Goal: Task Accomplishment & Management: Manage account settings

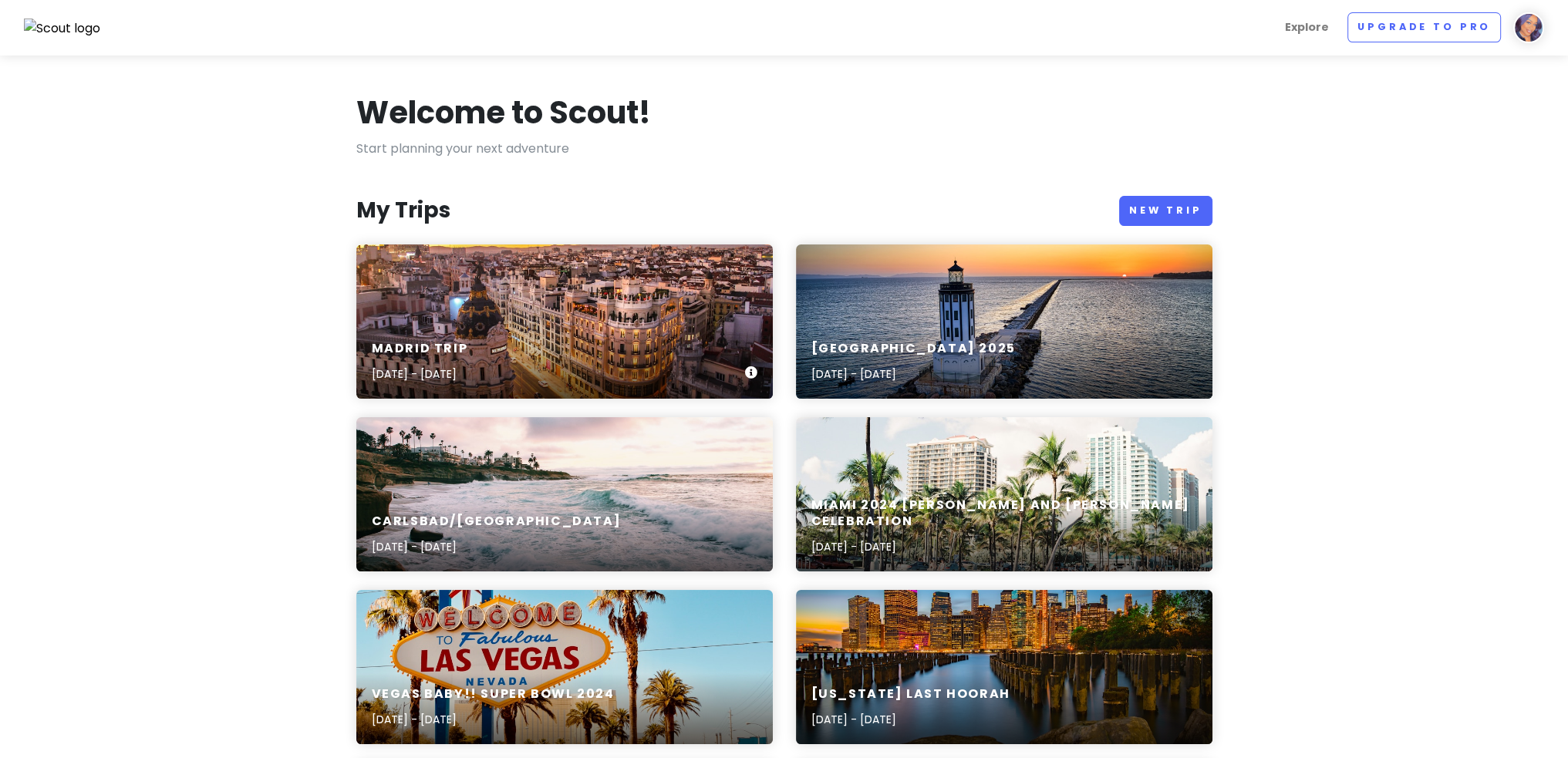
click at [549, 286] on div "Madrid Trip [DATE] - [DATE]" at bounding box center [565, 321] width 416 height 154
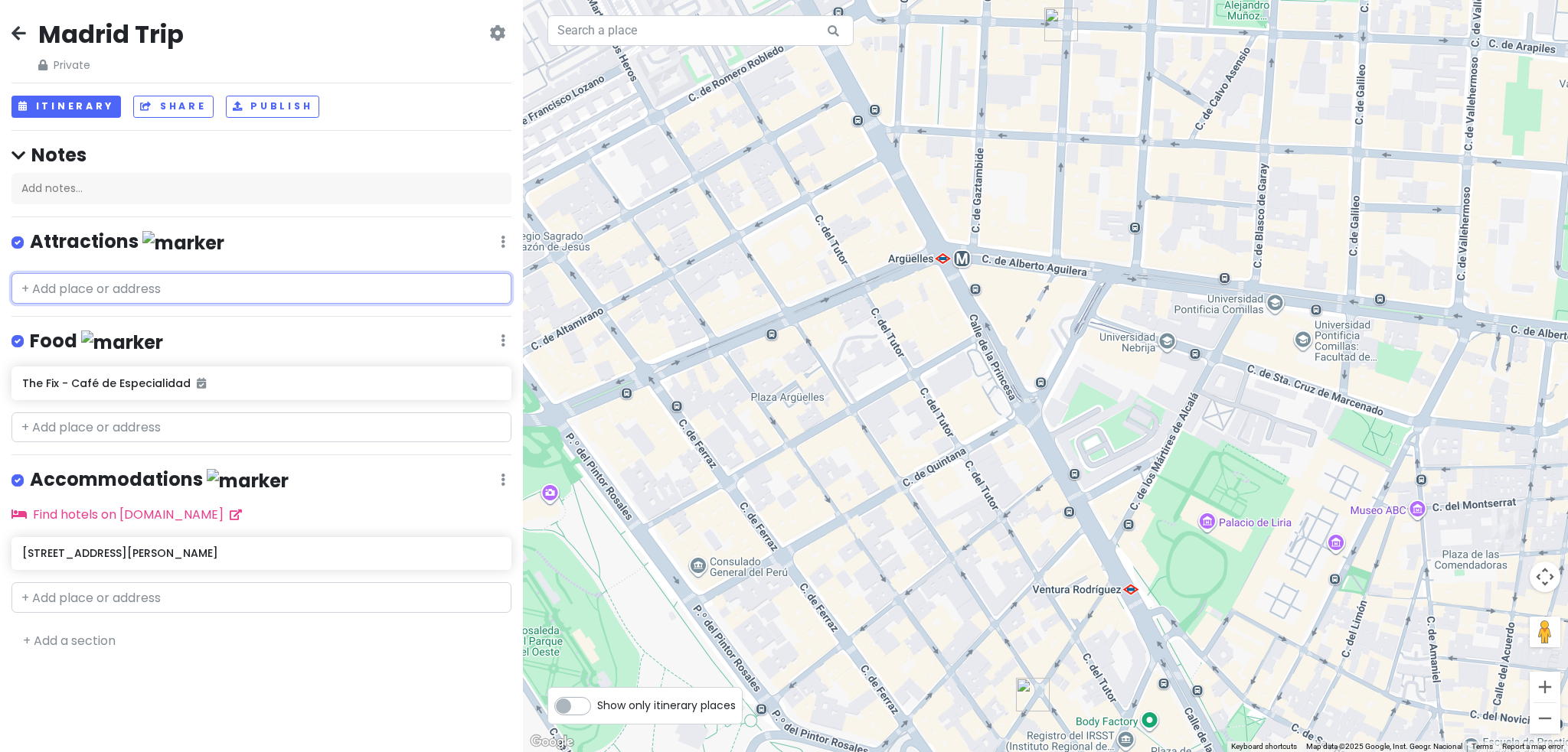
click at [180, 282] on input "text" at bounding box center [261, 288] width 500 height 30
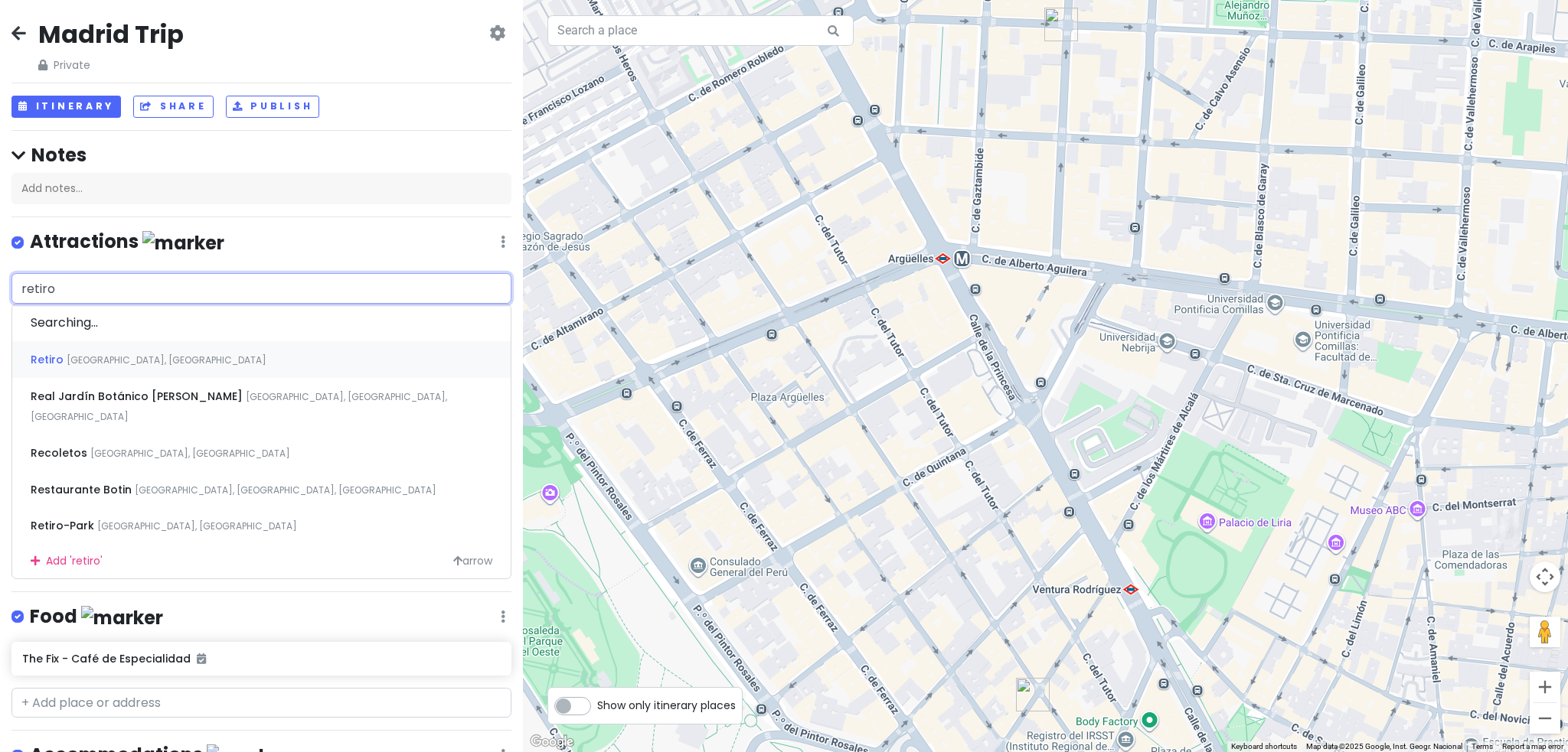
type input "retiro"
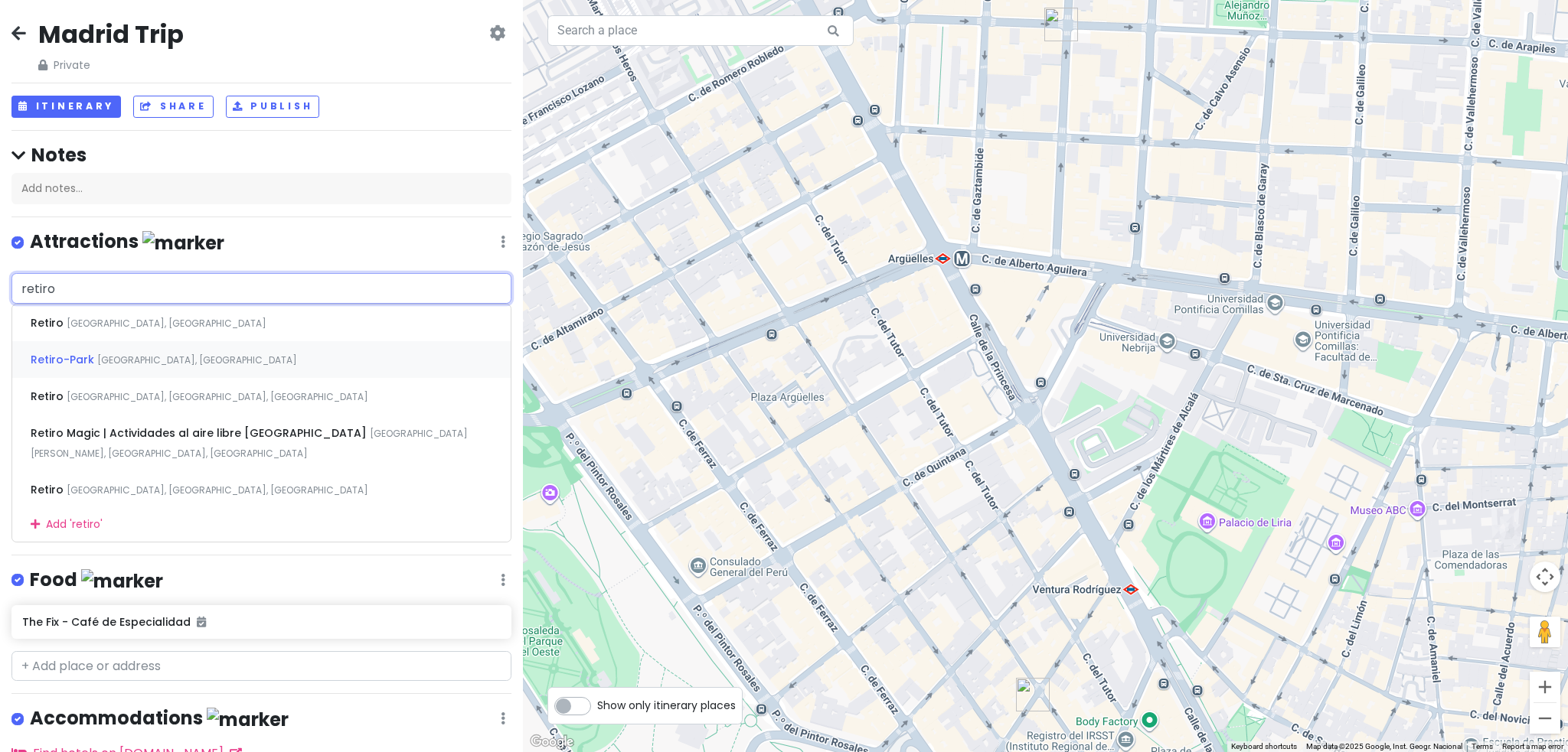
click at [202, 369] on div "Retiro-Park [GEOGRAPHIC_DATA], [GEOGRAPHIC_DATA]" at bounding box center [261, 360] width 499 height 37
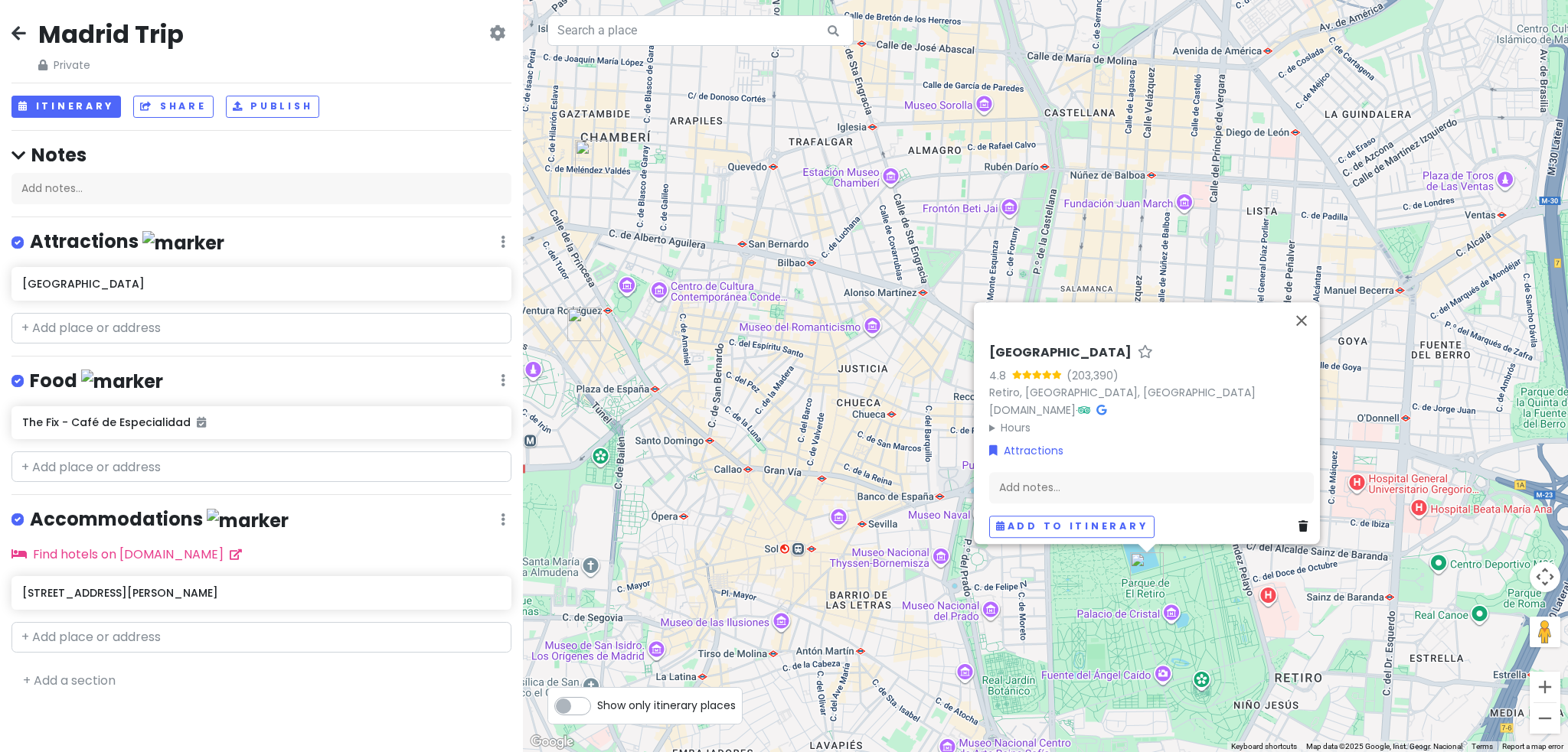
drag, startPoint x: 655, startPoint y: 330, endPoint x: 799, endPoint y: 478, distance: 206.5
click at [799, 478] on div "El [STREET_ADDRESS] [DOMAIN_NAME] · Hours [DATE] 6:00 AM – 10:00 PM [DATE] 6:00…" at bounding box center [1045, 376] width 1045 height 752
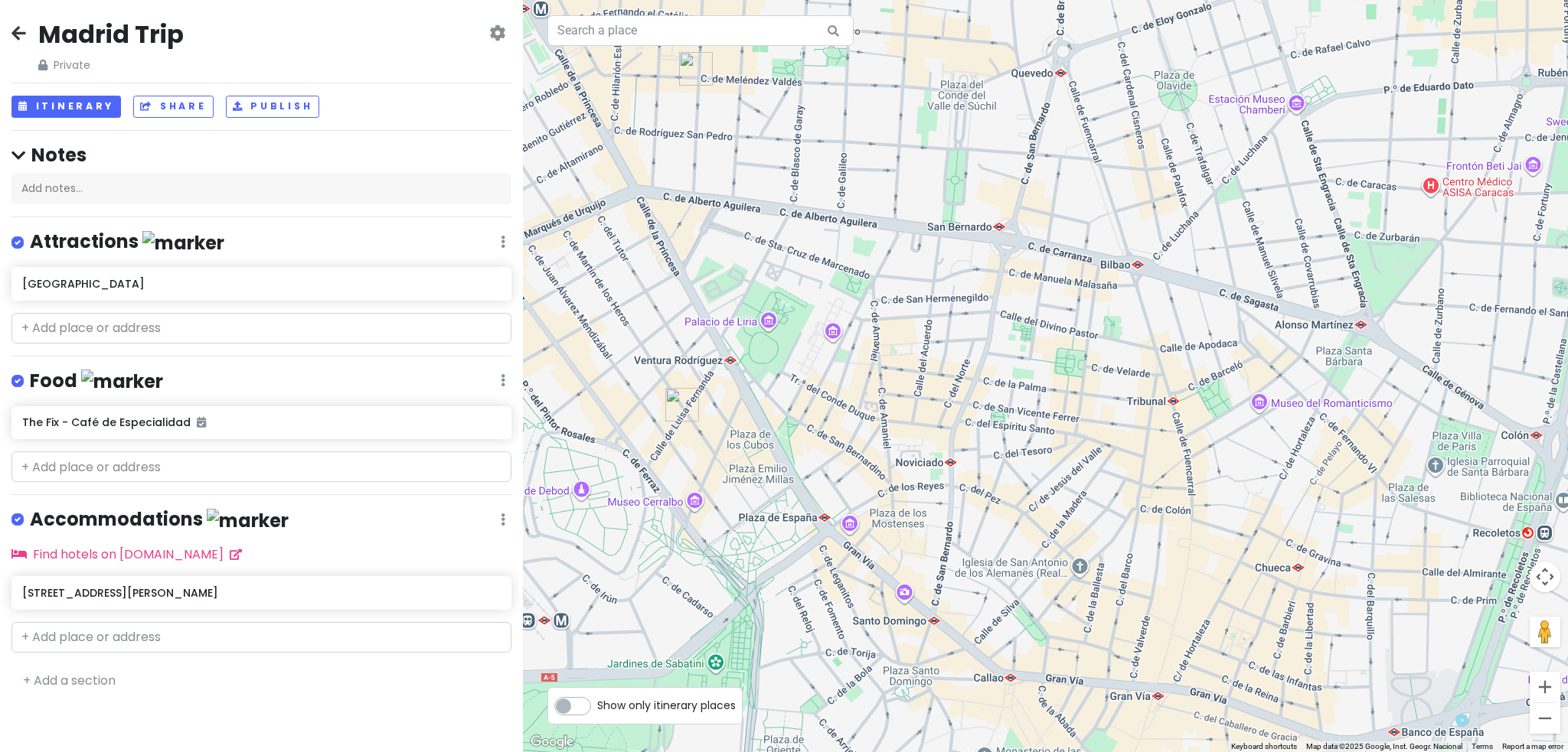
drag, startPoint x: 760, startPoint y: 482, endPoint x: 885, endPoint y: 378, distance: 162.6
click at [885, 378] on div "El [STREET_ADDRESS] [DOMAIN_NAME] · Hours [DATE] 6:00 AM – 10:00 PM [DATE] 6:00…" at bounding box center [1045, 376] width 1045 height 752
click at [672, 409] on img "The Fix - Café de Especialidad" at bounding box center [682, 409] width 34 height 34
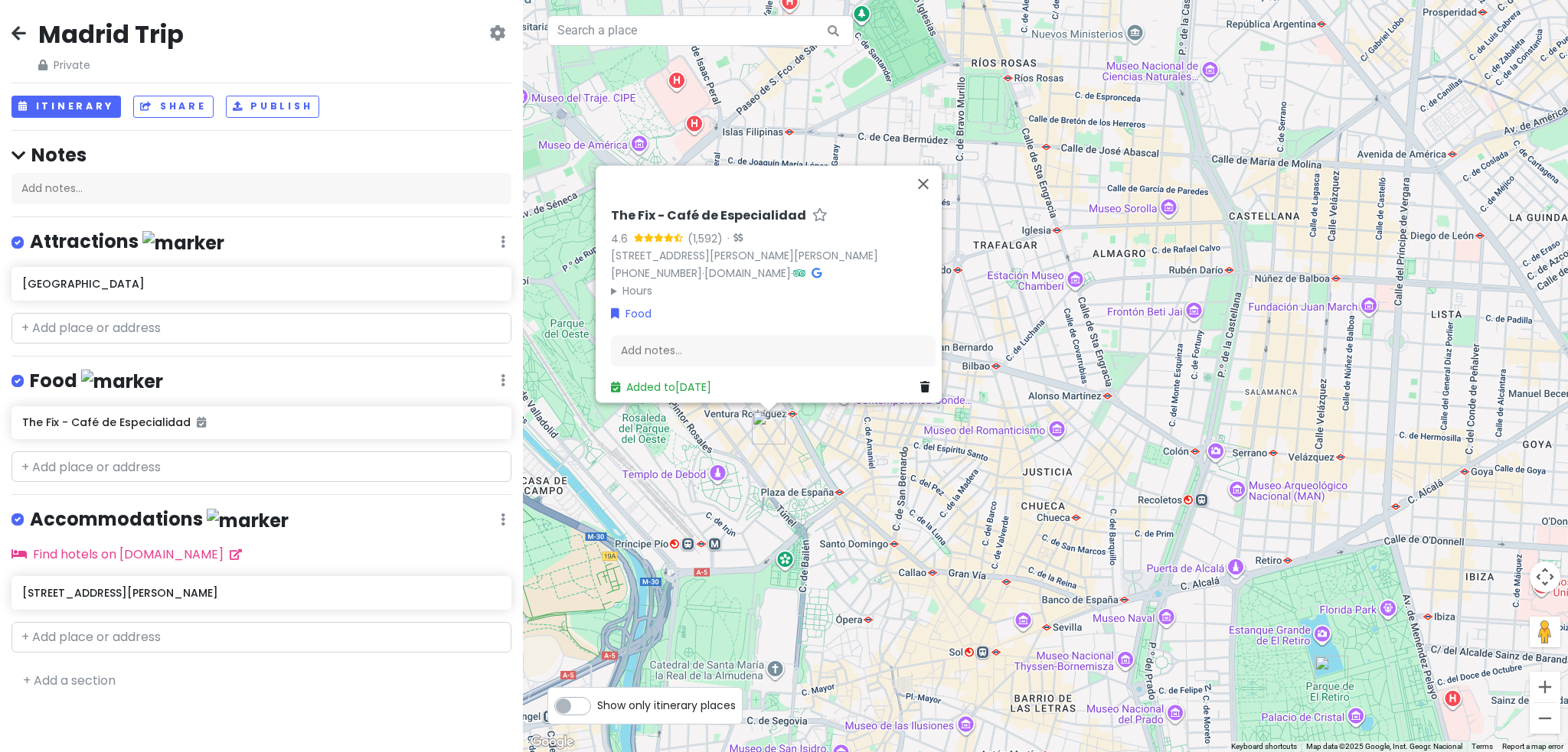
drag, startPoint x: 1319, startPoint y: 513, endPoint x: 974, endPoint y: 518, distance: 345.0
click at [974, 518] on div "The Fix - Café de Especialidad 4.6 (1,592) · [STREET_ADDRESS][PERSON_NAME][PERS…" at bounding box center [1045, 376] width 1045 height 752
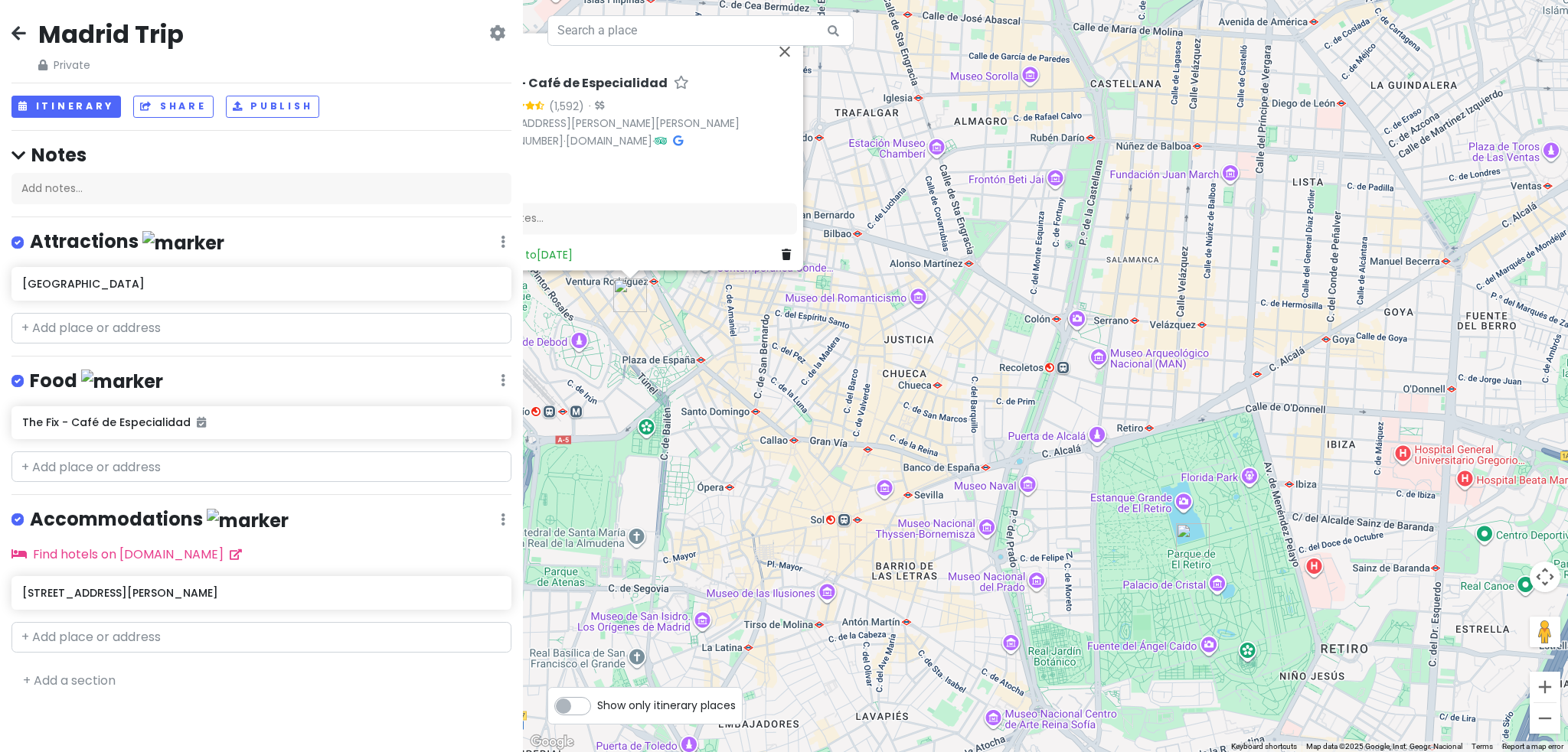
drag, startPoint x: 1273, startPoint y: 553, endPoint x: 1237, endPoint y: 422, distance: 135.9
click at [1237, 422] on div "The Fix - Café de Especialidad 4.6 (1,592) · [STREET_ADDRESS][PERSON_NAME][PERS…" at bounding box center [1045, 376] width 1045 height 752
click at [70, 329] on input "text" at bounding box center [261, 328] width 500 height 30
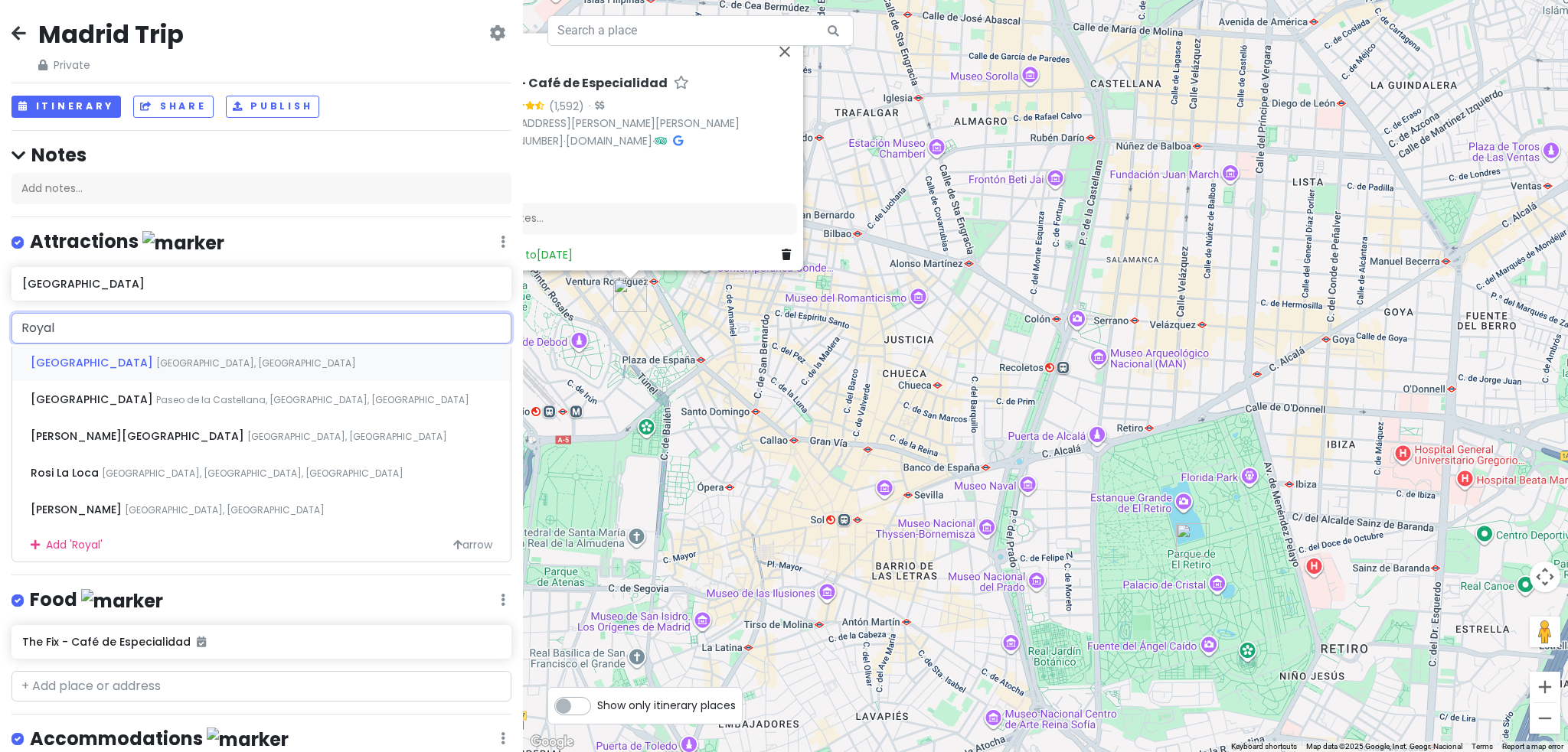
type input "Royal P"
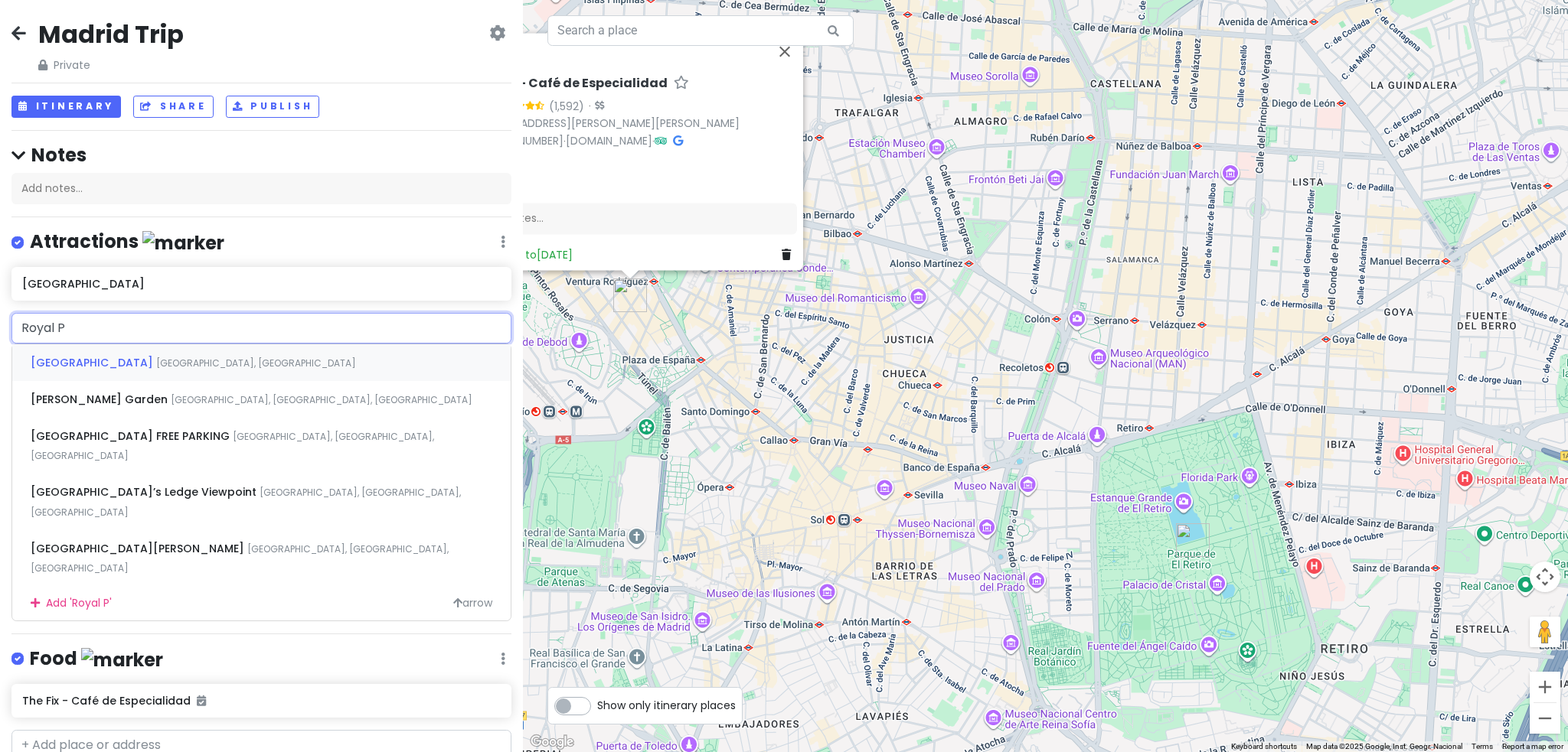
click at [227, 362] on div "[GEOGRAPHIC_DATA] [GEOGRAPHIC_DATA], [GEOGRAPHIC_DATA]" at bounding box center [261, 362] width 499 height 37
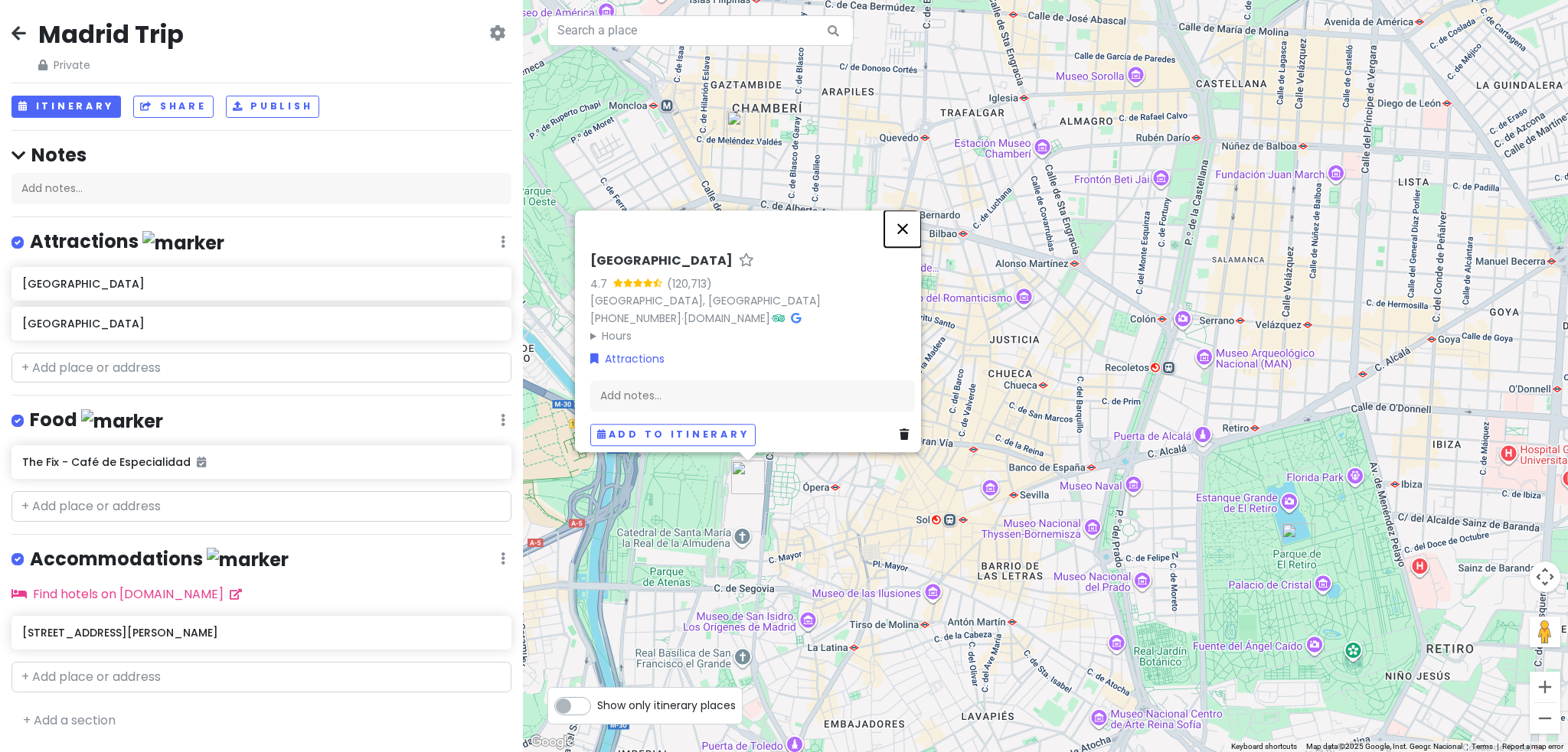
click at [910, 216] on button "Close" at bounding box center [903, 229] width 37 height 37
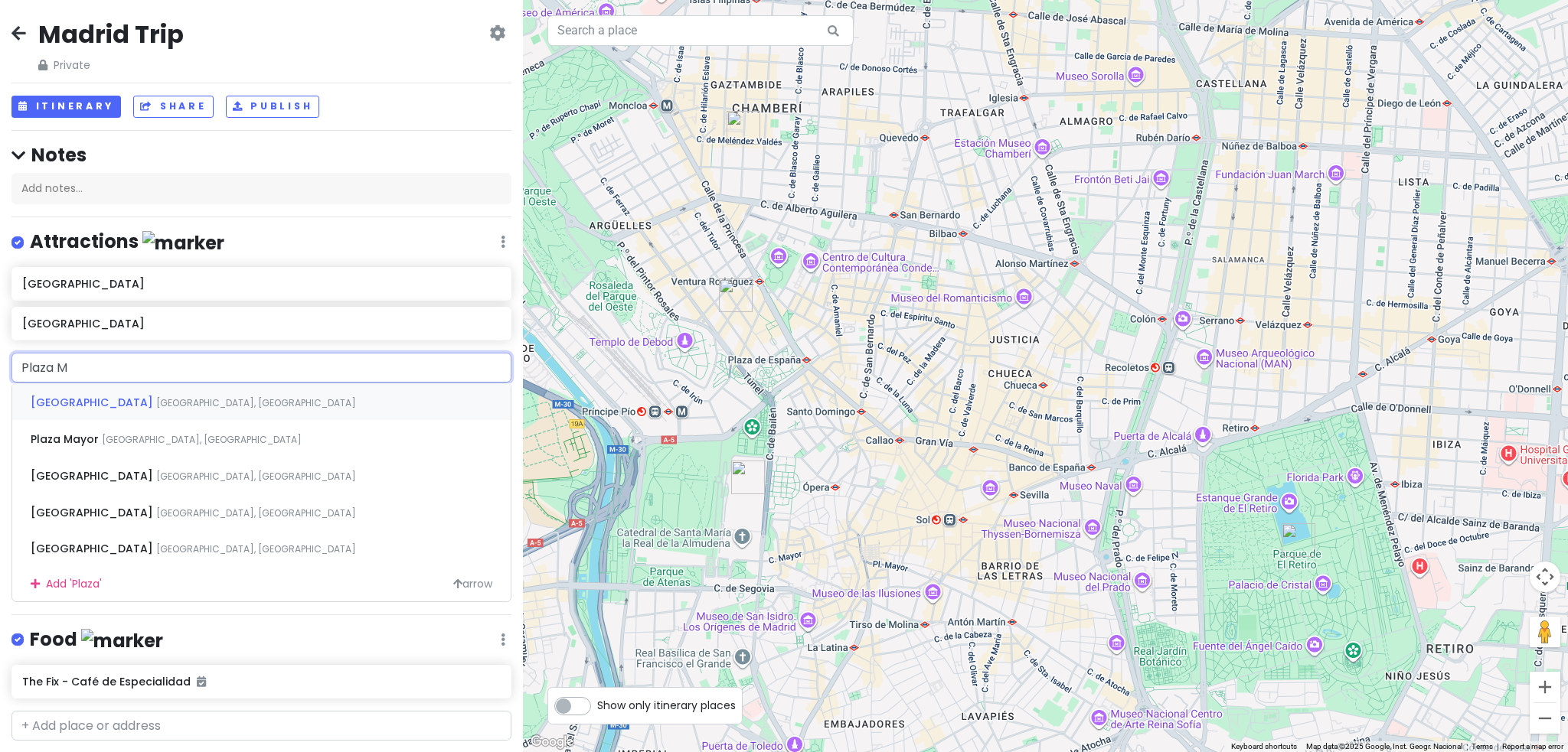
type input "Plaza Ma"
click at [134, 446] on div "[GEOGRAPHIC_DATA], [GEOGRAPHIC_DATA], [GEOGRAPHIC_DATA]" at bounding box center [261, 438] width 499 height 37
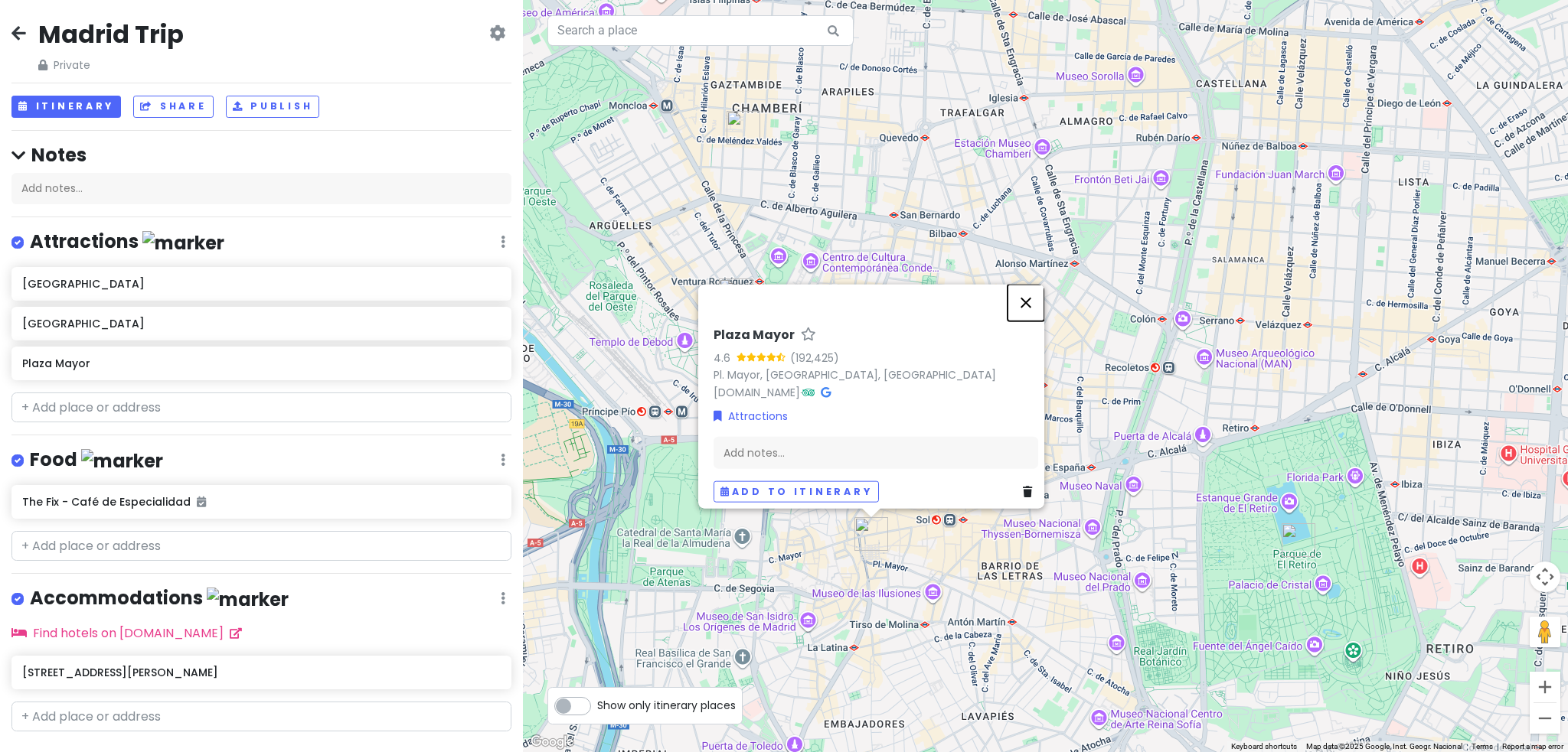
click at [1032, 301] on button "Close" at bounding box center [1026, 302] width 37 height 37
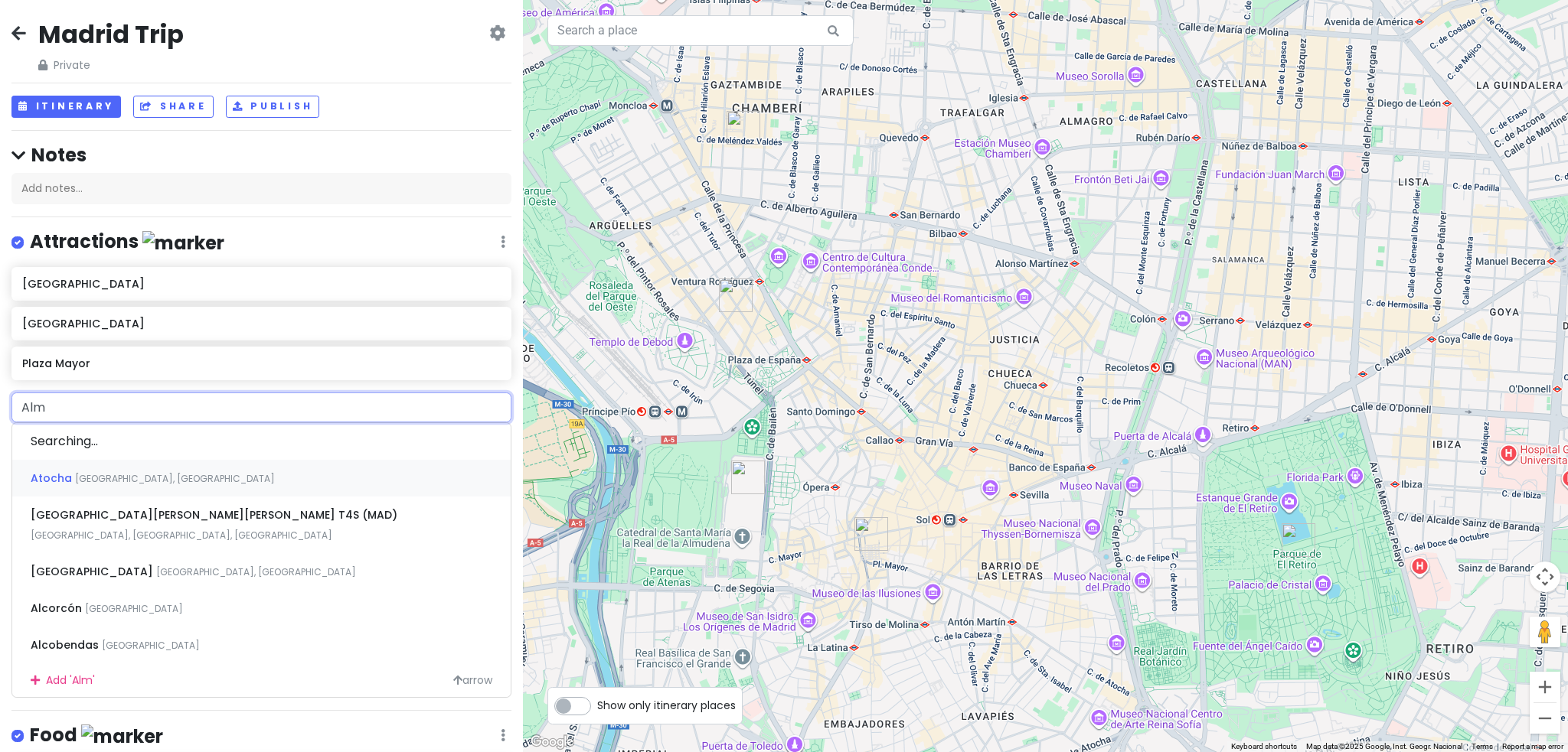
type input "Almu"
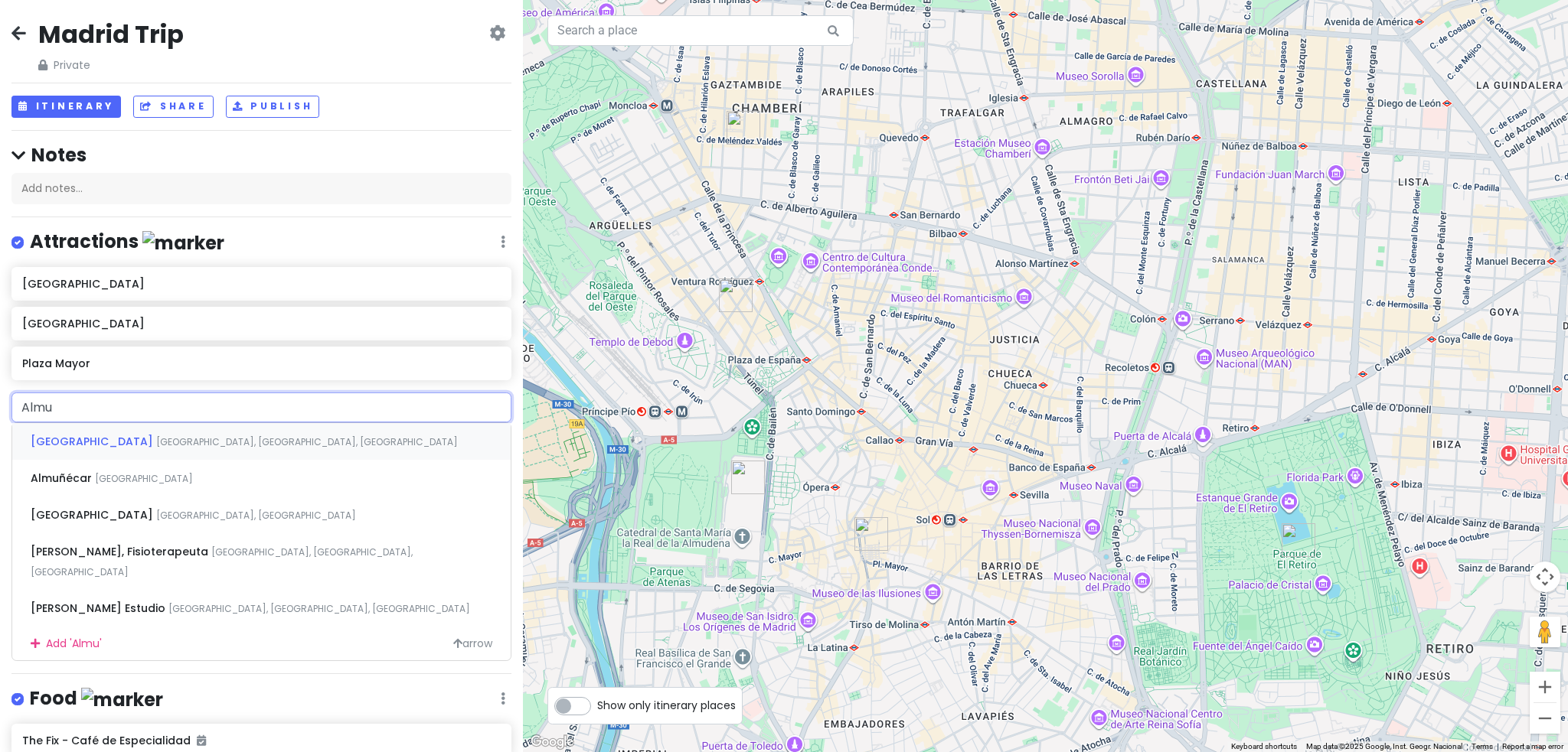
click at [319, 432] on div "[GEOGRAPHIC_DATA] [GEOGRAPHIC_DATA], [GEOGRAPHIC_DATA], [GEOGRAPHIC_DATA]" at bounding box center [261, 442] width 499 height 37
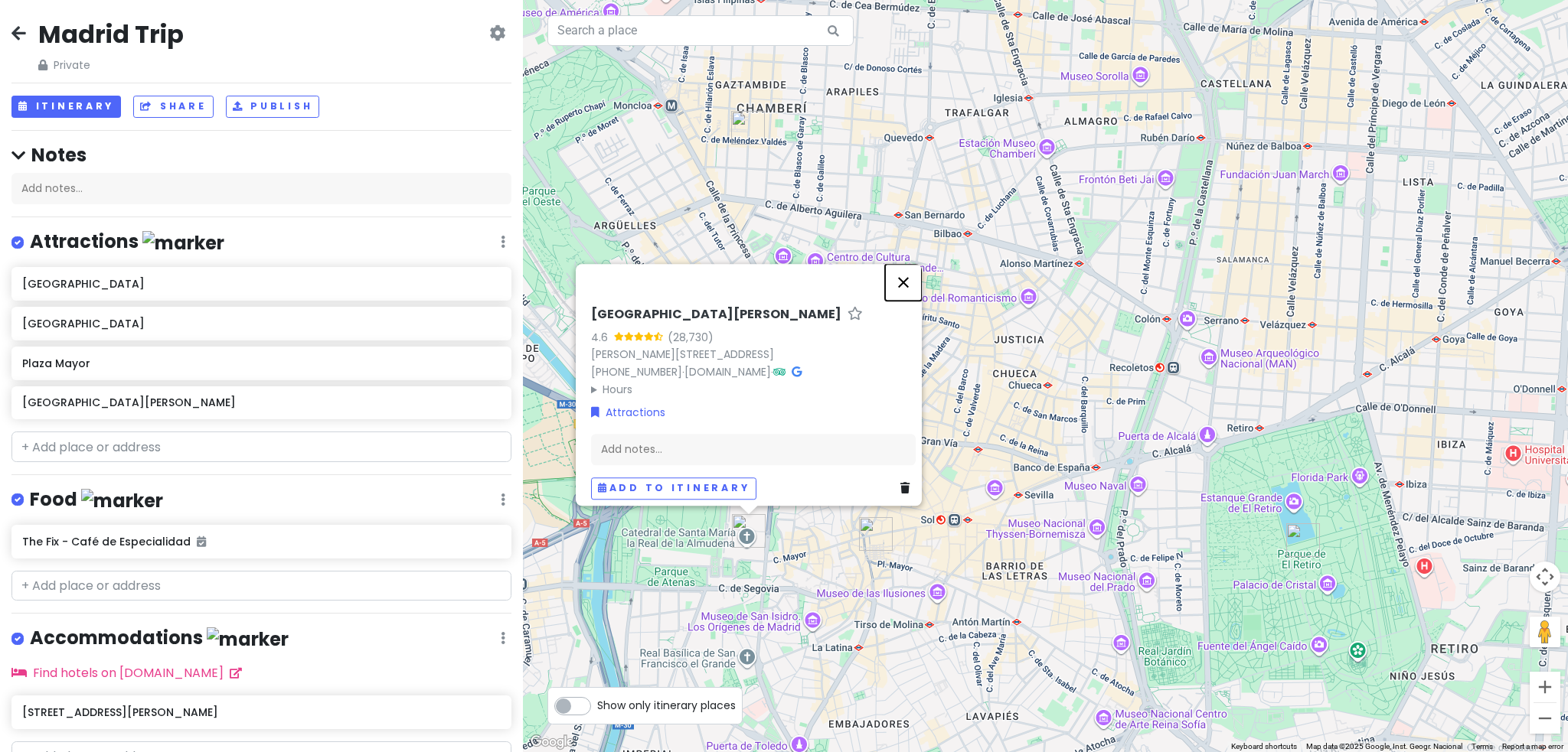
click at [911, 278] on button "Close" at bounding box center [904, 282] width 37 height 37
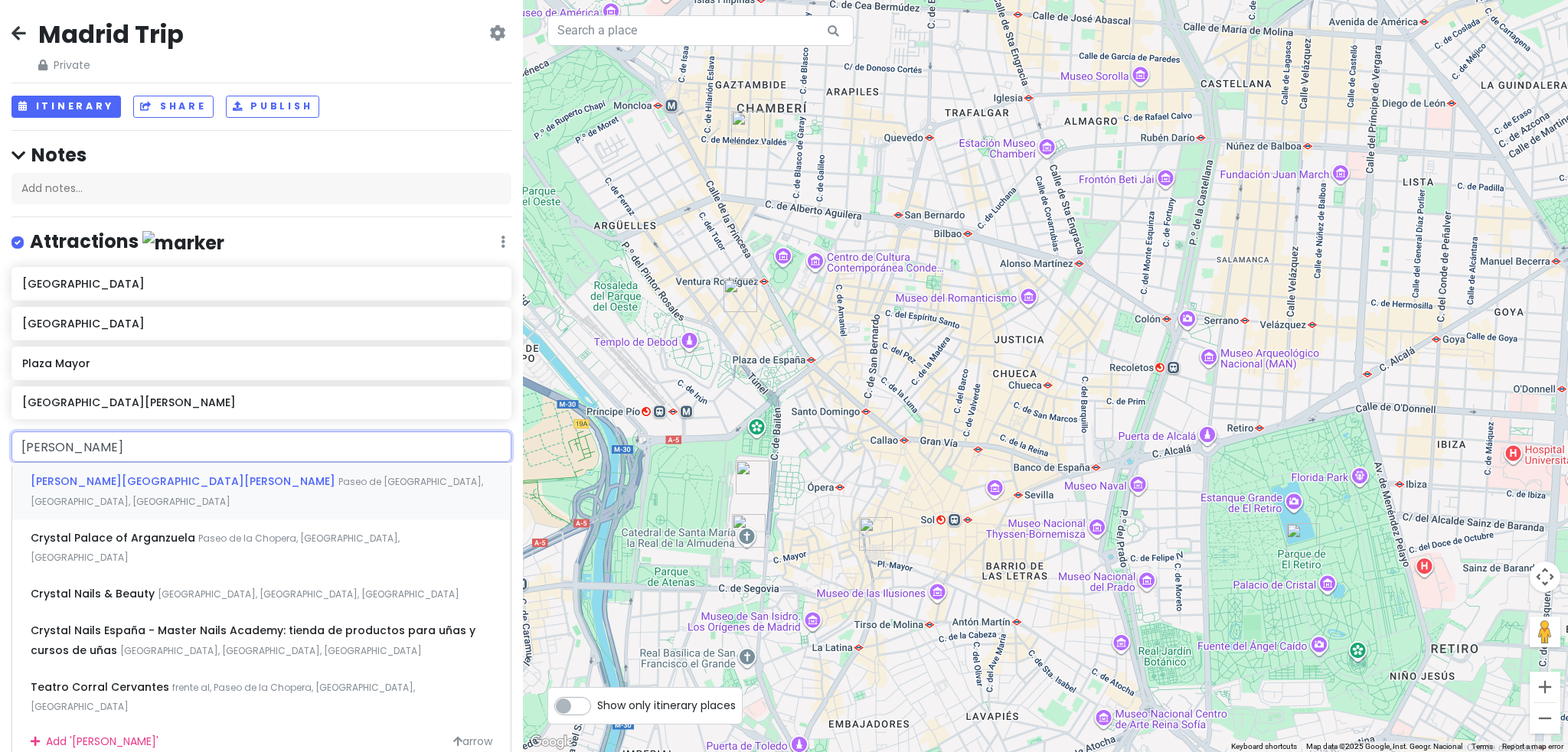
type input "[PERSON_NAME]"
click at [323, 487] on div "[PERSON_NAME][GEOGRAPHIC_DATA][PERSON_NAME], [GEOGRAPHIC_DATA], [GEOGRAPHIC_DAT…" at bounding box center [261, 491] width 499 height 57
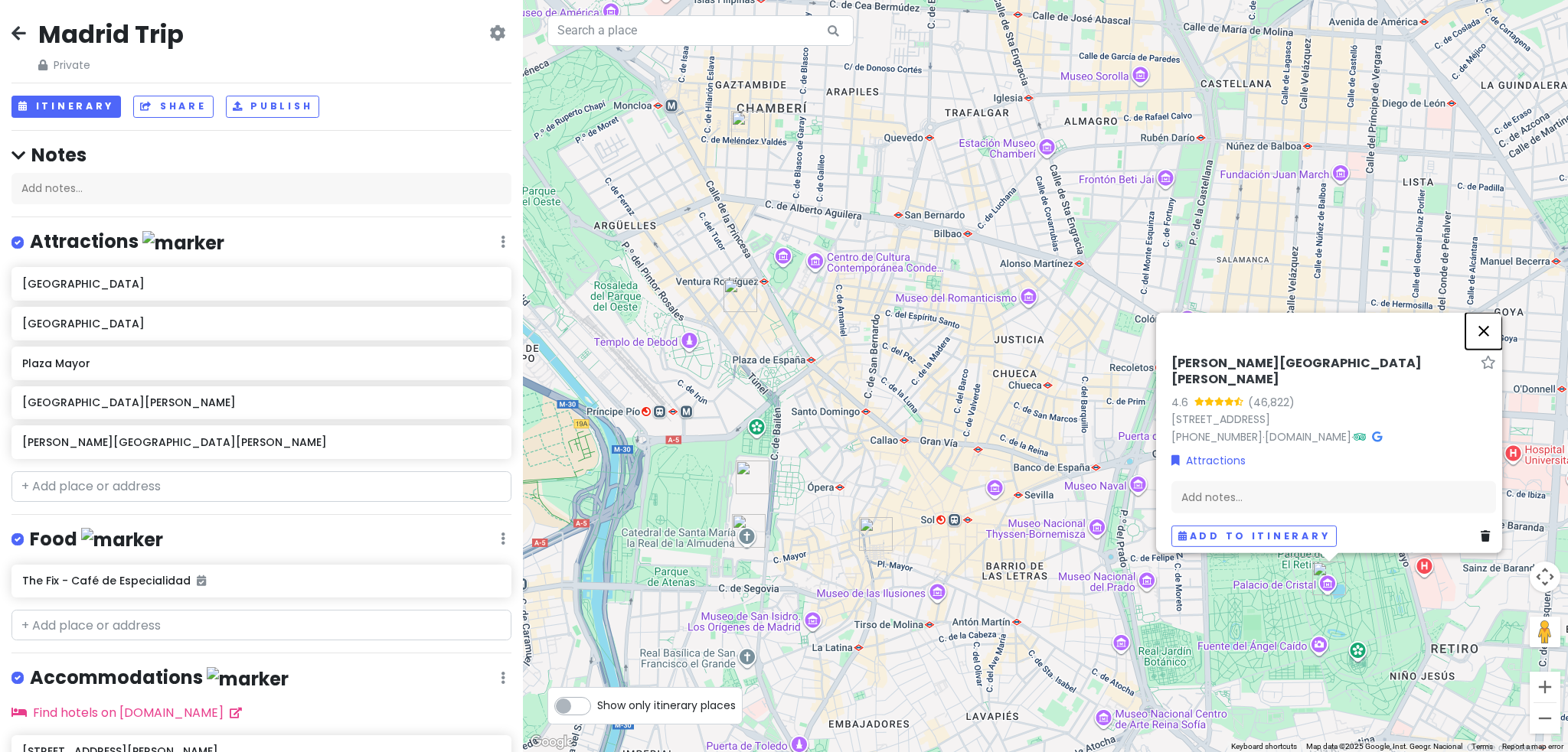
click at [1489, 336] on button "Close" at bounding box center [1484, 330] width 37 height 37
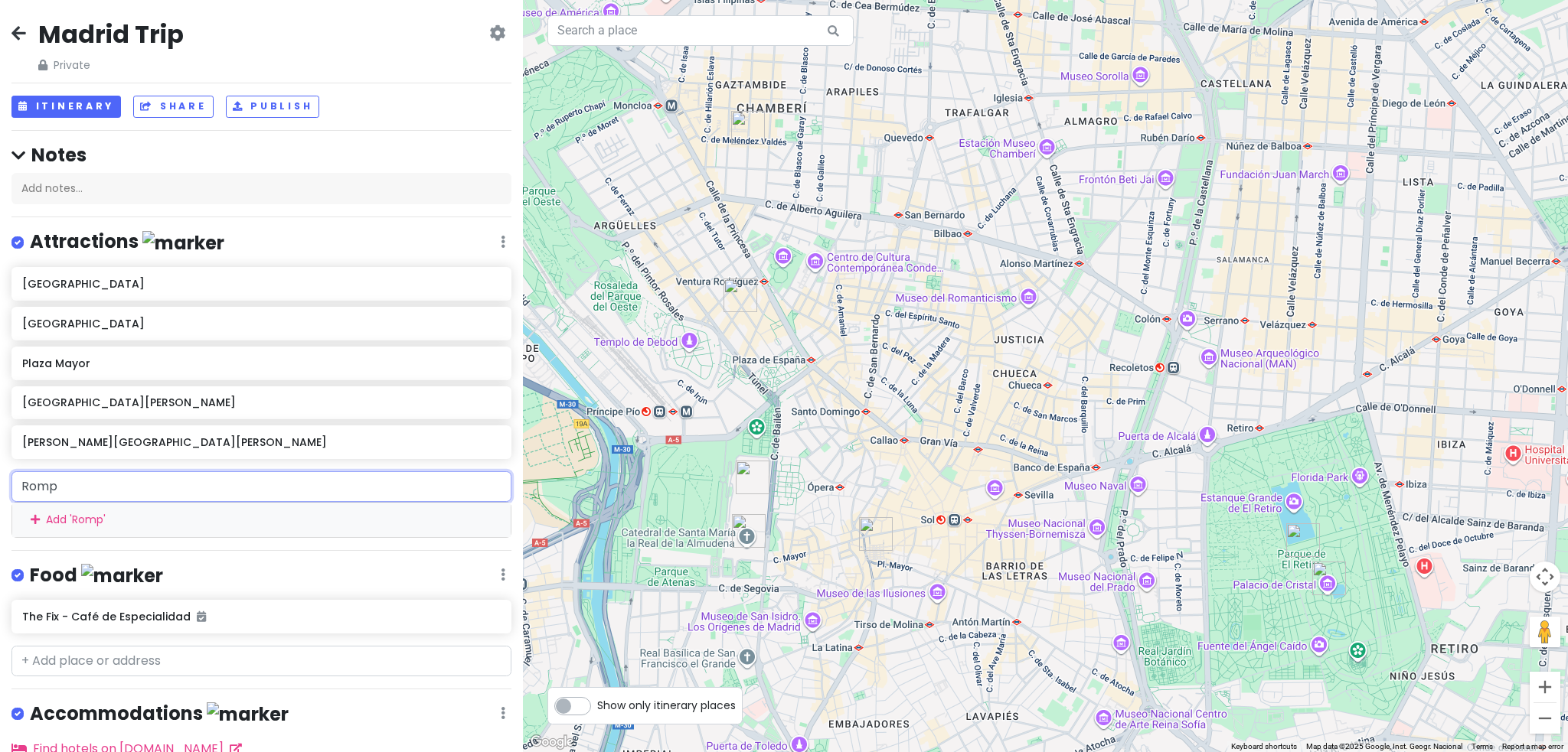
type input "Rompe"
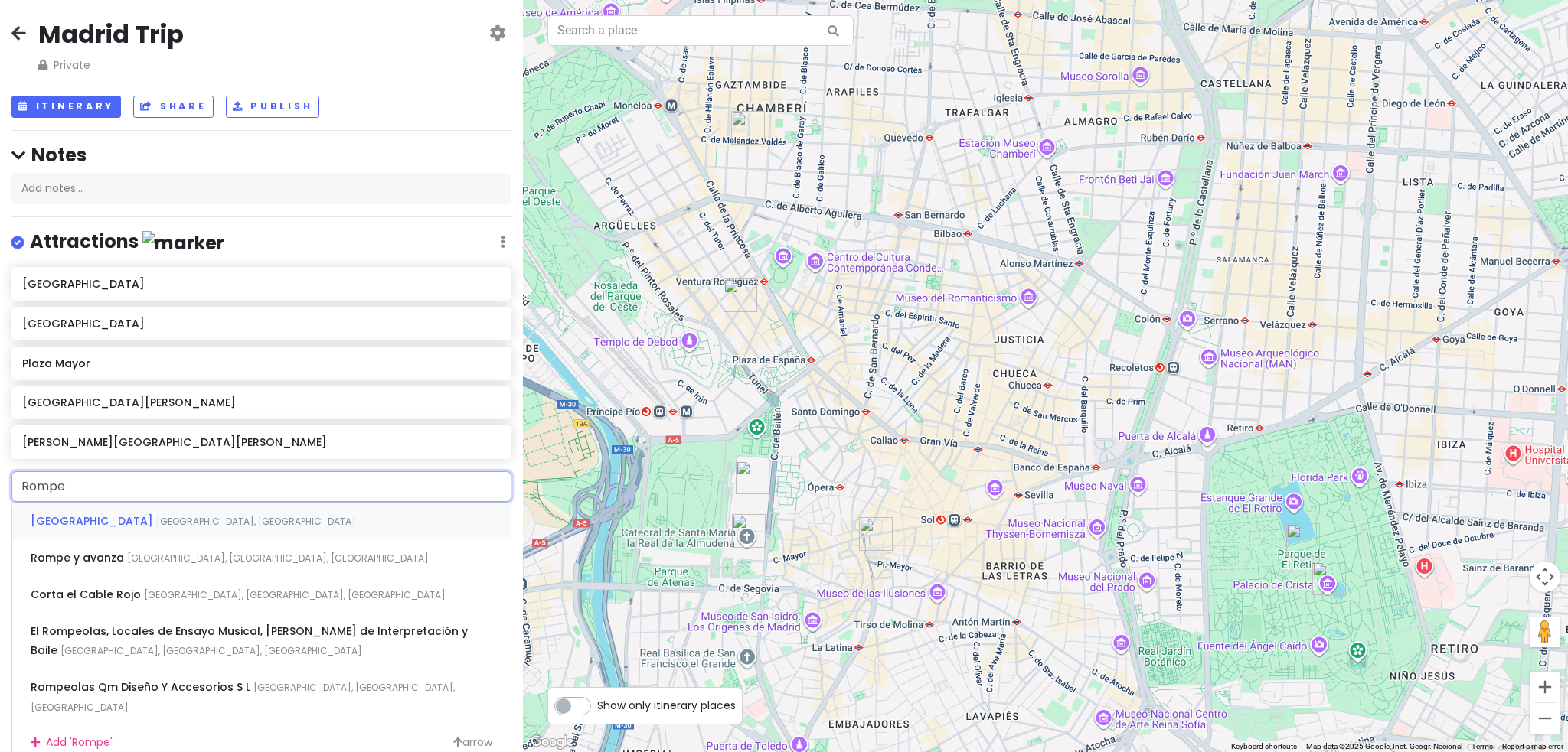
click at [287, 522] on div "[GEOGRAPHIC_DATA] [GEOGRAPHIC_DATA], [GEOGRAPHIC_DATA]" at bounding box center [261, 521] width 499 height 37
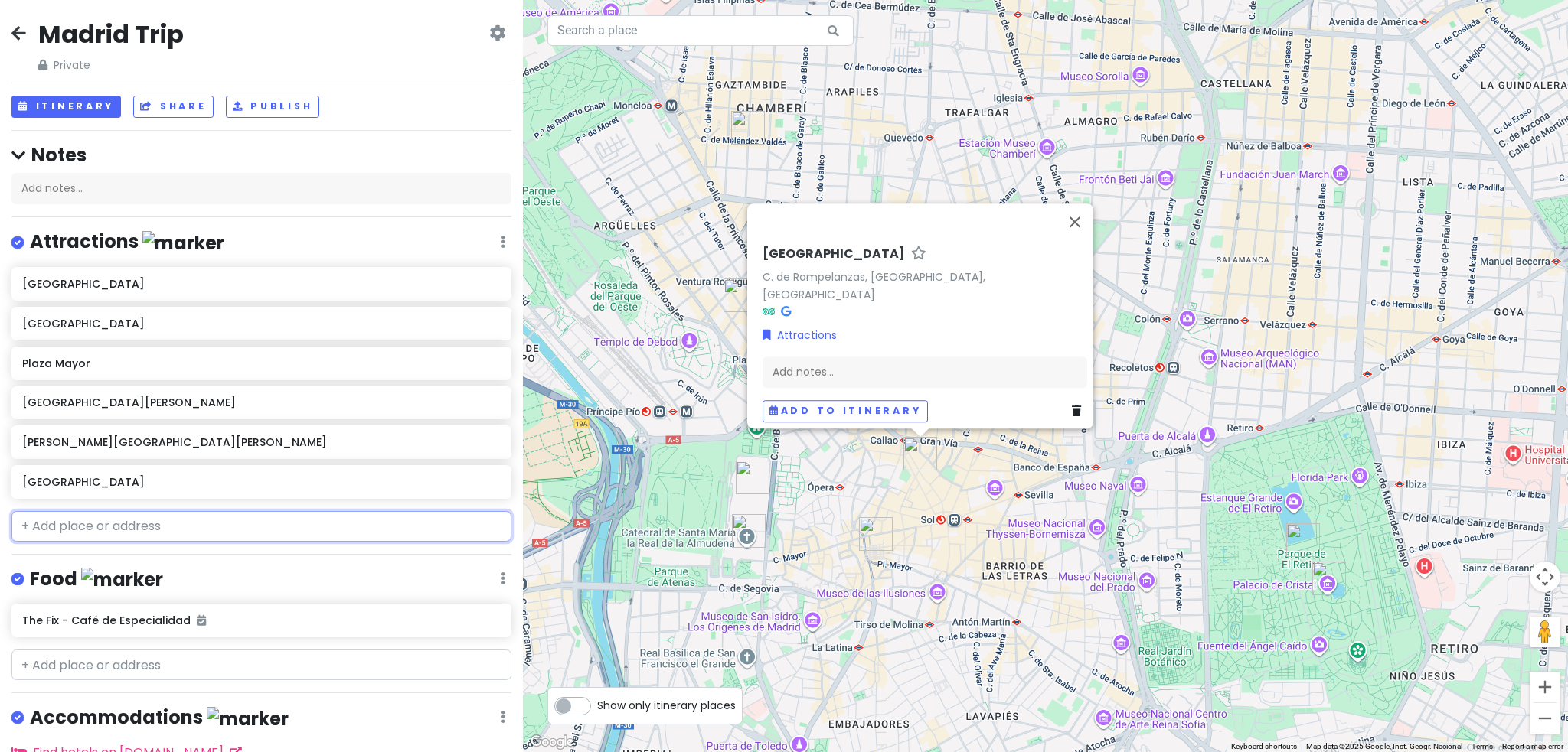
click at [391, 524] on input "text" at bounding box center [261, 526] width 500 height 30
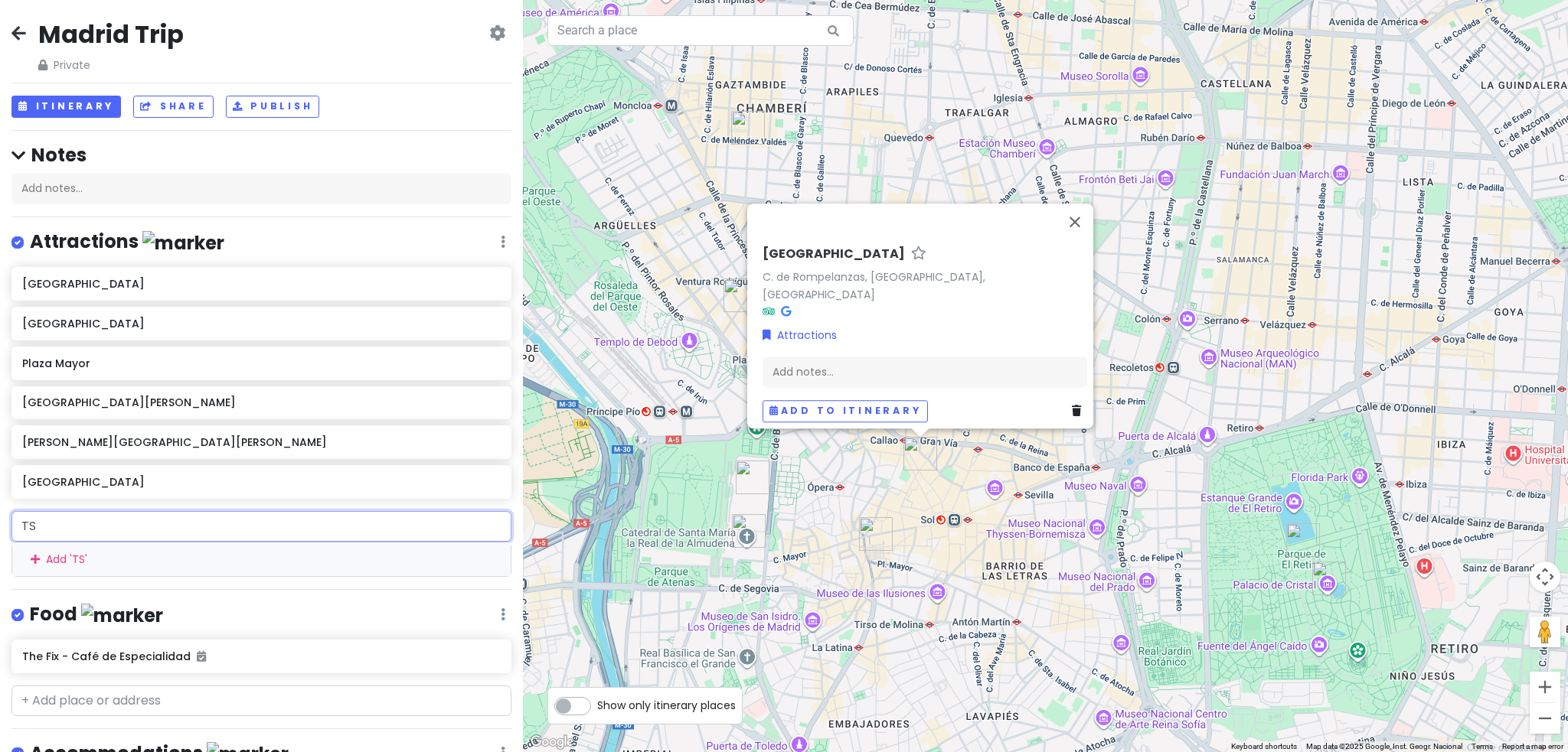
type input "TSH"
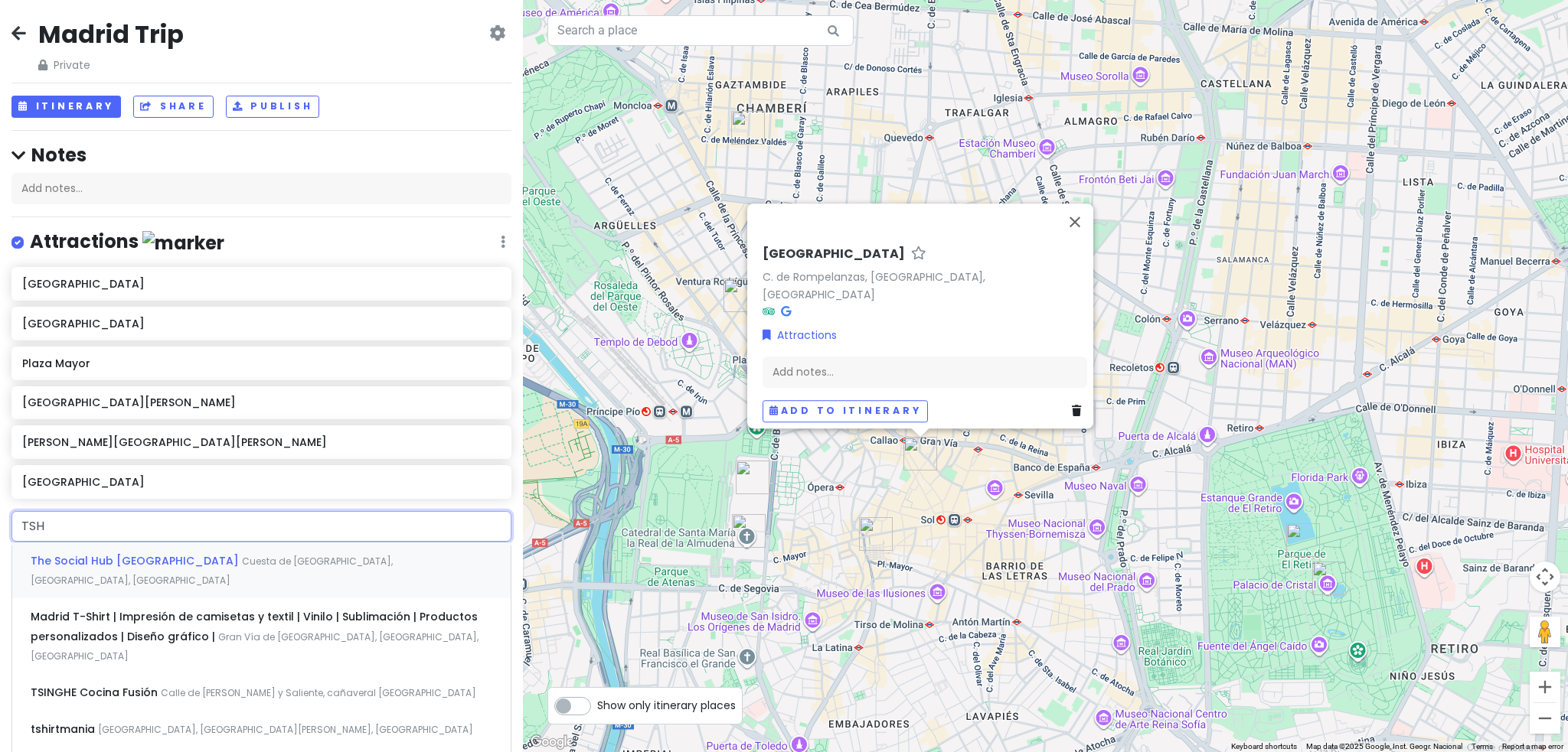
click at [388, 556] on div "The Social Hub [GEOGRAPHIC_DATA] [GEOGRAPHIC_DATA], [GEOGRAPHIC_DATA], [GEOGRAP…" at bounding box center [261, 570] width 499 height 57
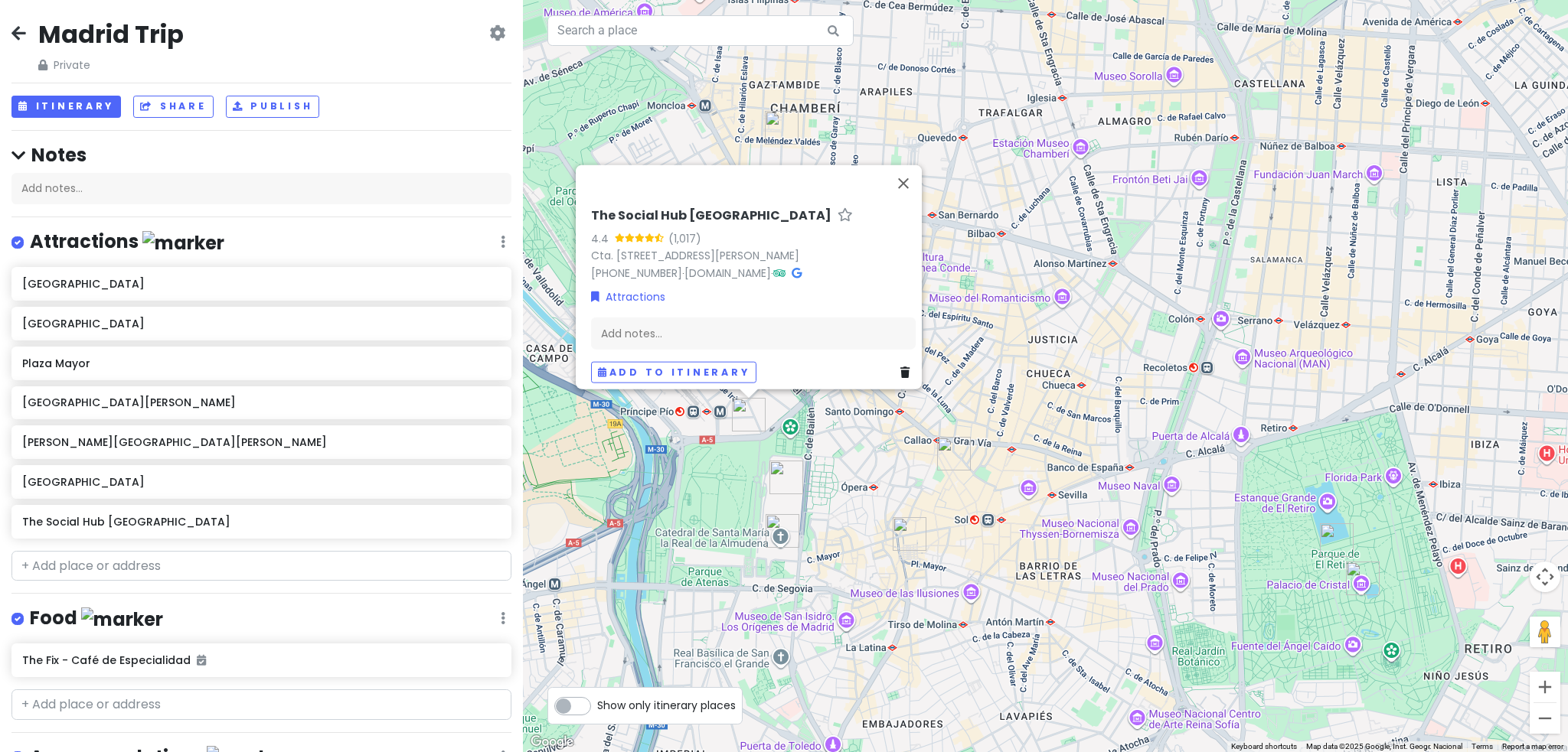
scroll to position [190, 0]
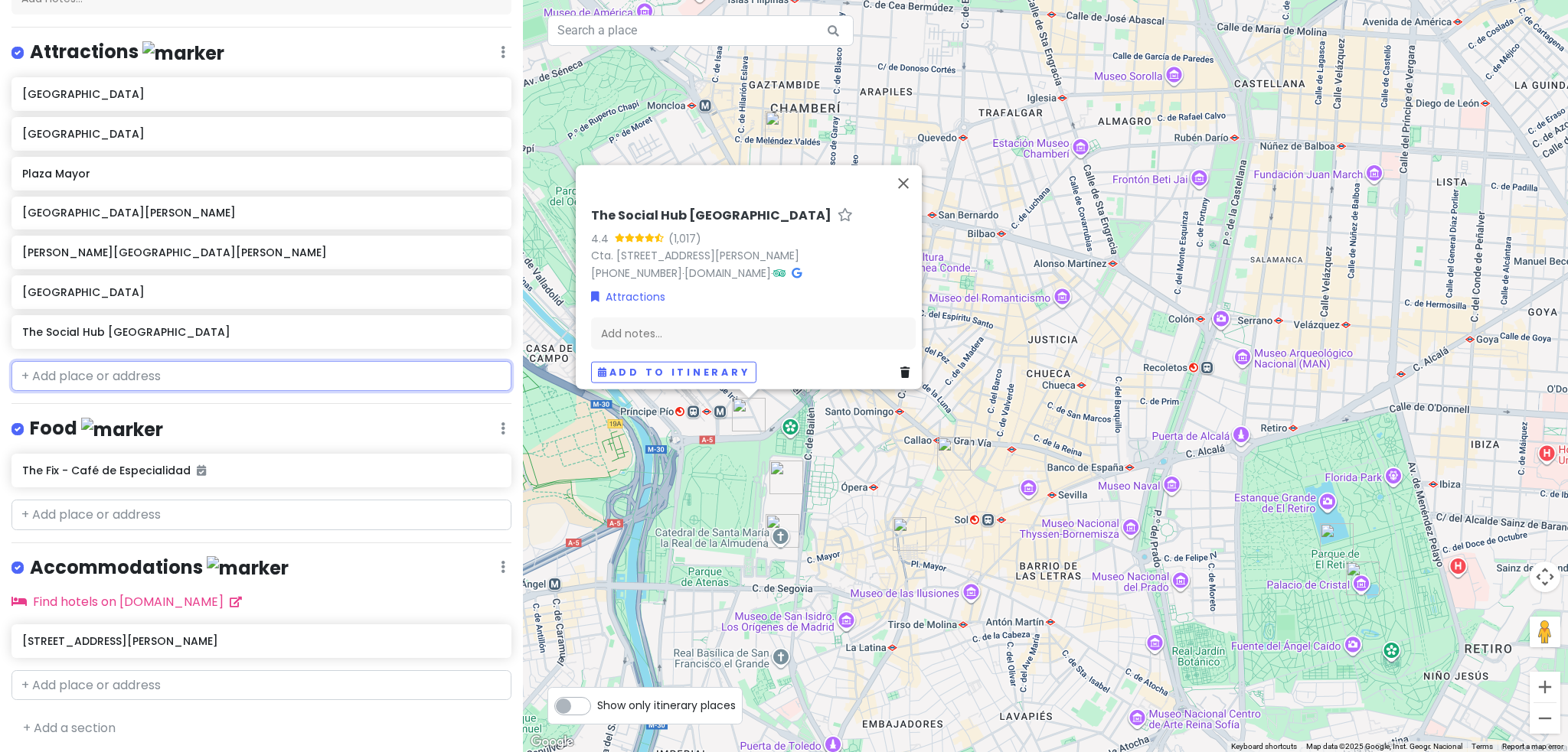
click at [150, 380] on input "text" at bounding box center [261, 376] width 500 height 30
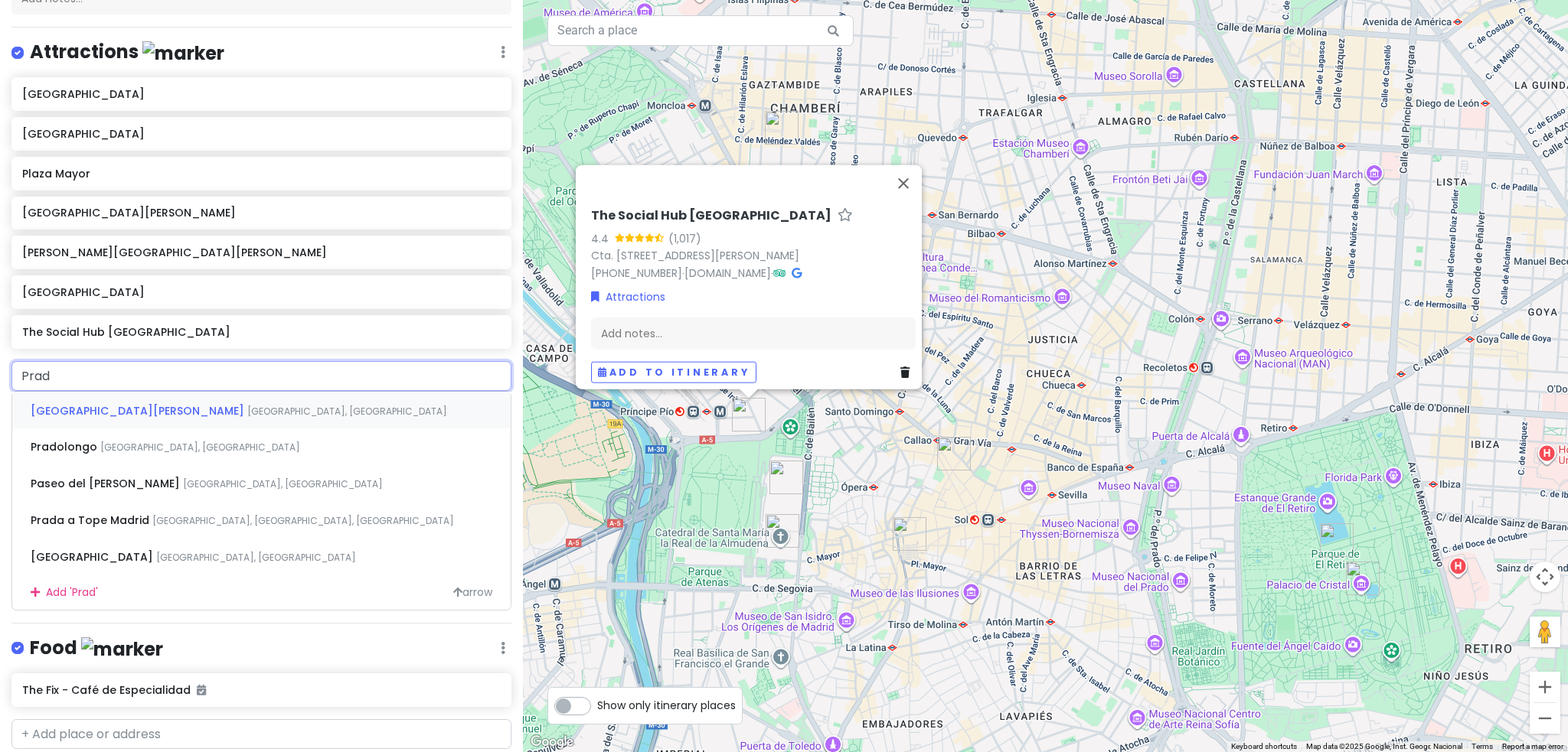
type input "[PERSON_NAME]"
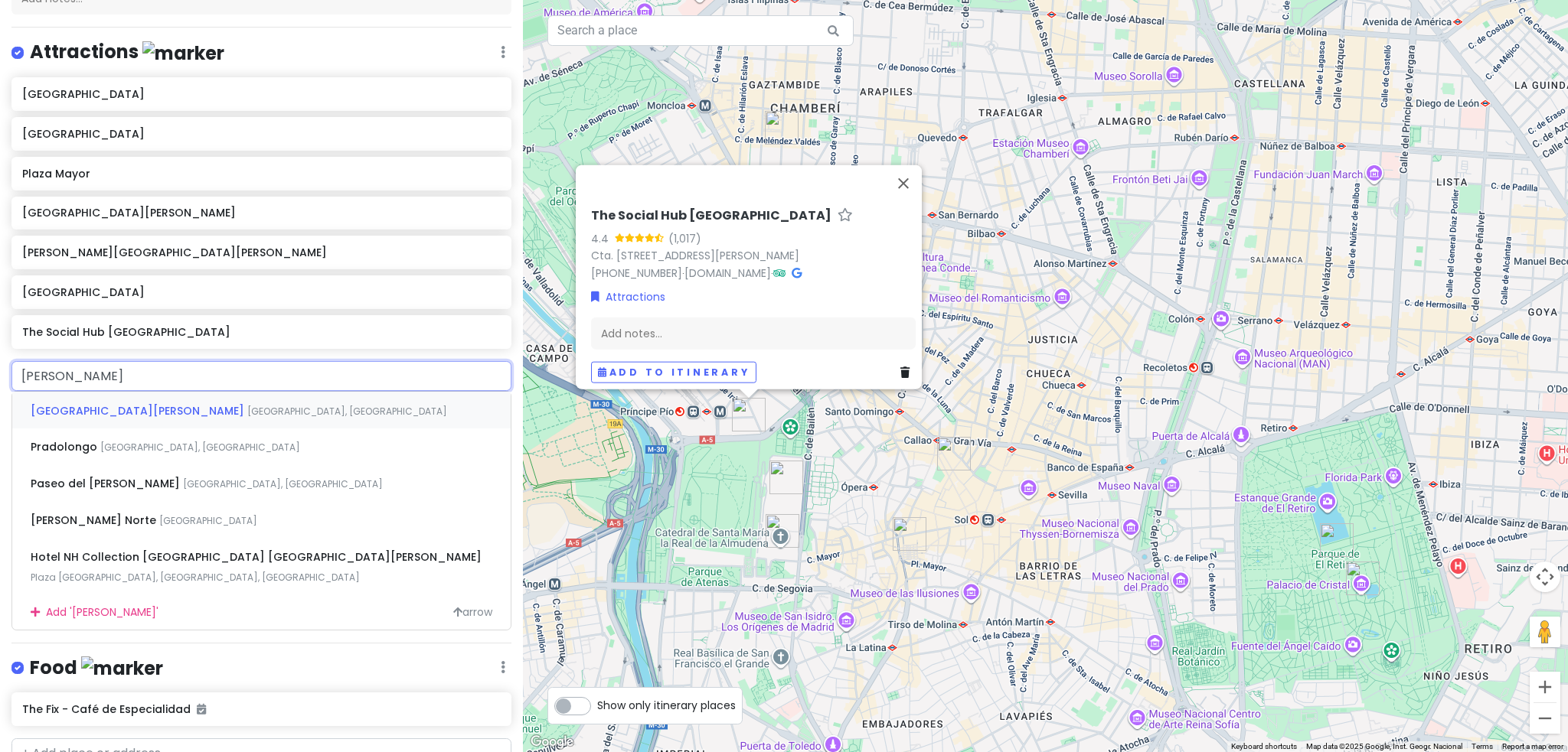
click at [164, 405] on span "[GEOGRAPHIC_DATA][PERSON_NAME]" at bounding box center [138, 410] width 217 height 15
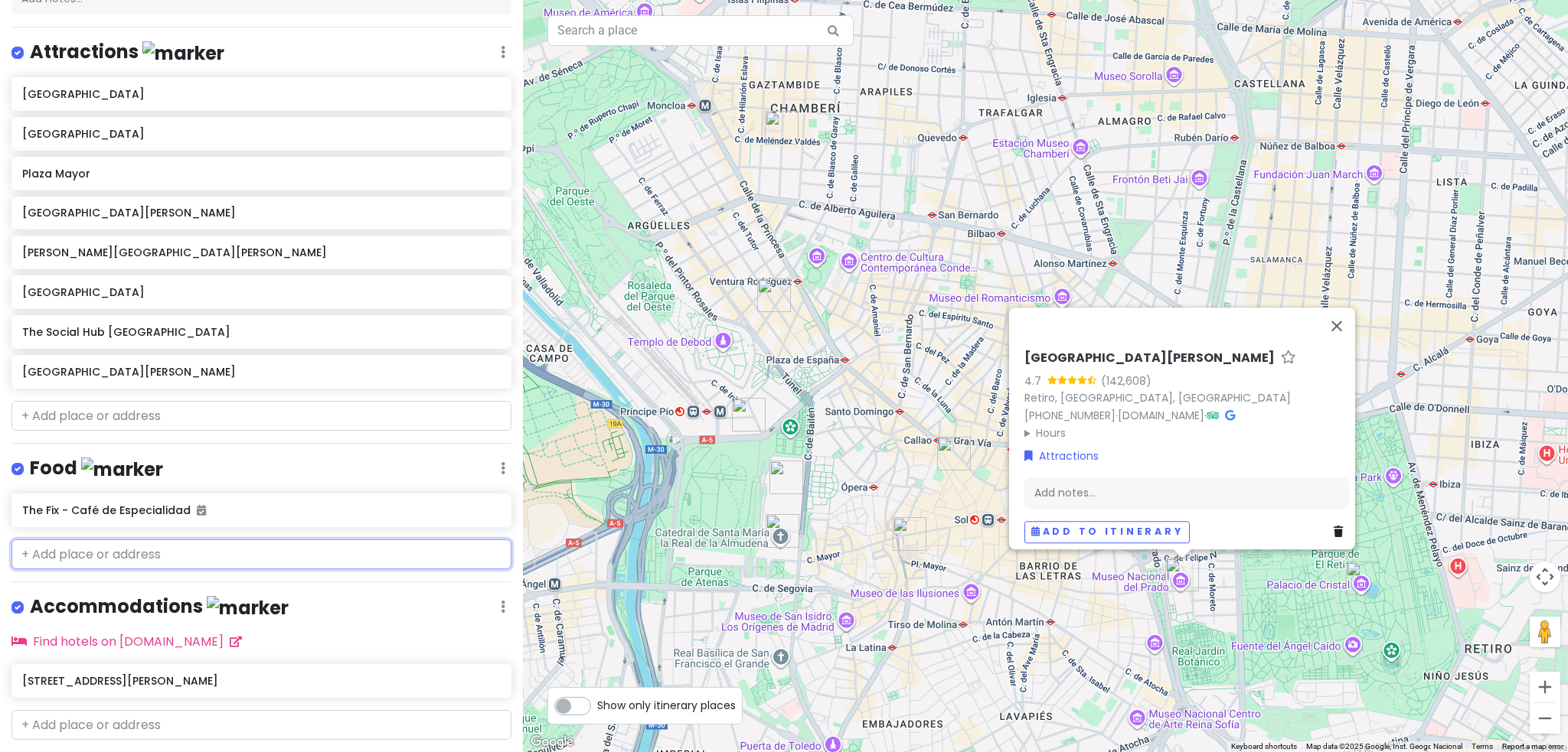
click at [74, 565] on input "text" at bounding box center [261, 554] width 500 height 30
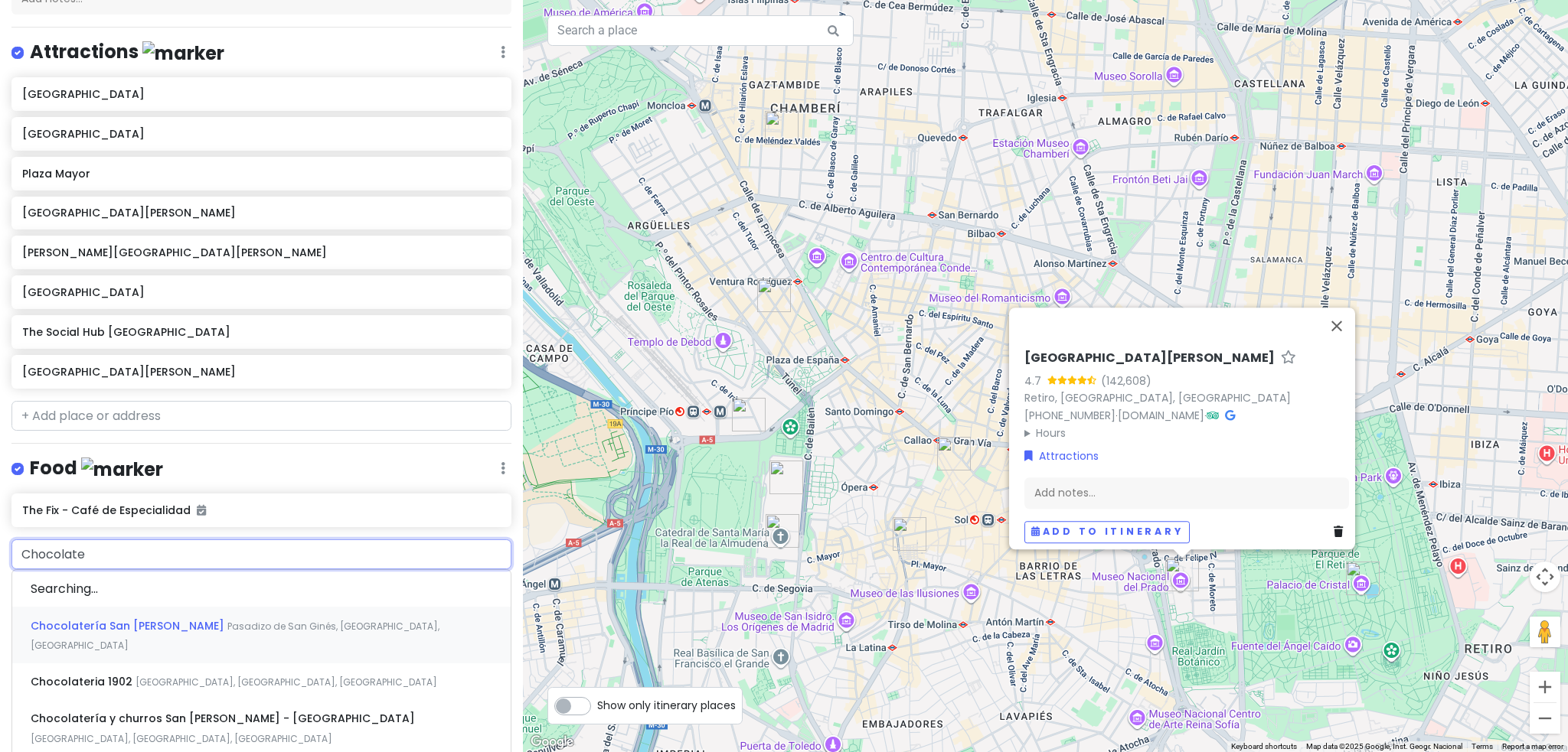
type input "Chocolate s"
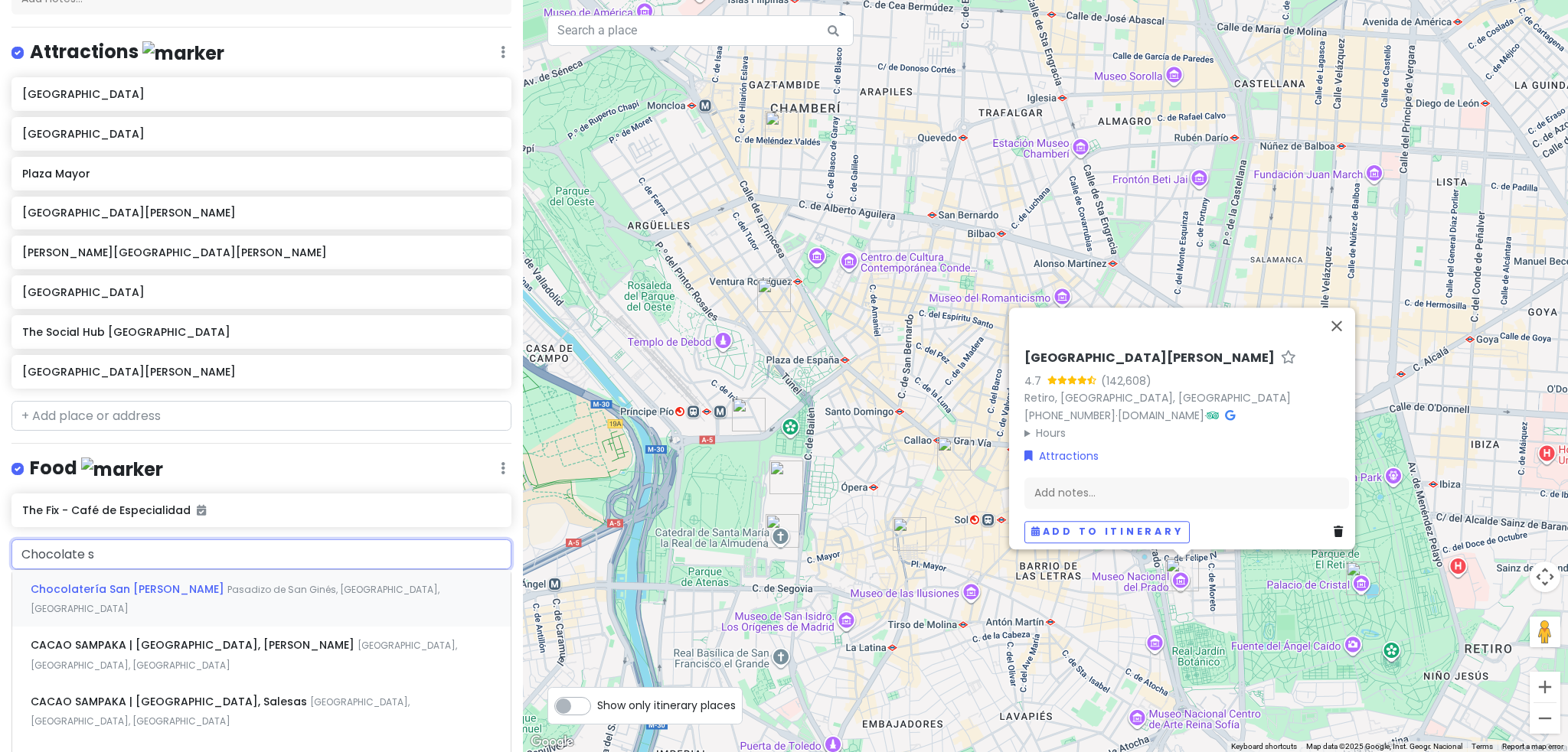
click at [128, 593] on div "Chocolatería San [PERSON_NAME] Pasadizo de [GEOGRAPHIC_DATA], [GEOGRAPHIC_DATA]…" at bounding box center [261, 598] width 499 height 57
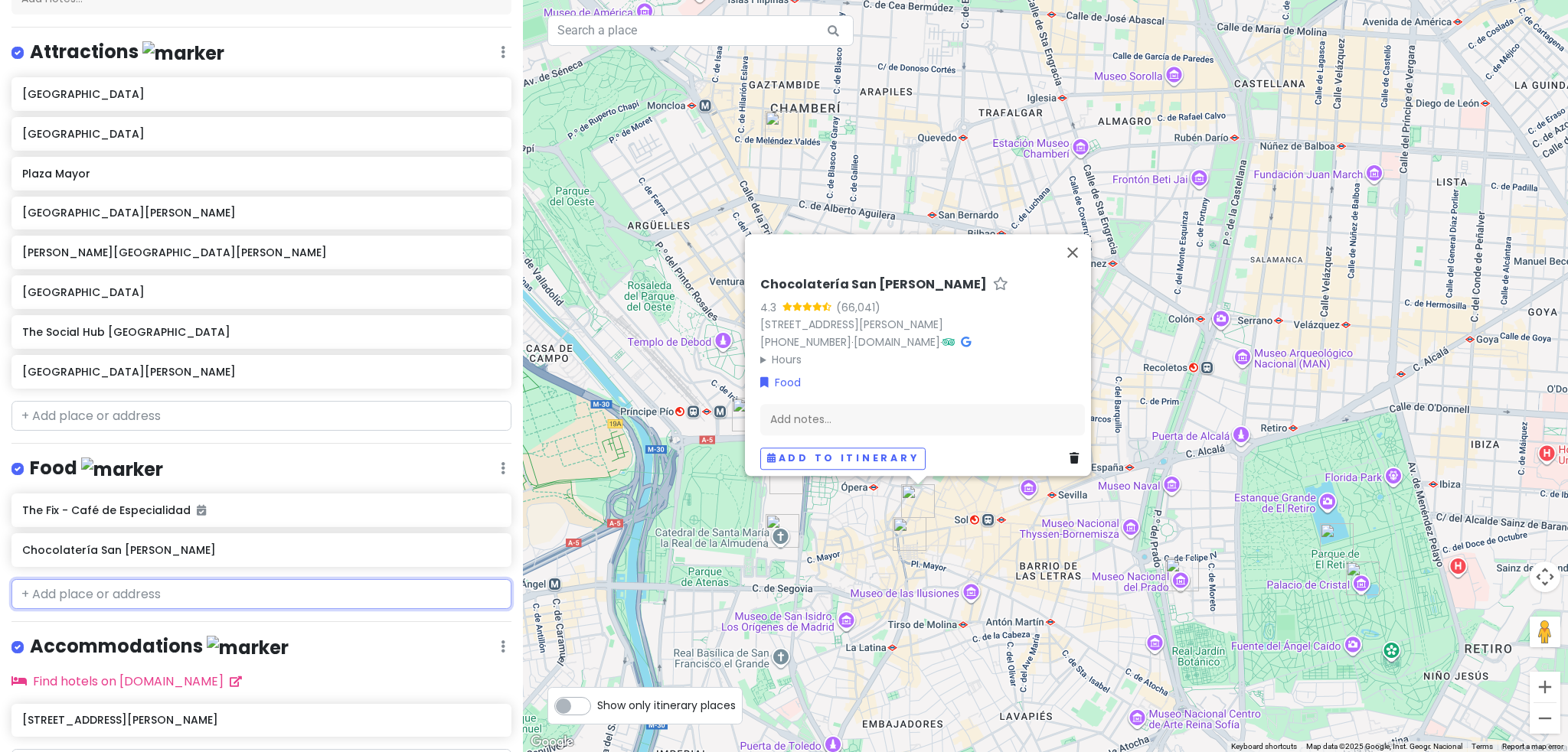
click at [227, 593] on input "text" at bounding box center [261, 594] width 500 height 30
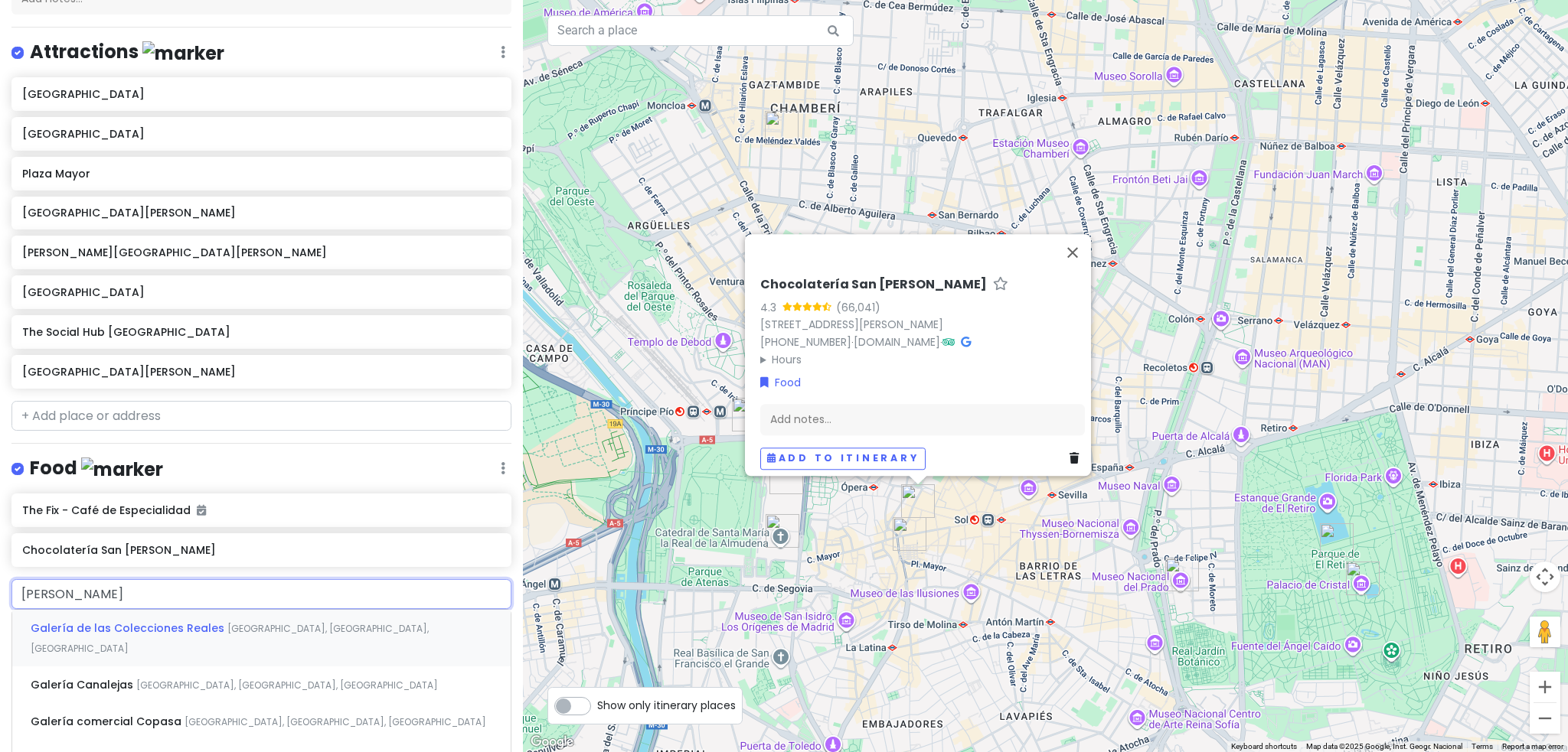
type input "Galeri"
click at [251, 678] on span "[GEOGRAPHIC_DATA], [GEOGRAPHIC_DATA], [GEOGRAPHIC_DATA]" at bounding box center [287, 685] width 302 height 13
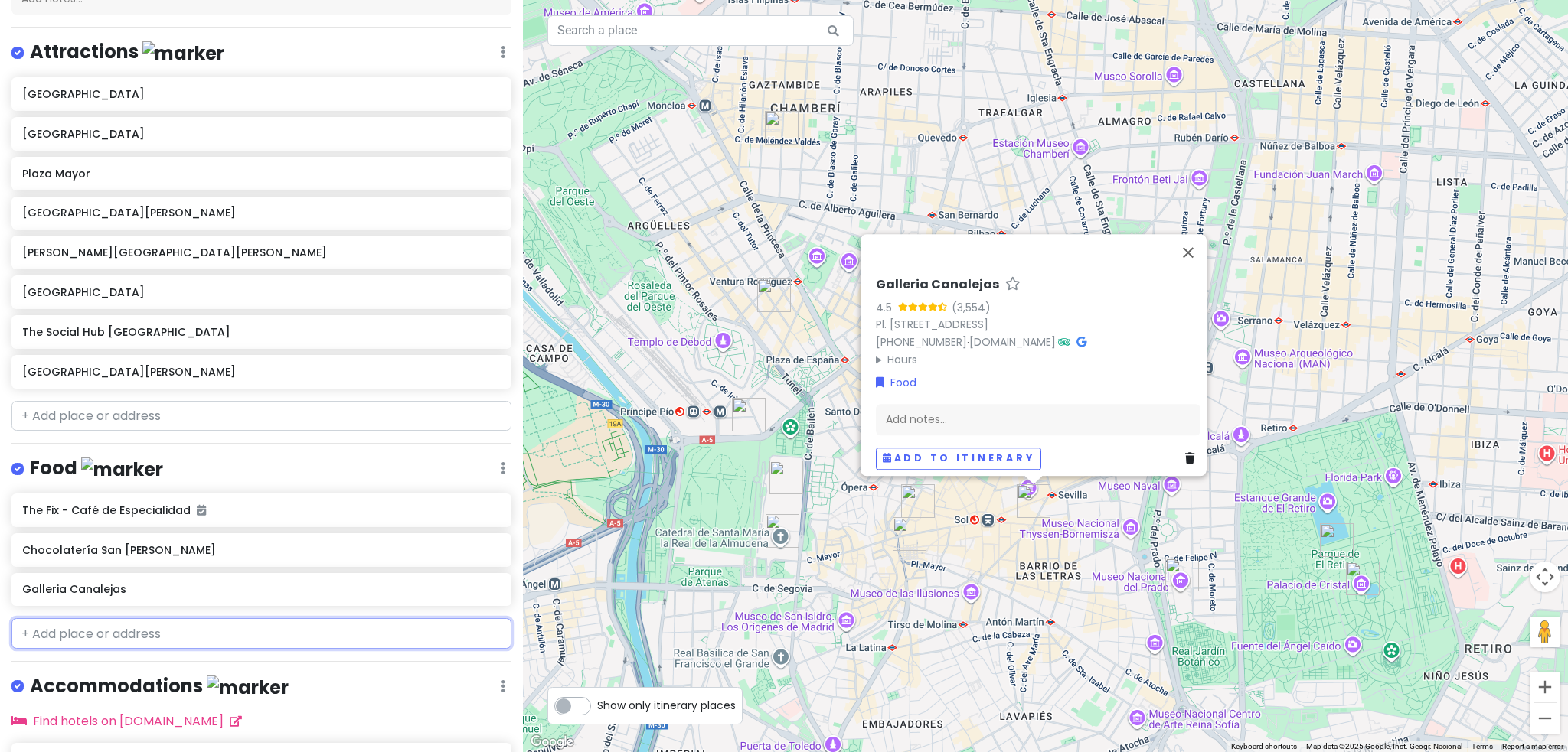
click at [129, 630] on input "text" at bounding box center [261, 634] width 500 height 30
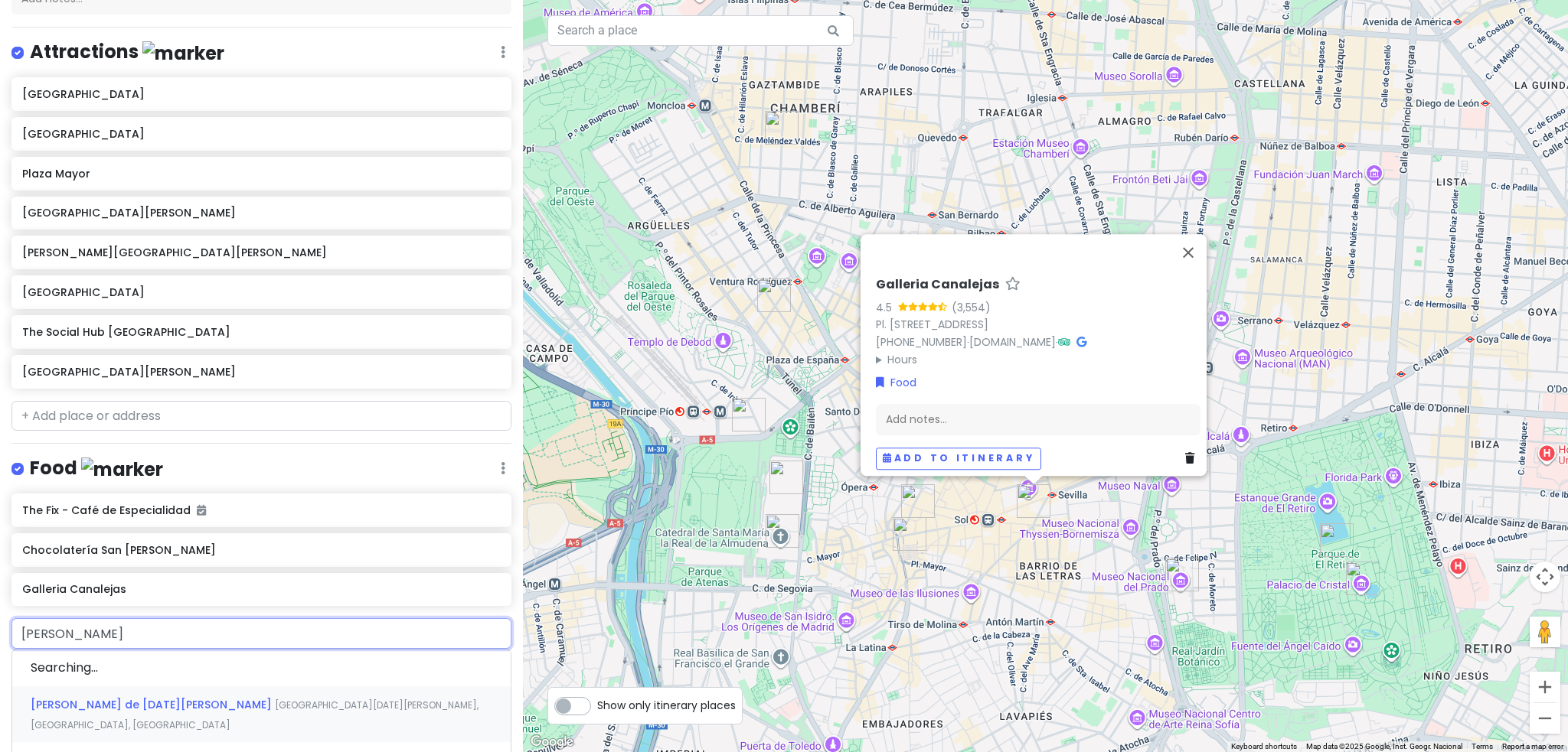
type input "[PERSON_NAME] S"
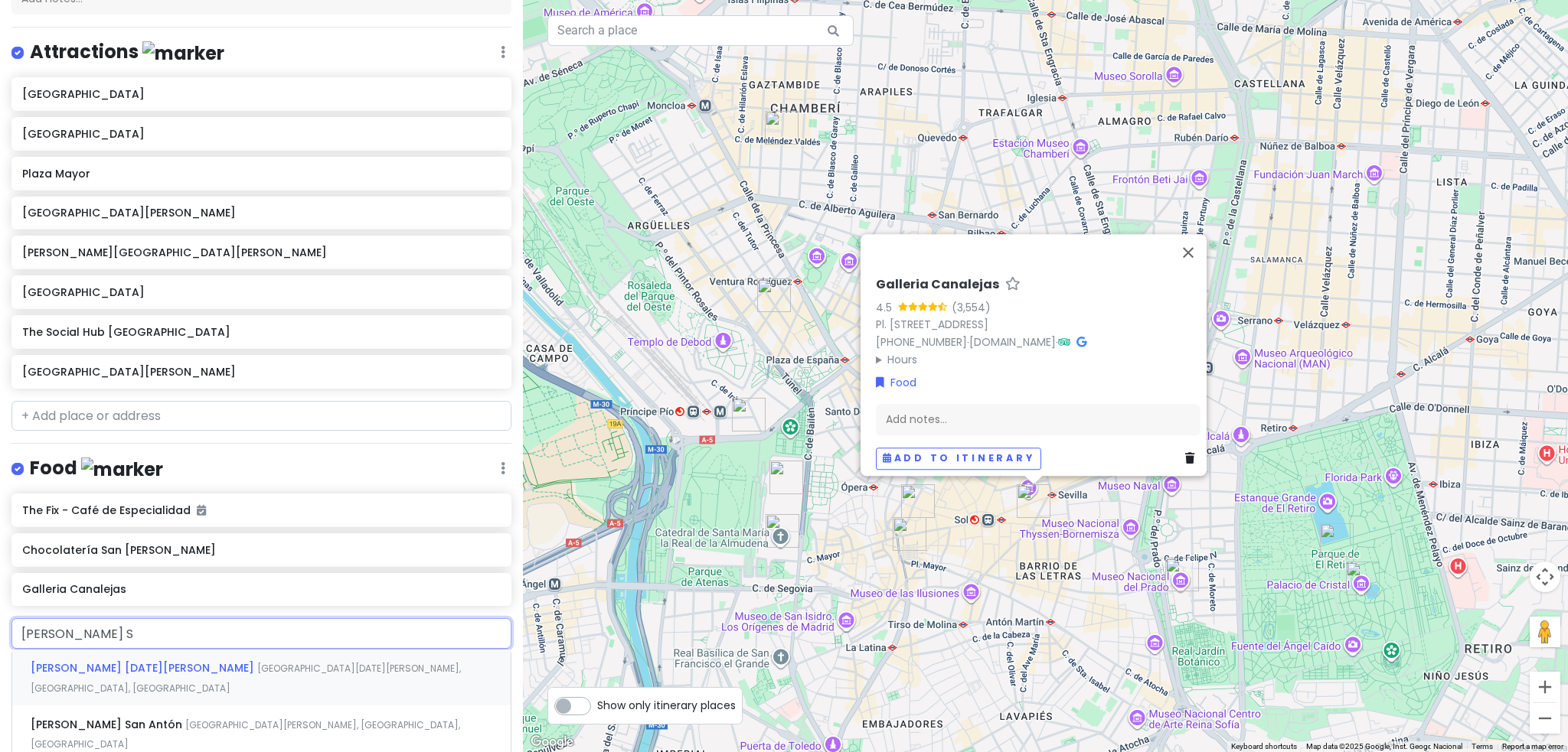
click at [150, 671] on span "[GEOGRAPHIC_DATA][DATE][PERSON_NAME], [GEOGRAPHIC_DATA], [GEOGRAPHIC_DATA]" at bounding box center [246, 678] width 431 height 33
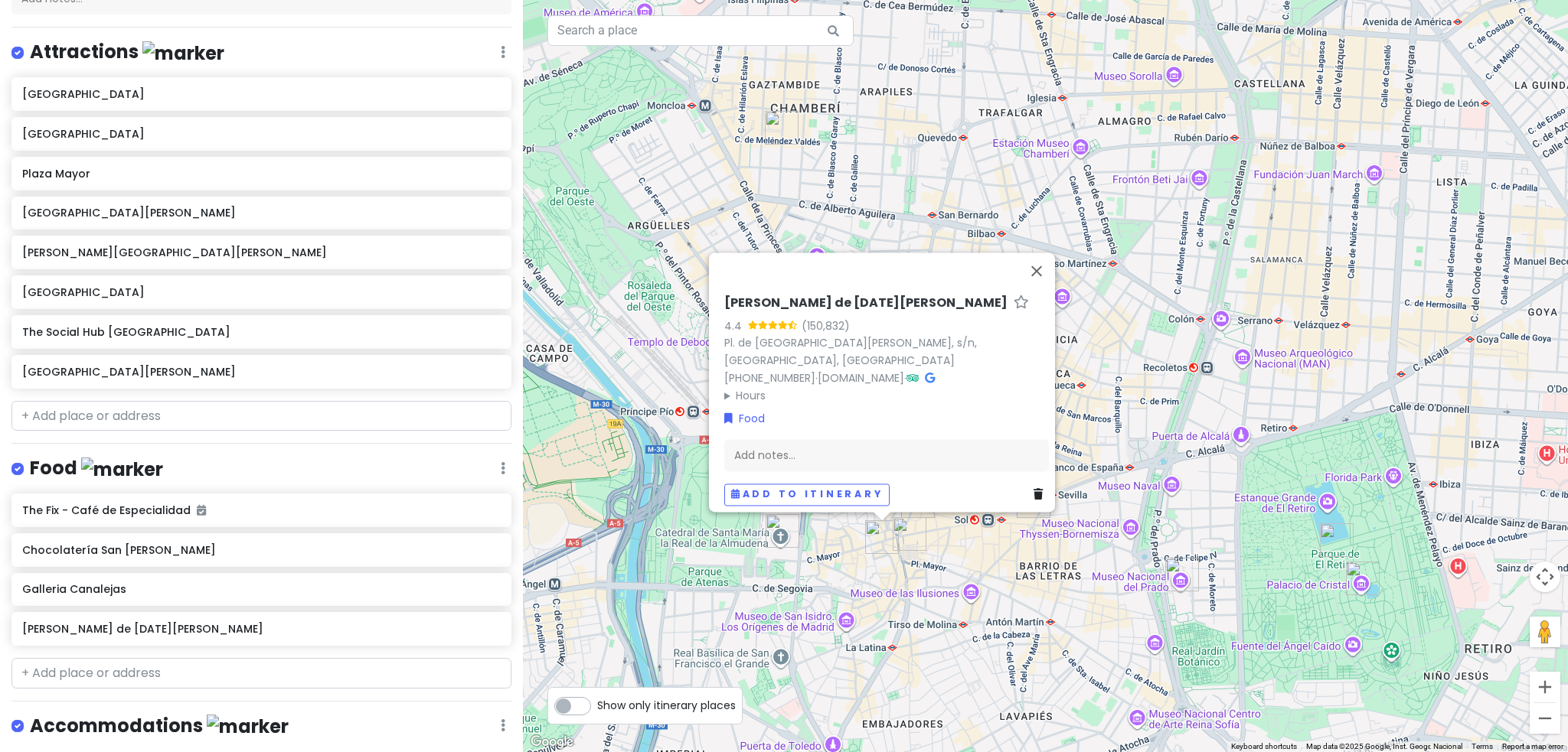
click at [902, 531] on img "Plaza Mayor" at bounding box center [909, 534] width 34 height 34
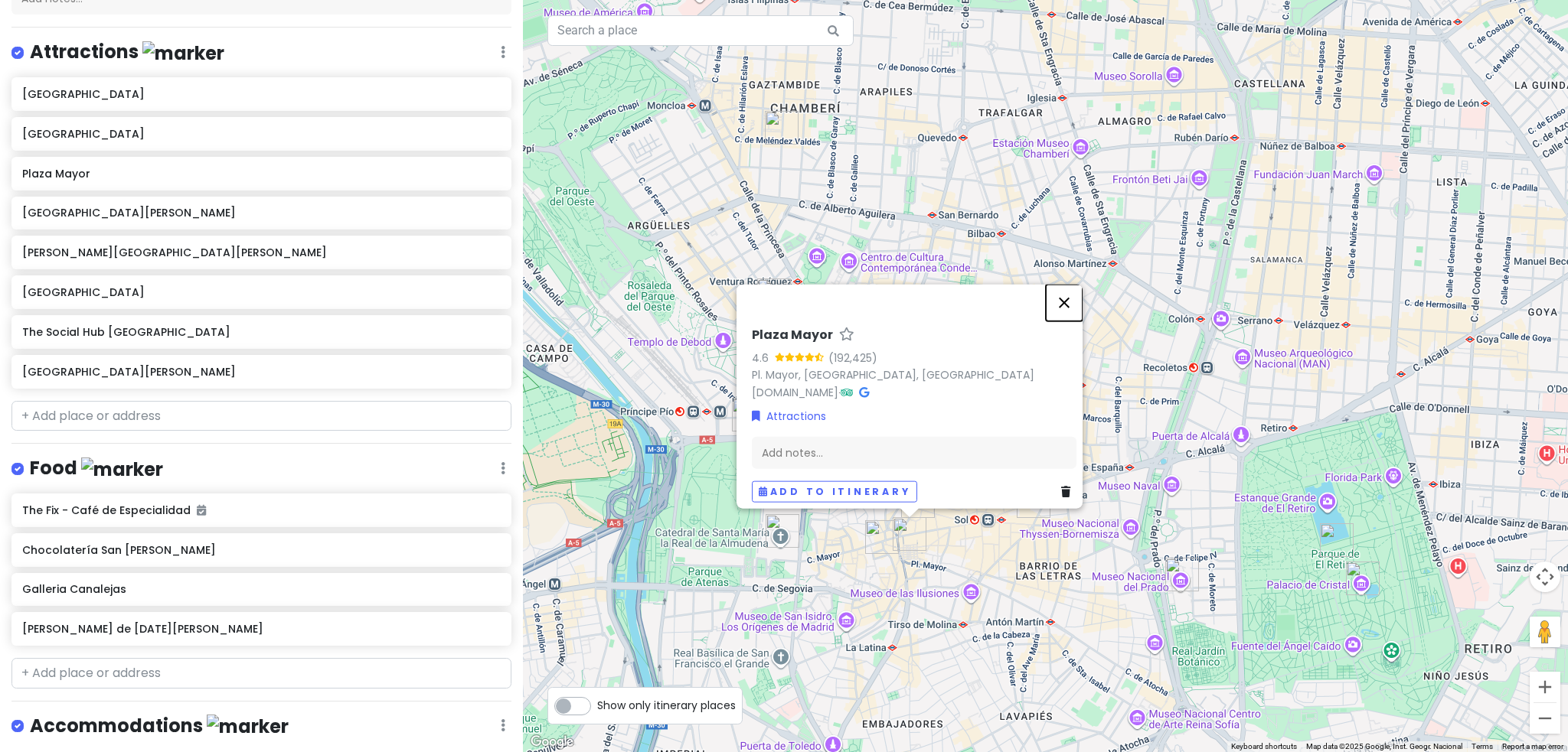
click at [1056, 298] on button "Close" at bounding box center [1064, 302] width 37 height 37
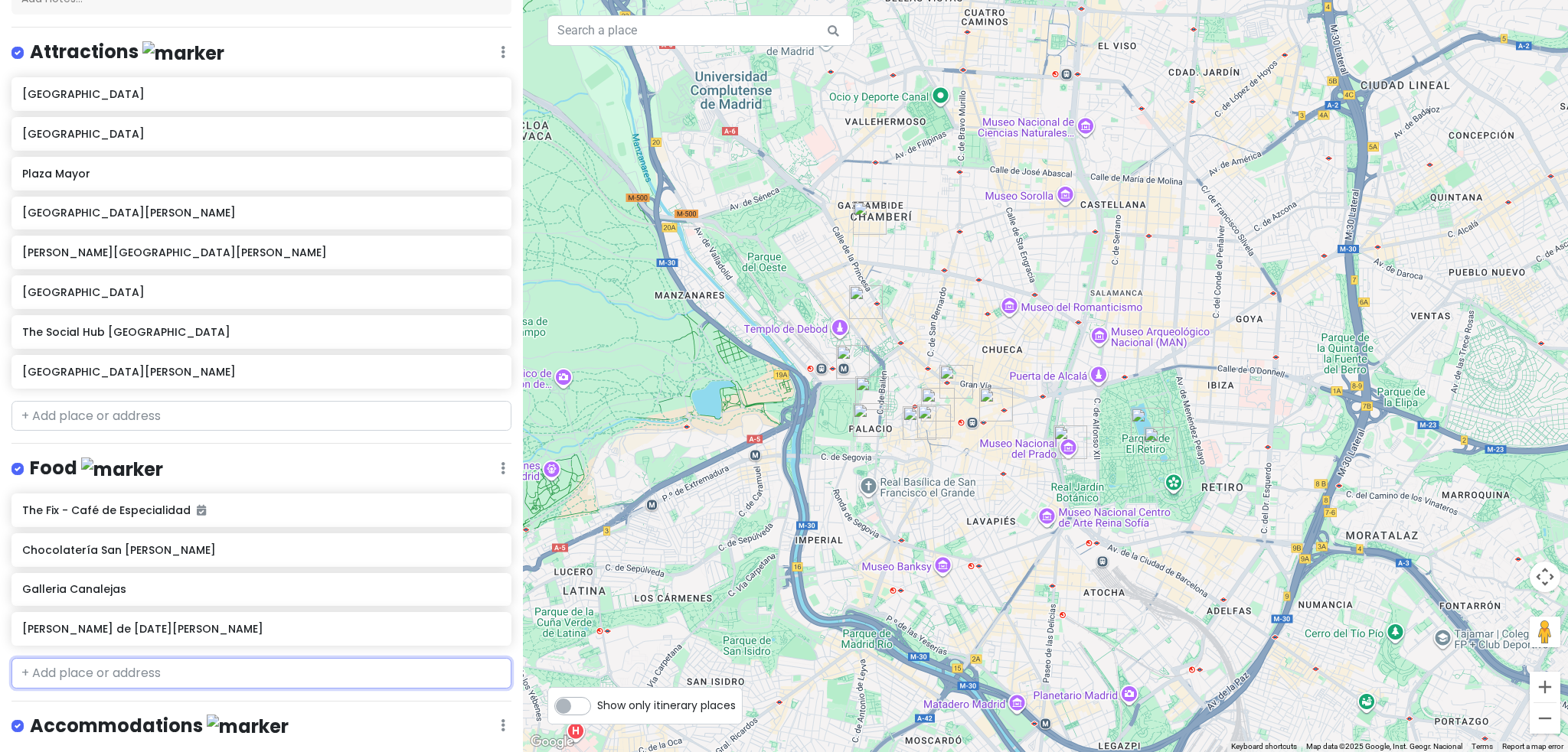
click at [70, 664] on input "text" at bounding box center [261, 674] width 500 height 30
type input "Divorar"
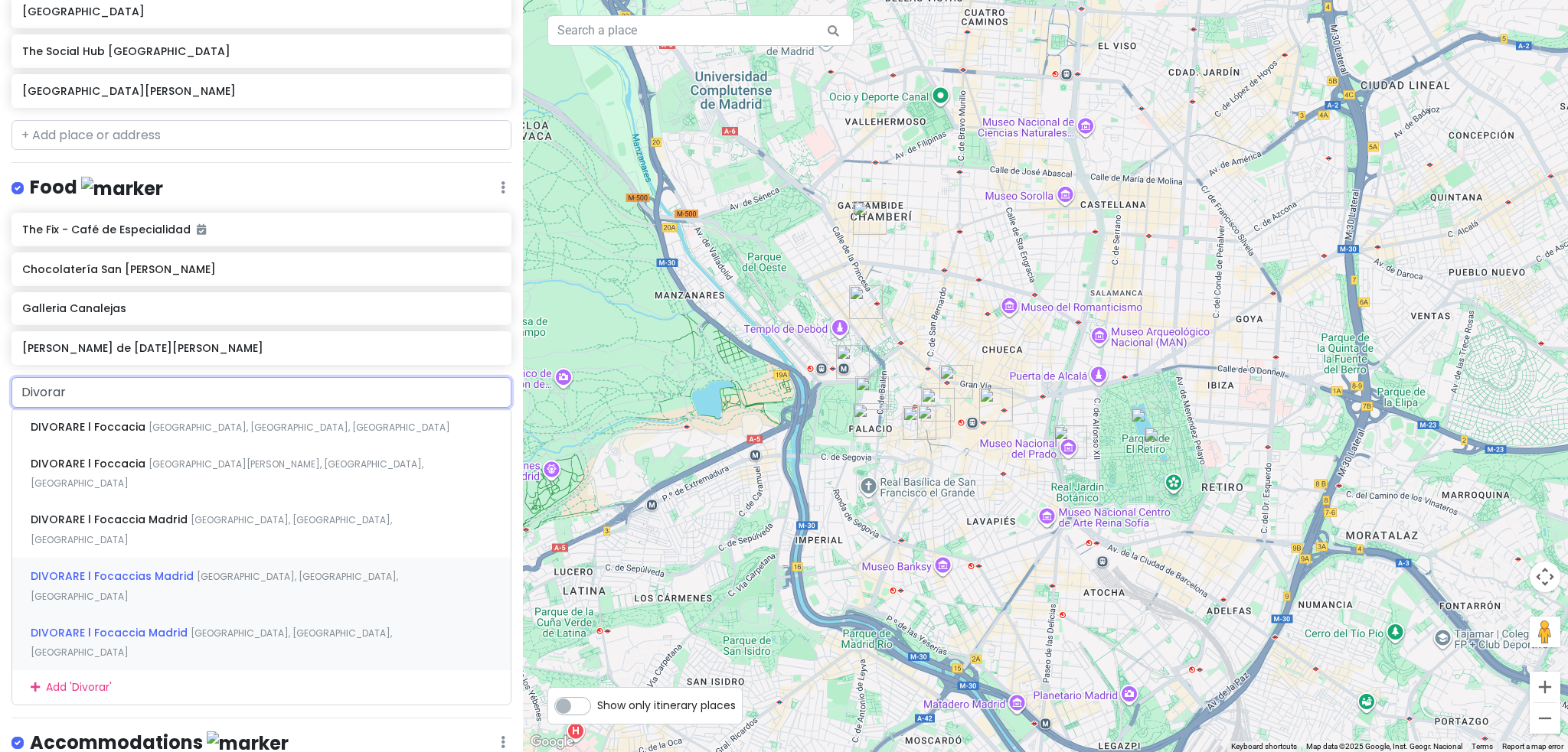
scroll to position [496, 0]
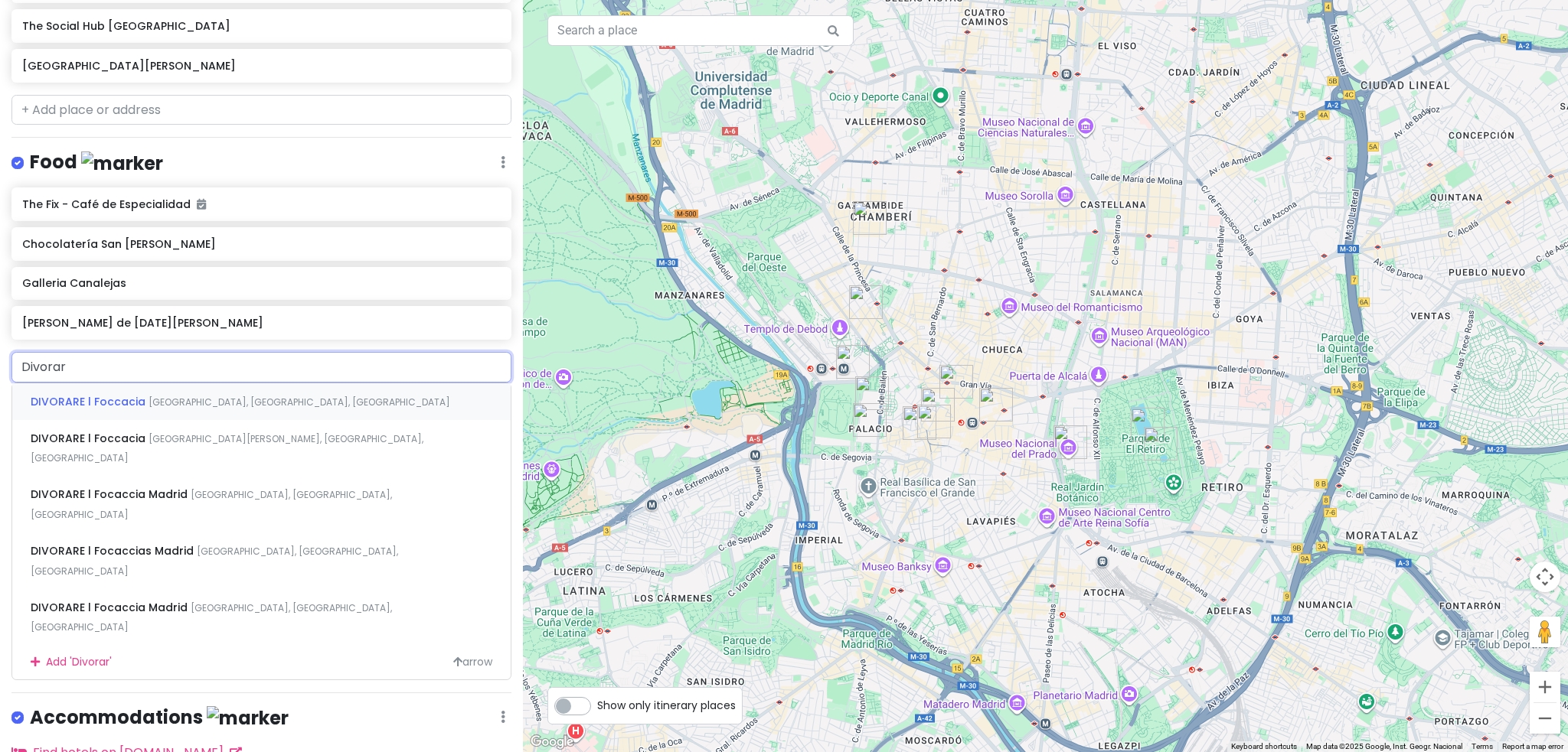
click at [192, 413] on div "DIVORARE l Foccacia [GEOGRAPHIC_DATA], [GEOGRAPHIC_DATA], [GEOGRAPHIC_DATA]" at bounding box center [261, 402] width 499 height 37
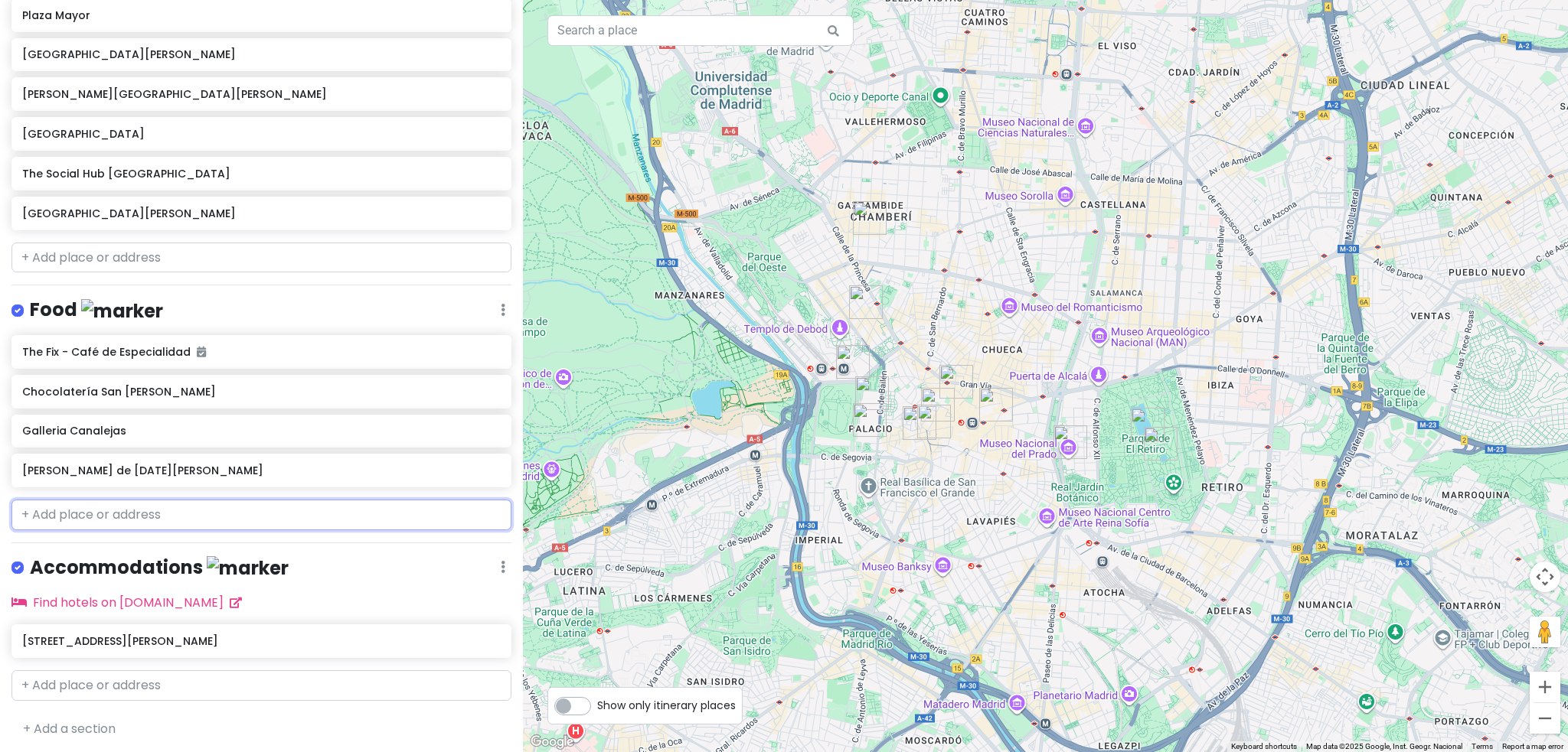
scroll to position [387, 0]
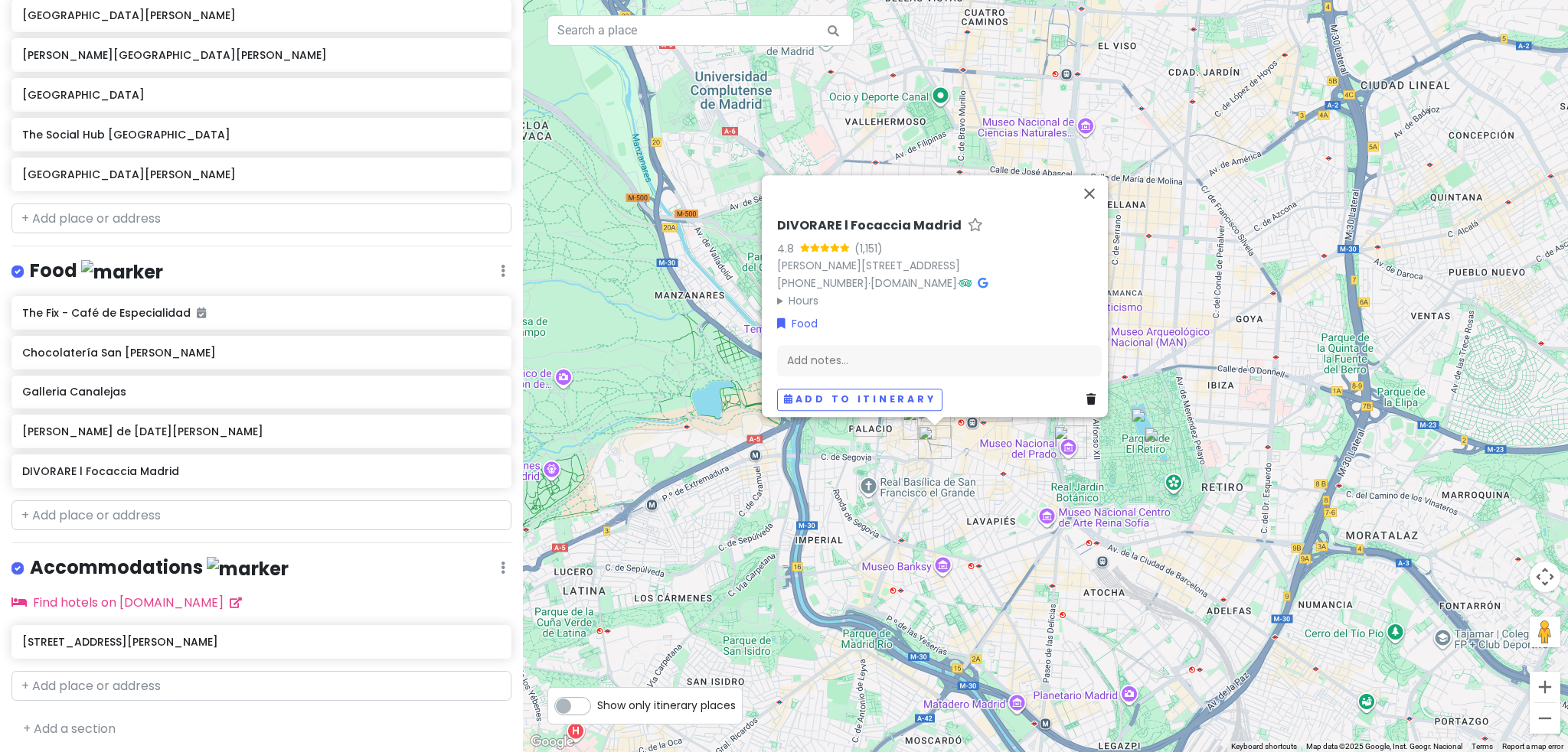
click at [886, 469] on div "DIVORARE l Focaccia Madrid 4.8 (1,151) [PERSON_NAME][STREET_ADDRESS] [PHONE_NUM…" at bounding box center [1045, 376] width 1045 height 752
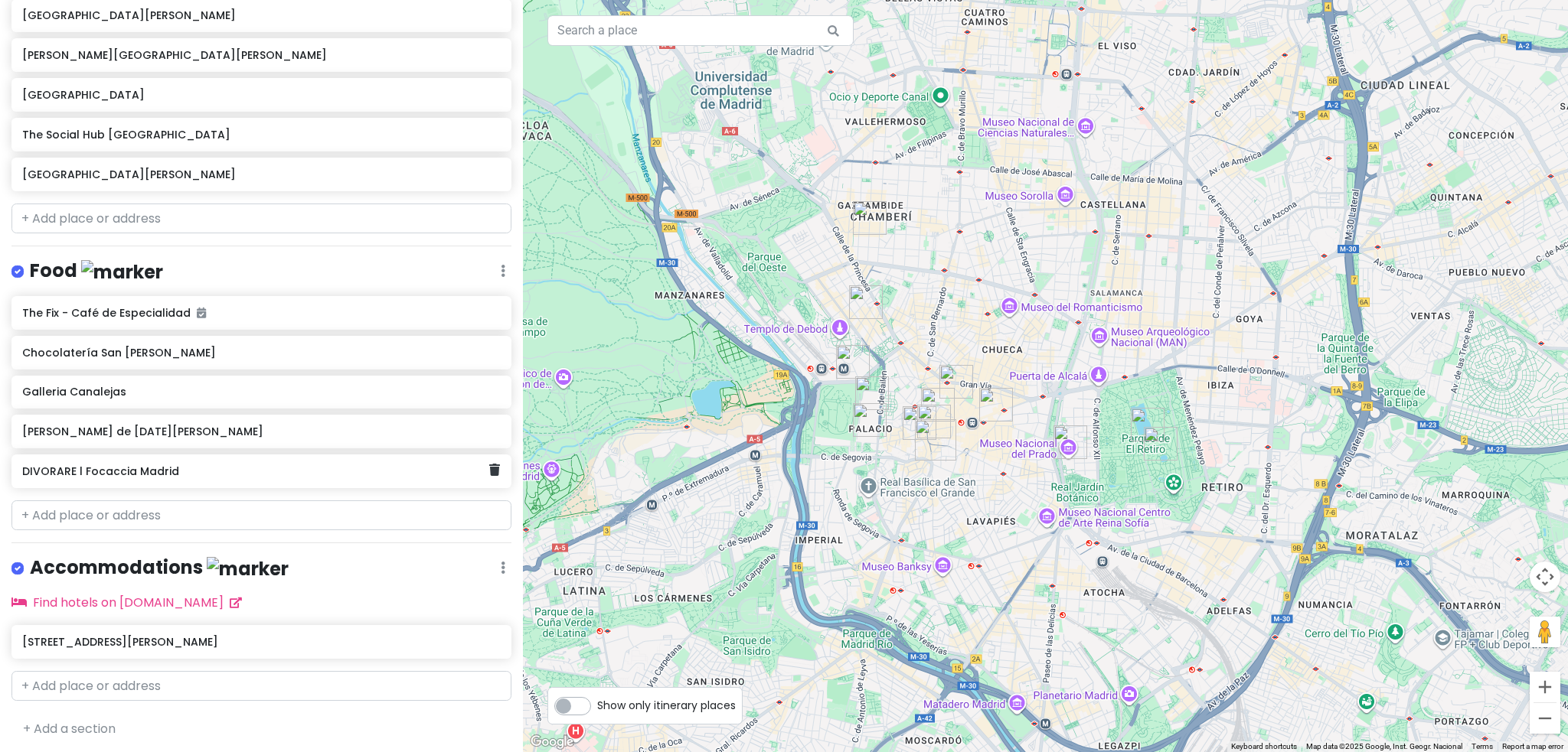
click at [229, 477] on div "DIVORARE l Focaccia Madrid" at bounding box center [255, 471] width 467 height 22
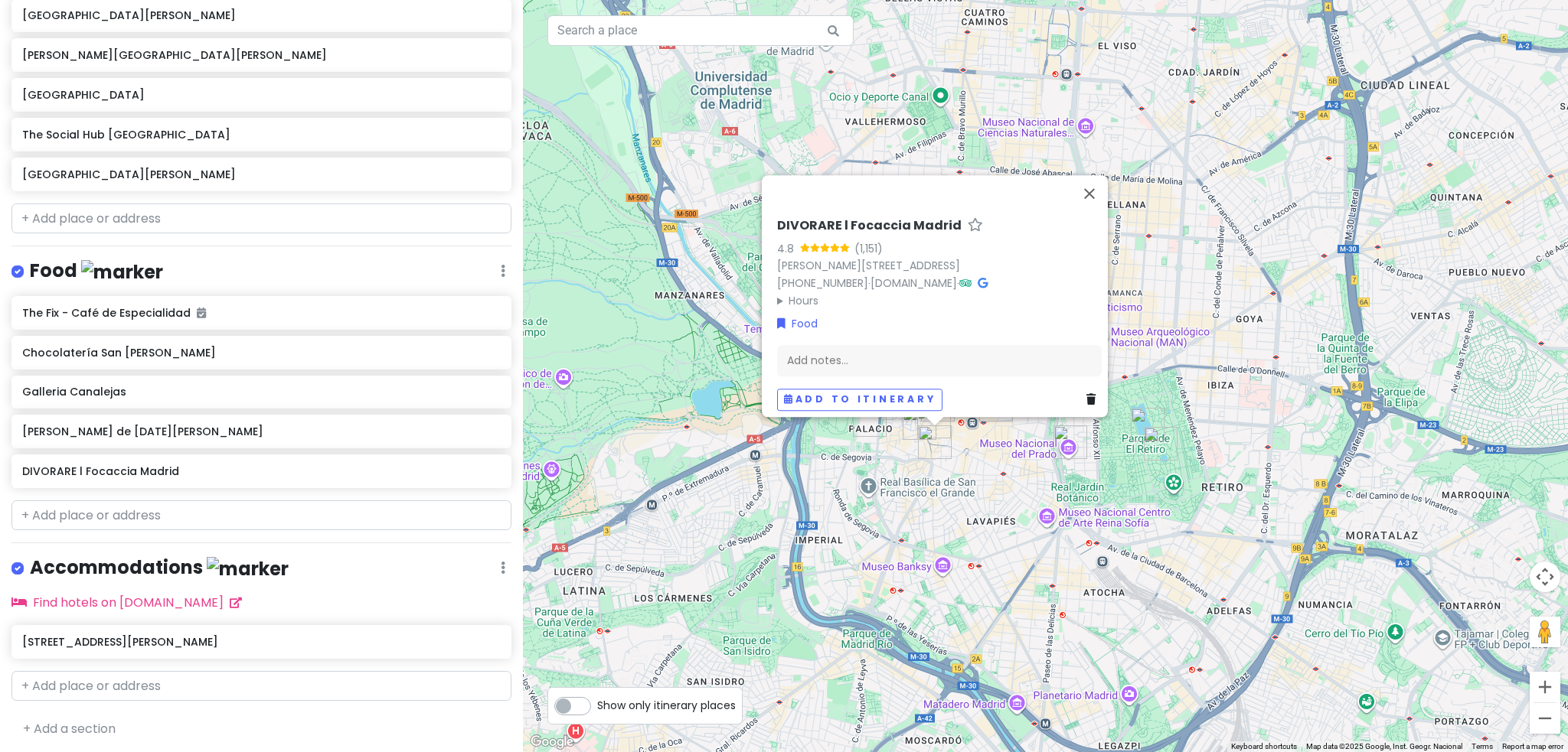
click at [1079, 392] on div "Add to itinerary" at bounding box center [940, 400] width 325 height 22
click at [1087, 394] on icon at bounding box center [1090, 399] width 9 height 10
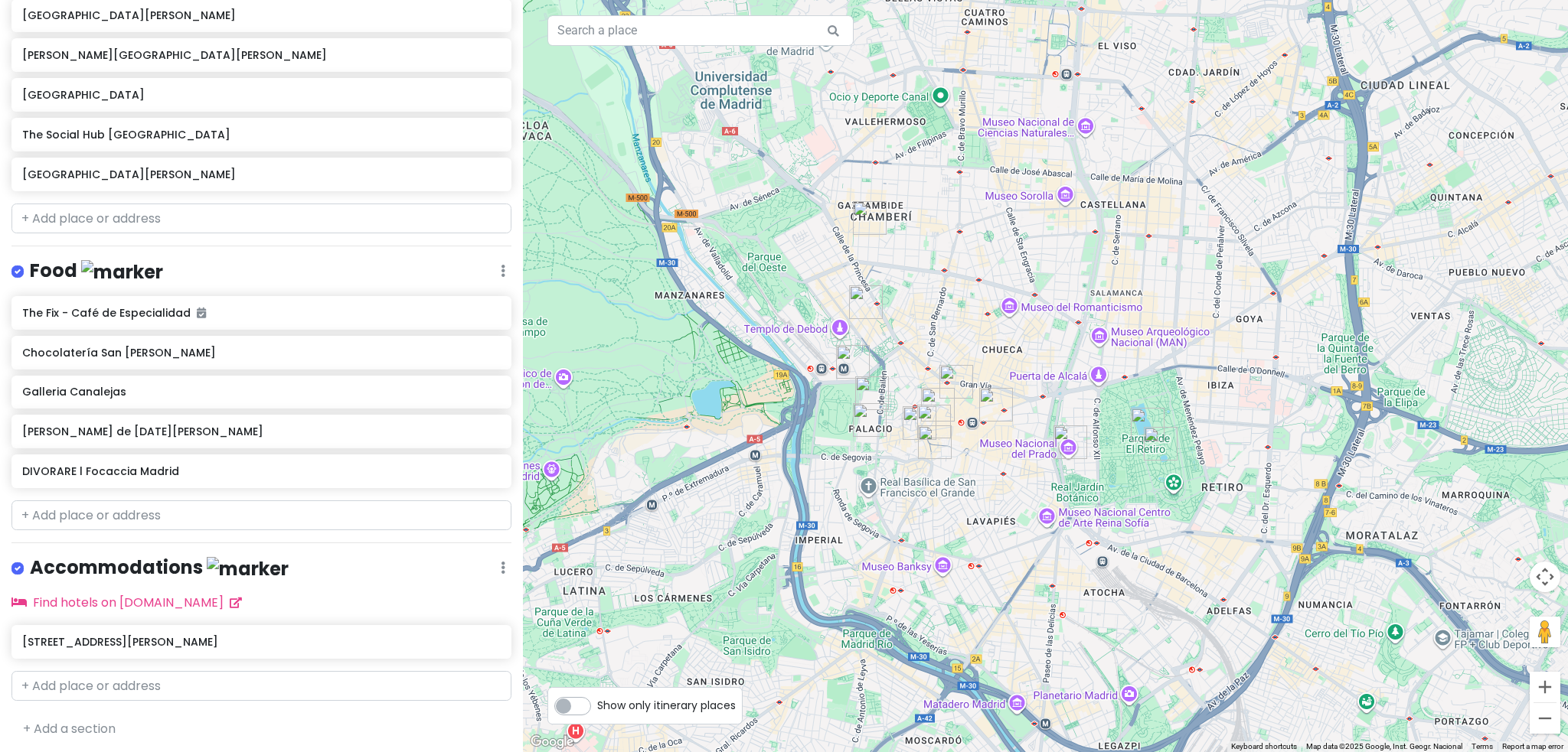
scroll to position [348, 0]
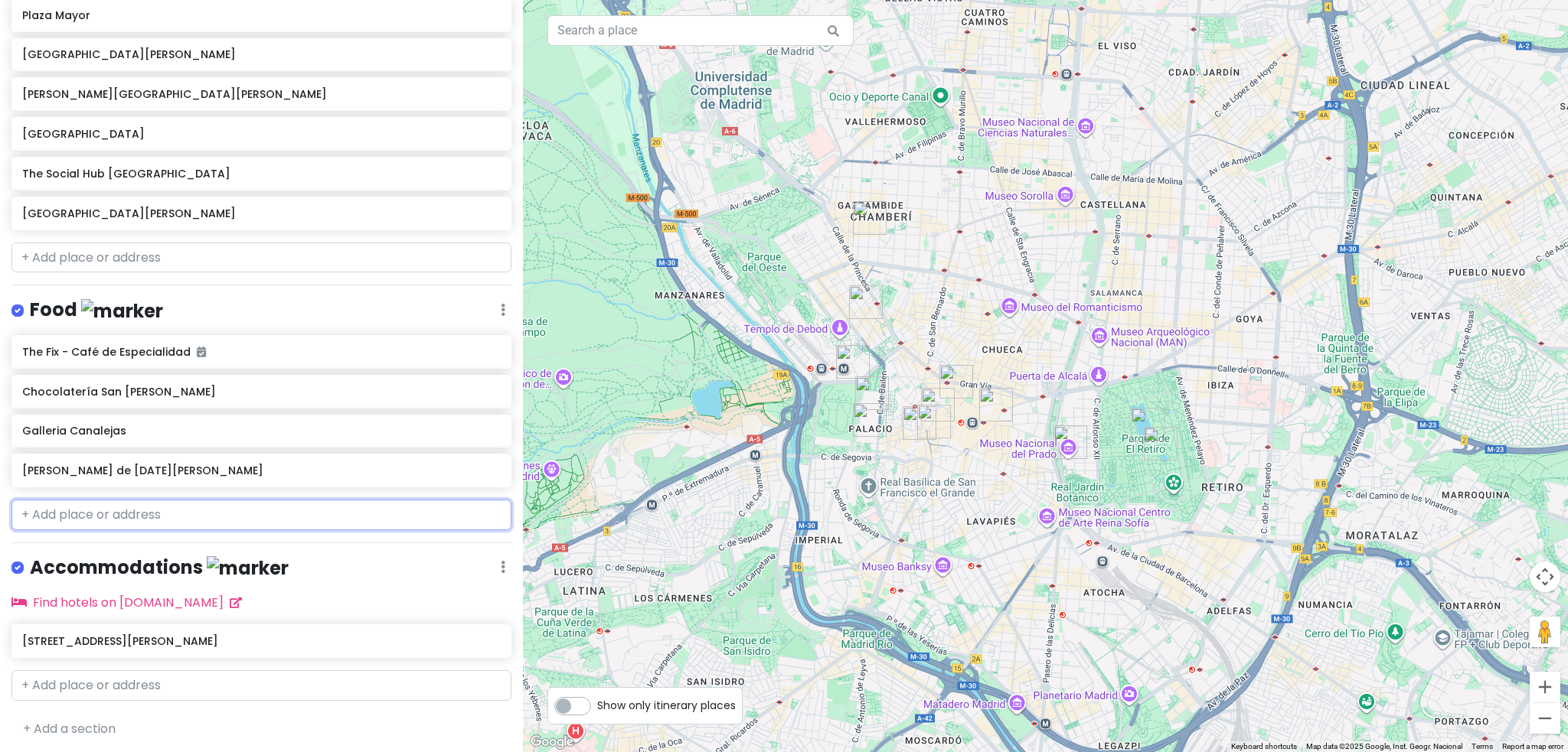
click at [265, 518] on input "text" at bounding box center [261, 515] width 500 height 30
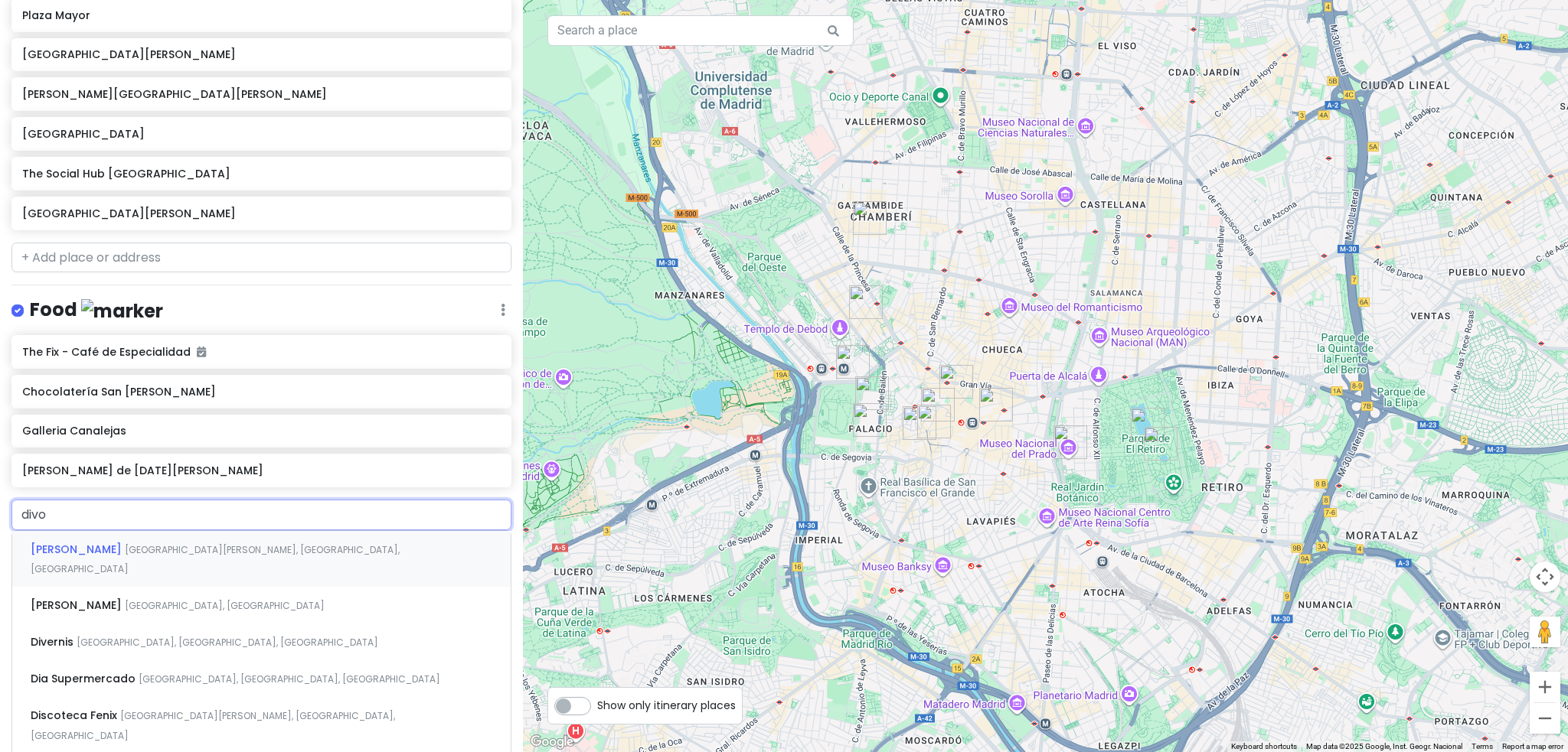
type input "divor"
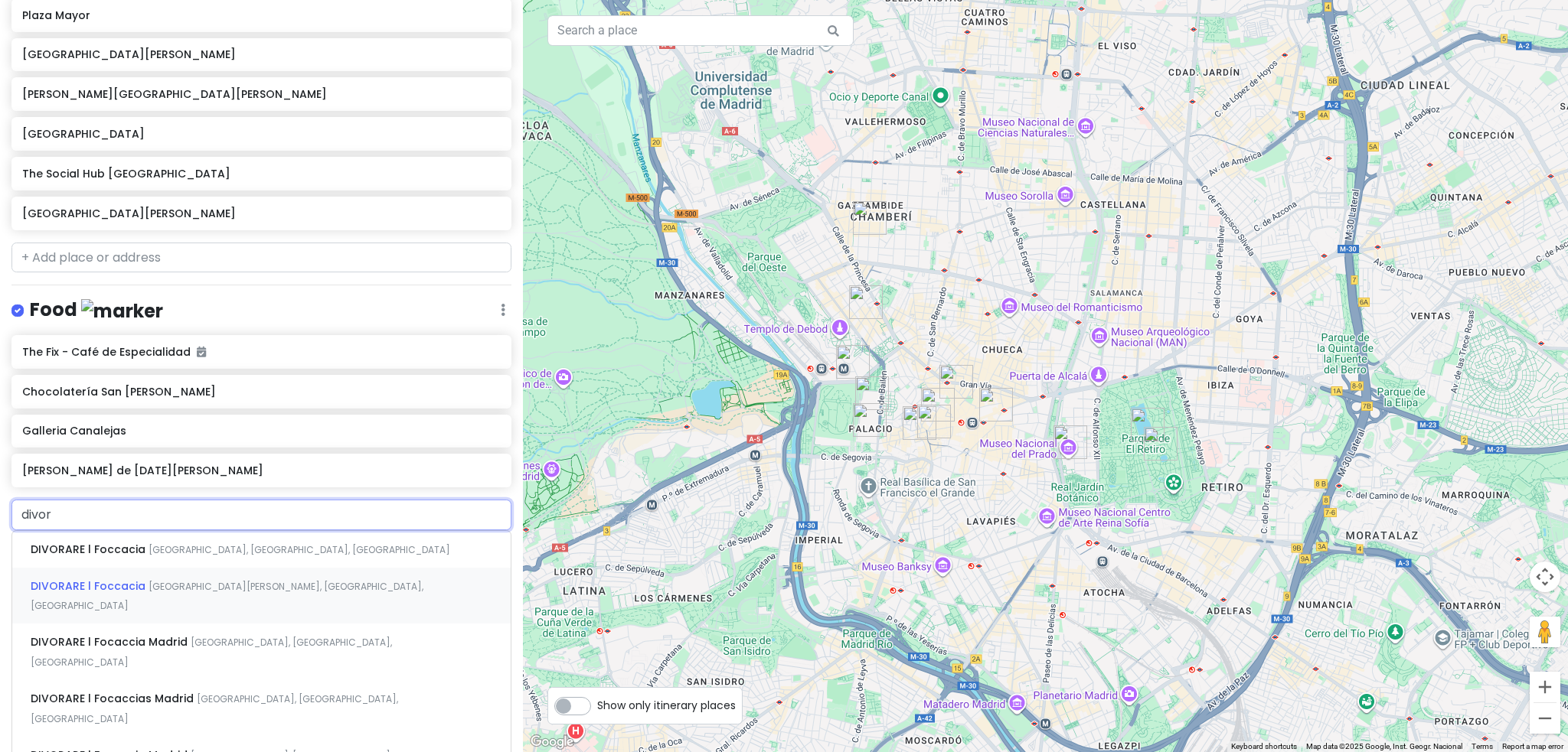
click at [320, 574] on div "DIVORARE l Foccacia [GEOGRAPHIC_DATA][PERSON_NAME], [GEOGRAPHIC_DATA], [GEOGRAP…" at bounding box center [261, 596] width 499 height 57
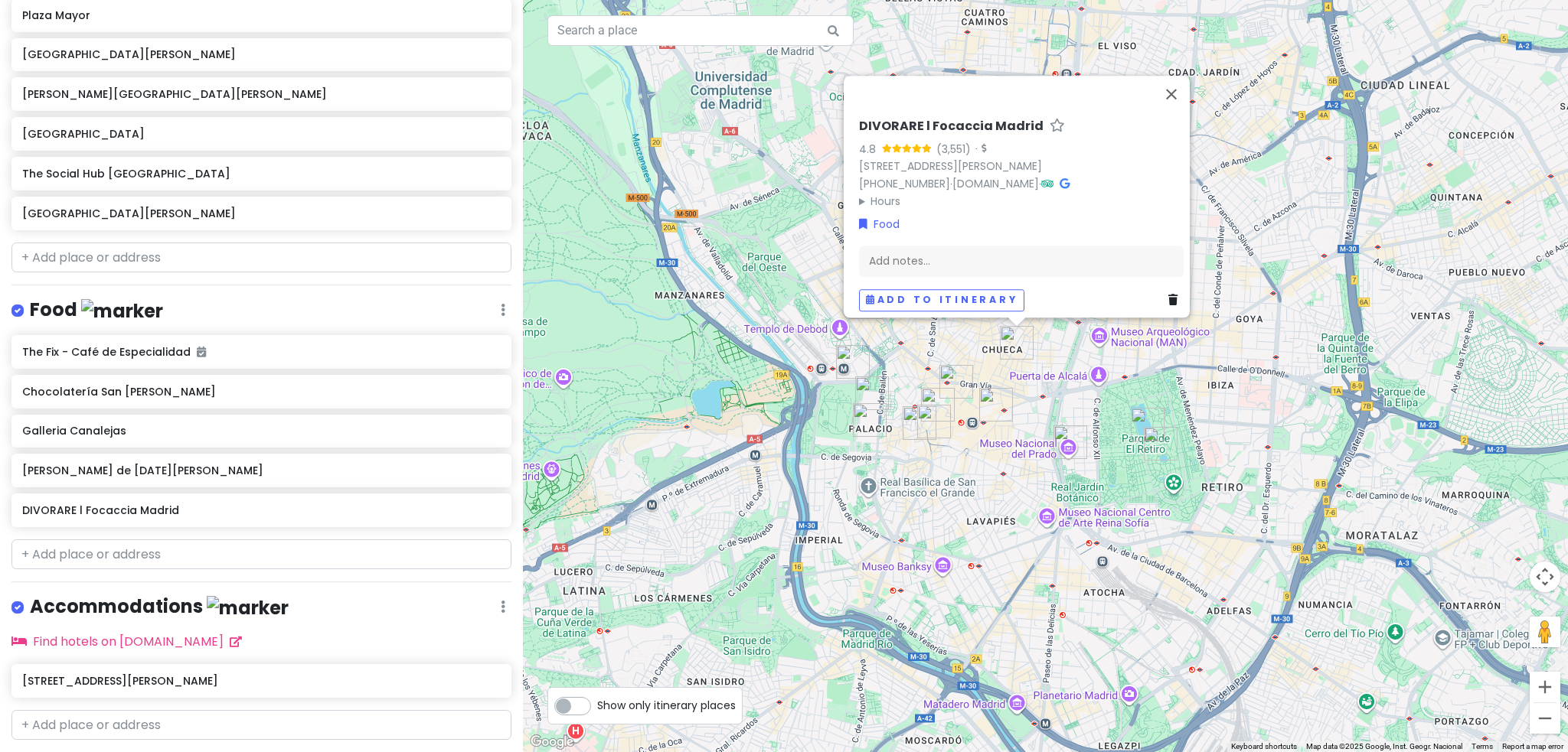
click at [1157, 292] on div "Add to itinerary" at bounding box center [1021, 301] width 325 height 22
click at [1171, 291] on link at bounding box center [1176, 299] width 15 height 17
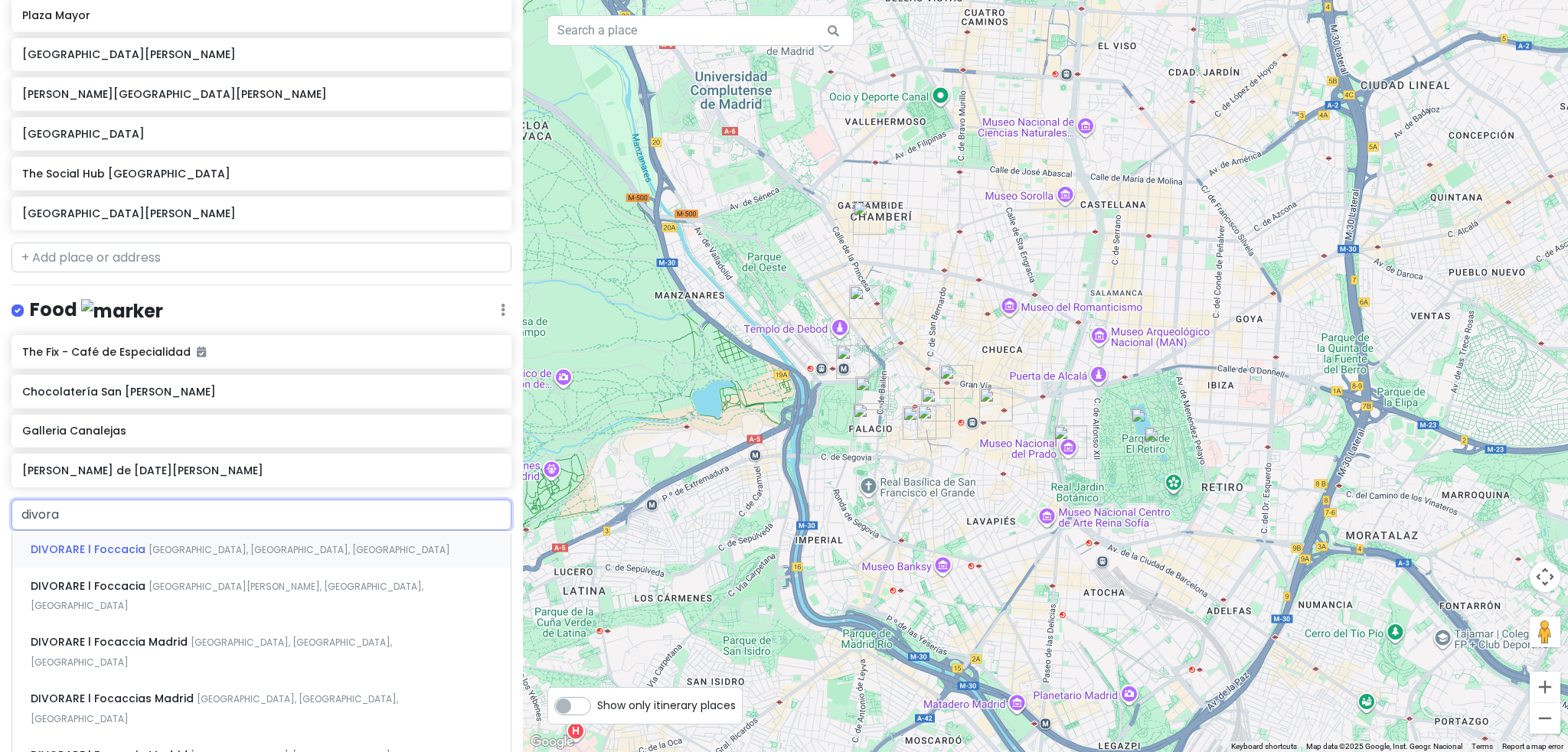
type input "divorar"
click at [366, 538] on div "DIVORARE l Foccacia [GEOGRAPHIC_DATA], [GEOGRAPHIC_DATA], [GEOGRAPHIC_DATA]" at bounding box center [261, 550] width 499 height 37
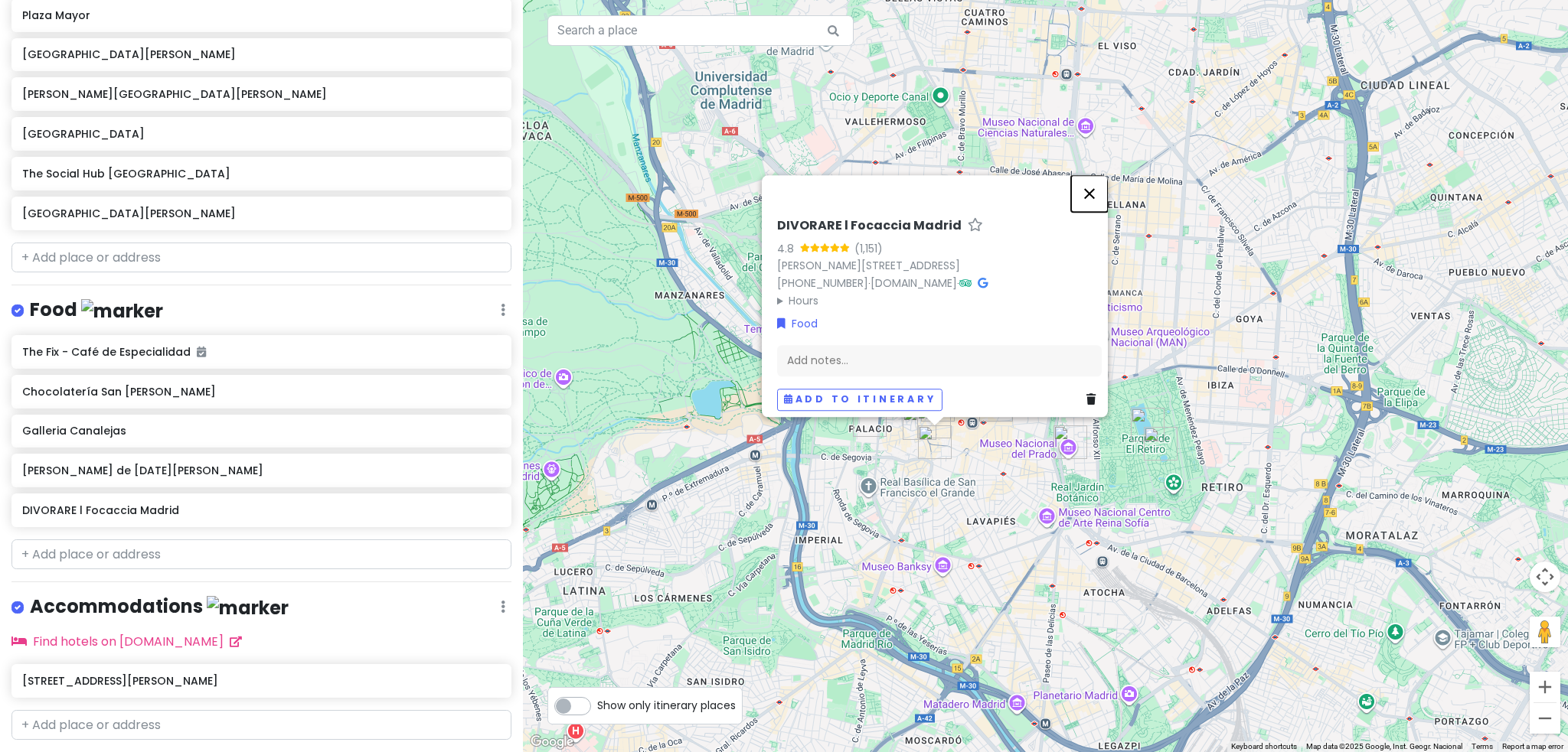
click at [1104, 186] on button "Close" at bounding box center [1089, 194] width 37 height 37
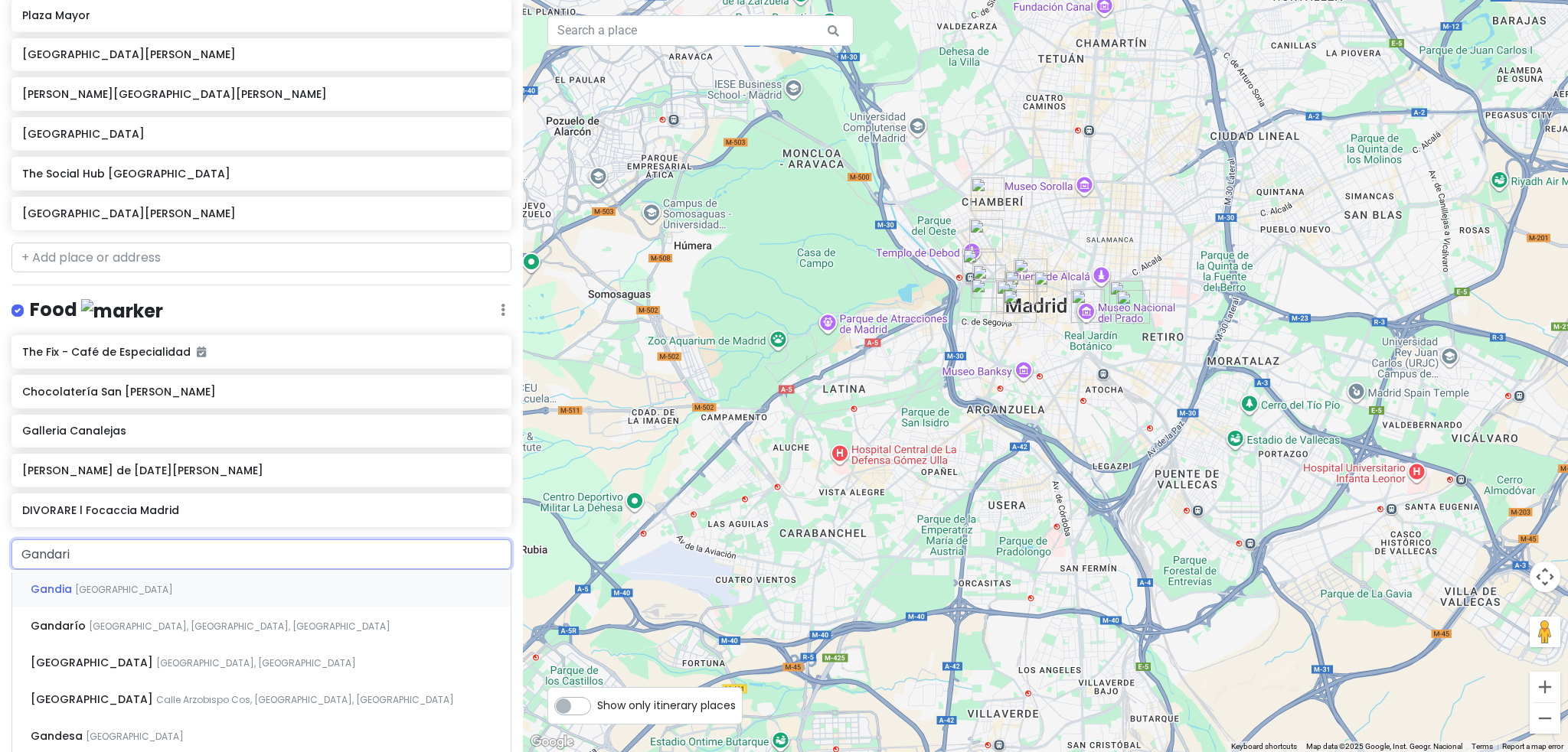
type input "Gandario"
click at [269, 586] on div "Gandarío [GEOGRAPHIC_DATA], [GEOGRAPHIC_DATA], [GEOGRAPHIC_DATA]" at bounding box center [261, 589] width 499 height 37
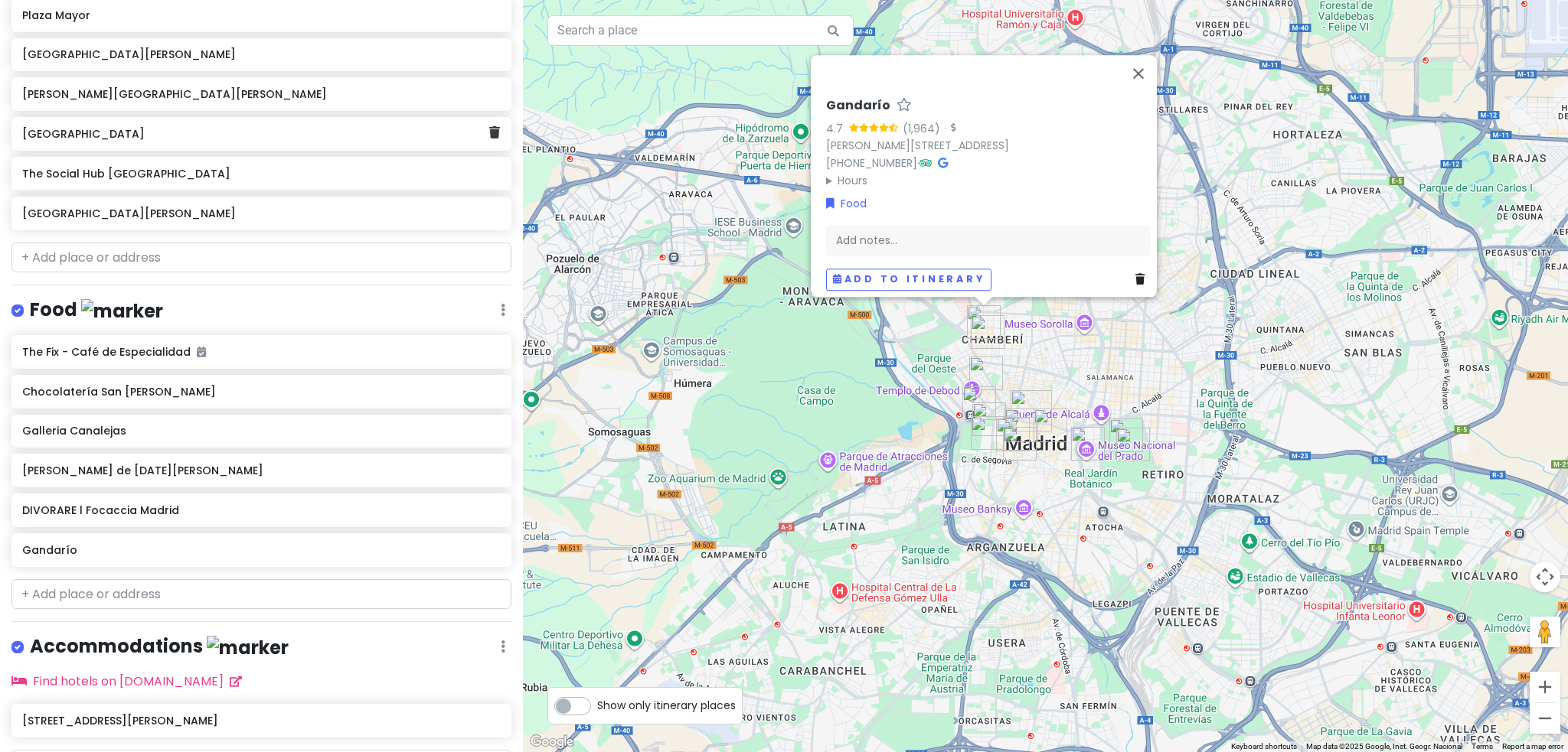
scroll to position [195, 0]
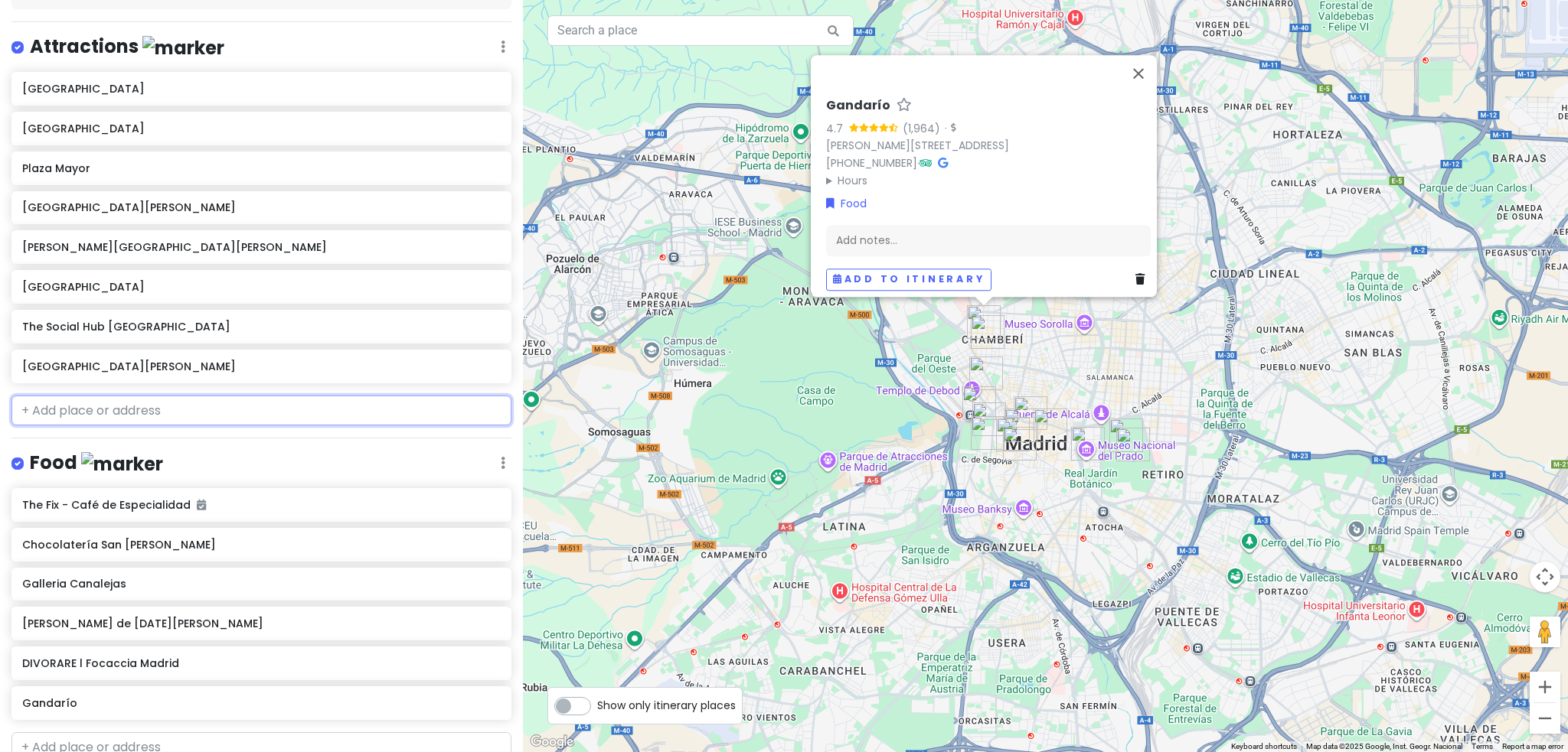
click at [77, 404] on input "text" at bounding box center [261, 410] width 500 height 30
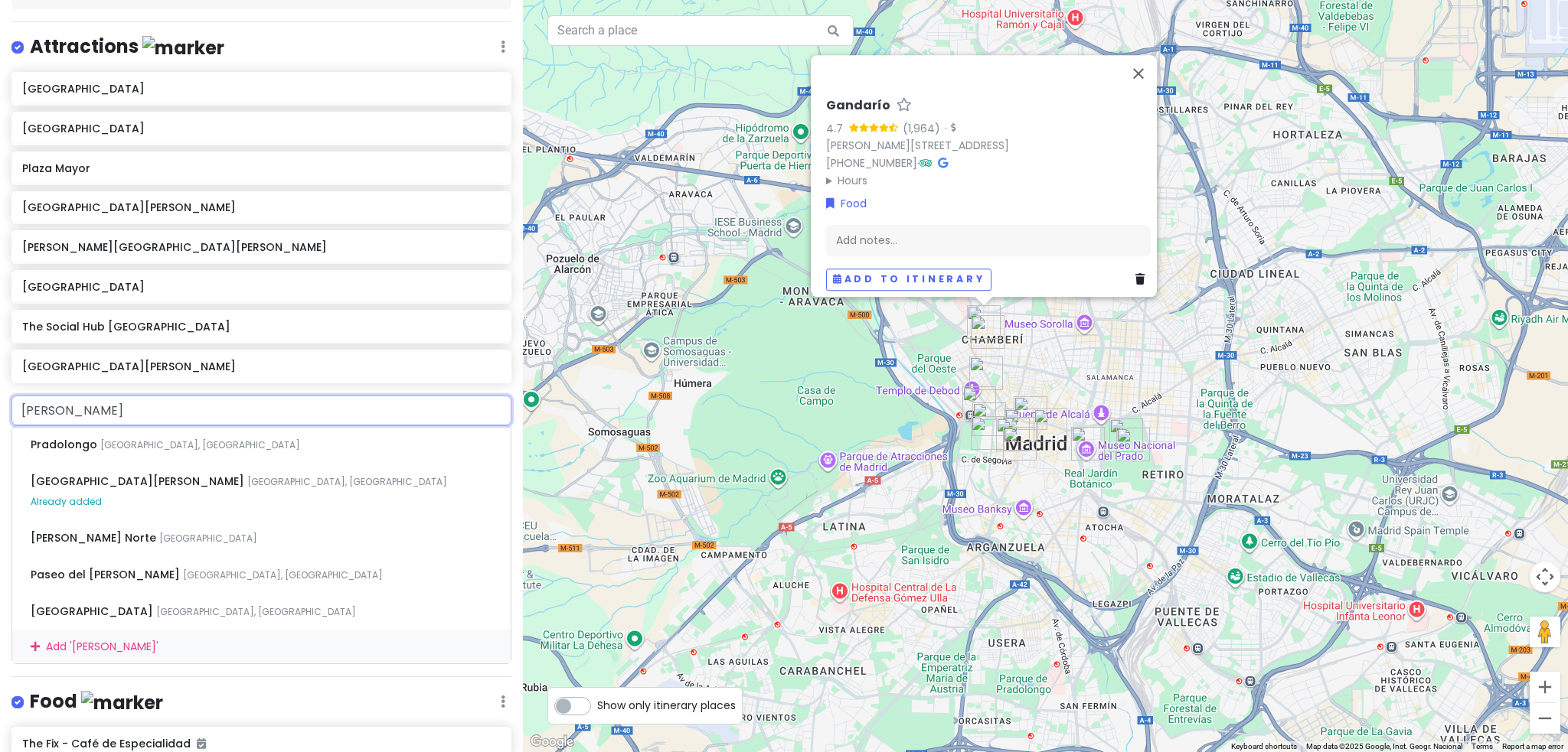
type input "[PERSON_NAME]"
click at [643, 444] on div "Gandarío 4.7 (1,964) · [PERSON_NAME][STREET_ADDRESS] [PHONE_NUMBER] · Hours [DA…" at bounding box center [1045, 376] width 1045 height 752
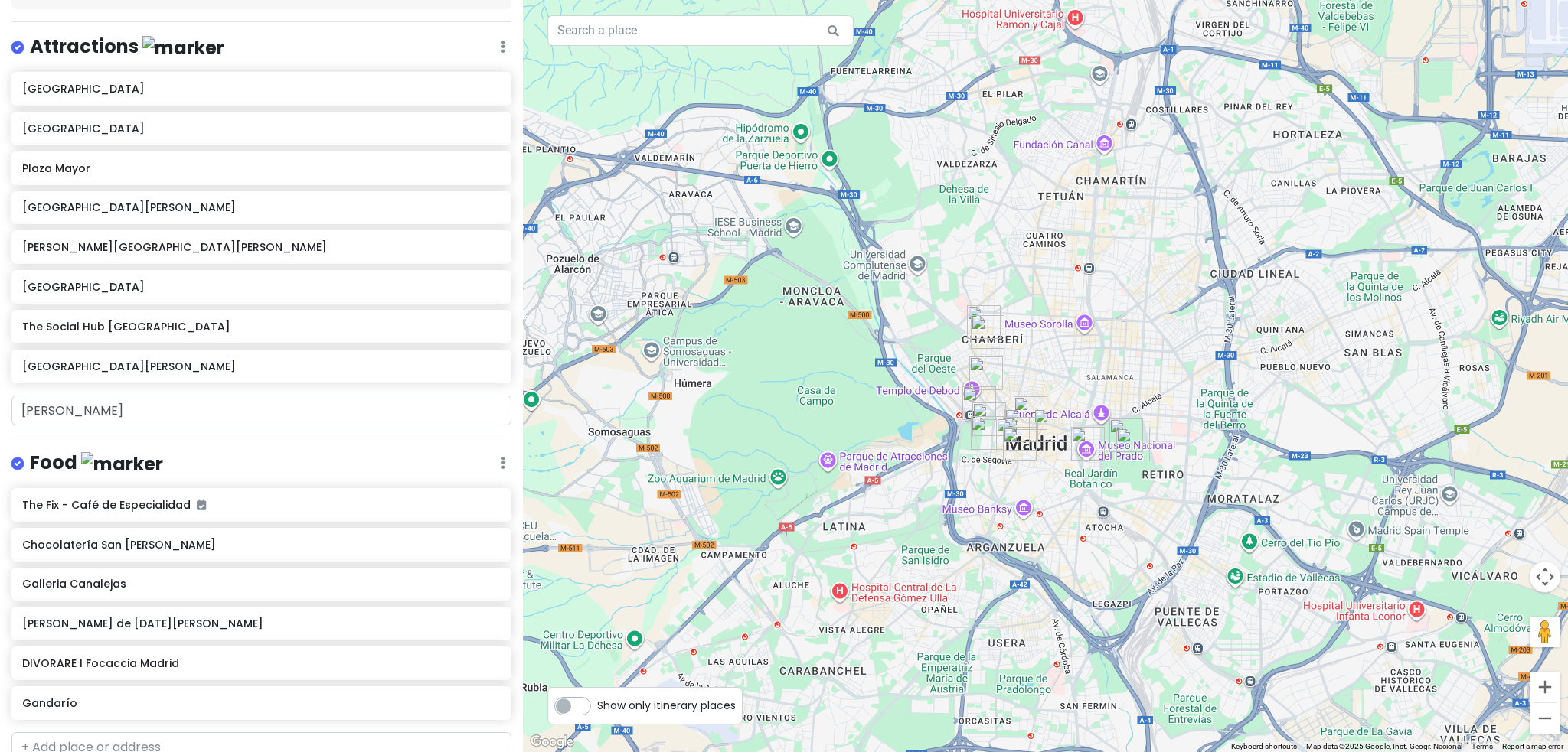
click at [348, 448] on div "Madrid Trip Private Change Dates Make a Copy Delete Trip Go Pro ⚡️ Give Feedbac…" at bounding box center [261, 376] width 523 height 752
click at [412, 360] on h6 "[GEOGRAPHIC_DATA][PERSON_NAME]" at bounding box center [255, 366] width 467 height 14
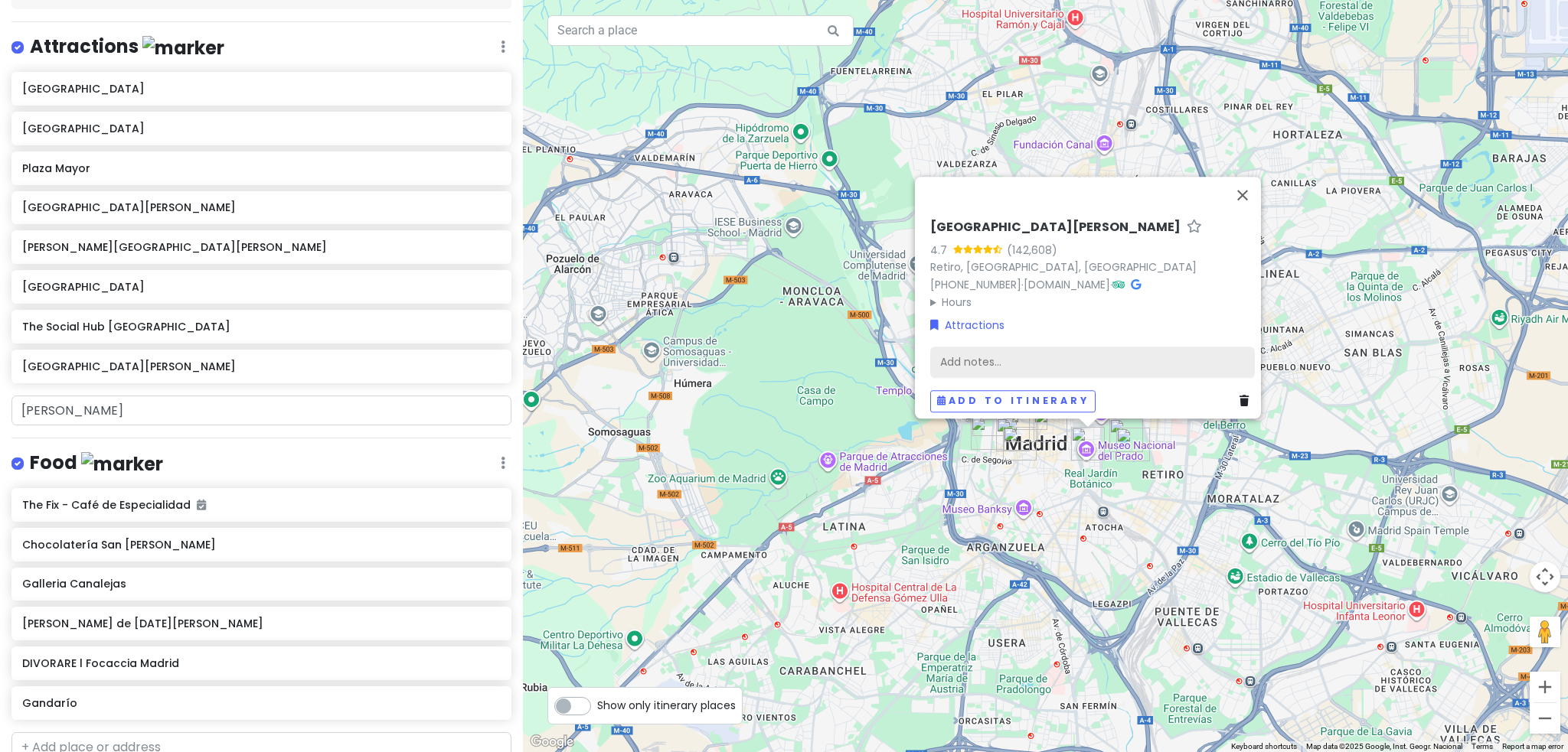
click at [968, 358] on div "Add notes..." at bounding box center [1093, 362] width 325 height 32
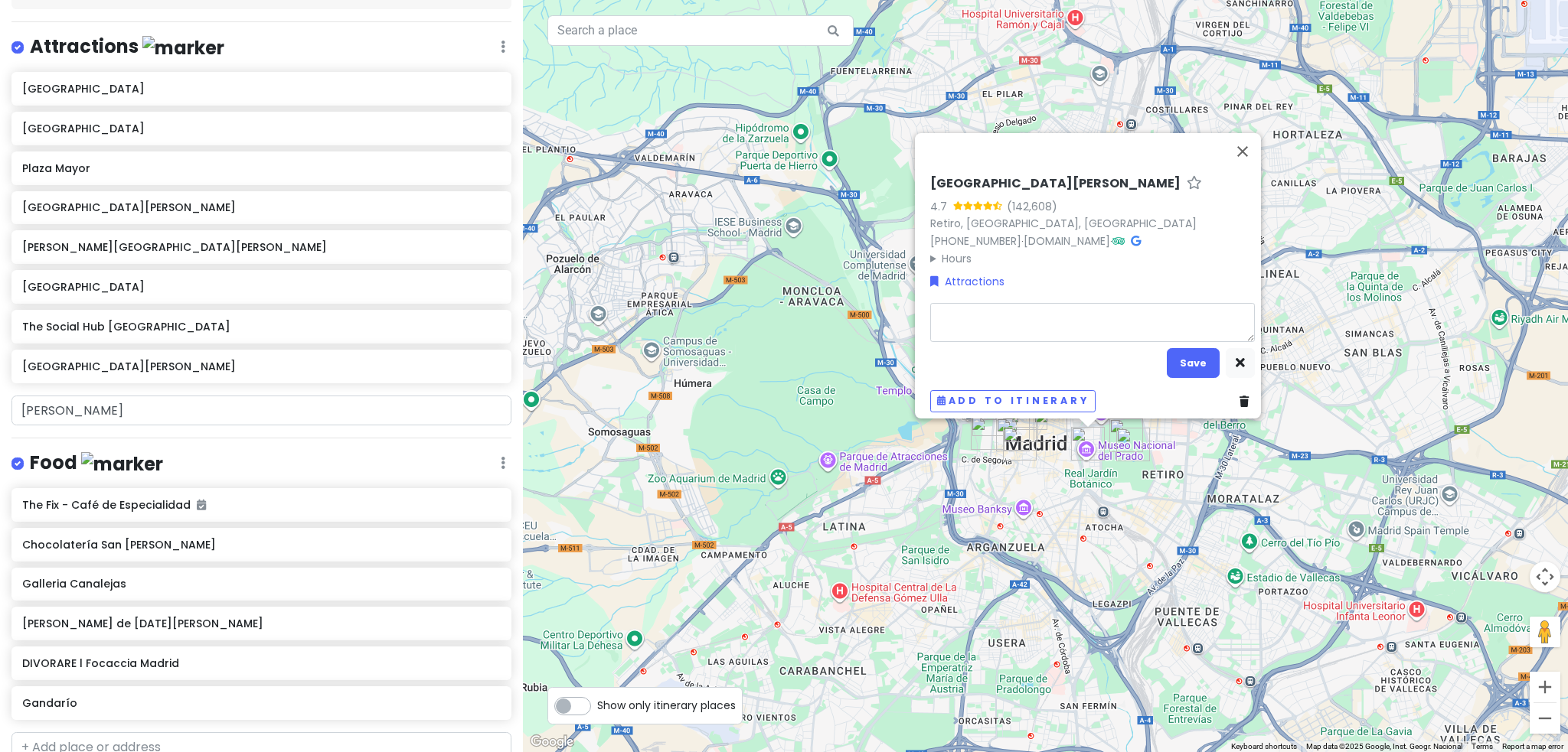
type textarea "x"
type textarea "f"
type textarea "x"
type textarea "fr"
type textarea "x"
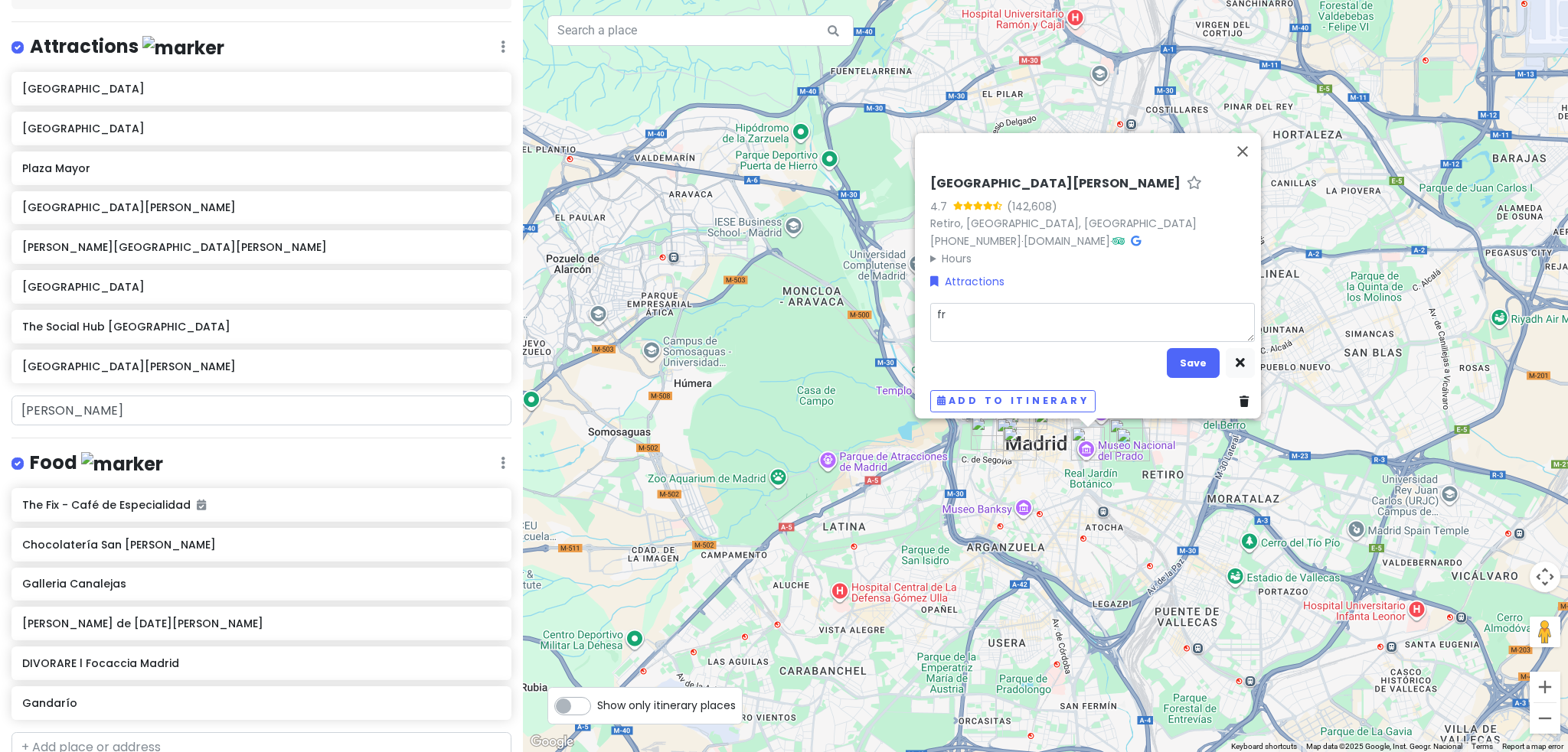
type textarea "fre"
type textarea "x"
type textarea "free"
type textarea "x"
type textarea "free"
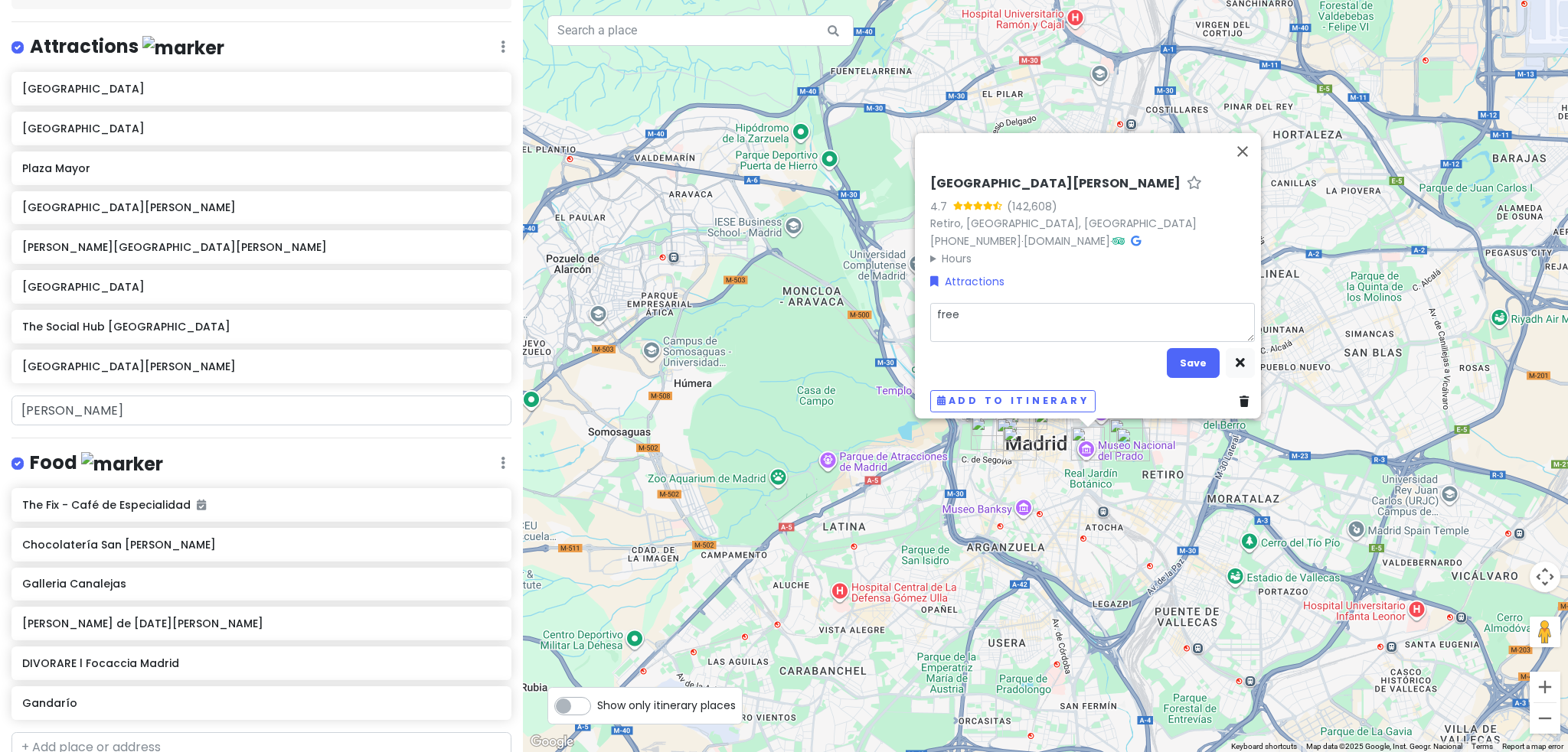
type textarea "x"
type textarea "free t"
type textarea "x"
type textarea "free ti"
type textarea "x"
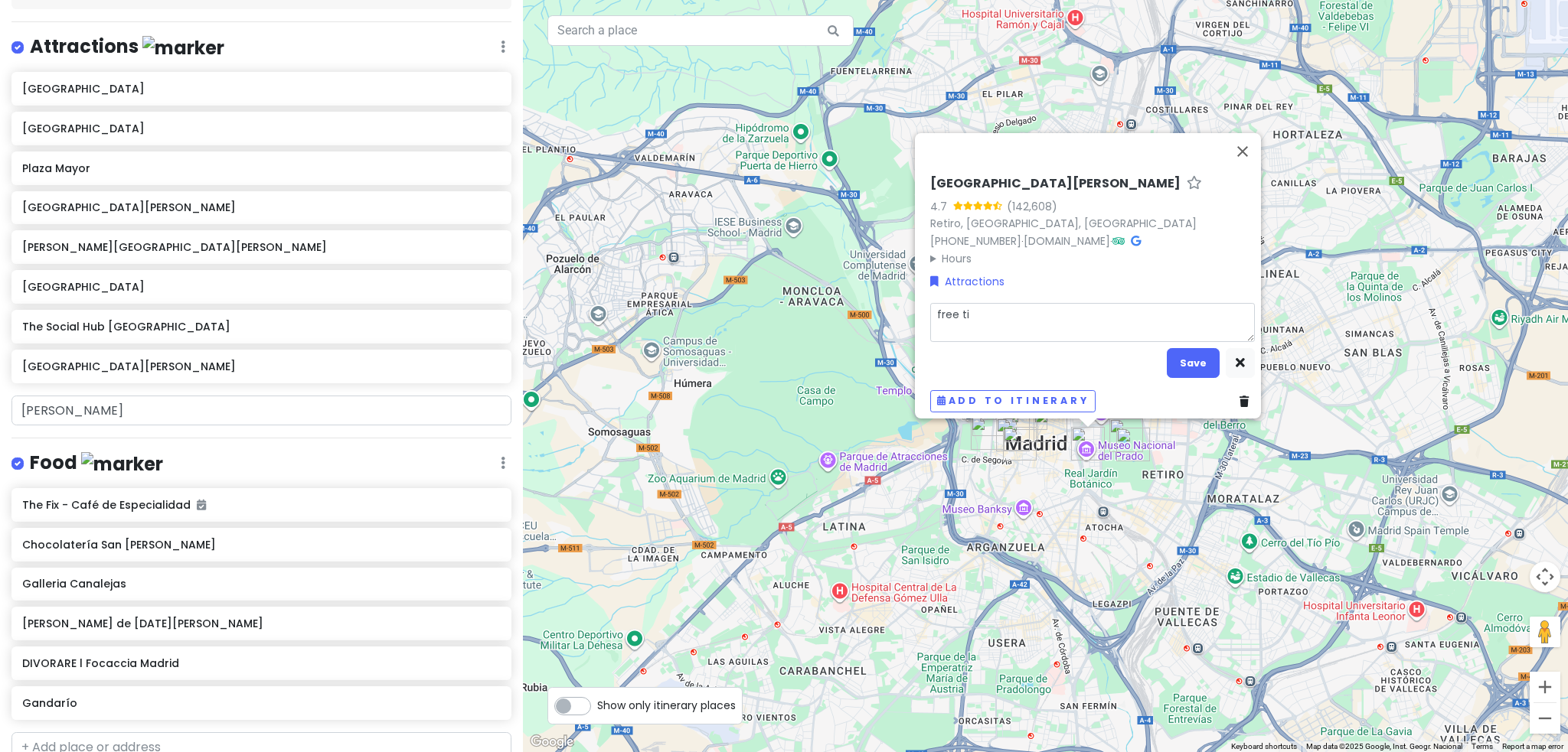
type textarea "free [PERSON_NAME]"
type textarea "x"
type textarea "free time"
type textarea "x"
type textarea "free times"
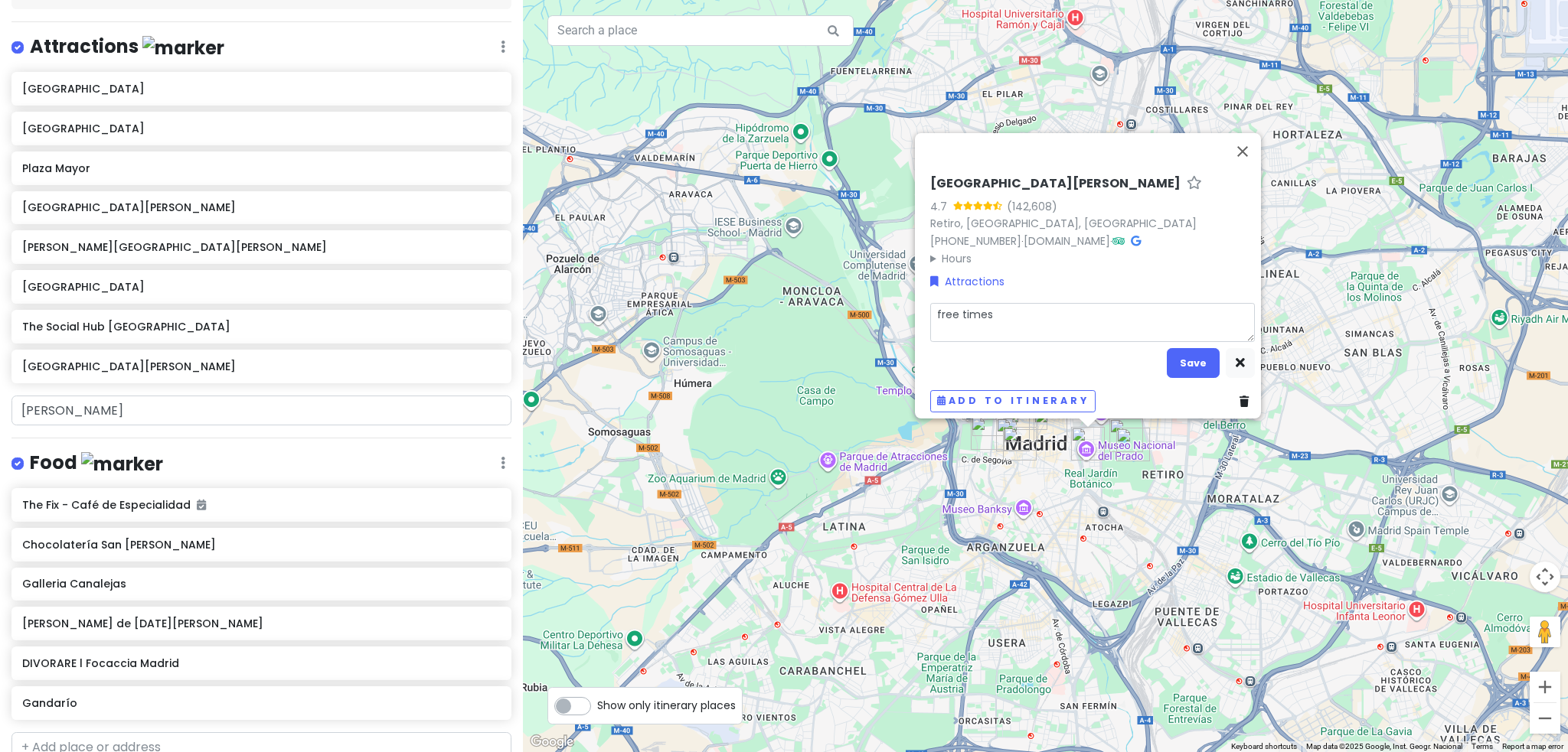
type textarea "x"
type textarea "free timesl"
type textarea "x"
type textarea "free timeslo"
type textarea "x"
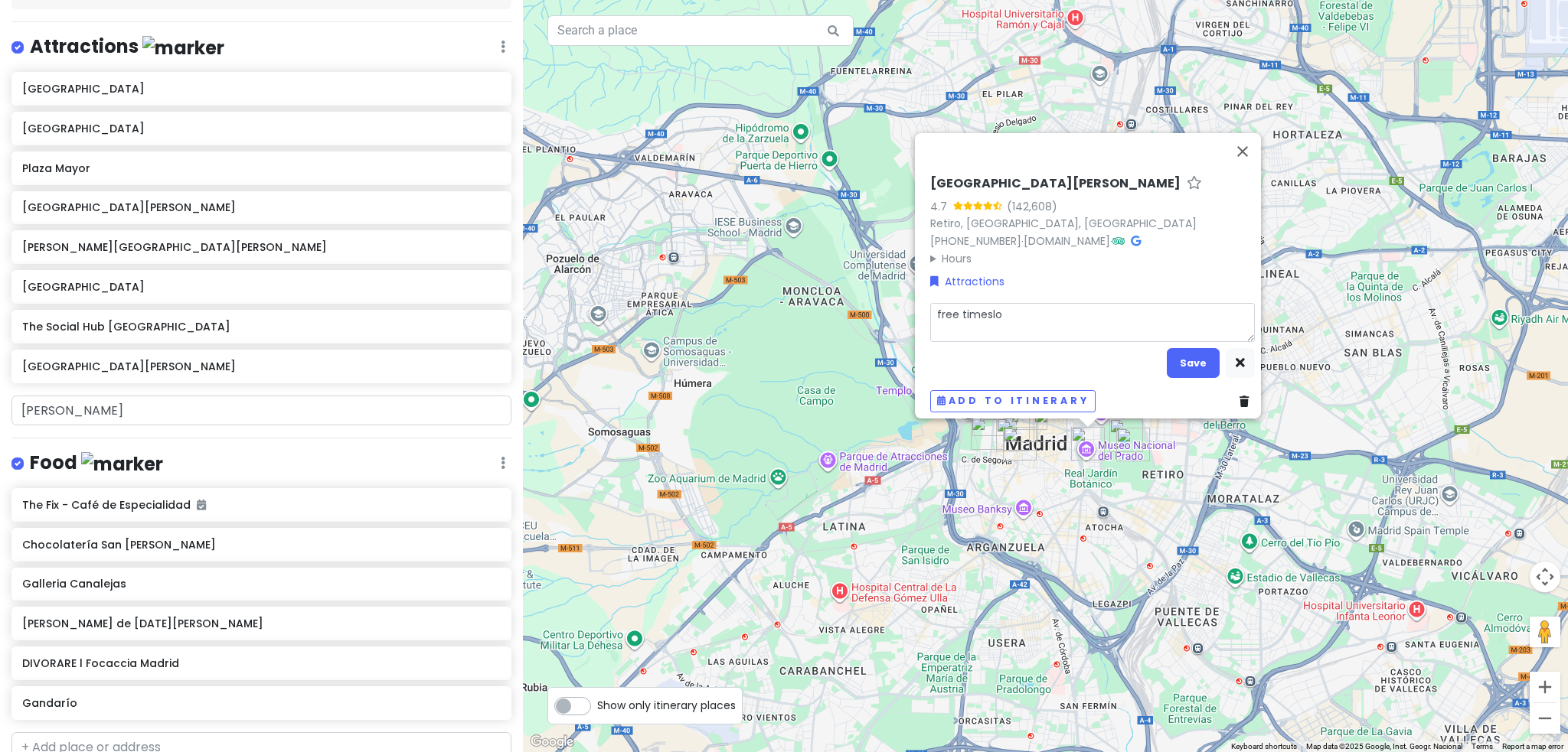
type textarea "free timeslot"
type textarea "x"
type textarea "free timeslott"
type textarea "x"
type textarea "free timeslot"
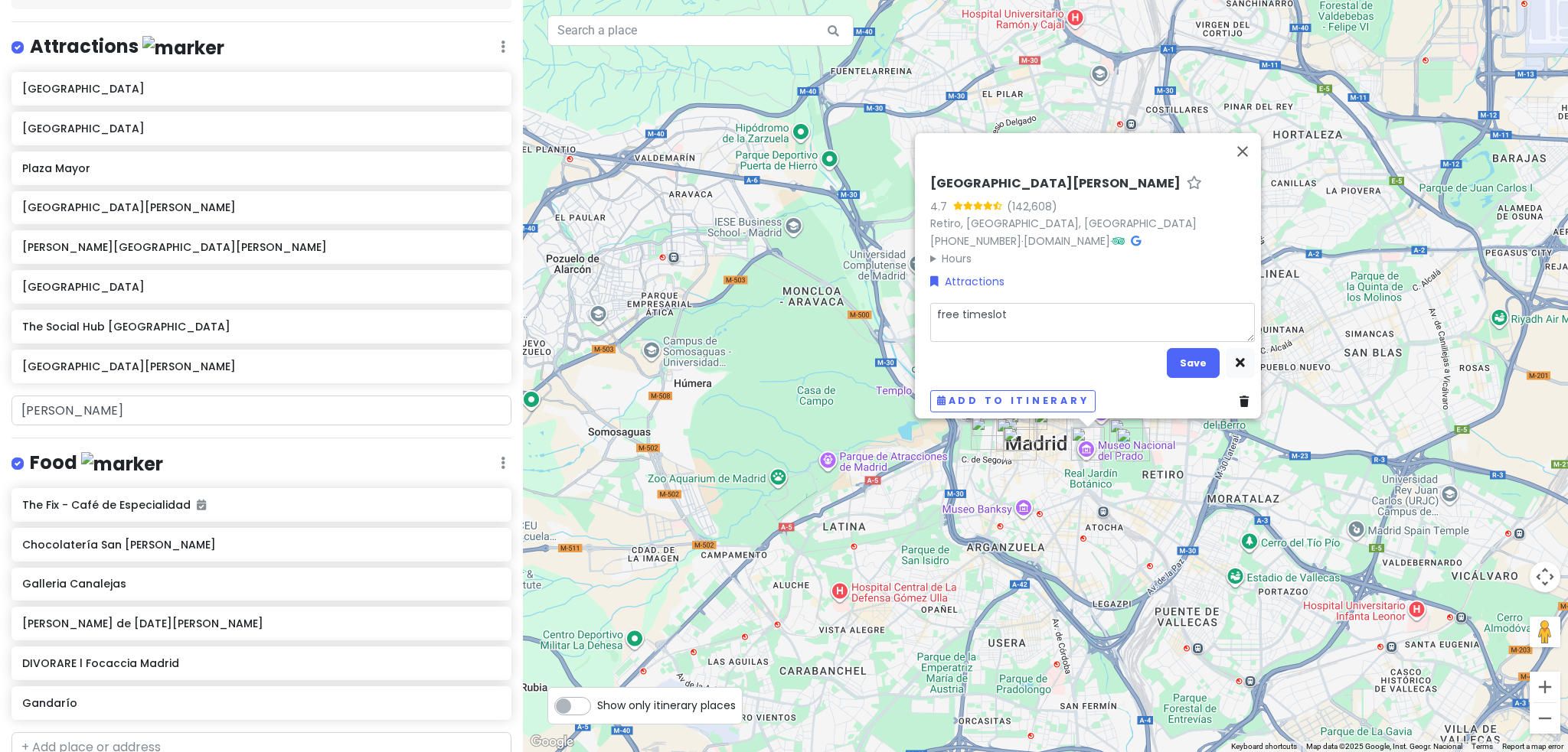
type textarea "x"
type textarea "free timeslots"
type textarea "x"
type textarea "free timeslots"
type textarea "x"
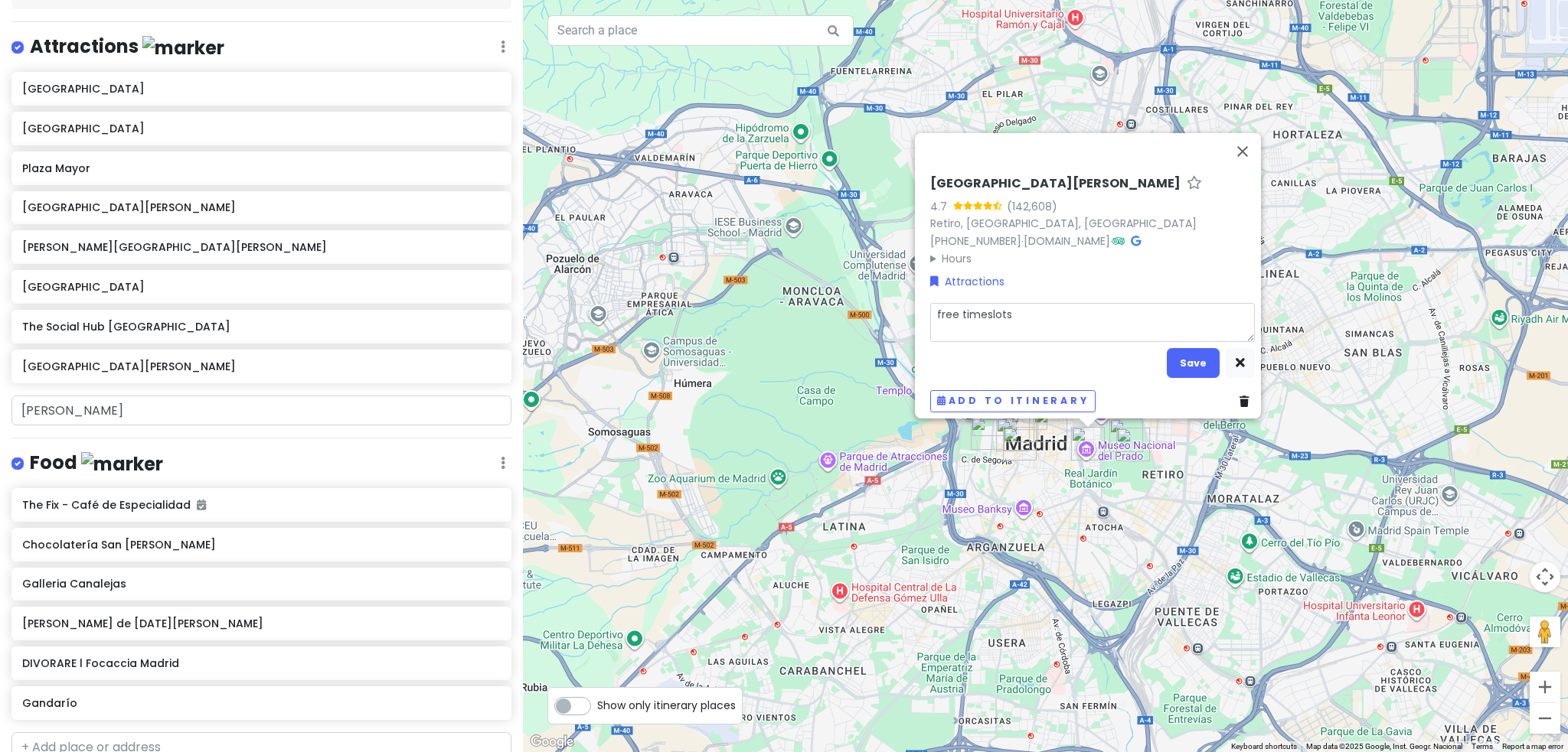
type textarea "free timeslots e"
type textarea "x"
type textarea "free timeslots ev"
type textarea "x"
type textarea "free timeslots eve"
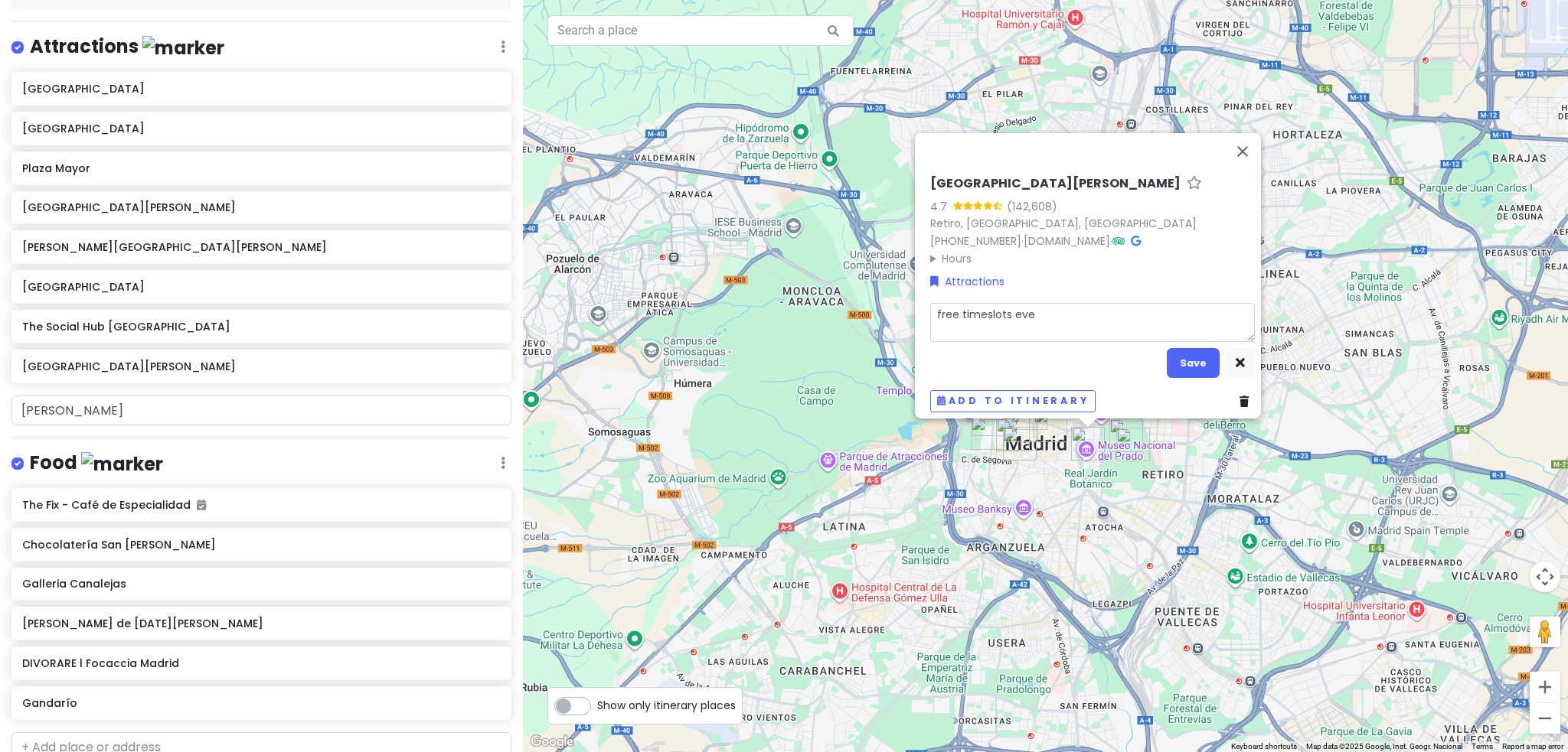
type textarea "x"
type textarea "free timeslots ever"
type textarea "x"
type textarea "free timeslots every"
type textarea "x"
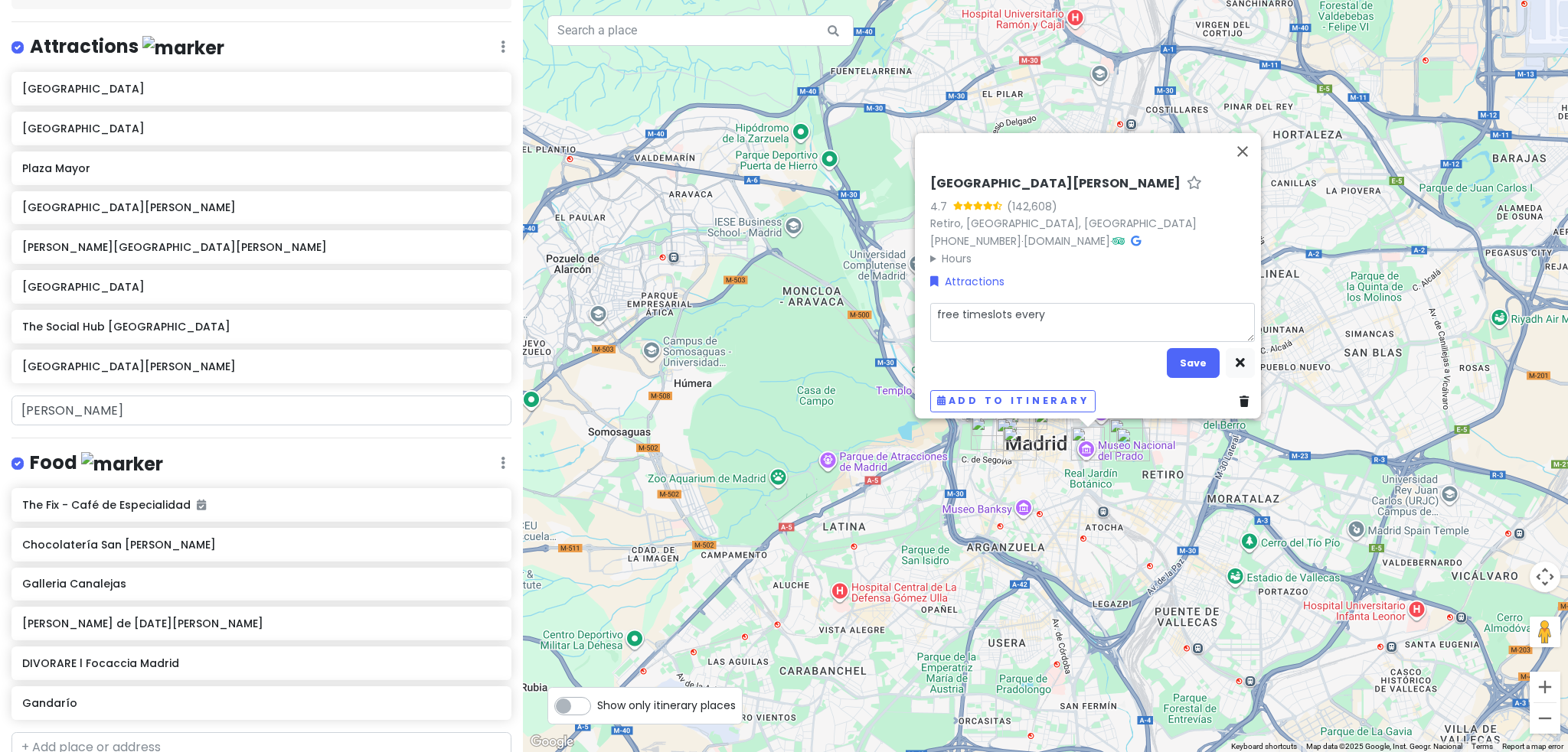
type textarea "free timeslots everyd"
type textarea "x"
type textarea "free timeslots everyda"
type textarea "x"
type textarea "free timeslots everyday"
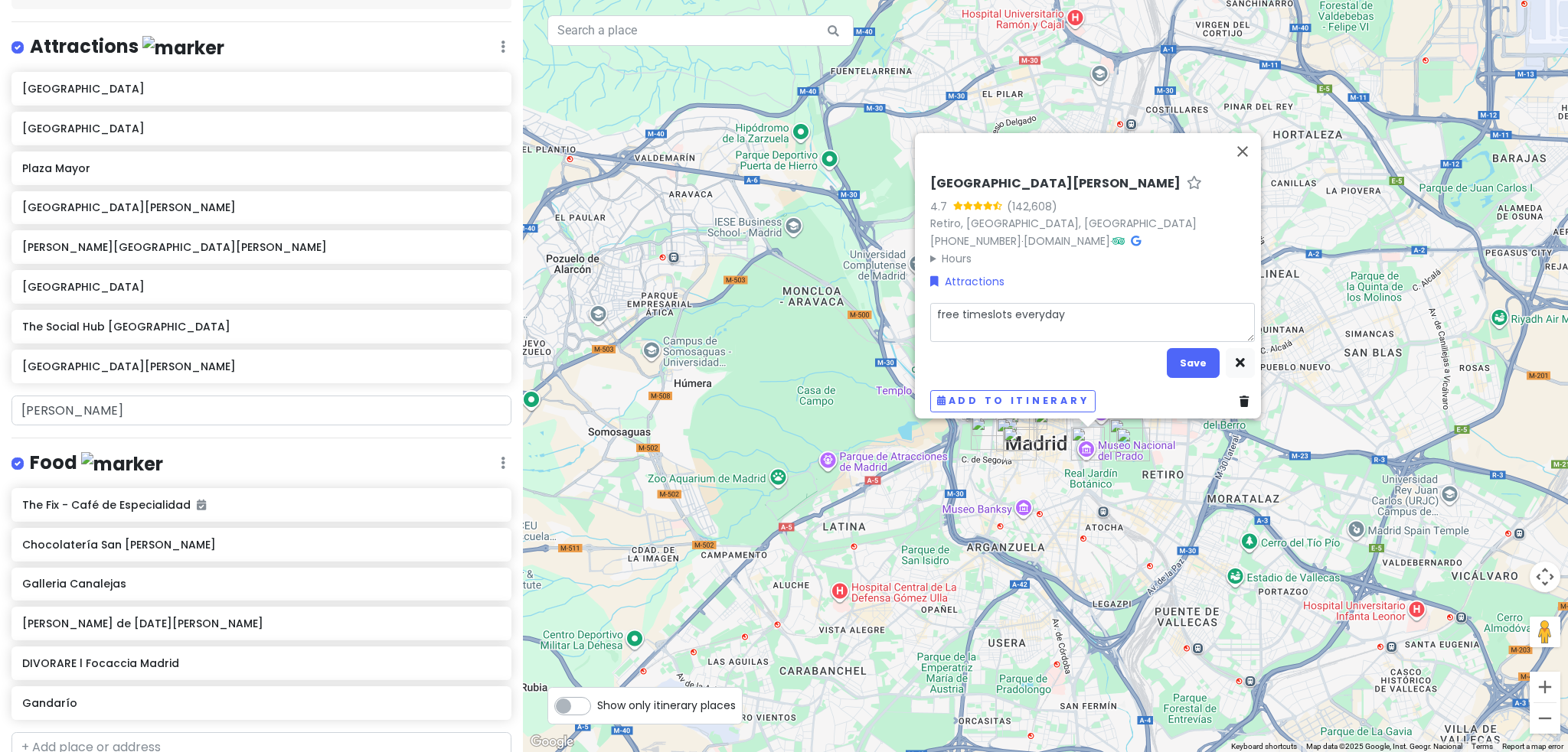
type textarea "x"
type textarea "free timeslots everyday,"
type textarea "x"
type textarea "free timeslots everyday,"
type textarea "x"
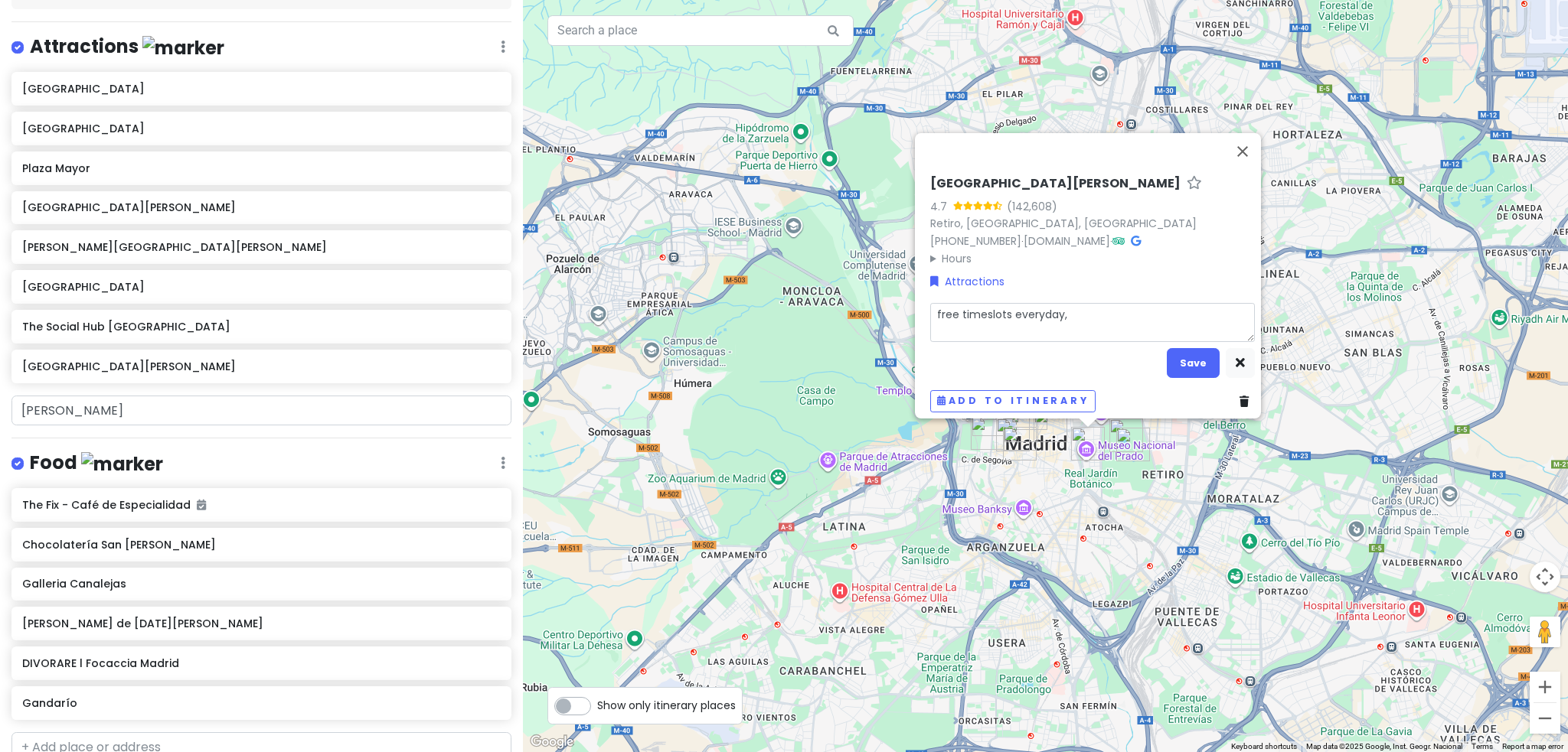
type textarea "free timeslots everyday, n"
type textarea "x"
type textarea "free timeslots everyday, no"
type textarea "x"
type textarea "free timeslots everyday, no"
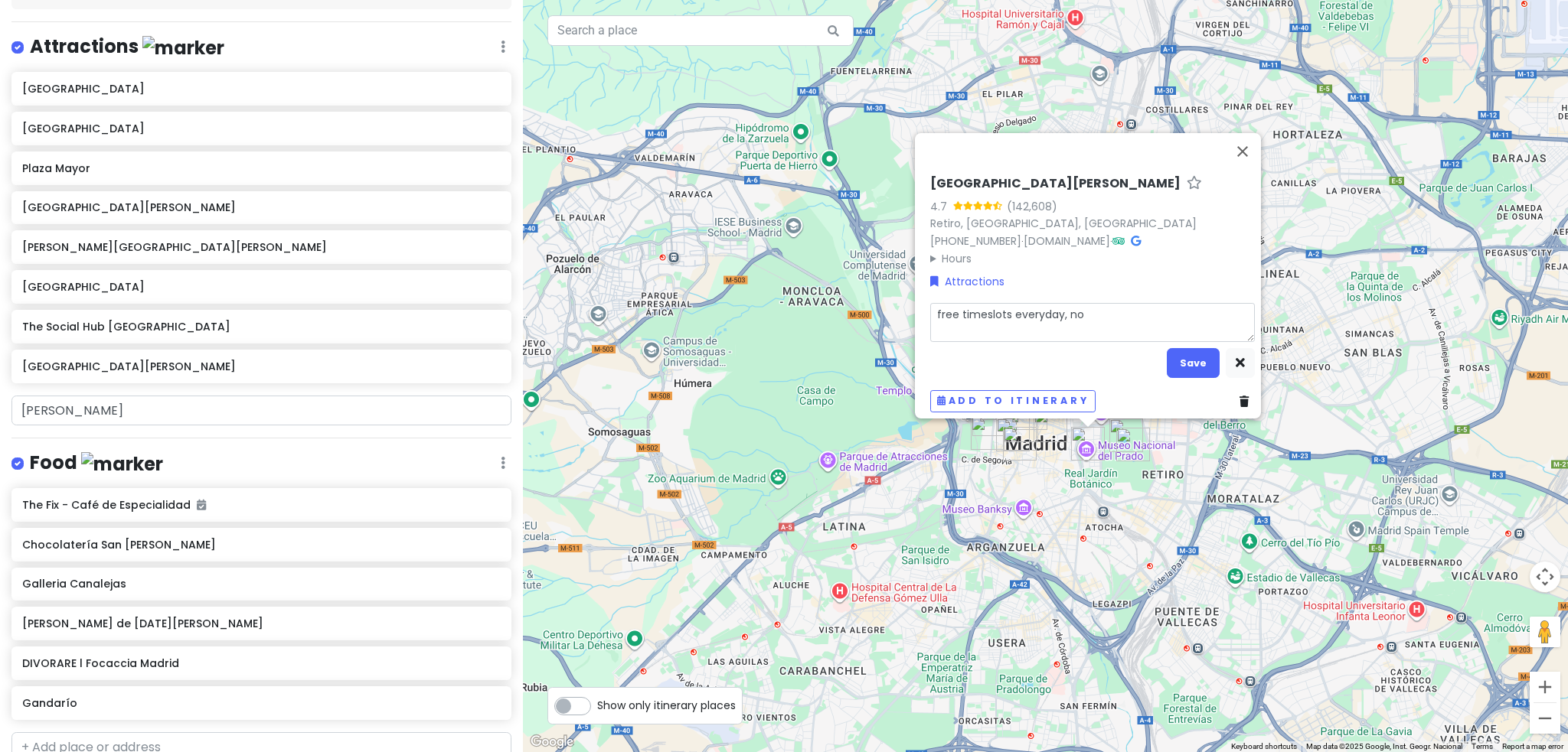
type textarea "x"
type textarea "free timeslots everyday, no p"
type textarea "x"
type textarea "free timeslots everyday, no pr"
type textarea "x"
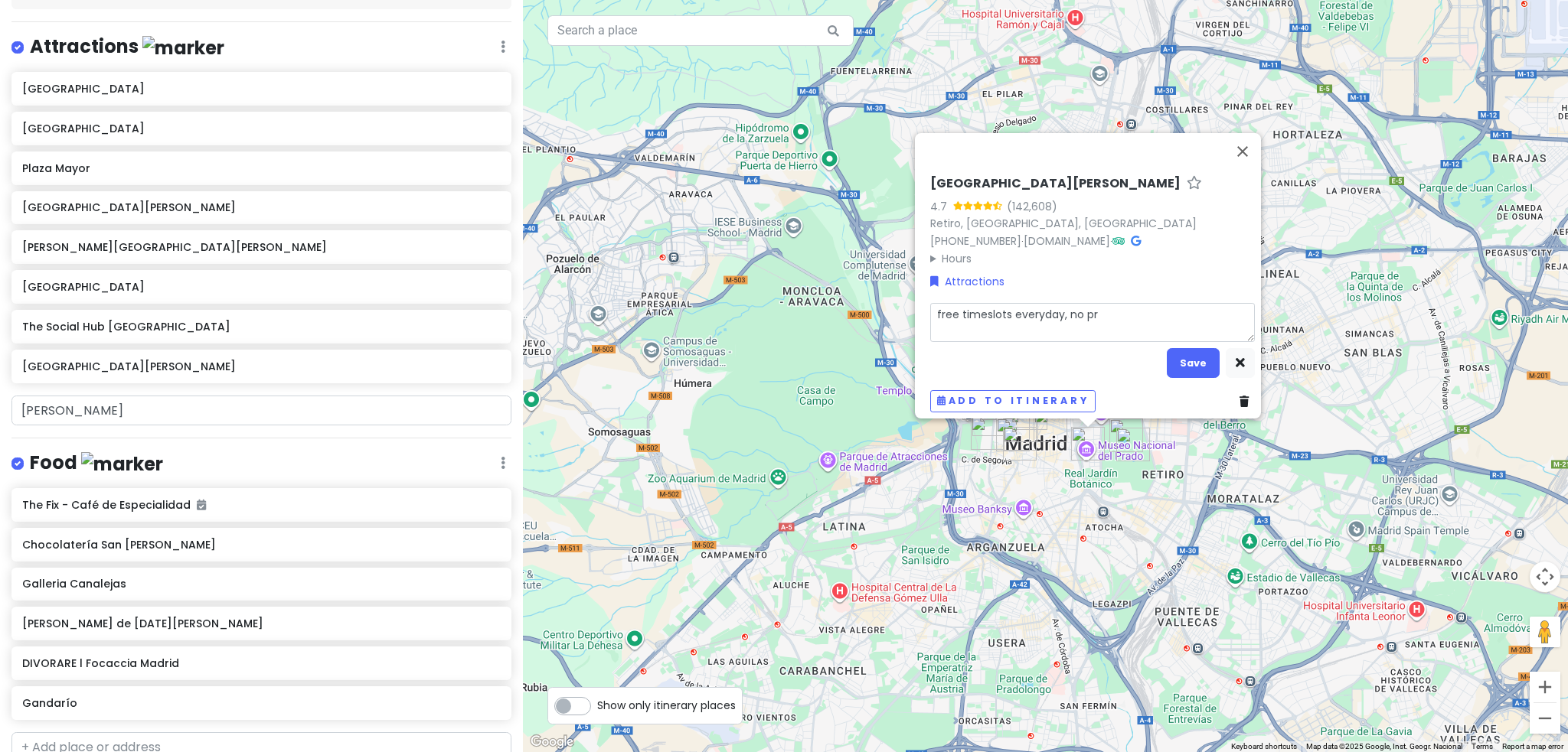
type textarea "free timeslots everyday, no pre"
type textarea "x"
type textarea "free timeslots everyday, no preb"
type textarea "x"
type textarea "free timeslots everyday, no prebu"
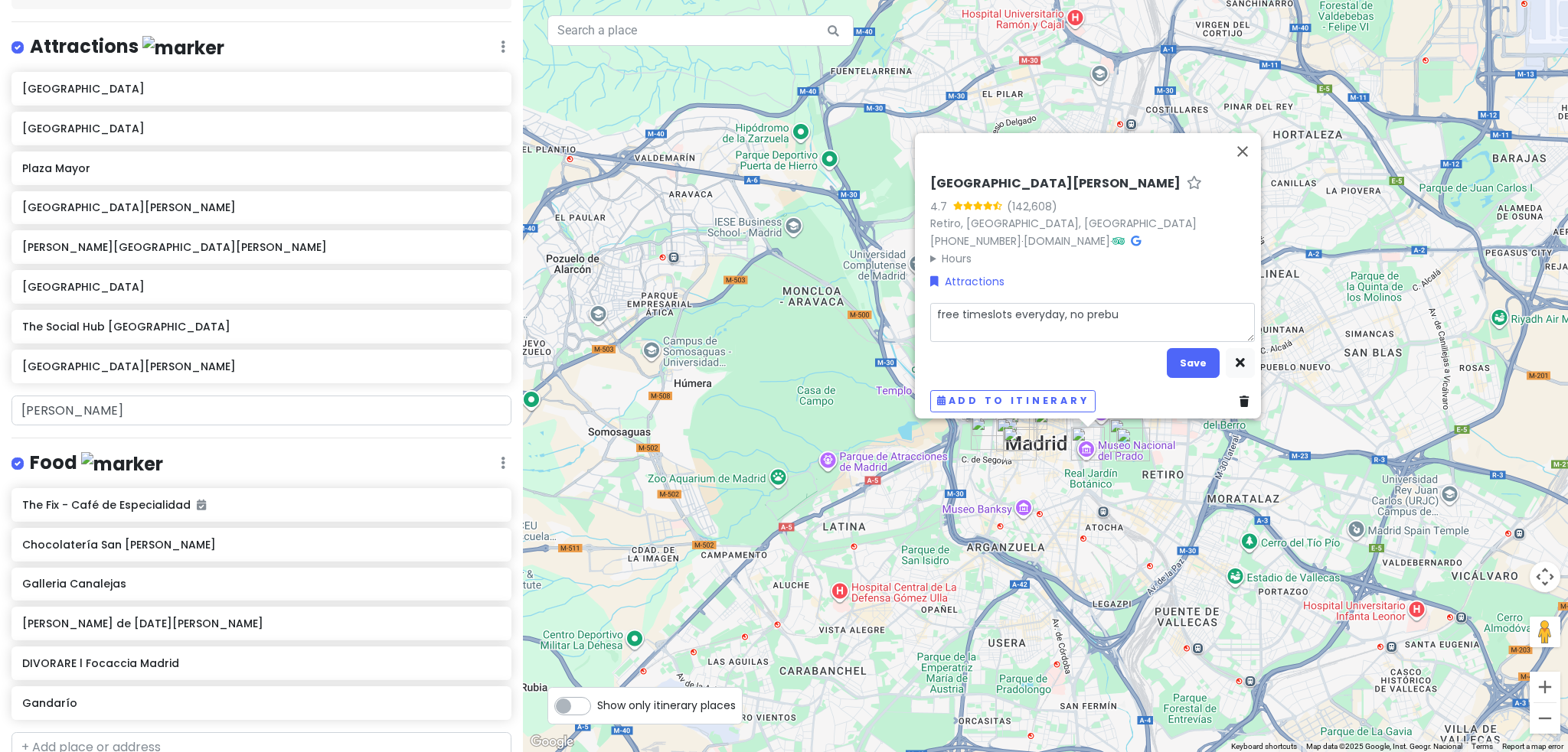
type textarea "x"
type textarea "free timeslots everyday, no prebuy"
type textarea "x"
type textarea "free timeslots everyday, no prebuy"
type textarea "x"
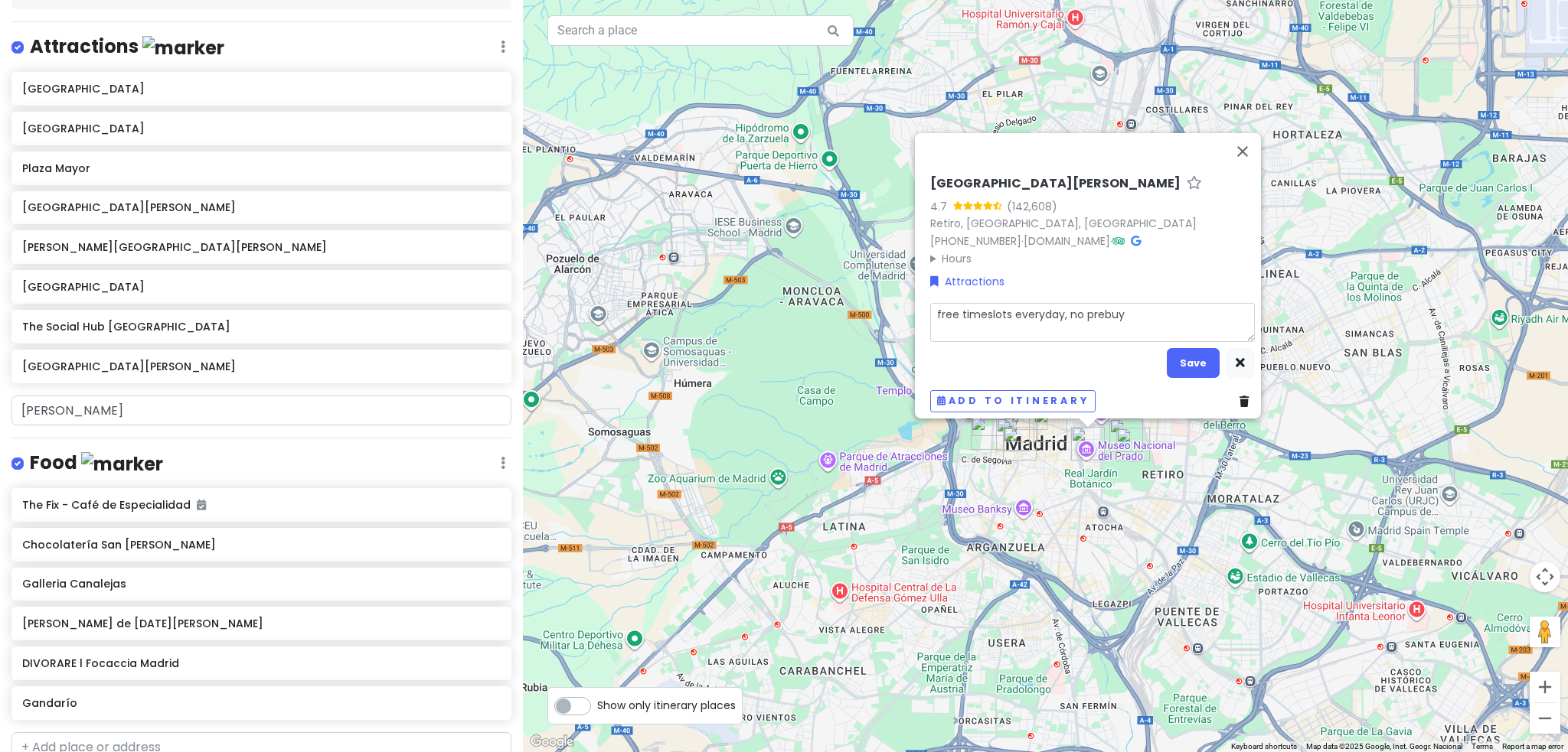
type textarea "free timeslots everyday, no prebuy t"
type textarea "x"
type textarea "free timeslots everyday, no prebuy ti"
type textarea "x"
type textarea "free timeslots everyday, no prebuy tic"
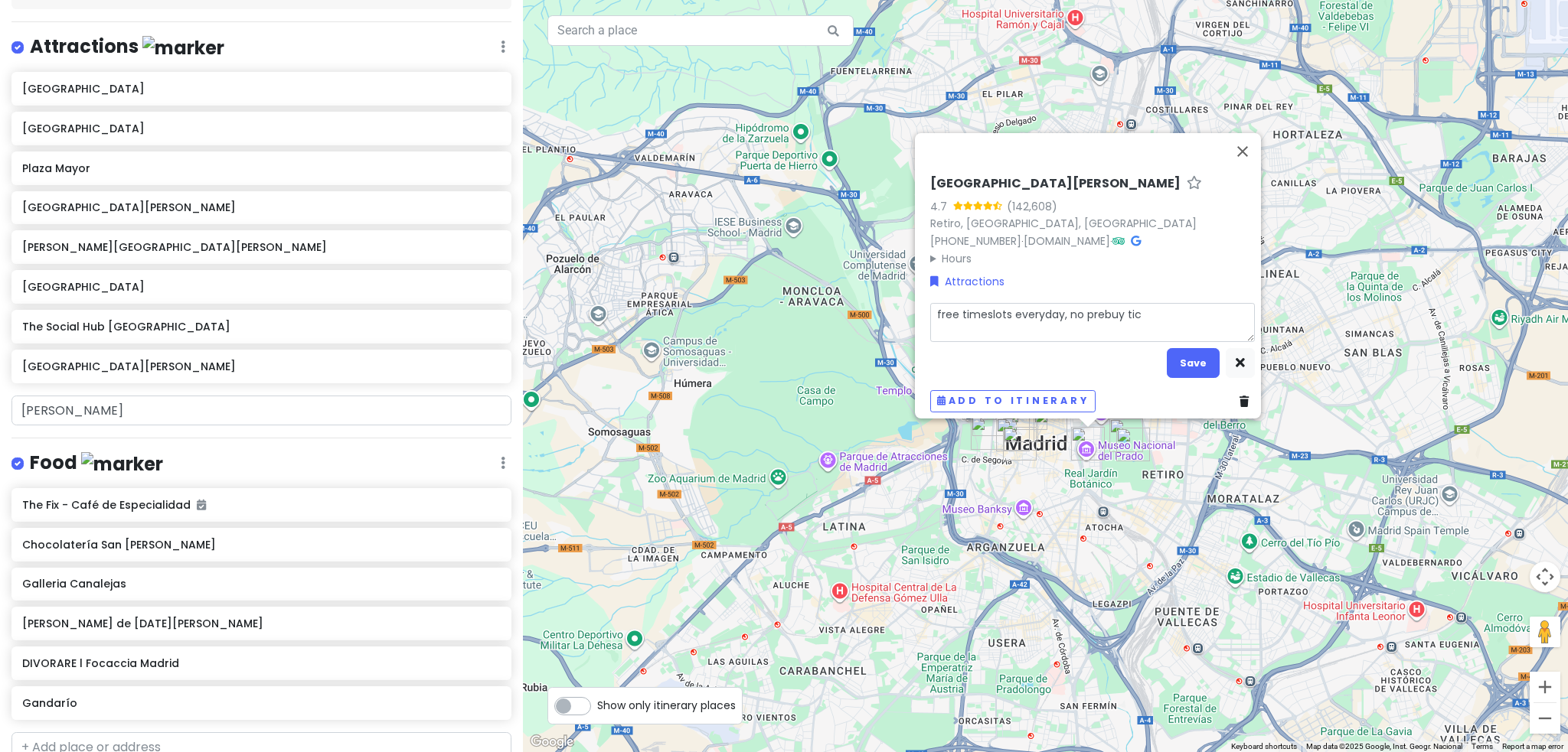
type textarea "x"
type textarea "free timeslots everyday, no prebuy tick"
type textarea "x"
type textarea "free timeslots everyday, no prebuy ticke"
type textarea "x"
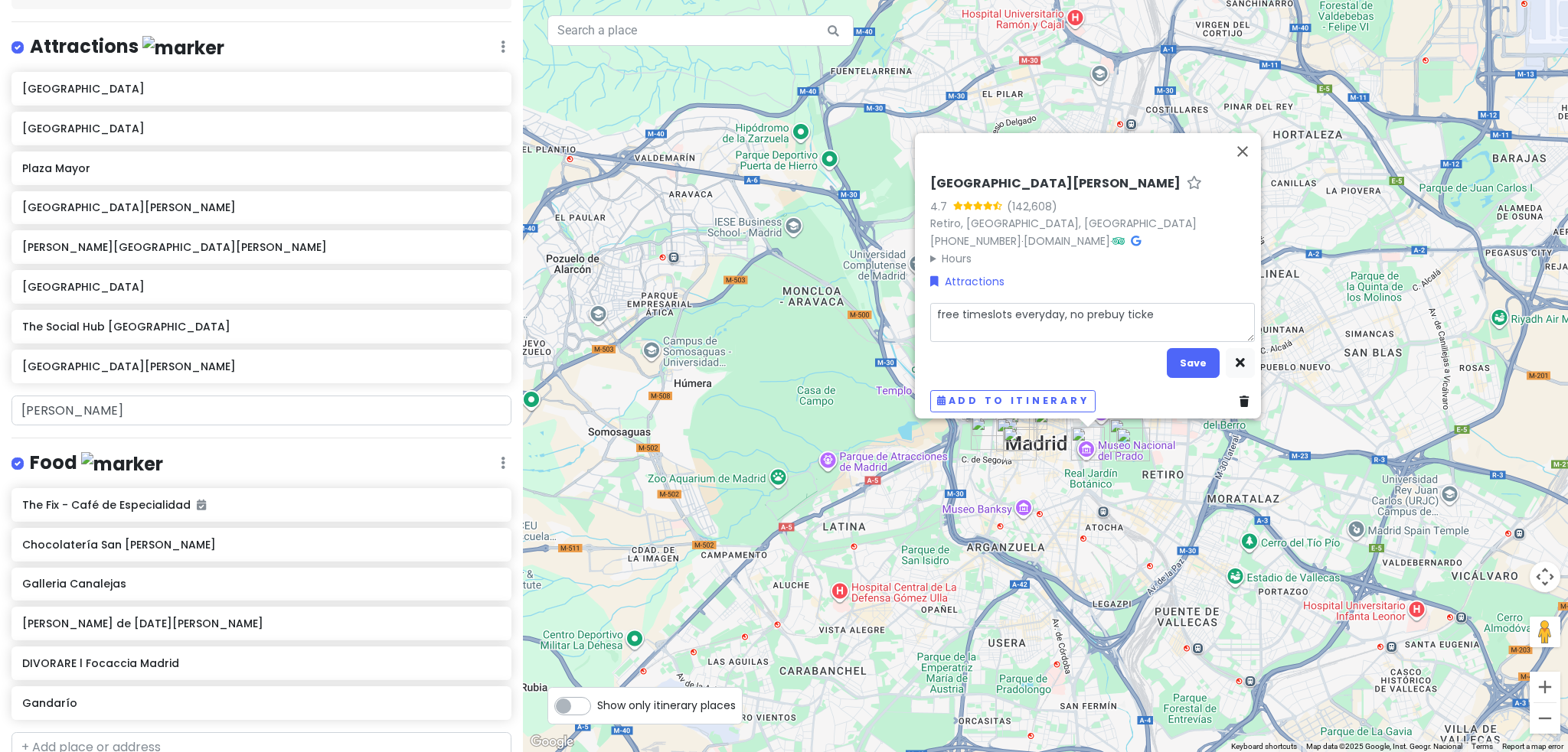
type textarea "free timeslots everyday, no prebuy ticket"
type textarea "x"
type textarea "free timeslots everyday, no prebuy tickets"
click at [1192, 348] on button "Save" at bounding box center [1193, 362] width 53 height 30
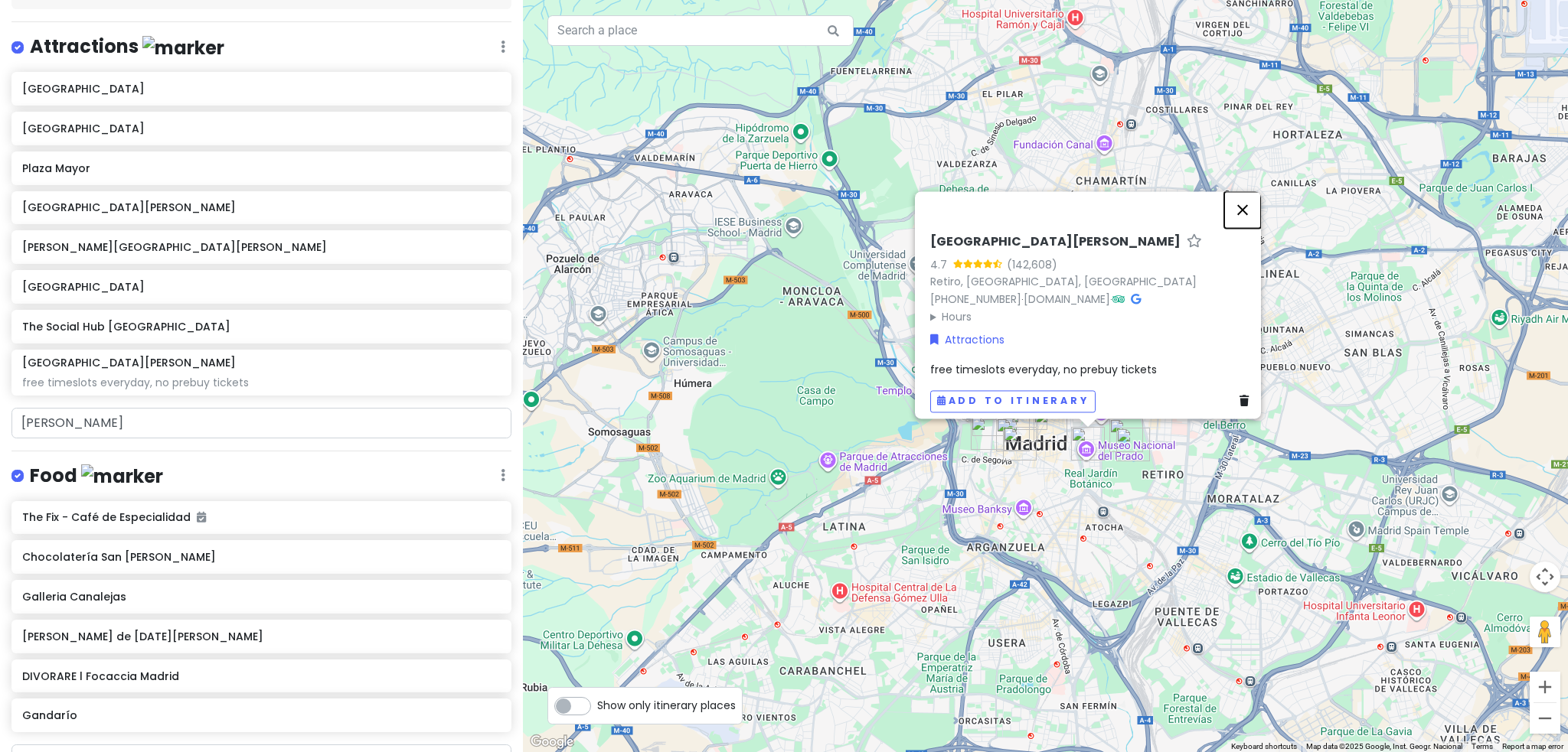
click at [1243, 204] on button "Close" at bounding box center [1242, 210] width 37 height 37
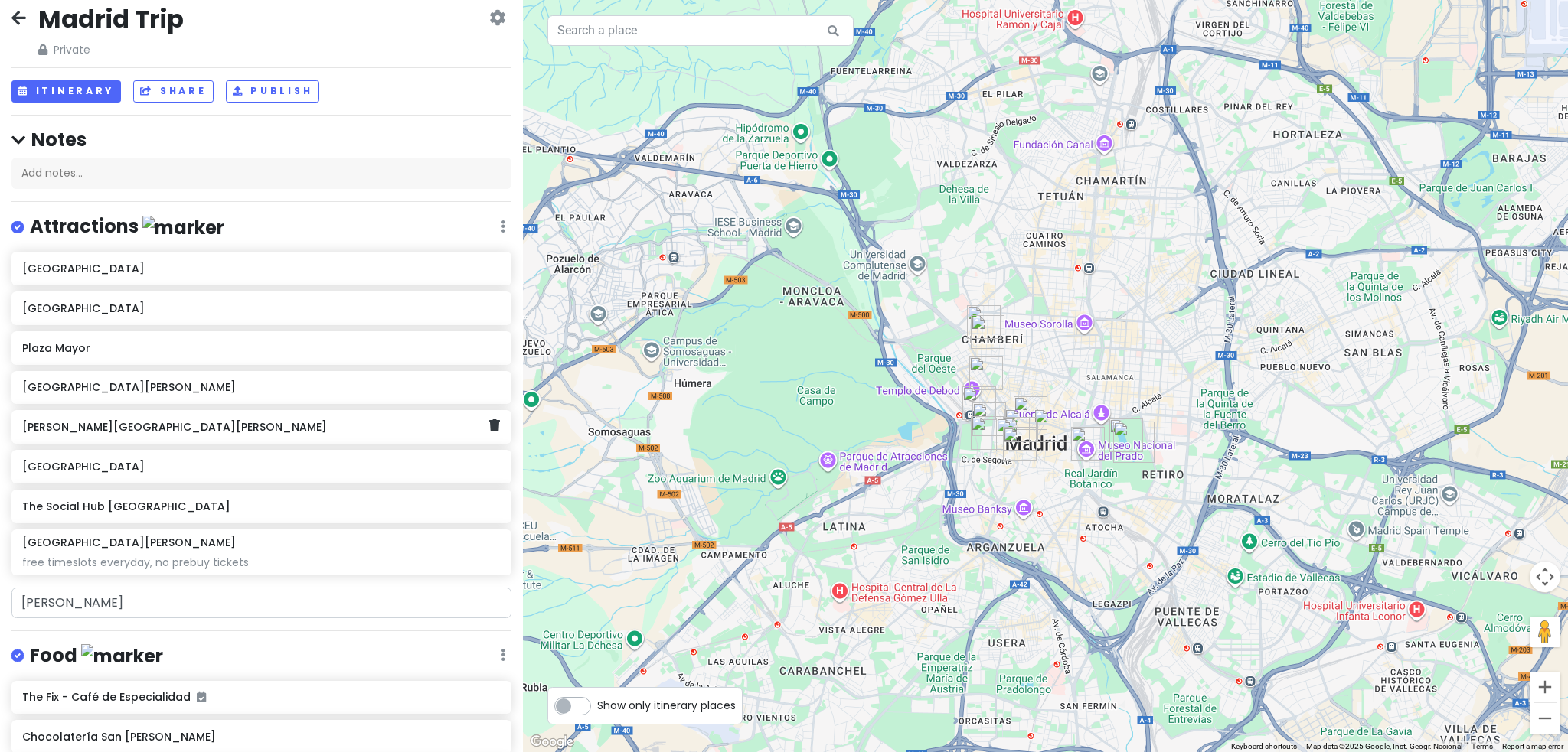
scroll to position [0, 0]
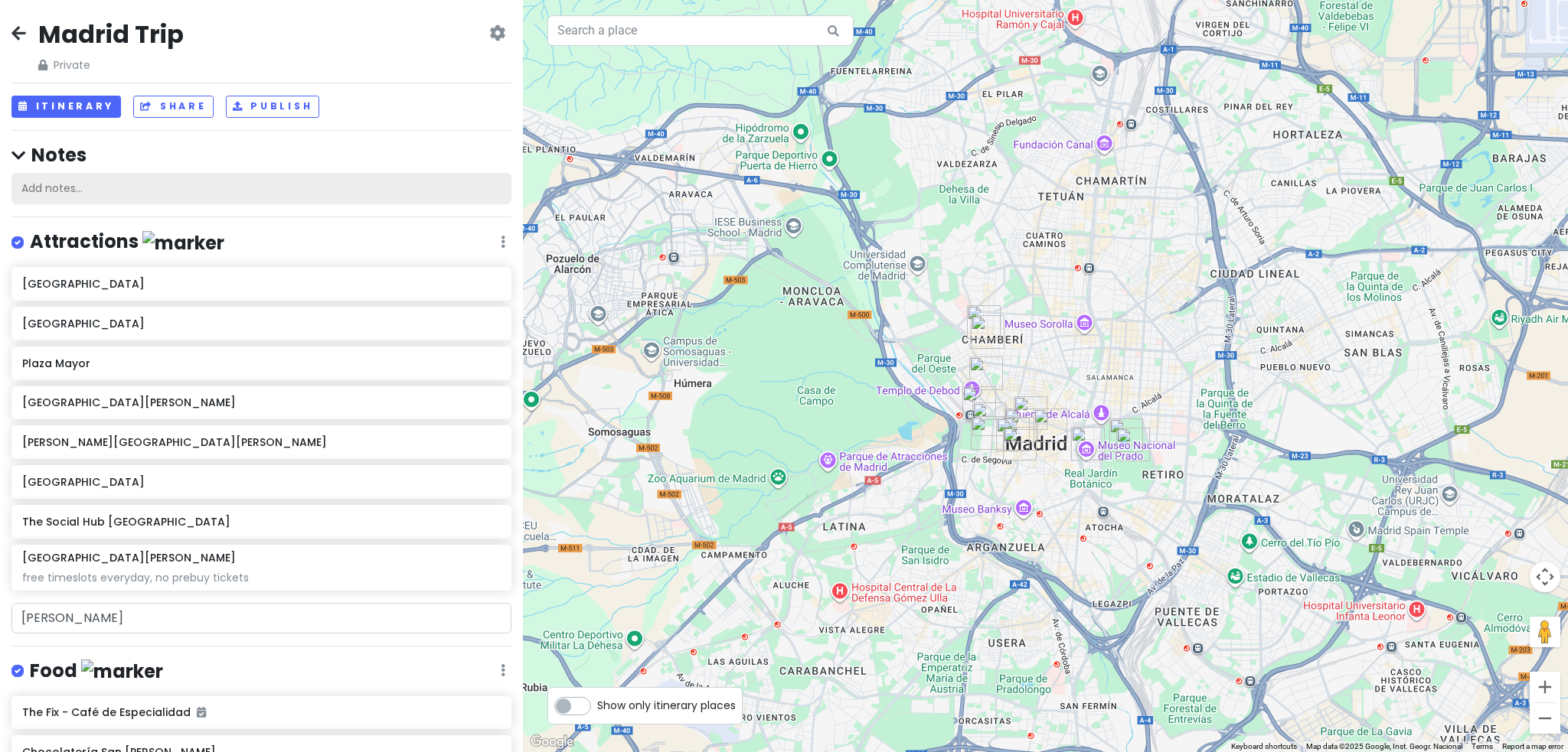
click at [158, 193] on div "Add notes..." at bounding box center [261, 189] width 500 height 32
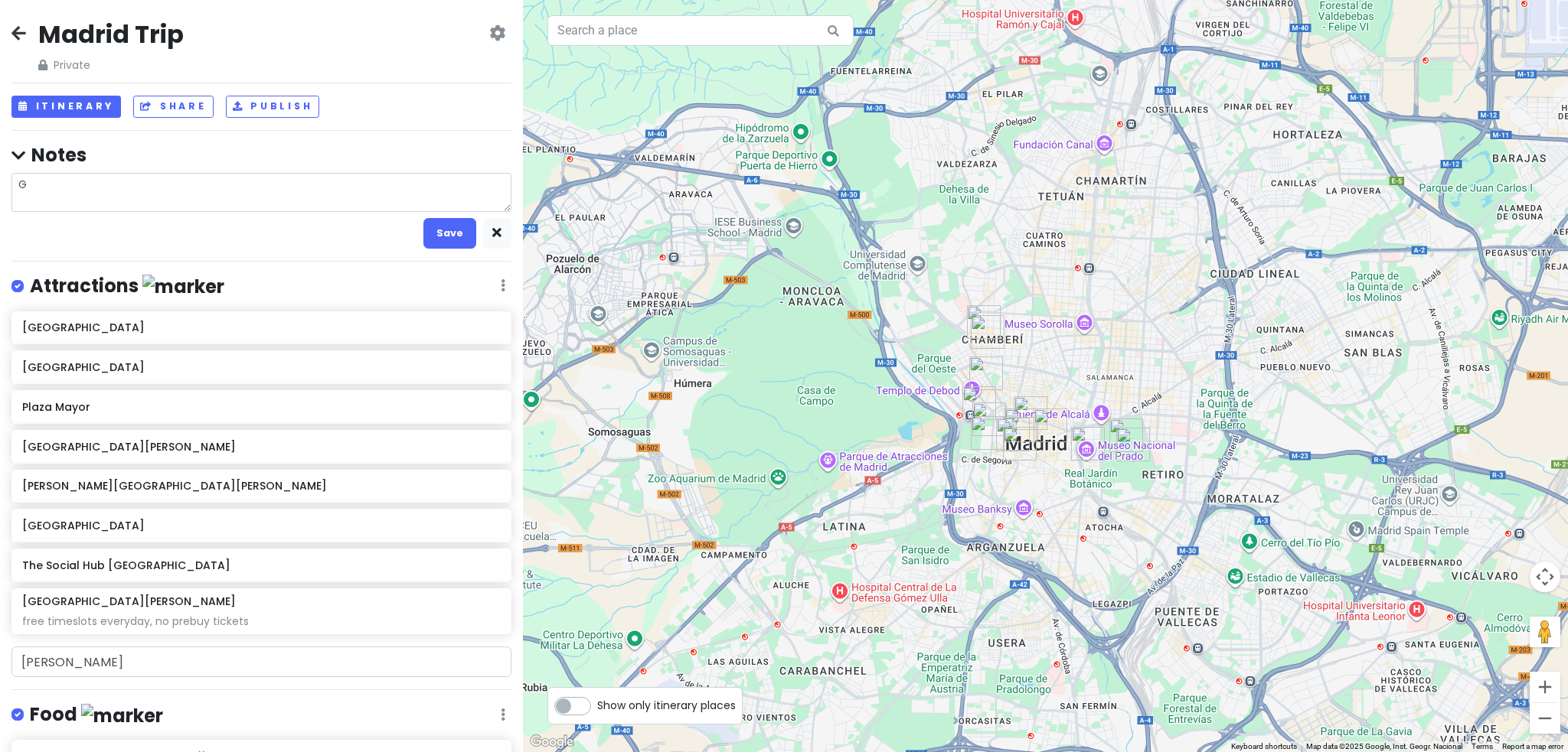
type textarea "x"
type textarea "G"
type textarea "x"
type textarea "Ge"
type textarea "x"
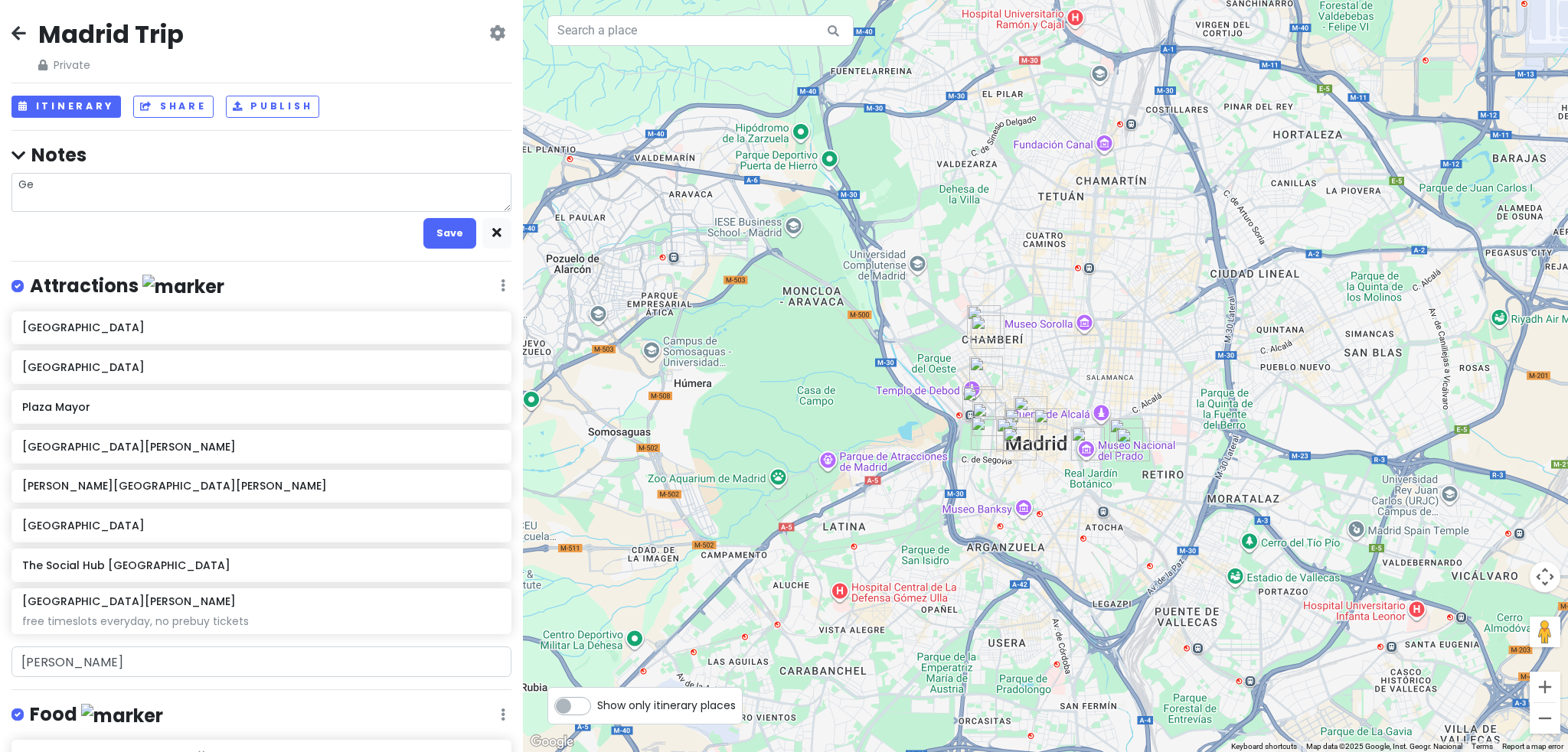
type textarea "Get"
type textarea "x"
type textarea "Get"
type textarea "x"
type textarea "Get M"
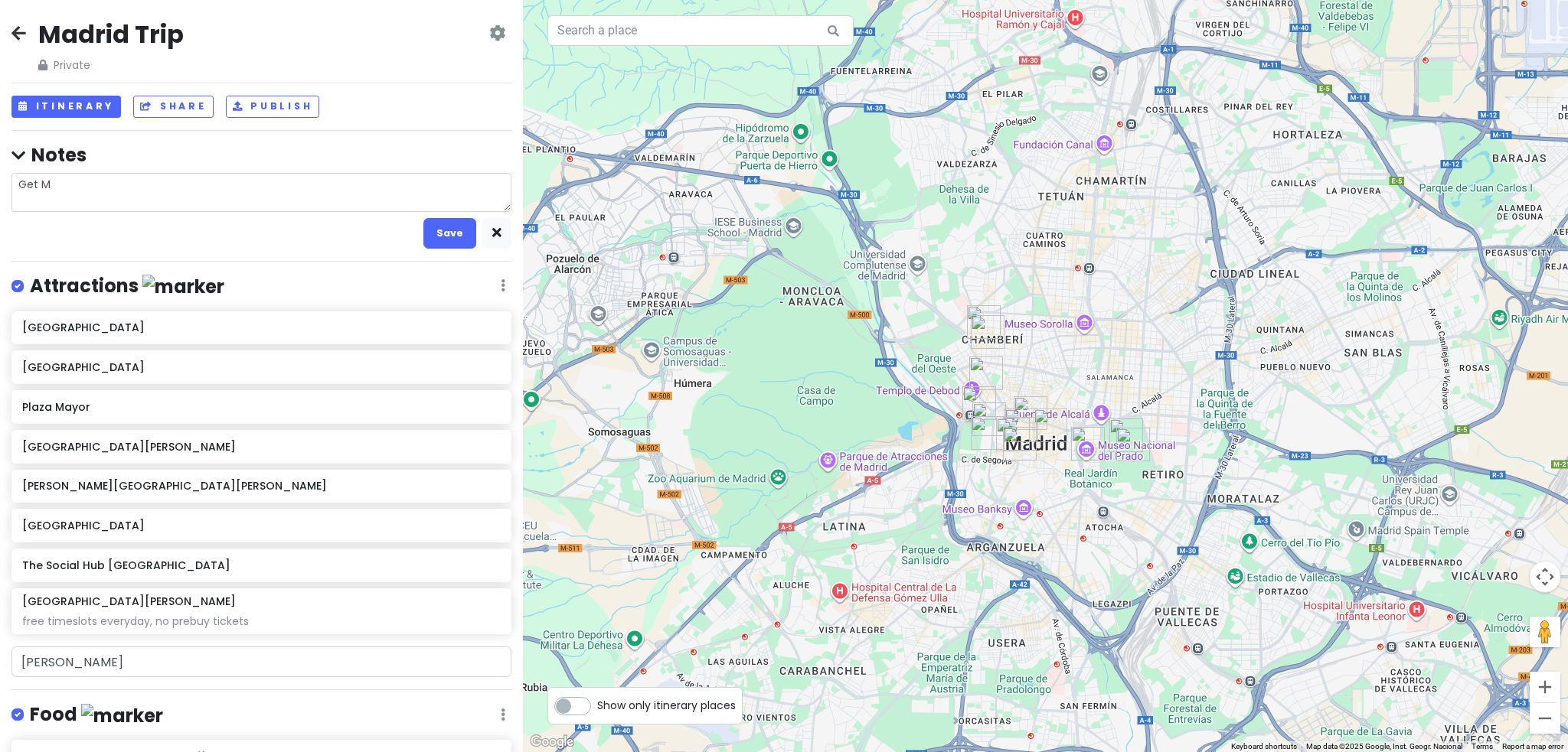
type textarea "x"
type textarea "Get Ma"
type textarea "x"
type textarea "Get Mar"
type textarea "x"
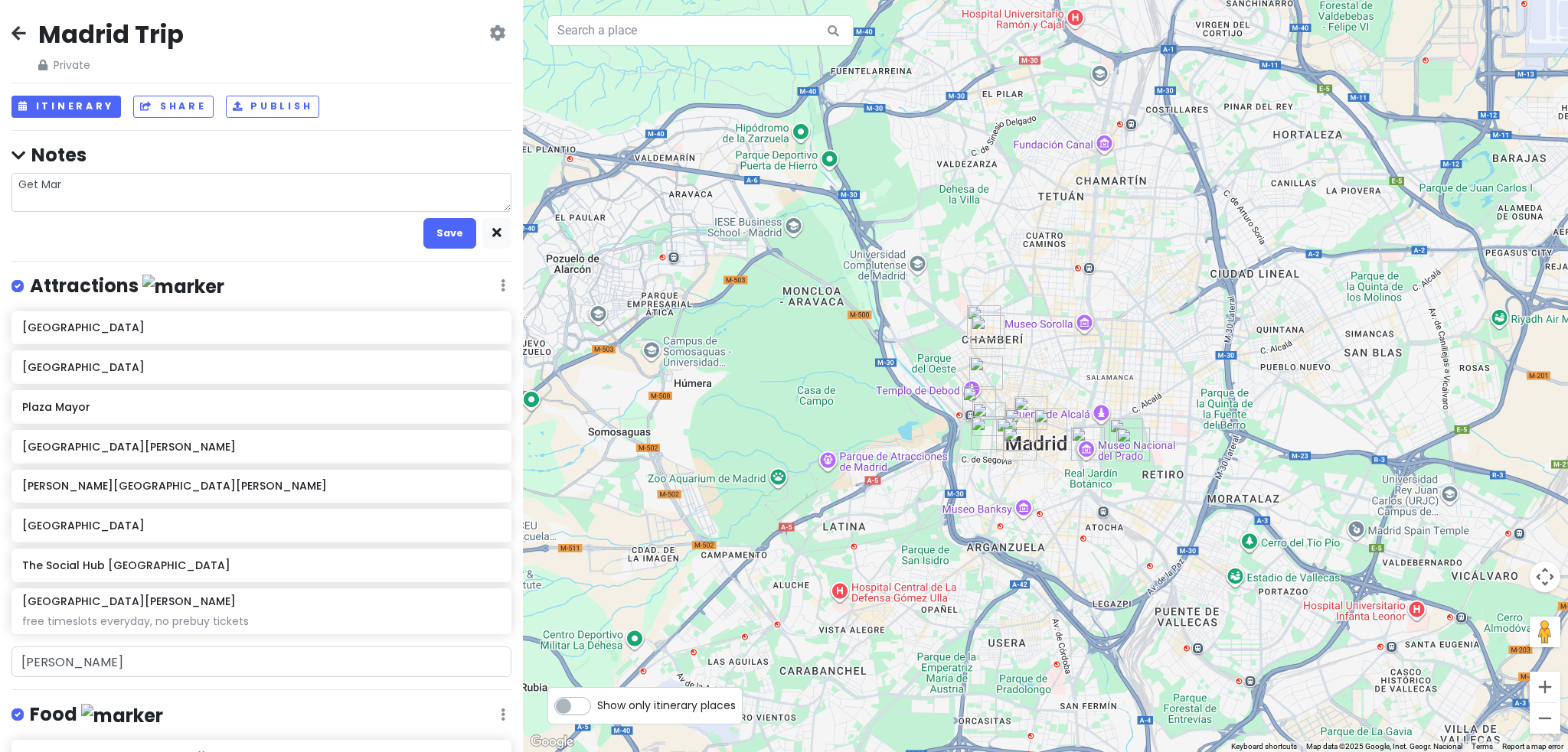
type textarea "Get Ma"
type textarea "x"
type textarea "Get Mad"
type textarea "x"
type textarea "Get Madr"
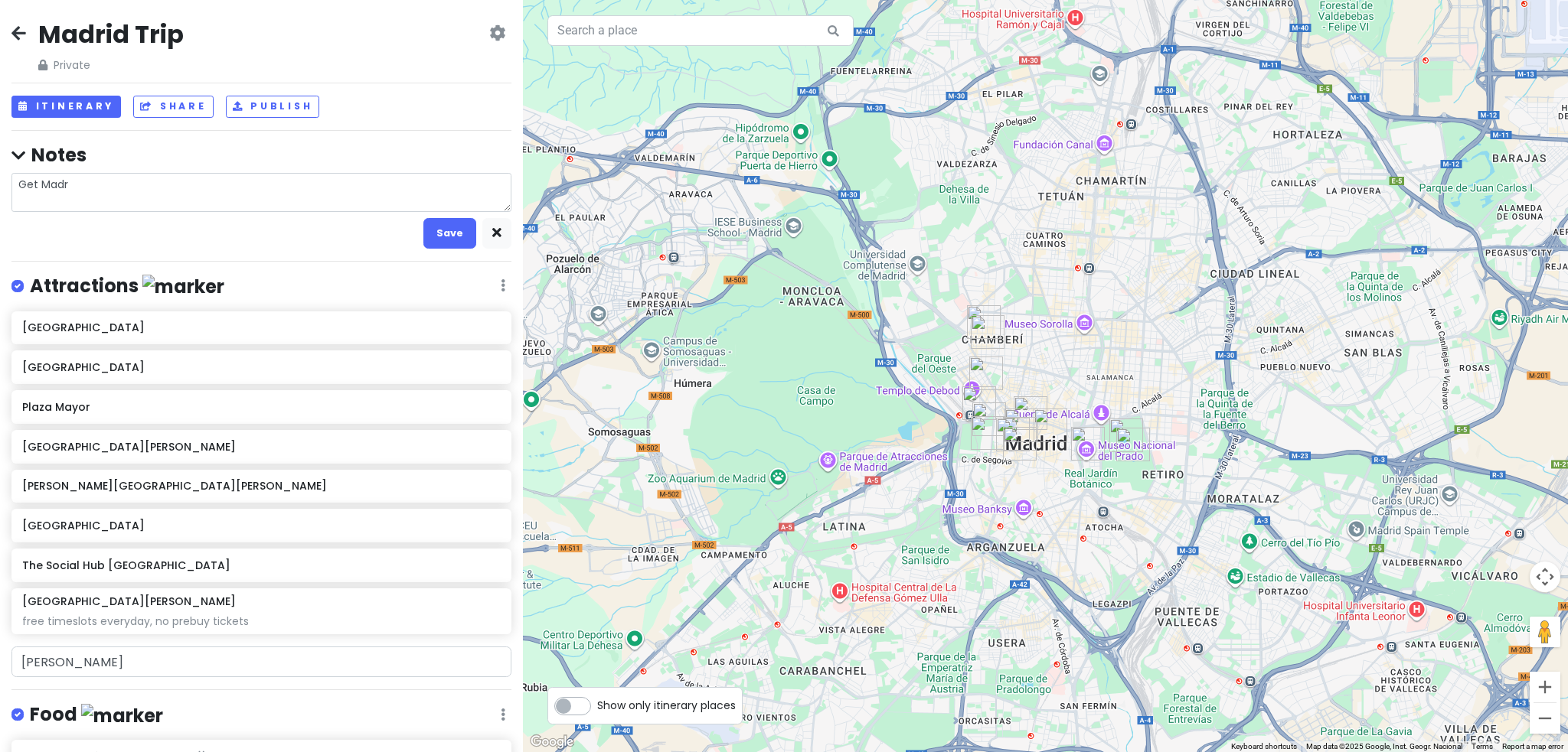
type textarea "x"
type textarea "Get Madri"
type textarea "x"
type textarea "Get [GEOGRAPHIC_DATA]"
type textarea "x"
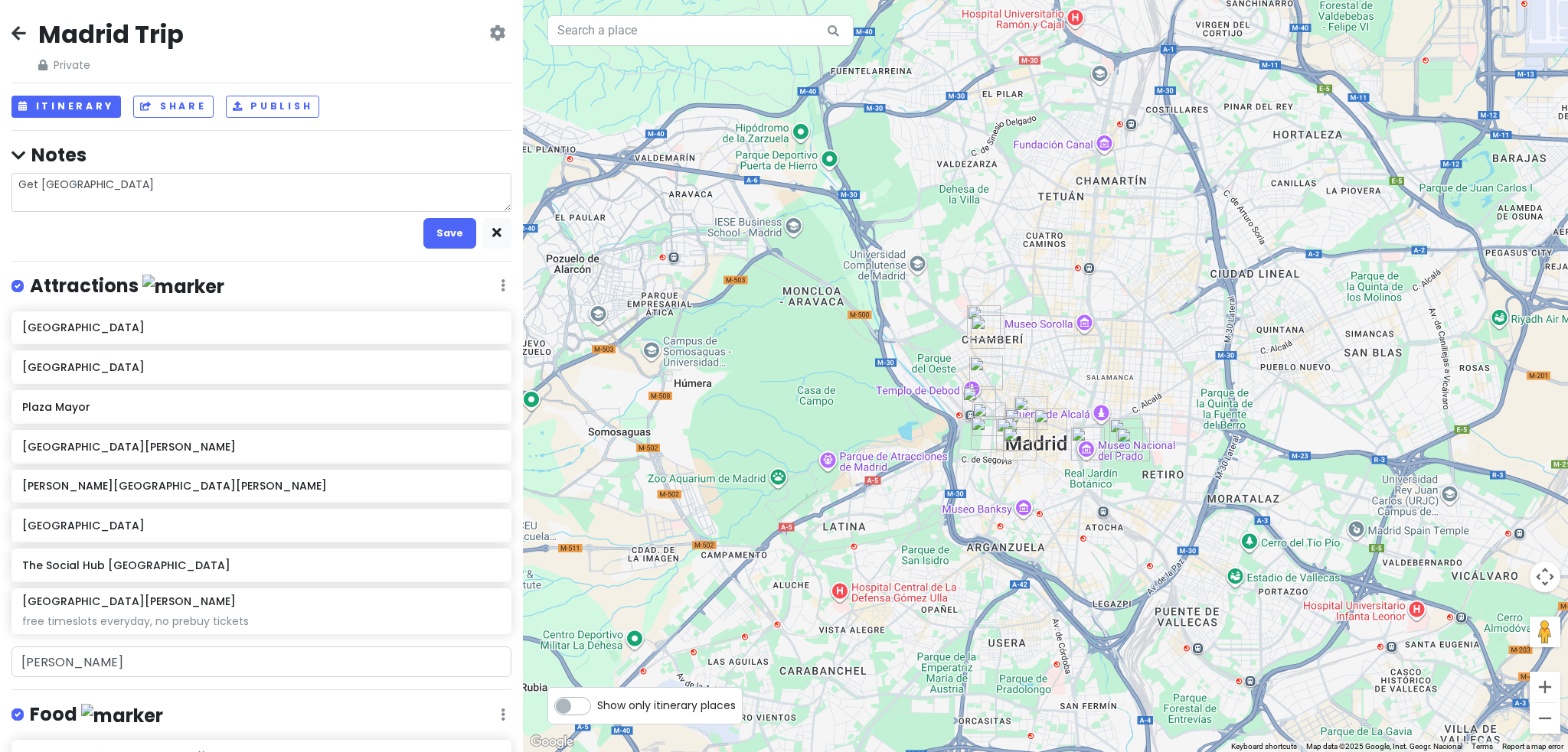
type textarea "Get [GEOGRAPHIC_DATA]"
type textarea "x"
type textarea "Get Madrid C"
type textarea "x"
type textarea "Get Madrid Ci"
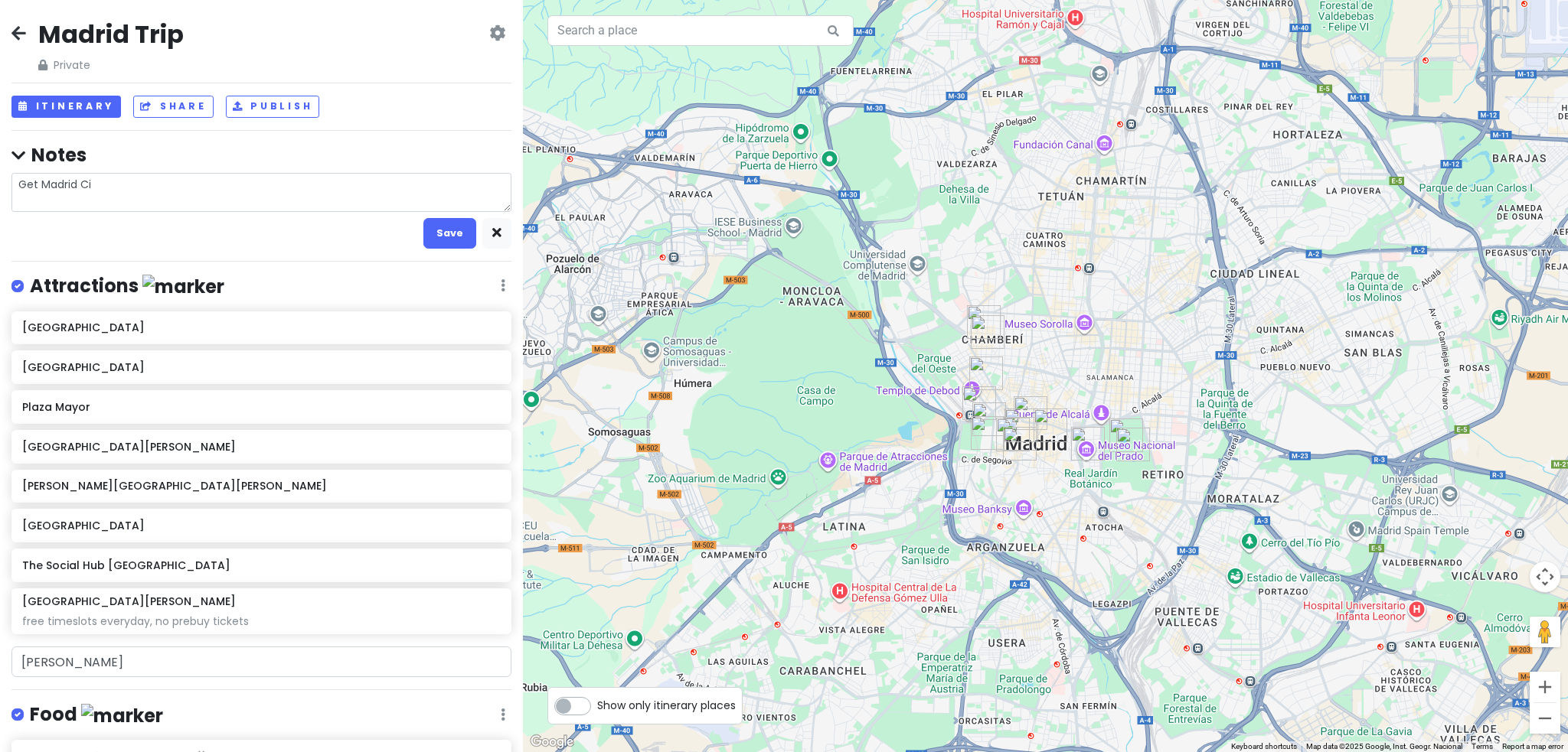
type textarea "x"
type textarea "Get Madrid Cit"
type textarea "x"
type textarea "Get [GEOGRAPHIC_DATA]"
type textarea "x"
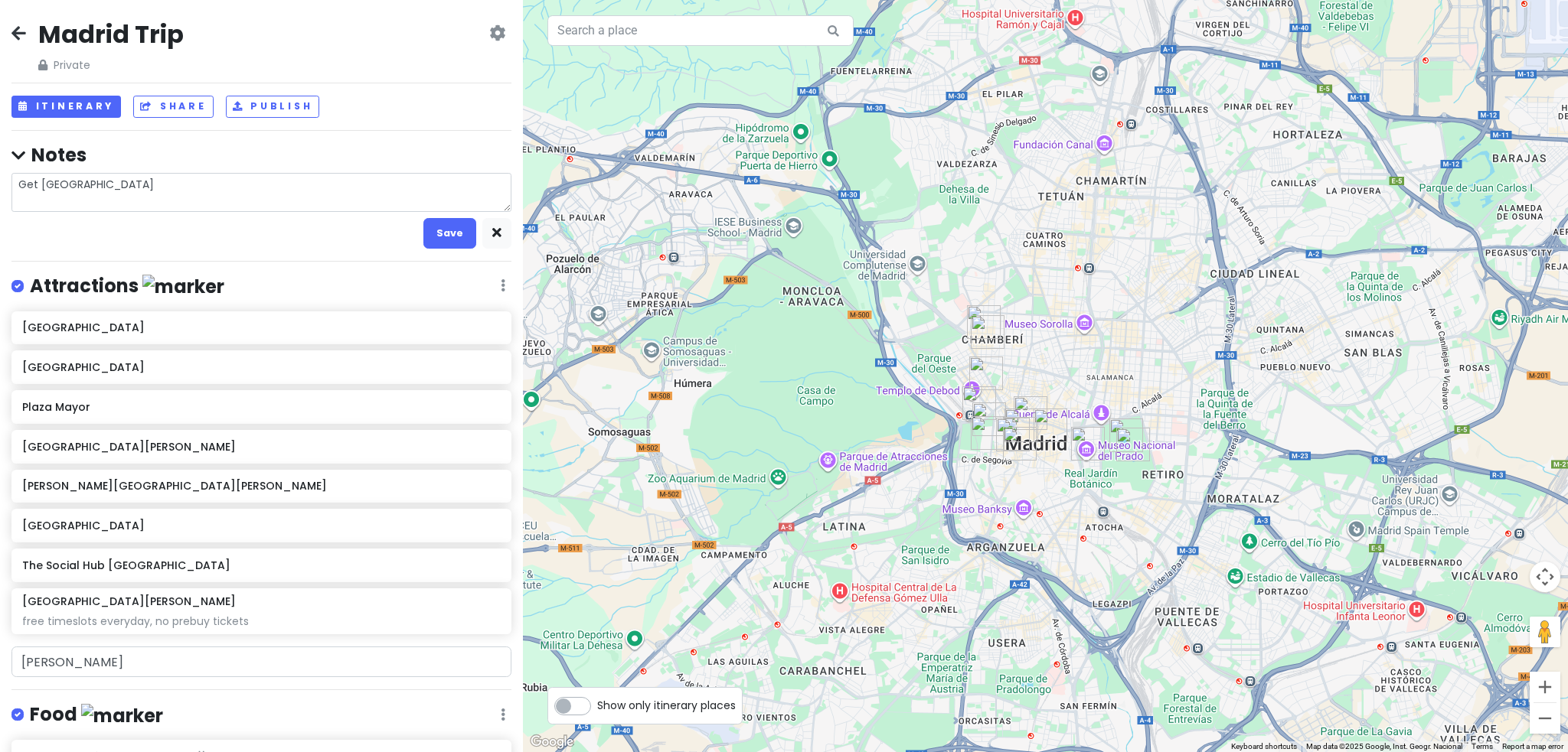
type textarea "Get [GEOGRAPHIC_DATA]"
type textarea "x"
type textarea "Get [GEOGRAPHIC_DATA] C"
type textarea "x"
type textarea "Get [GEOGRAPHIC_DATA] Ca"
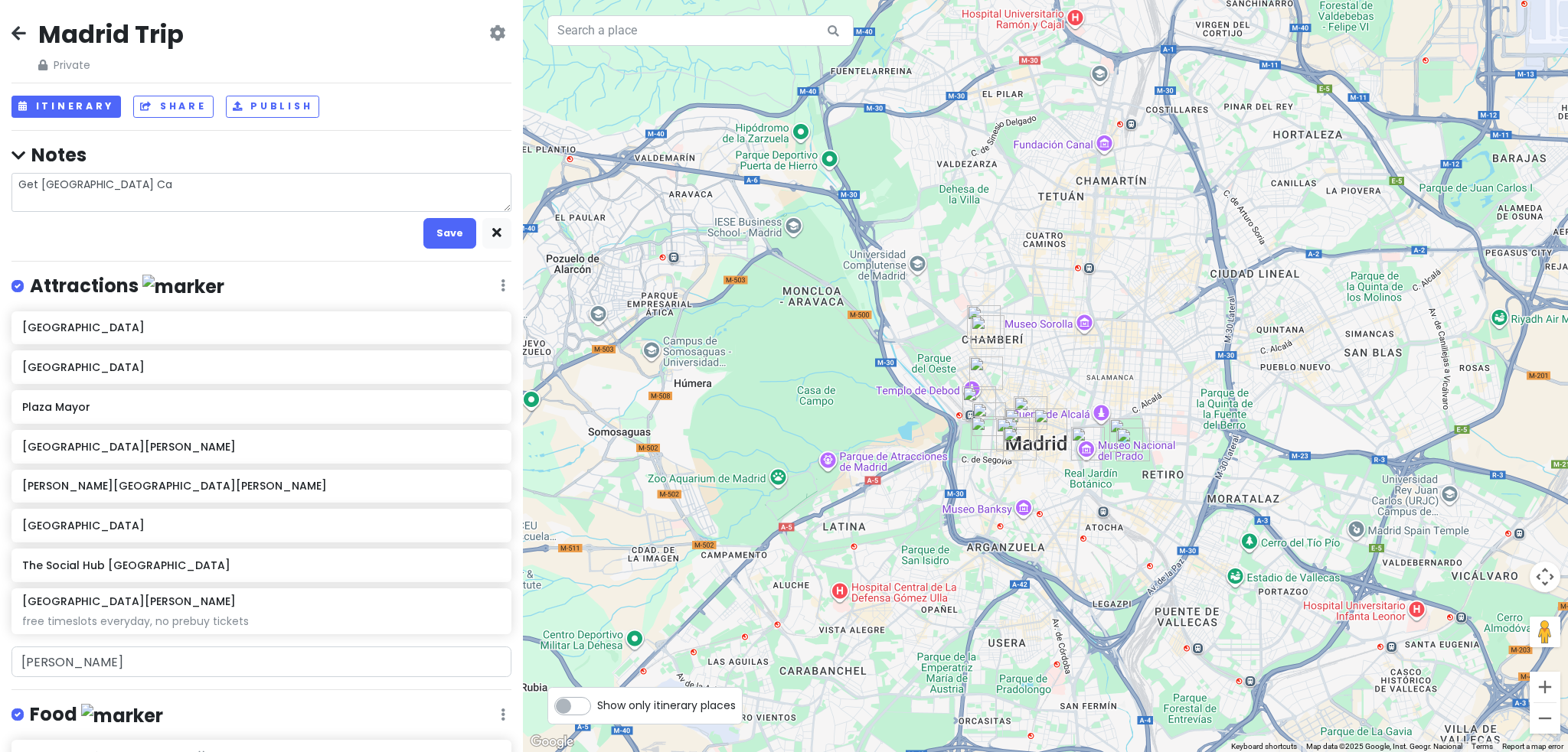
type textarea "x"
type textarea "Get Madrid City Car"
type textarea "x"
type textarea "Get Madrid City Card"
type textarea "x"
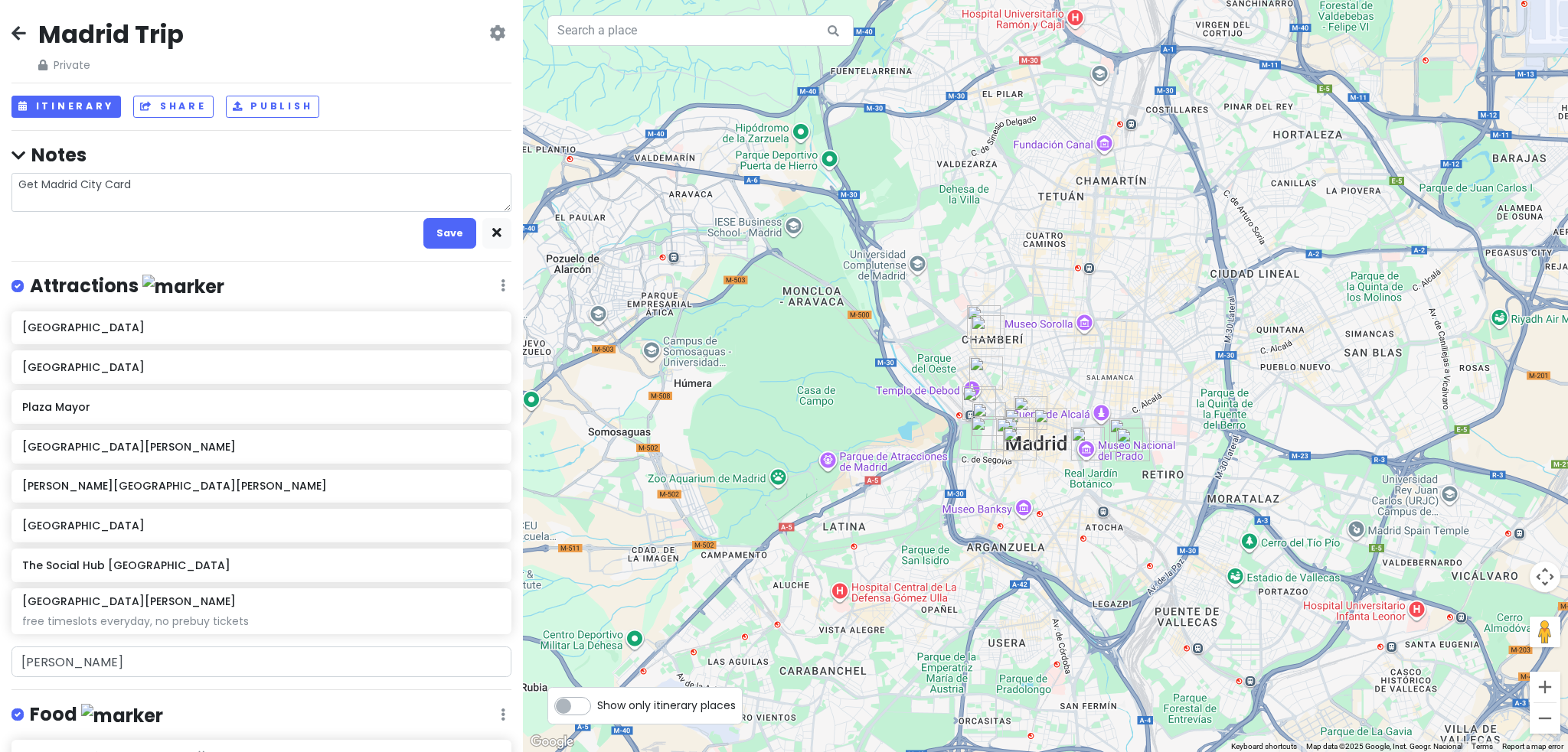
type textarea "Get Madrid City Card"
type textarea "x"
type textarea "Get Madrid City Card -"
type textarea "x"
type textarea "Get Madrid City Card -"
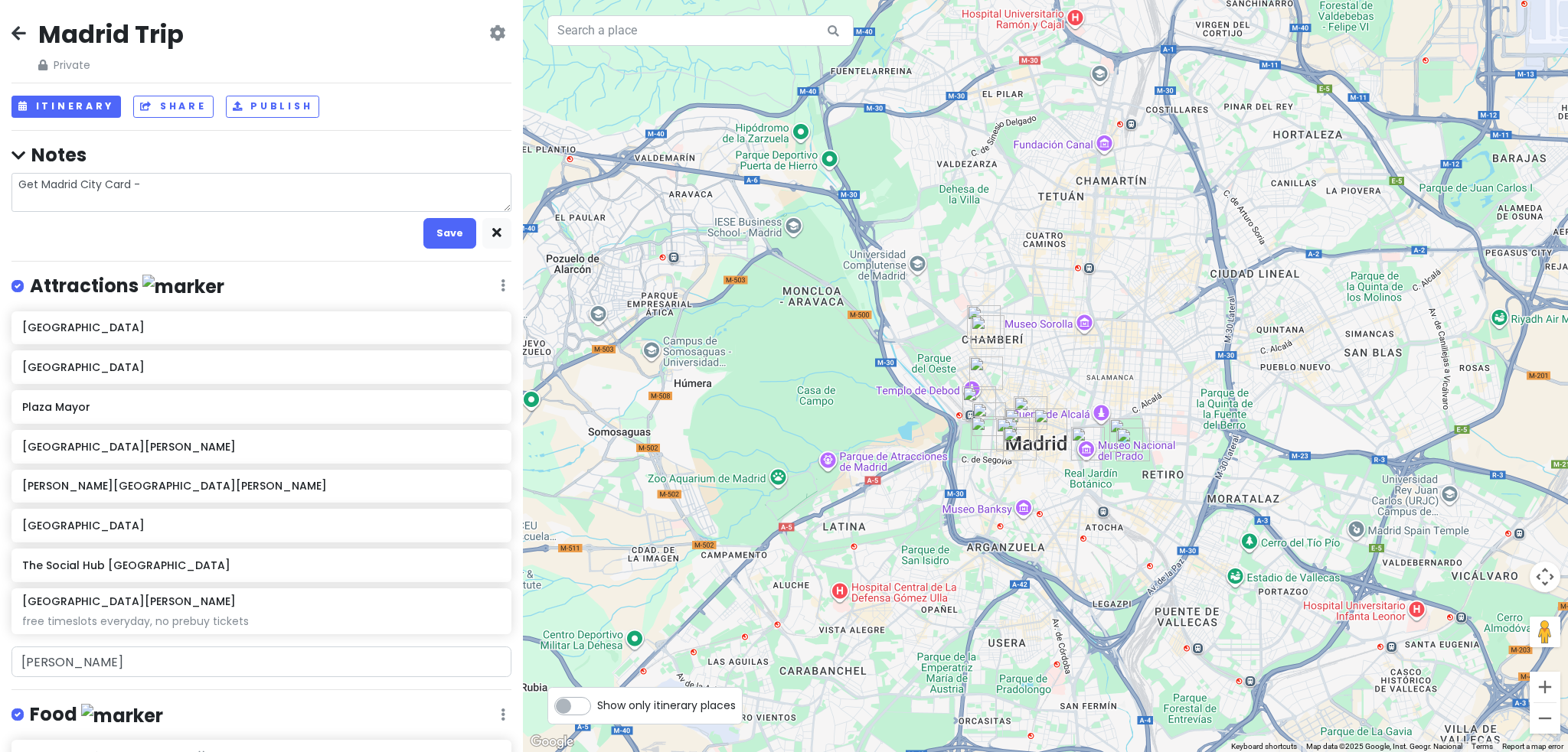
type textarea "x"
type textarea "Get Madrid City Card - d"
type textarea "x"
type textarea "Get Madrid City Card - di"
type textarea "x"
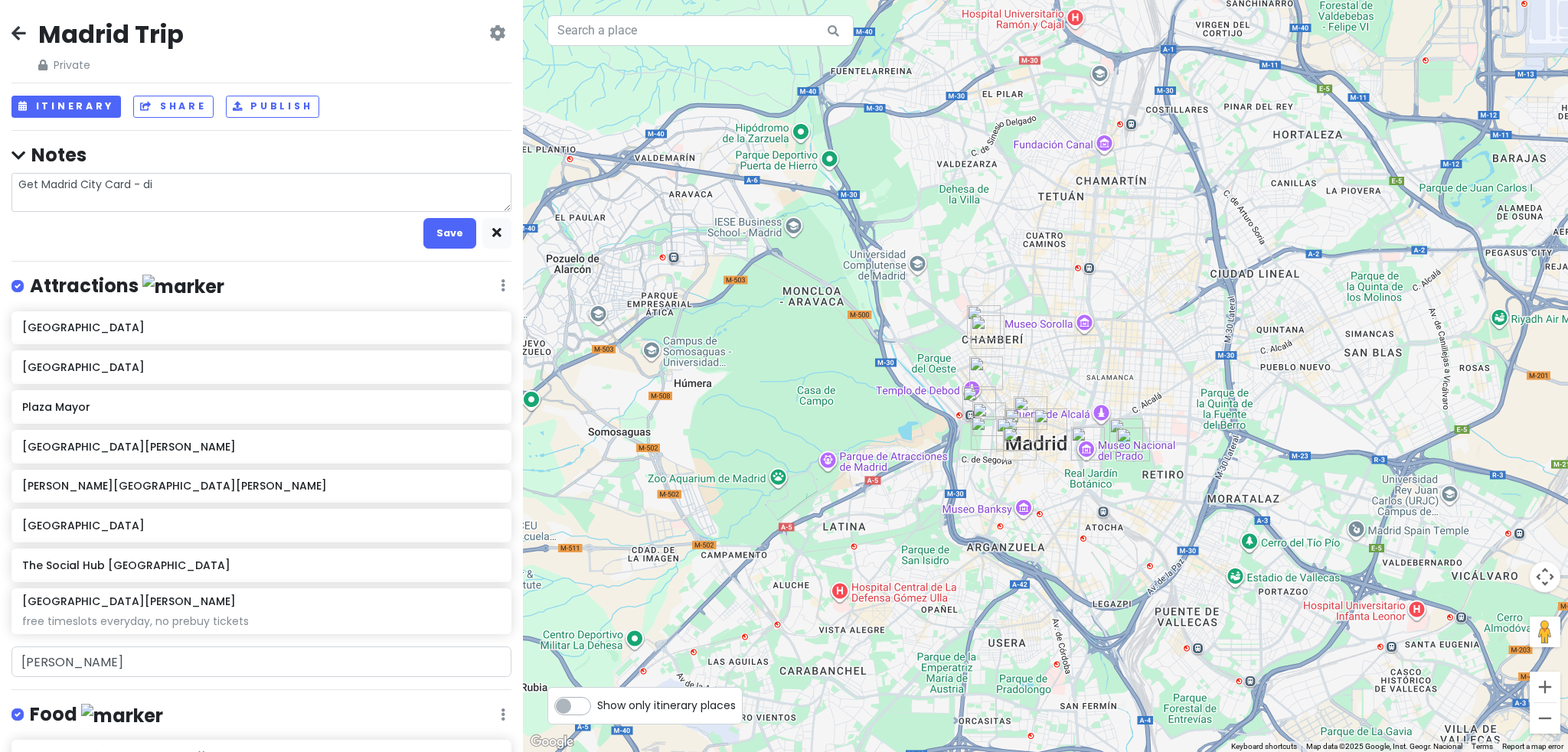
type textarea "Get Madrid City Card - dic"
type textarea "x"
type textarea "Get Madrid City Card - dico"
type textarea "x"
type textarea "Get Madrid City Card - dicou"
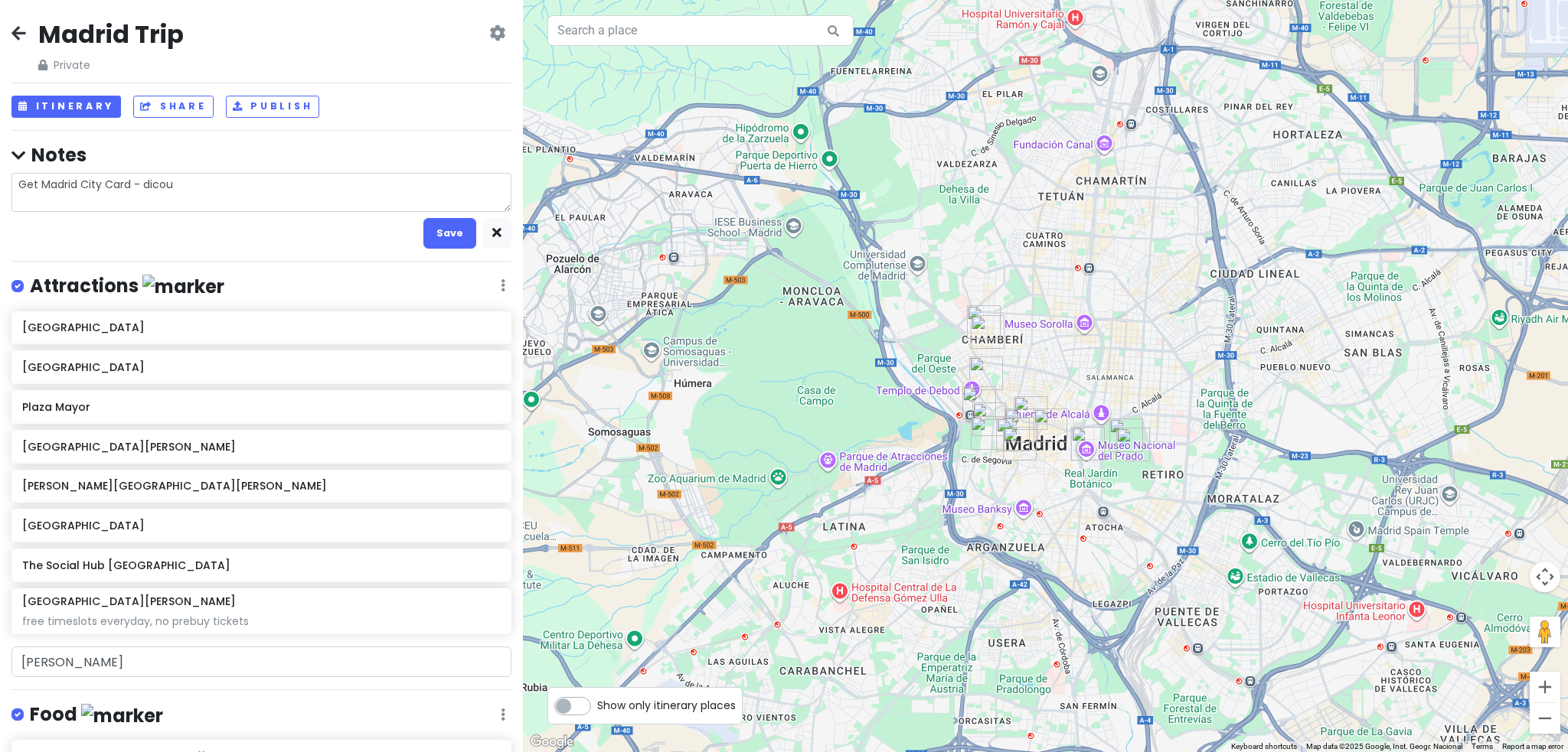
type textarea "x"
type textarea "Get Madrid City Card - dicoun"
type textarea "x"
type textarea "Get Madrid City Card - dicount"
type textarea "x"
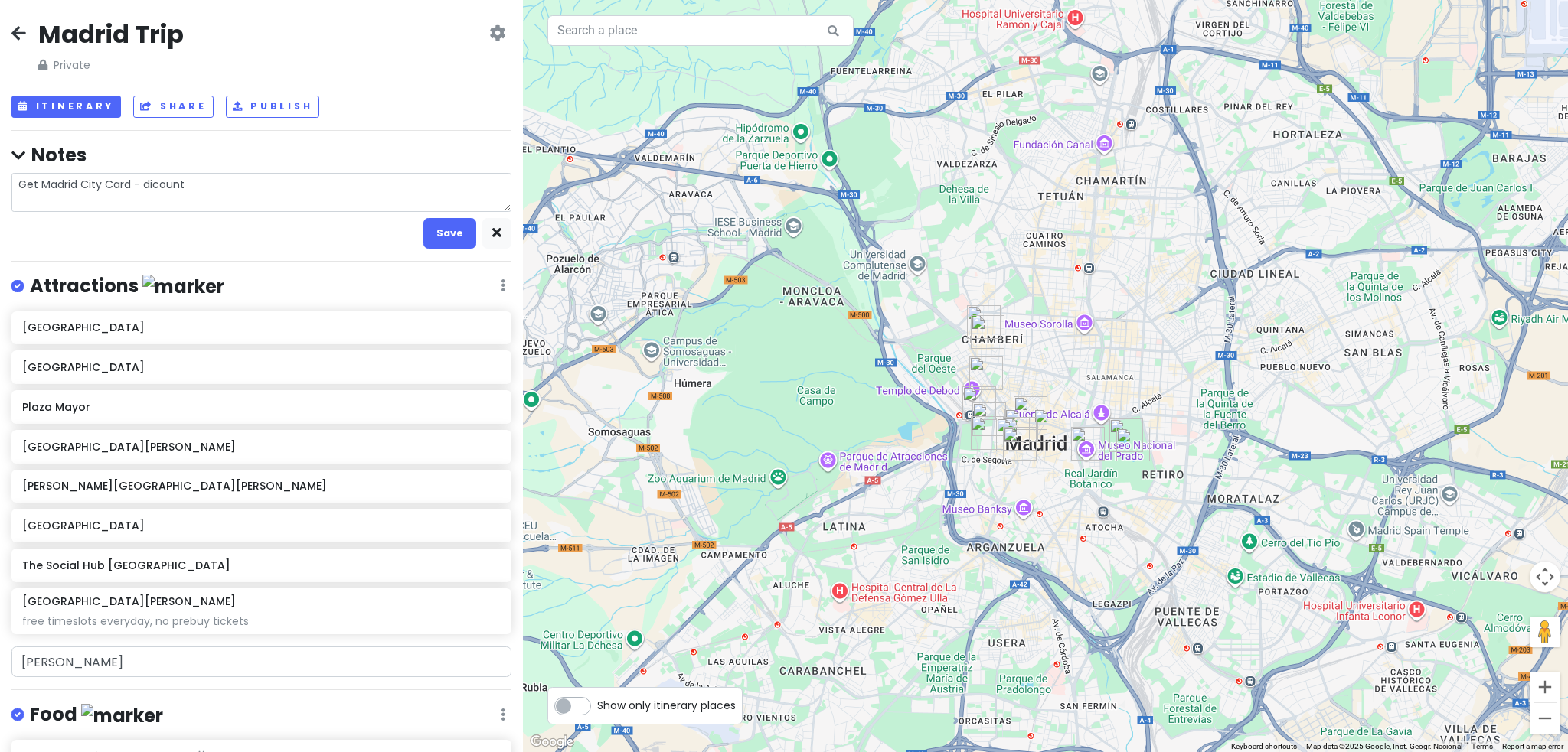
type textarea "Get Madrid City Card - dicounte"
type textarea "x"
type textarea "Get Madrid City Card - dicounted"
type textarea "x"
type textarea "Get Madrid City Card - dicounted"
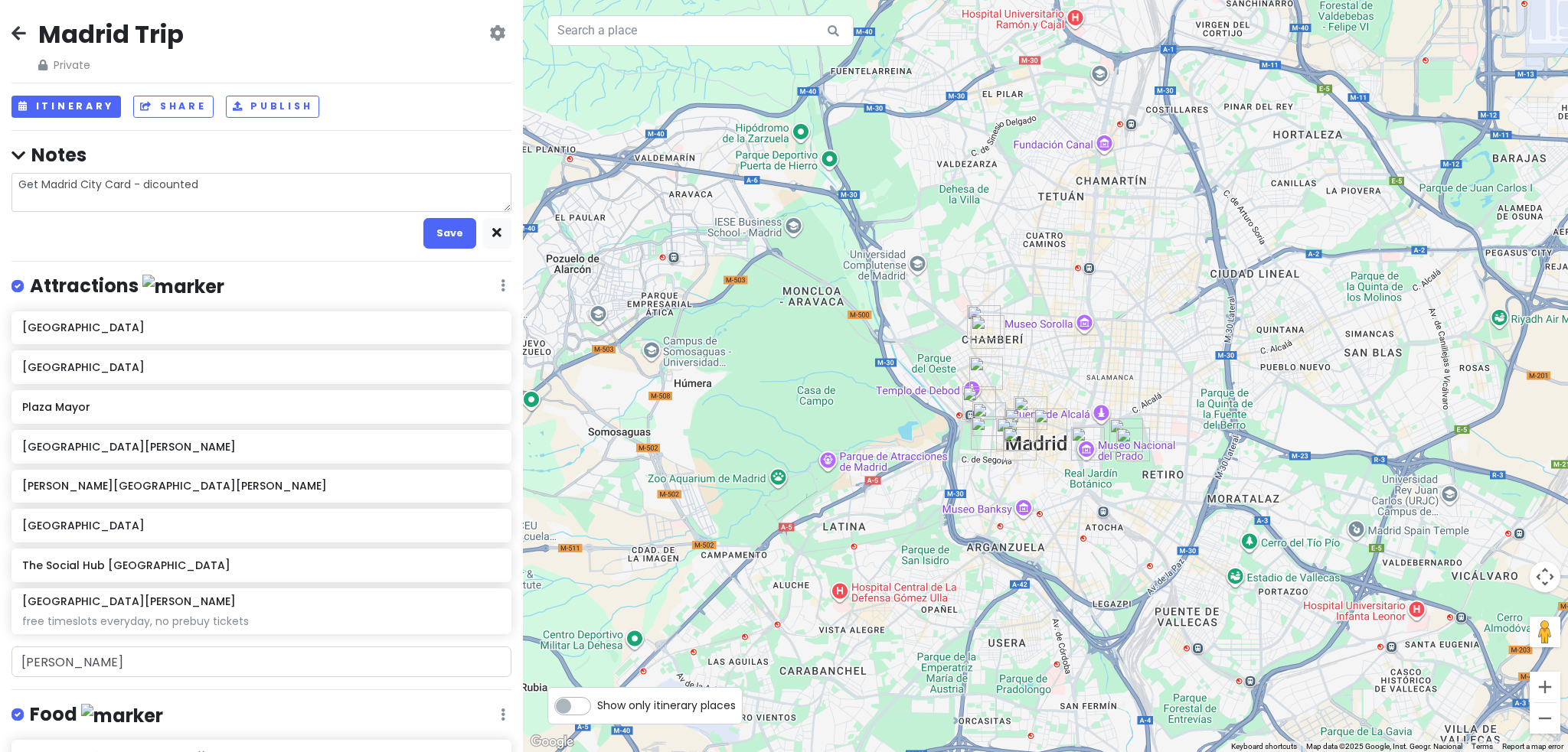
type textarea "x"
type textarea "Get Madrid City Card - dicounted a"
type textarea "x"
type textarea "Get Madrid City Card - dicounted at"
type textarea "x"
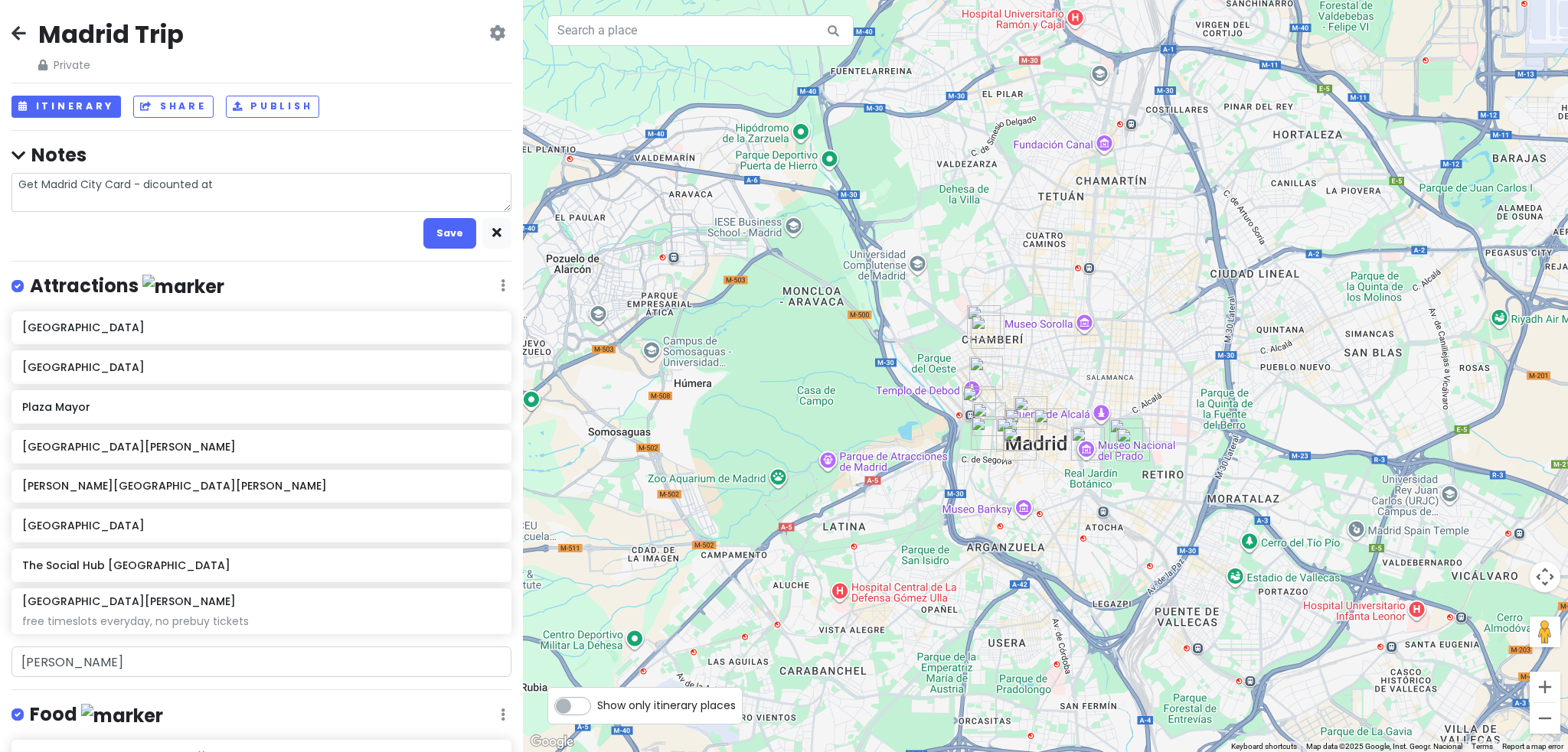
type textarea "Get Madrid City Card - dicounted att"
type textarea "x"
type textarea "Get Madrid City Card - dicounted atta"
type textarea "x"
type textarea "Get Madrid City Card - dicounted att"
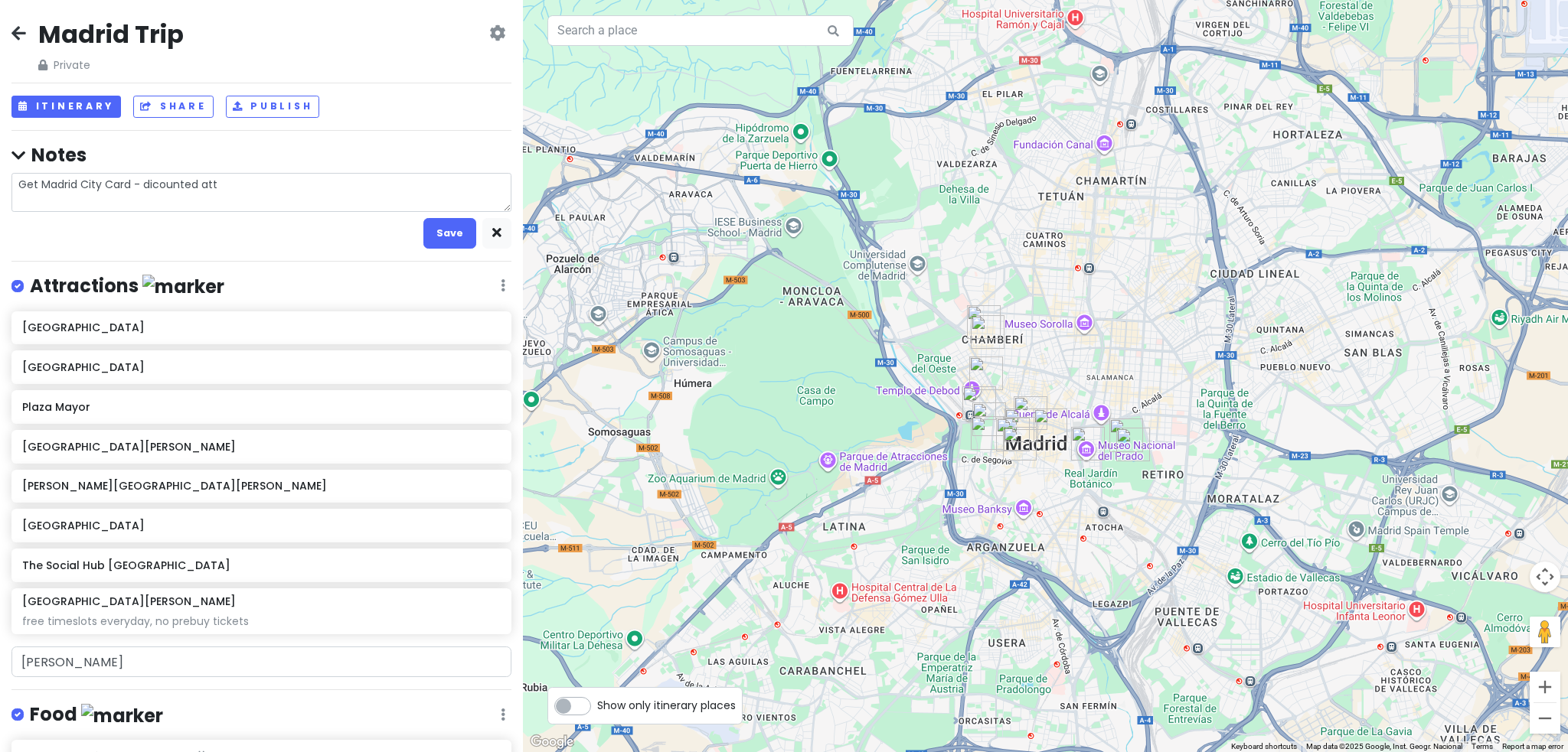
type textarea "x"
type textarea "Get Madrid City Card - dicounted attr"
type textarea "x"
type textarea "Get Madrid City Card - dicounted attra"
type textarea "x"
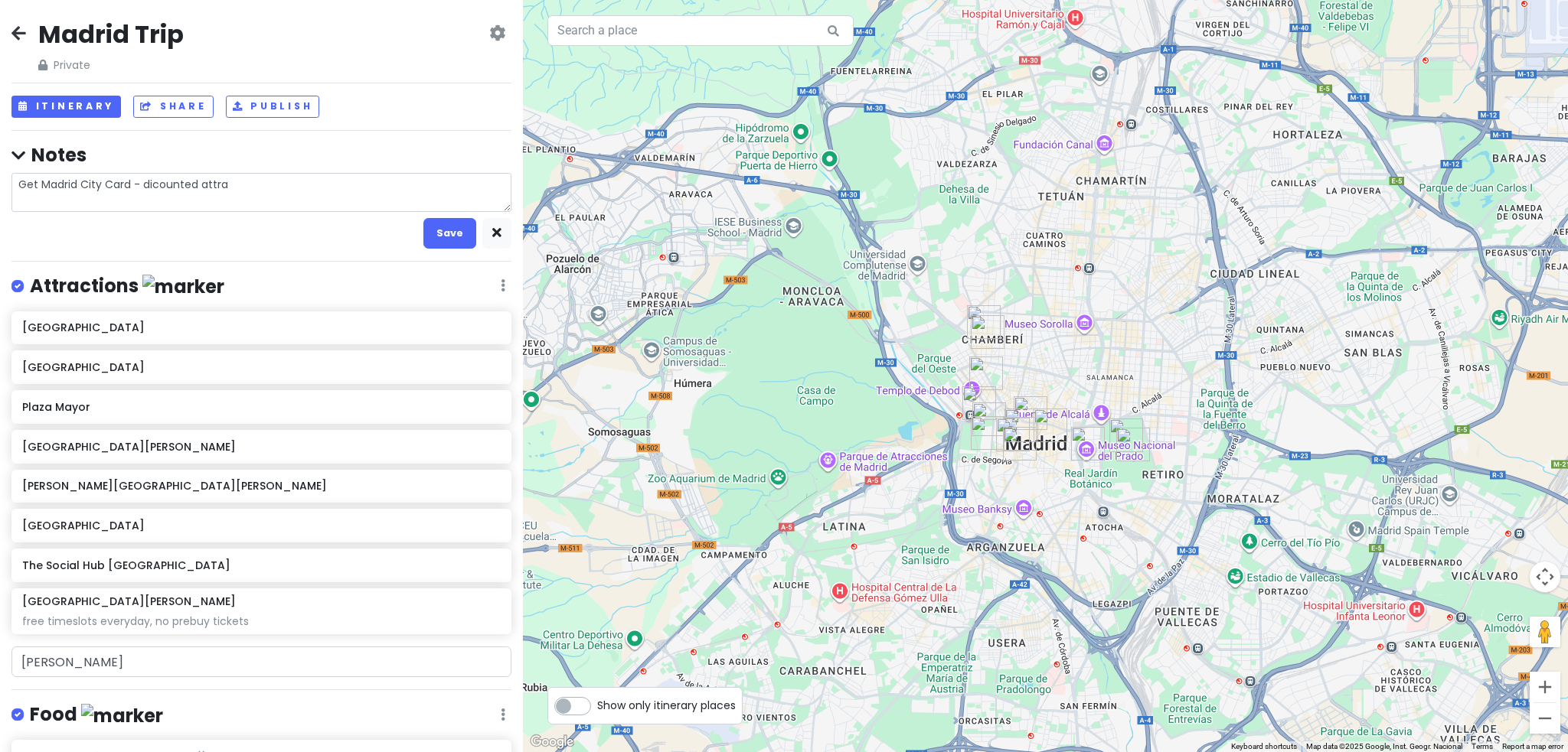
type textarea "Get Madrid City Card - dicounted attrac"
type textarea "x"
type textarea "Get Madrid City Card - dicounted attract"
type textarea "x"
type textarea "Get Madrid City Card - dicounted attracti"
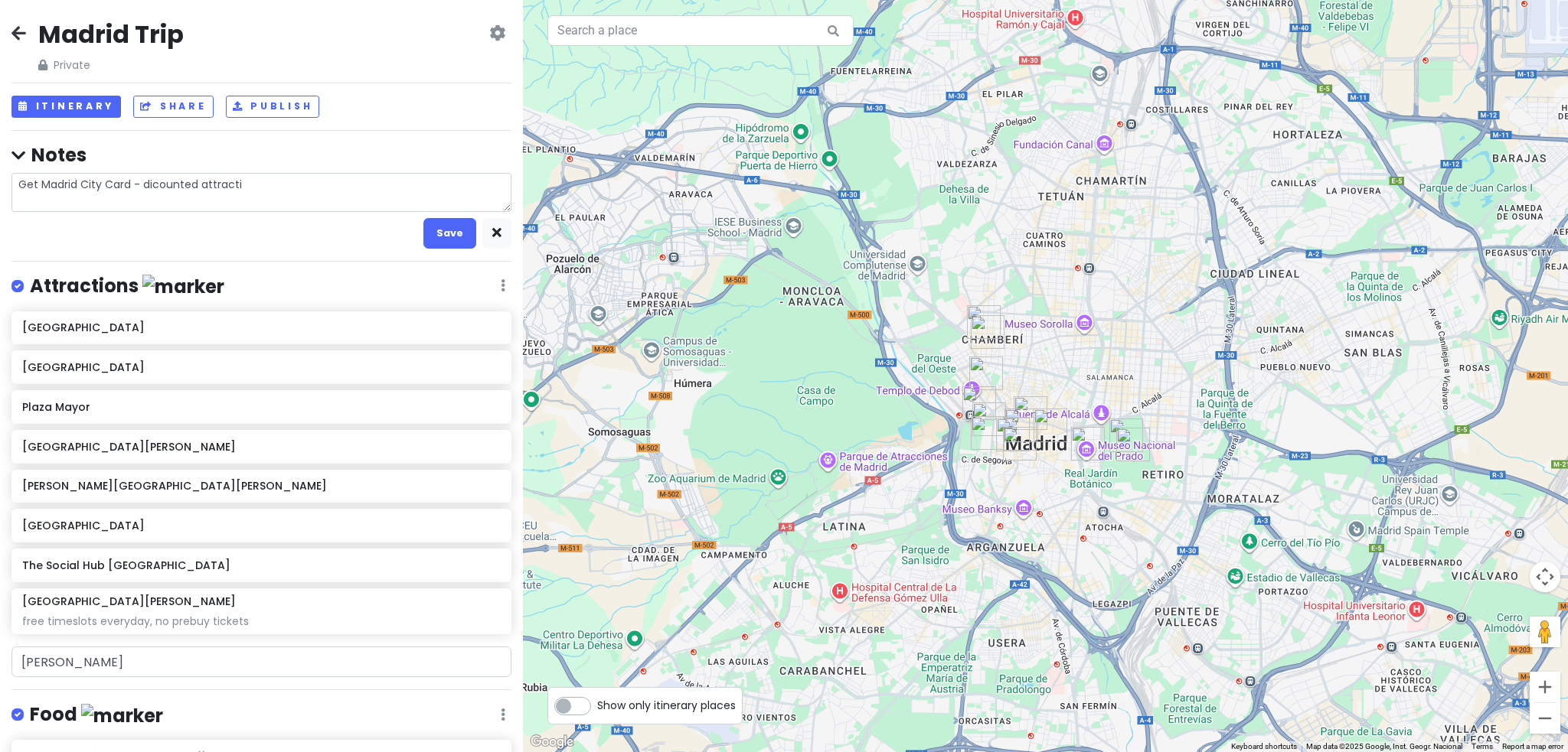
type textarea "x"
type textarea "Get Madrid City Card - dicounted attractio"
type textarea "x"
type textarea "Get Madrid City Card - dicounted attraction"
click at [240, 378] on div "[GEOGRAPHIC_DATA]" at bounding box center [261, 367] width 500 height 34
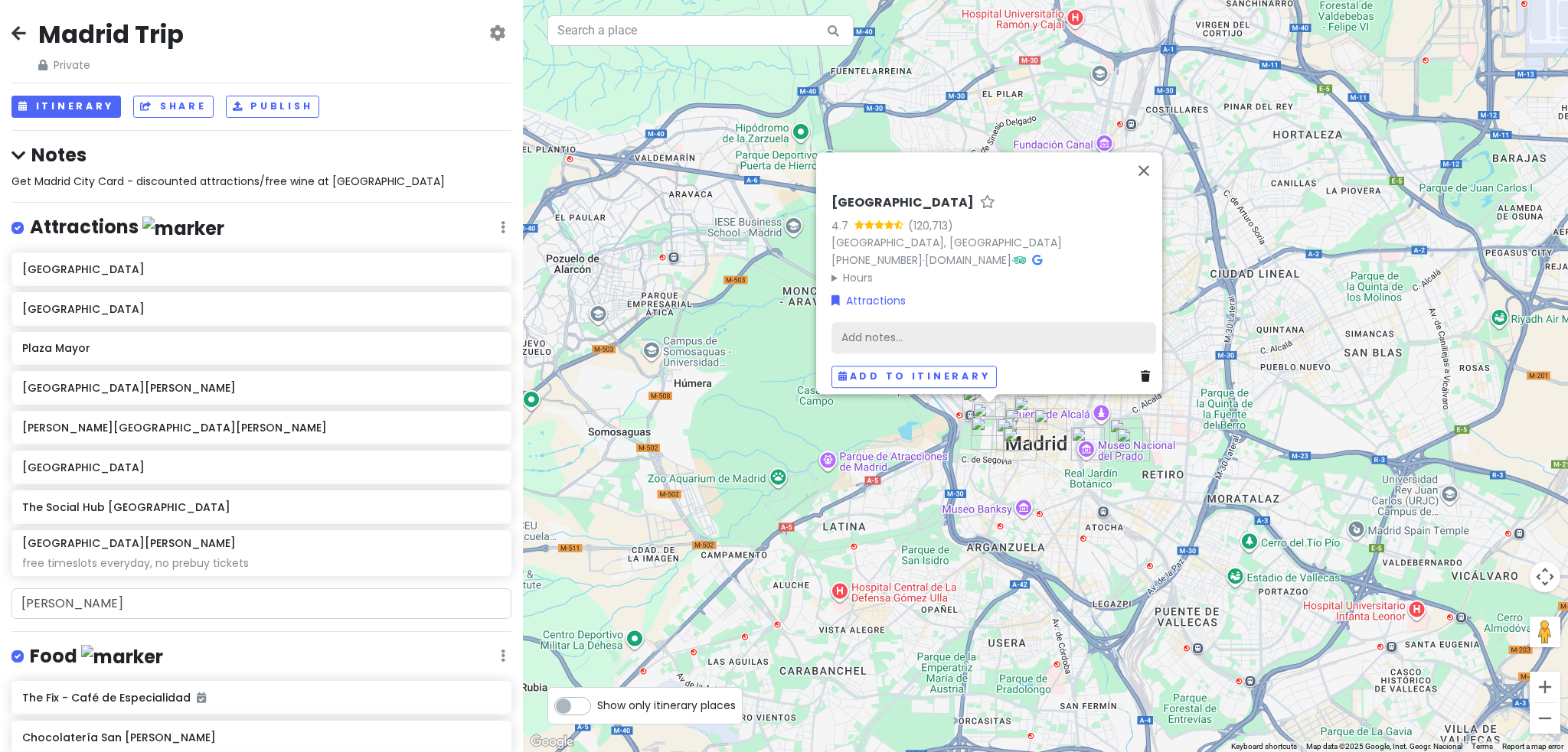
click at [968, 322] on div "Add notes..." at bounding box center [994, 338] width 325 height 32
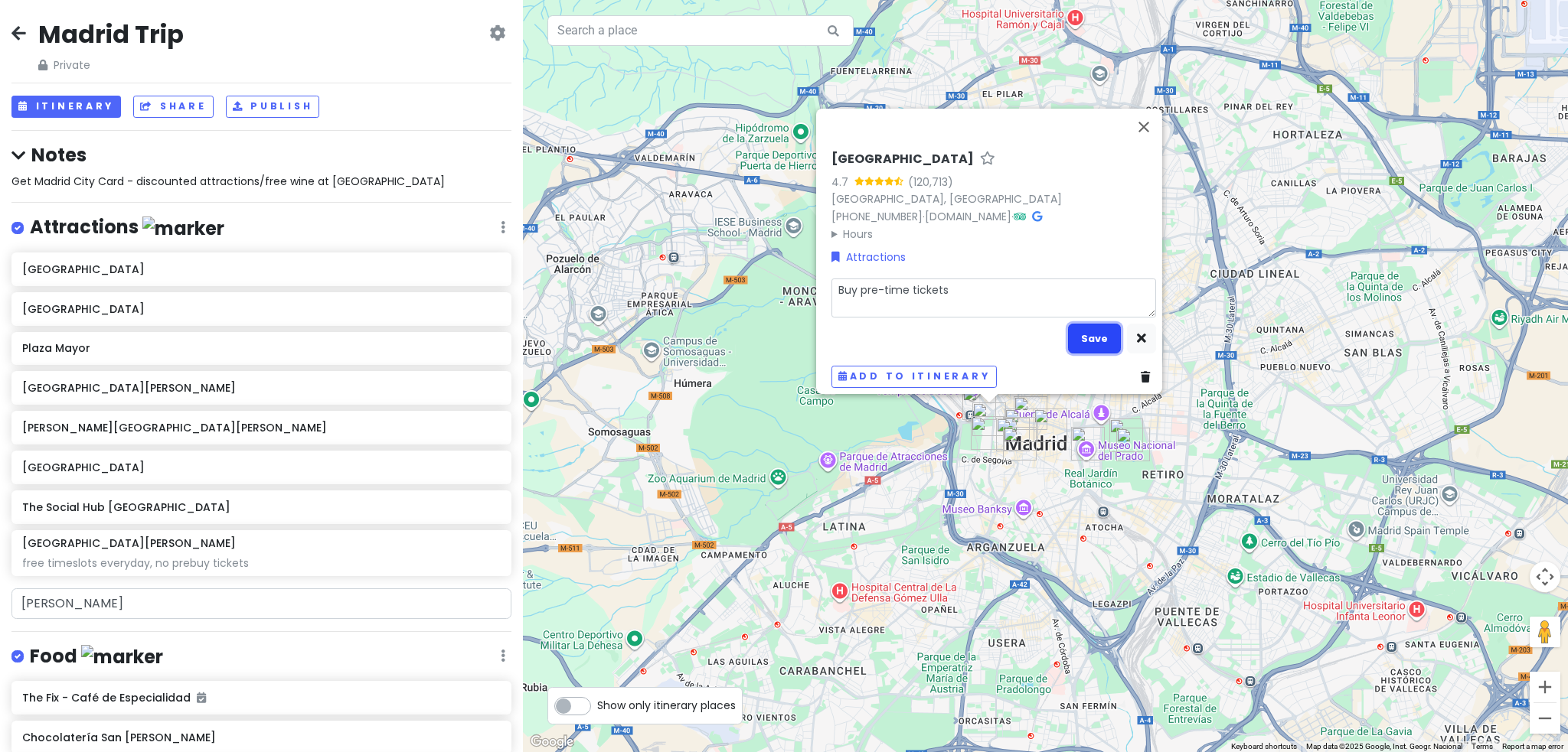
click at [1093, 342] on button "Save" at bounding box center [1094, 338] width 53 height 30
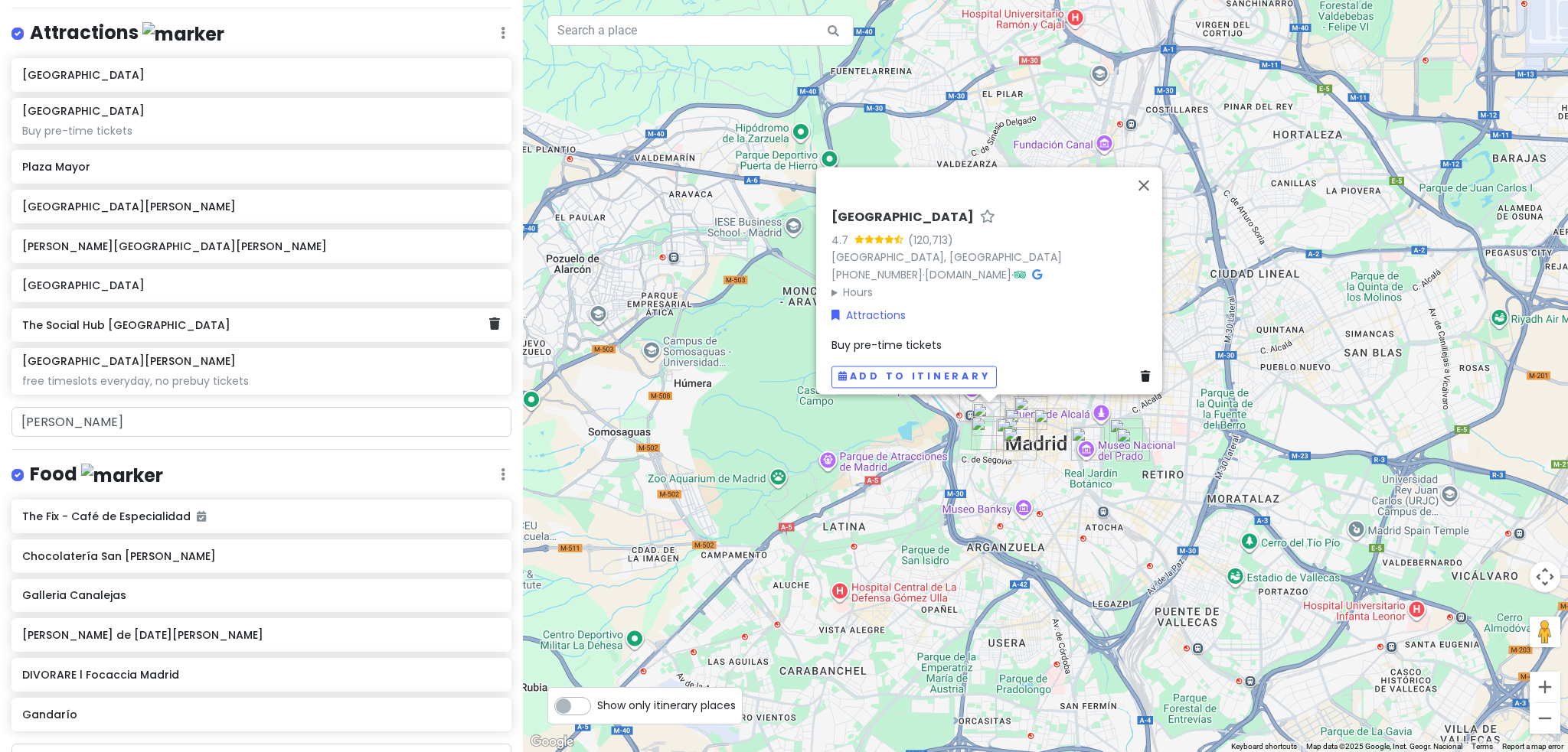
scroll to position [230, 0]
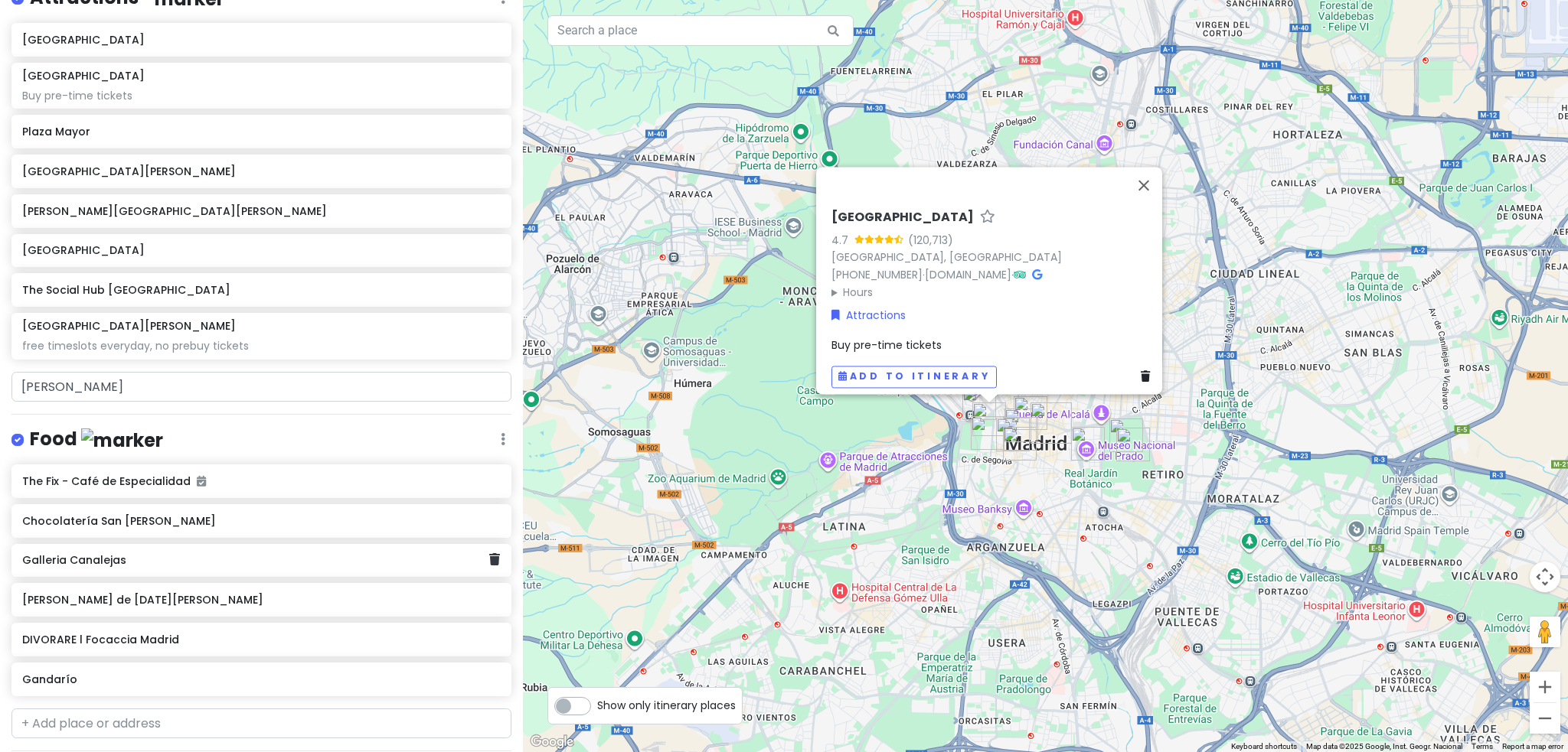
click at [95, 556] on h6 "Galleria Canalejas" at bounding box center [255, 559] width 467 height 14
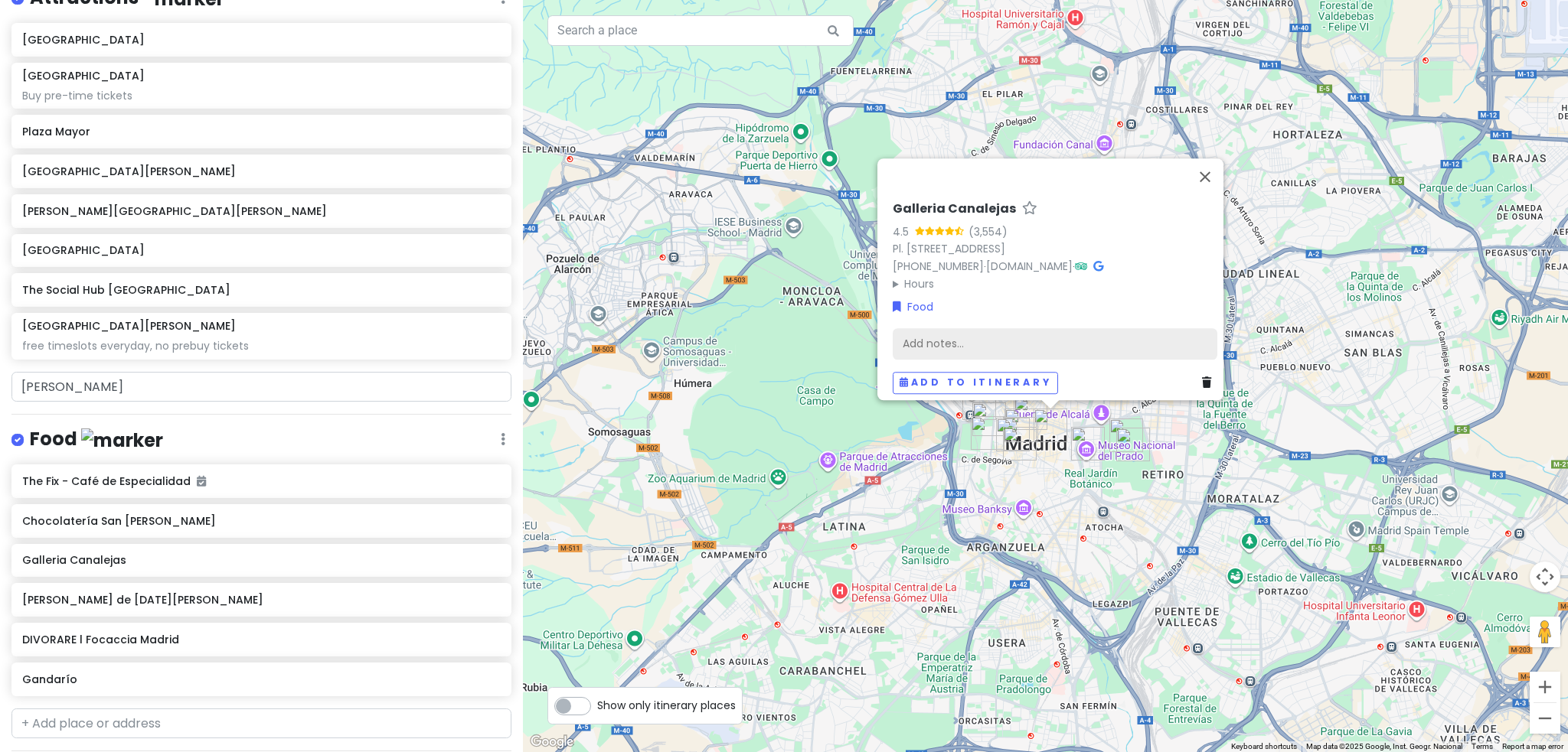
click at [1045, 329] on div "Add notes..." at bounding box center [1055, 343] width 325 height 32
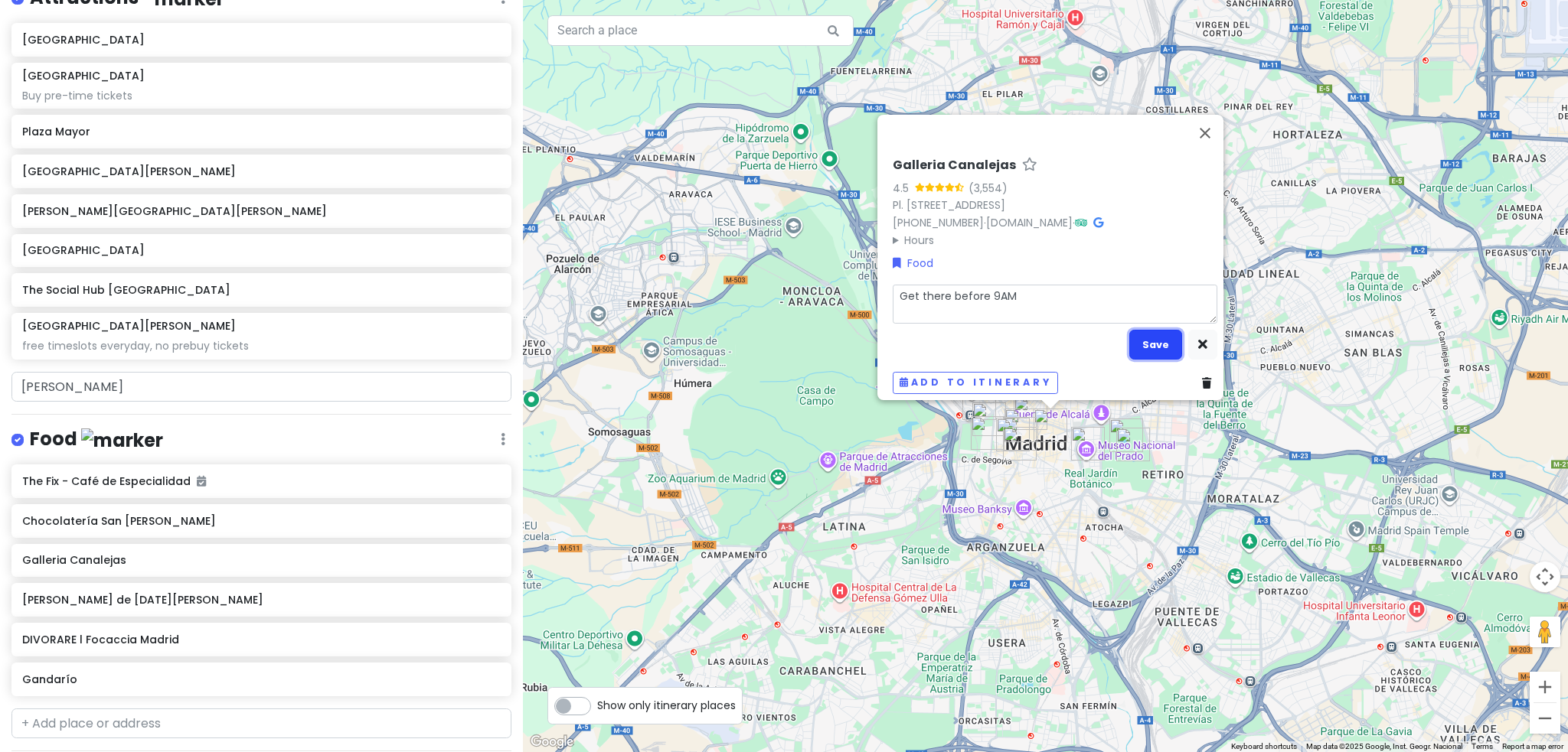
click at [1161, 338] on button "Save" at bounding box center [1156, 344] width 53 height 30
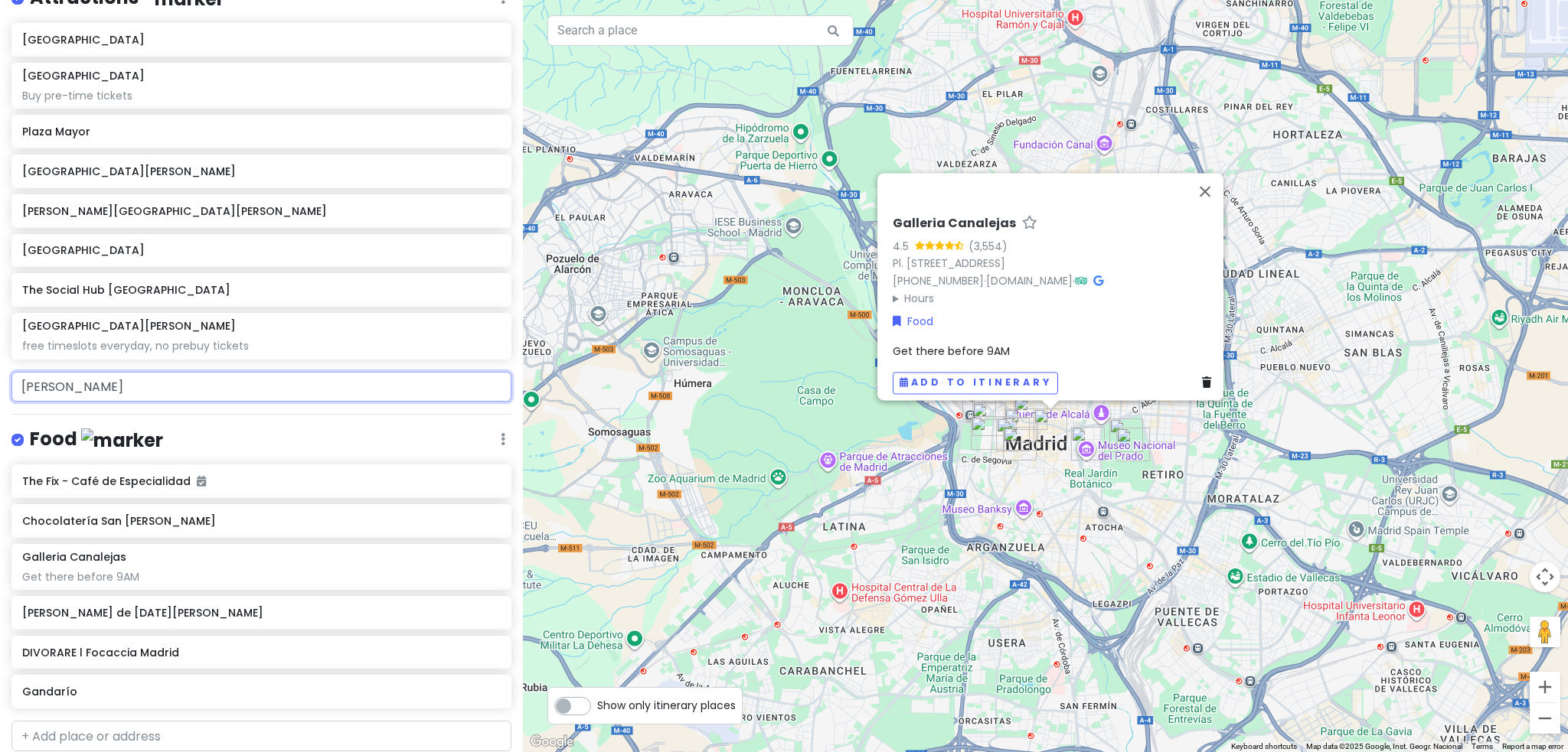
click at [214, 389] on input "[PERSON_NAME]" at bounding box center [261, 387] width 500 height 30
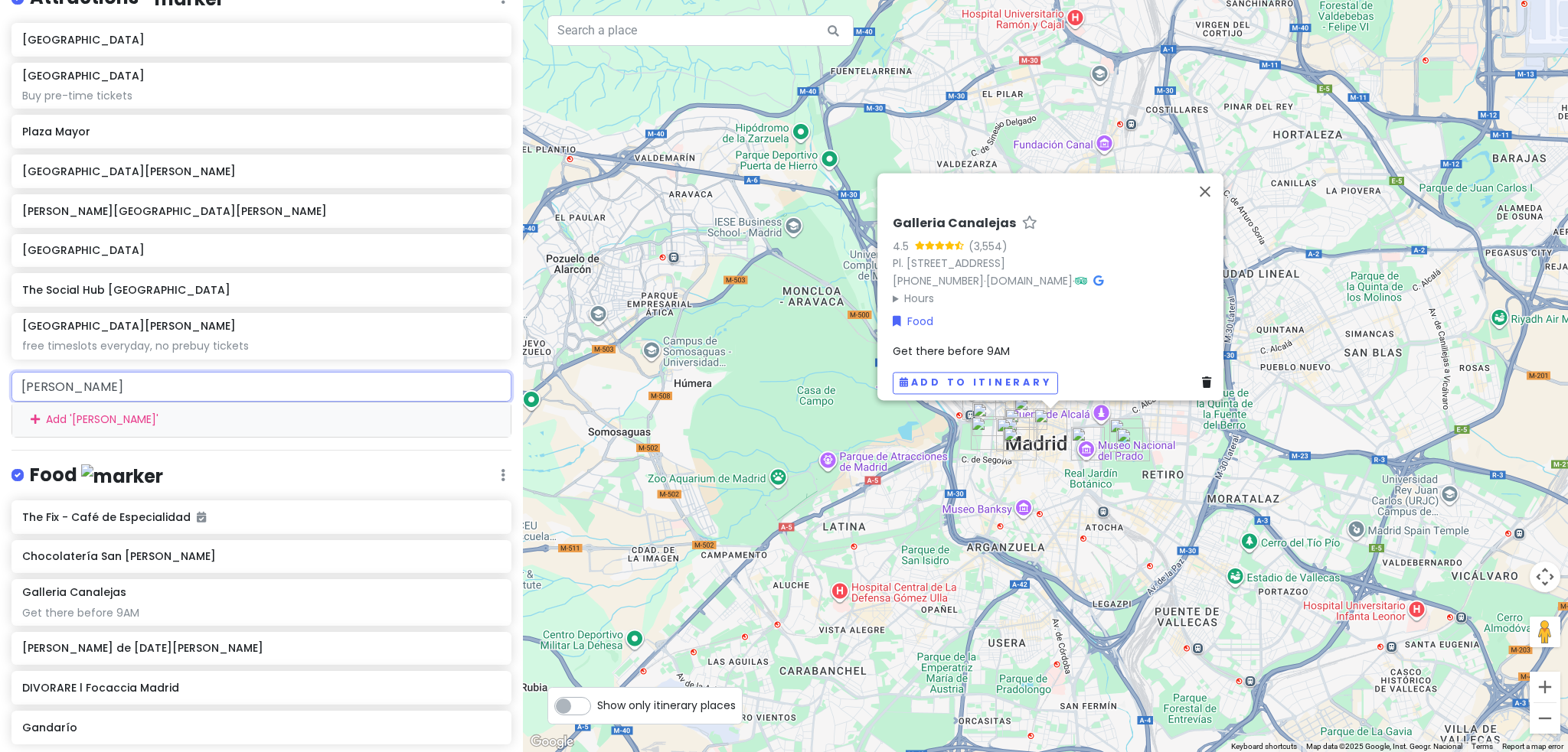
drag, startPoint x: 214, startPoint y: 389, endPoint x: 0, endPoint y: 390, distance: 214.0
click at [0, 390] on div "[PERSON_NAME] Add ' [PERSON_NAME] '" at bounding box center [261, 405] width 523 height 66
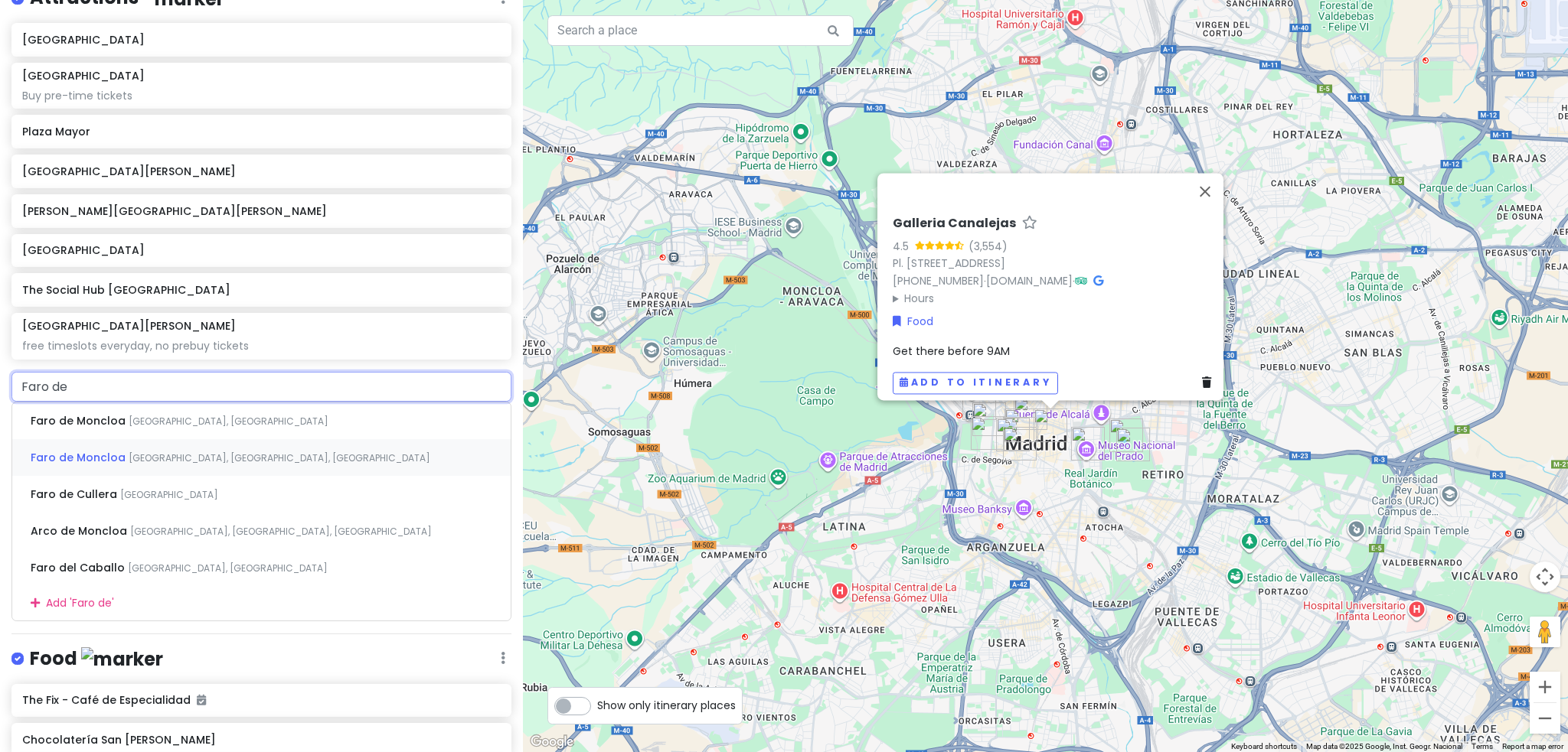
click at [78, 458] on span "Faro de Moncloa" at bounding box center [79, 457] width 98 height 15
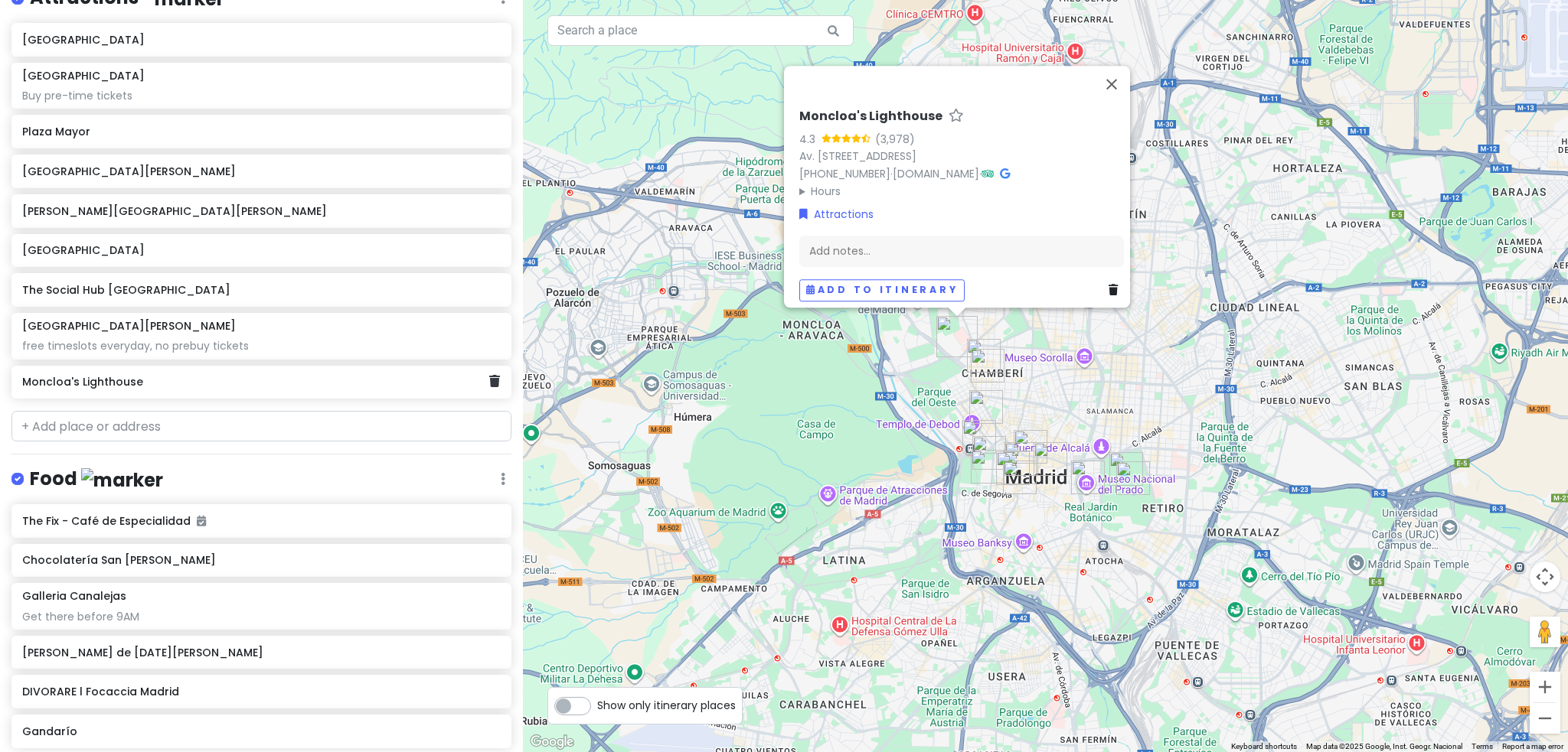
click at [158, 391] on div "Moncloa's Lighthouse" at bounding box center [261, 382] width 500 height 34
click at [154, 427] on input "text" at bounding box center [261, 426] width 500 height 30
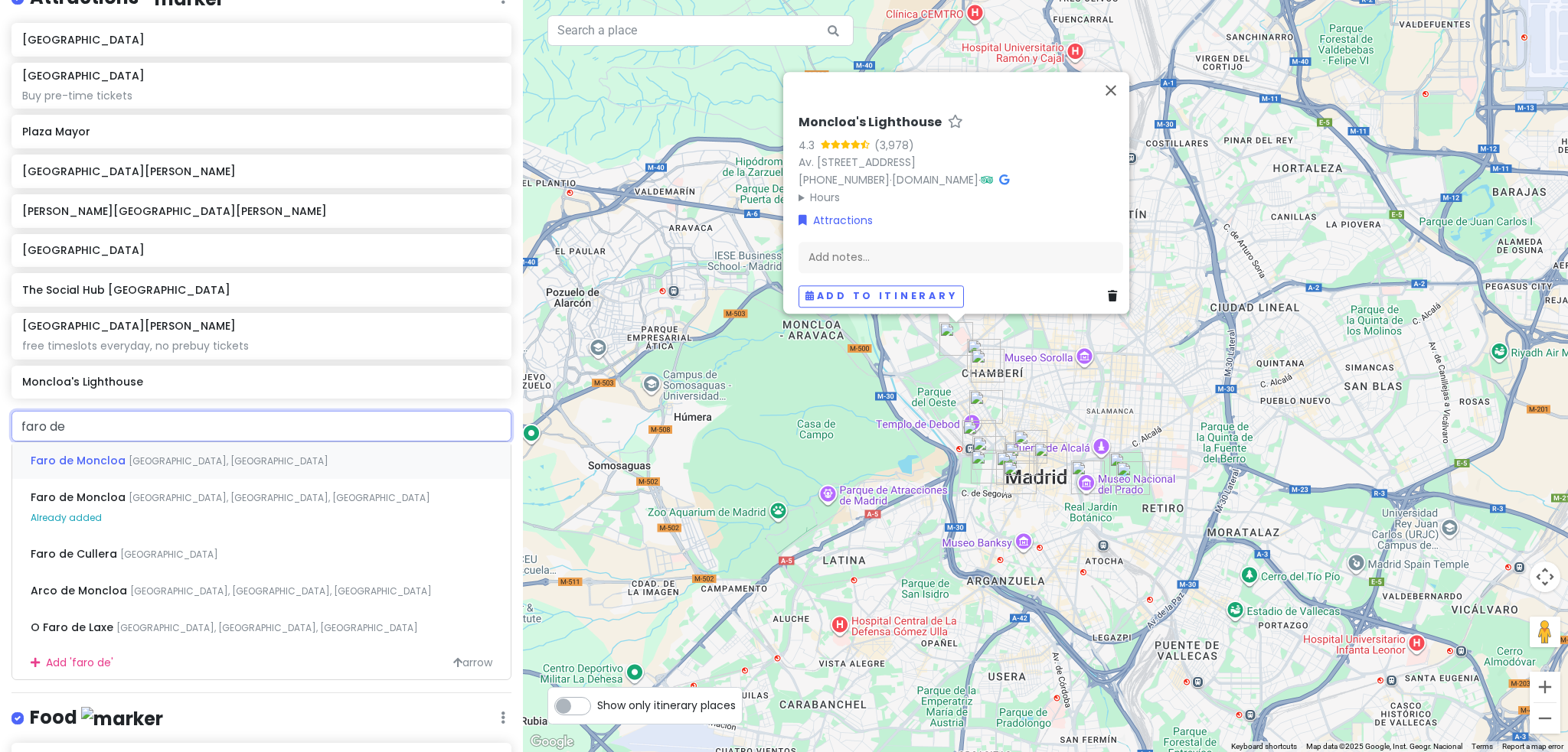
click at [168, 454] on span "[GEOGRAPHIC_DATA], [GEOGRAPHIC_DATA]" at bounding box center [229, 461] width 200 height 13
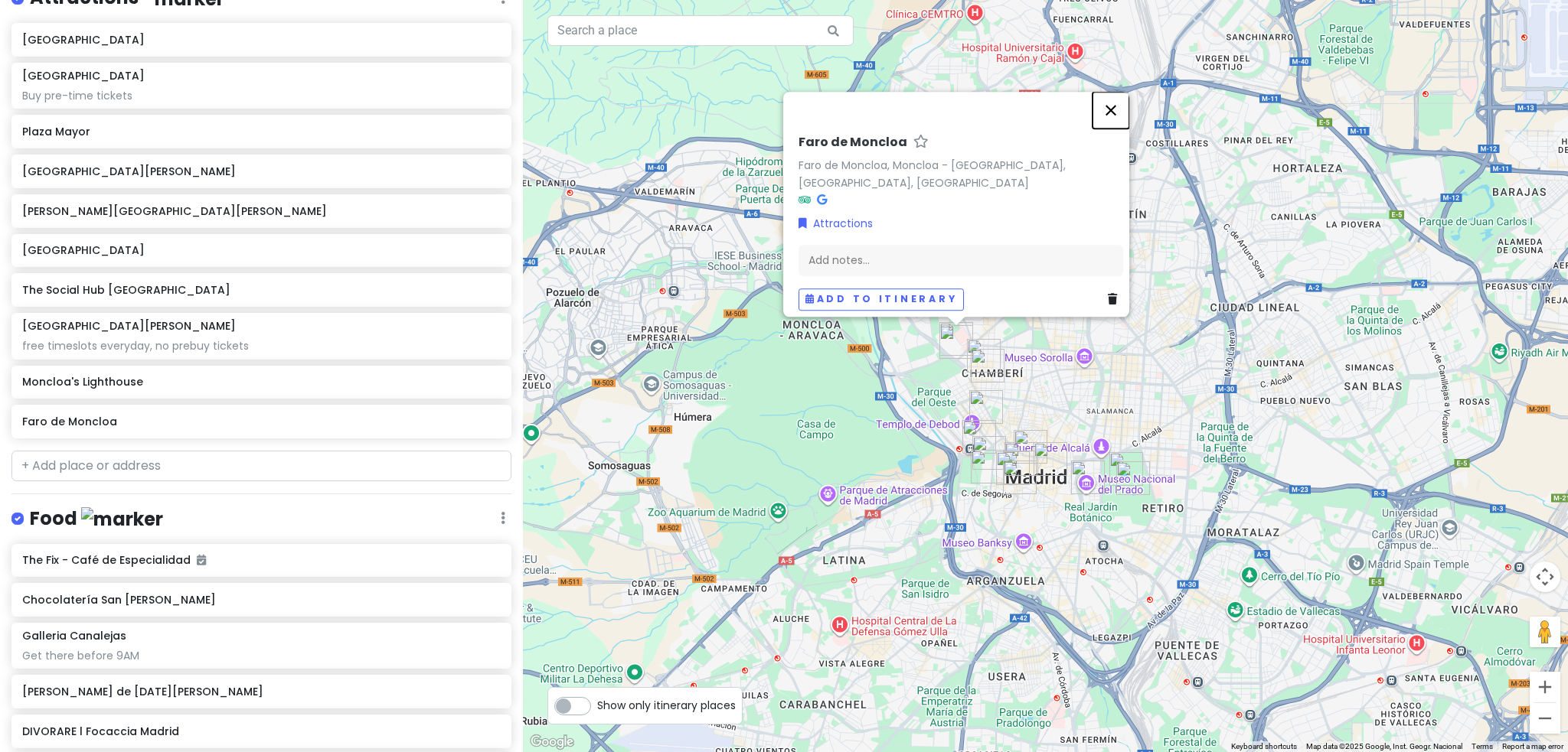
click at [1117, 115] on button "Close" at bounding box center [1111, 110] width 37 height 37
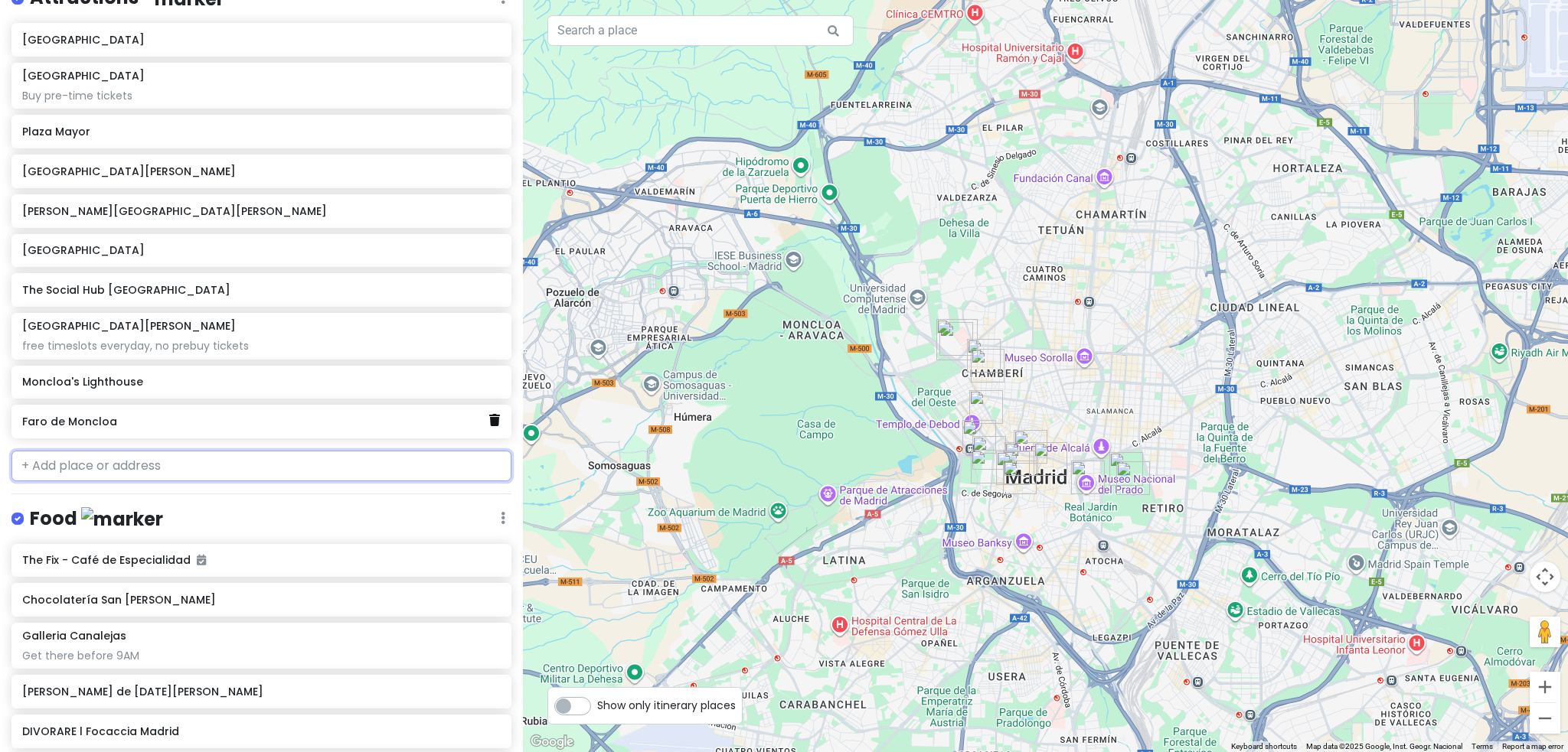
click at [489, 414] on icon at bounding box center [494, 419] width 10 height 12
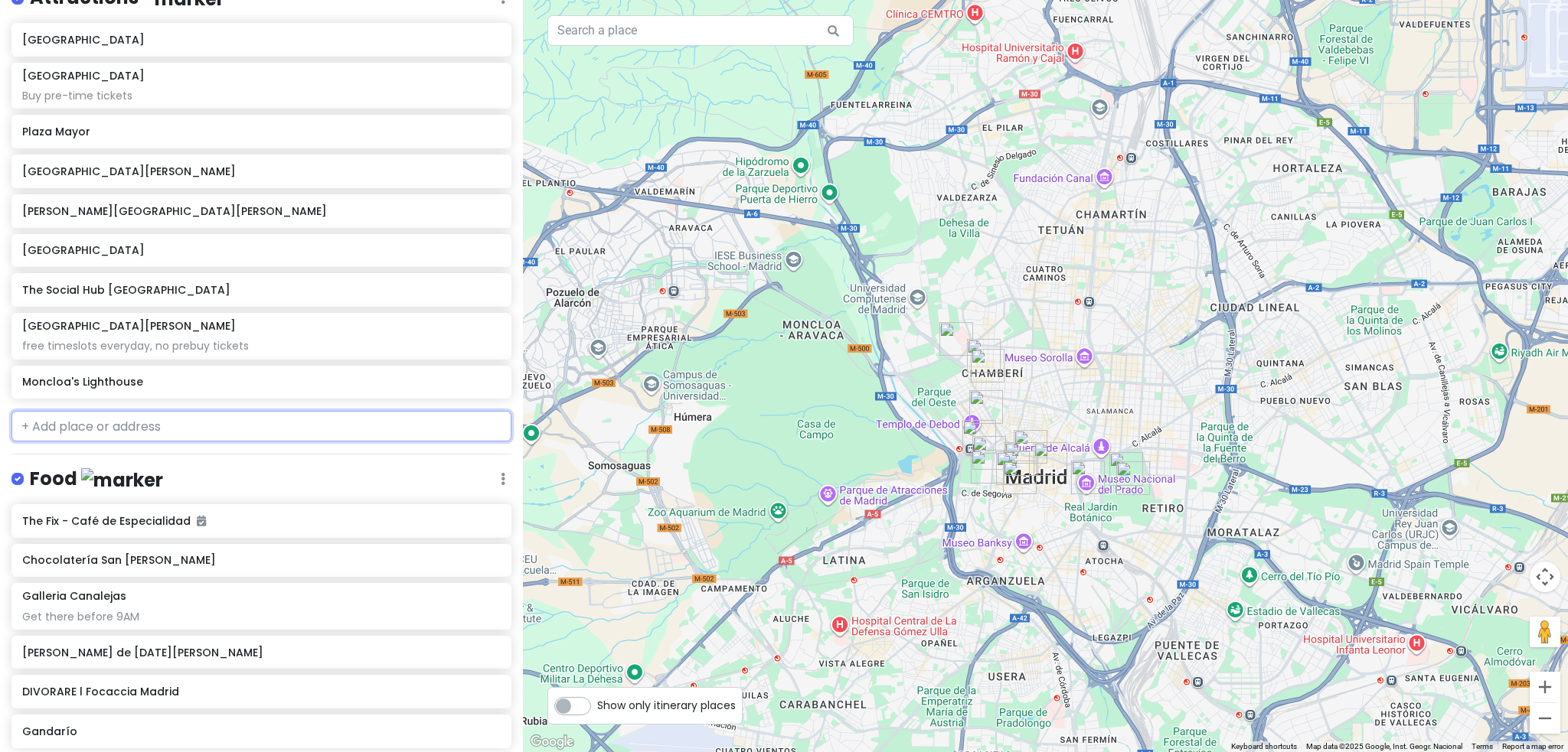
click at [351, 413] on input "text" at bounding box center [261, 426] width 500 height 30
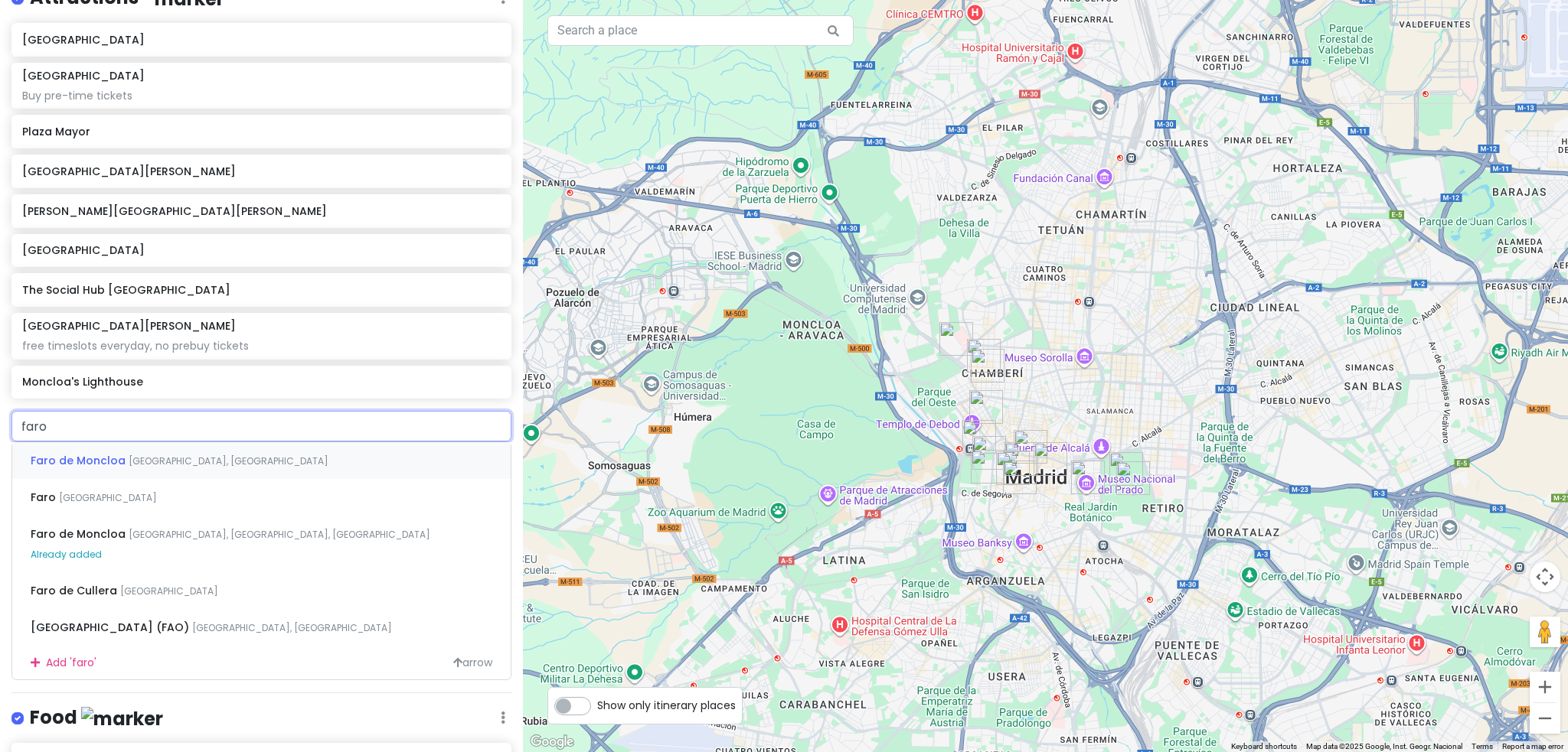
click at [301, 448] on div "Faro de Moncloa [GEOGRAPHIC_DATA], [GEOGRAPHIC_DATA]" at bounding box center [261, 461] width 499 height 37
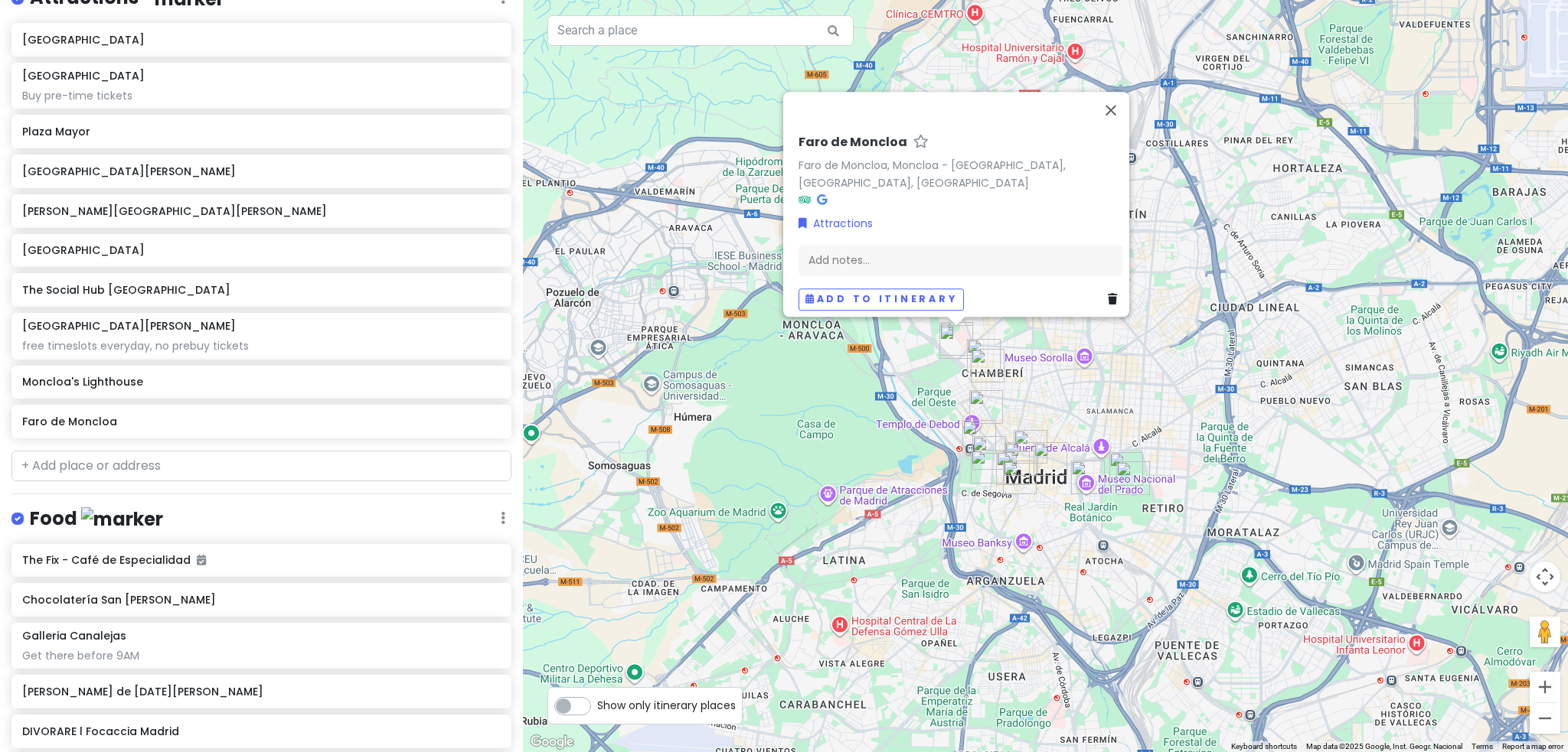
click at [1109, 294] on icon at bounding box center [1112, 298] width 9 height 10
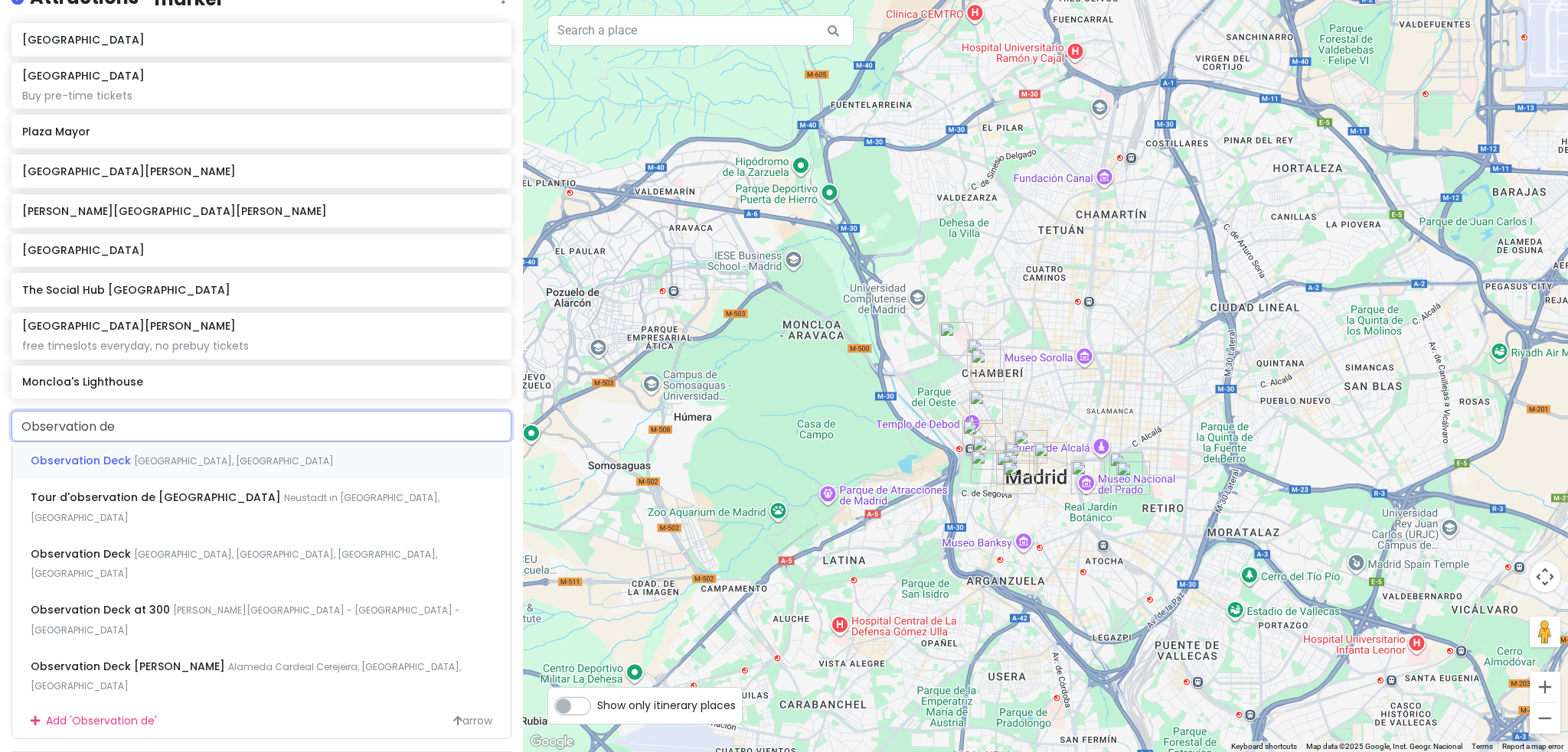
click at [346, 452] on div "Observation Deck [GEOGRAPHIC_DATA], [GEOGRAPHIC_DATA]" at bounding box center [261, 461] width 499 height 37
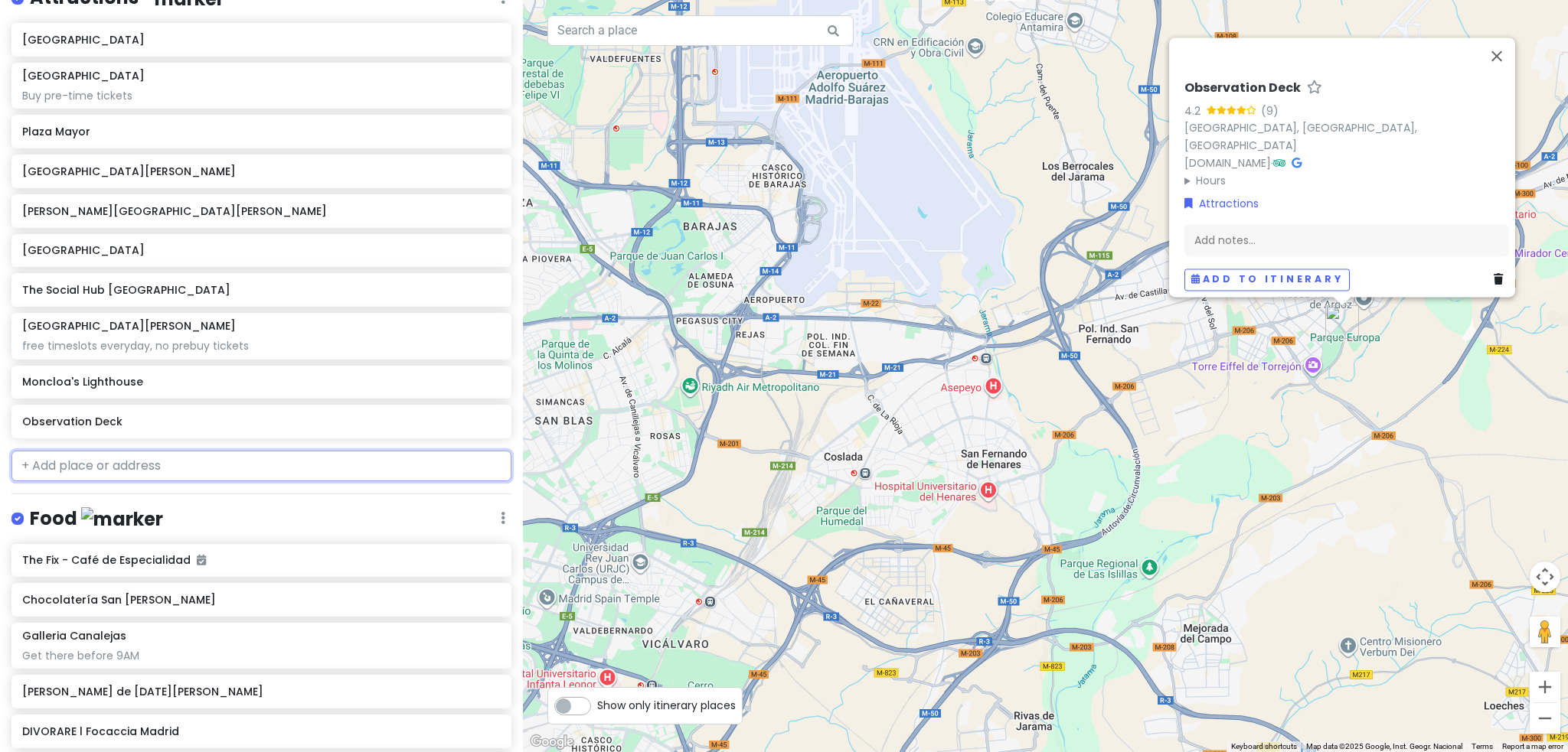
click at [153, 474] on input "text" at bounding box center [261, 466] width 500 height 30
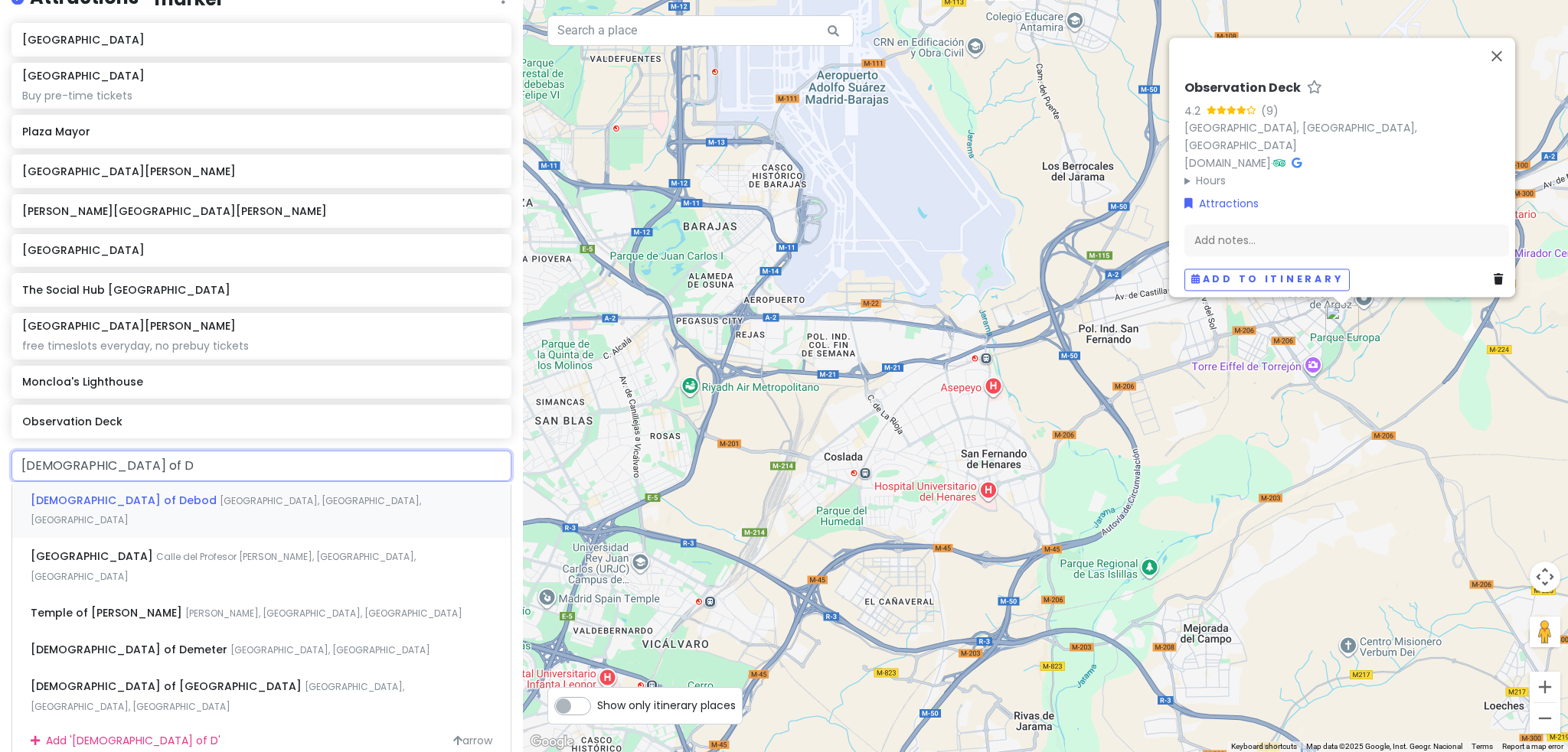
click at [175, 498] on span "[GEOGRAPHIC_DATA], [GEOGRAPHIC_DATA], [GEOGRAPHIC_DATA]" at bounding box center [226, 510] width 391 height 33
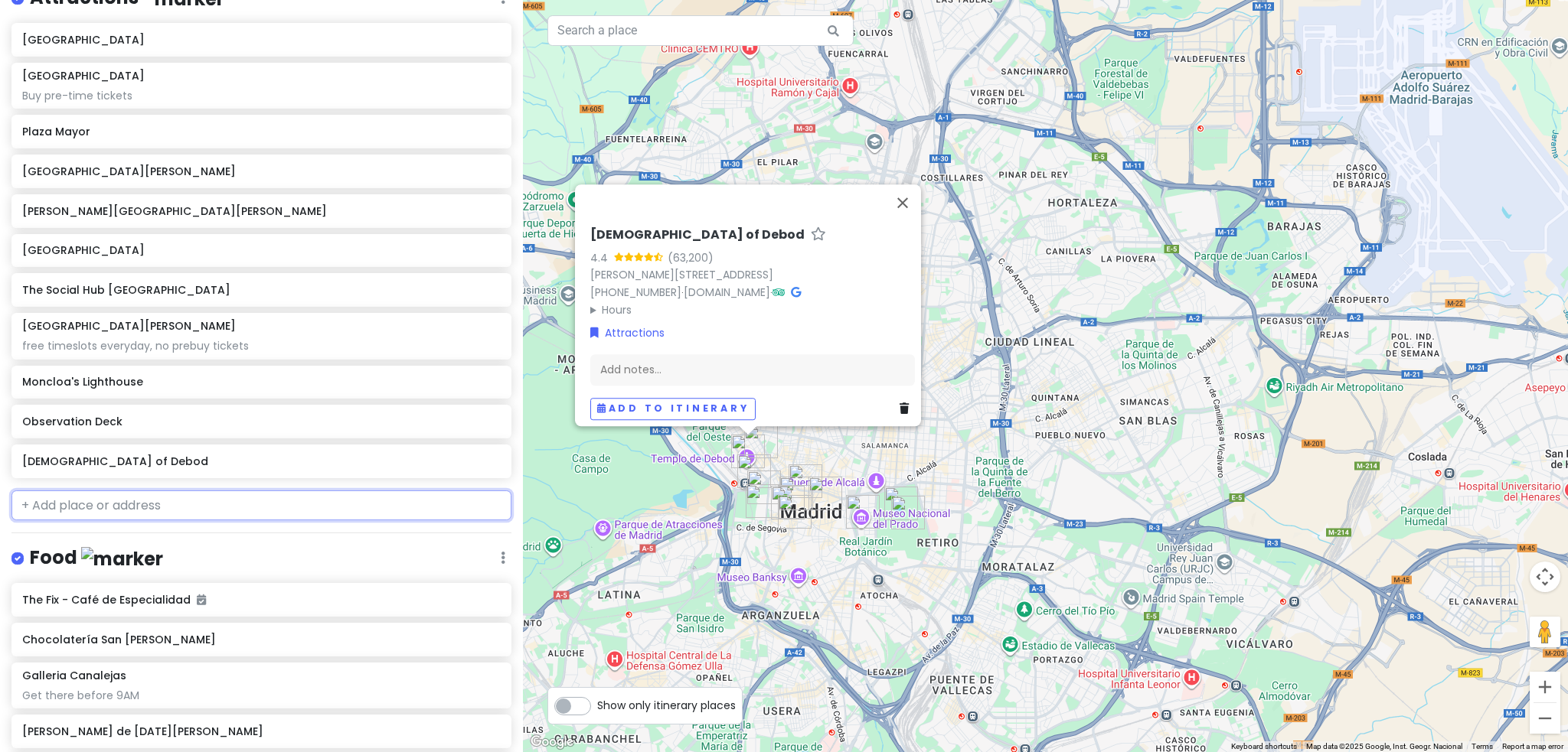
click at [175, 498] on input "text" at bounding box center [261, 506] width 500 height 30
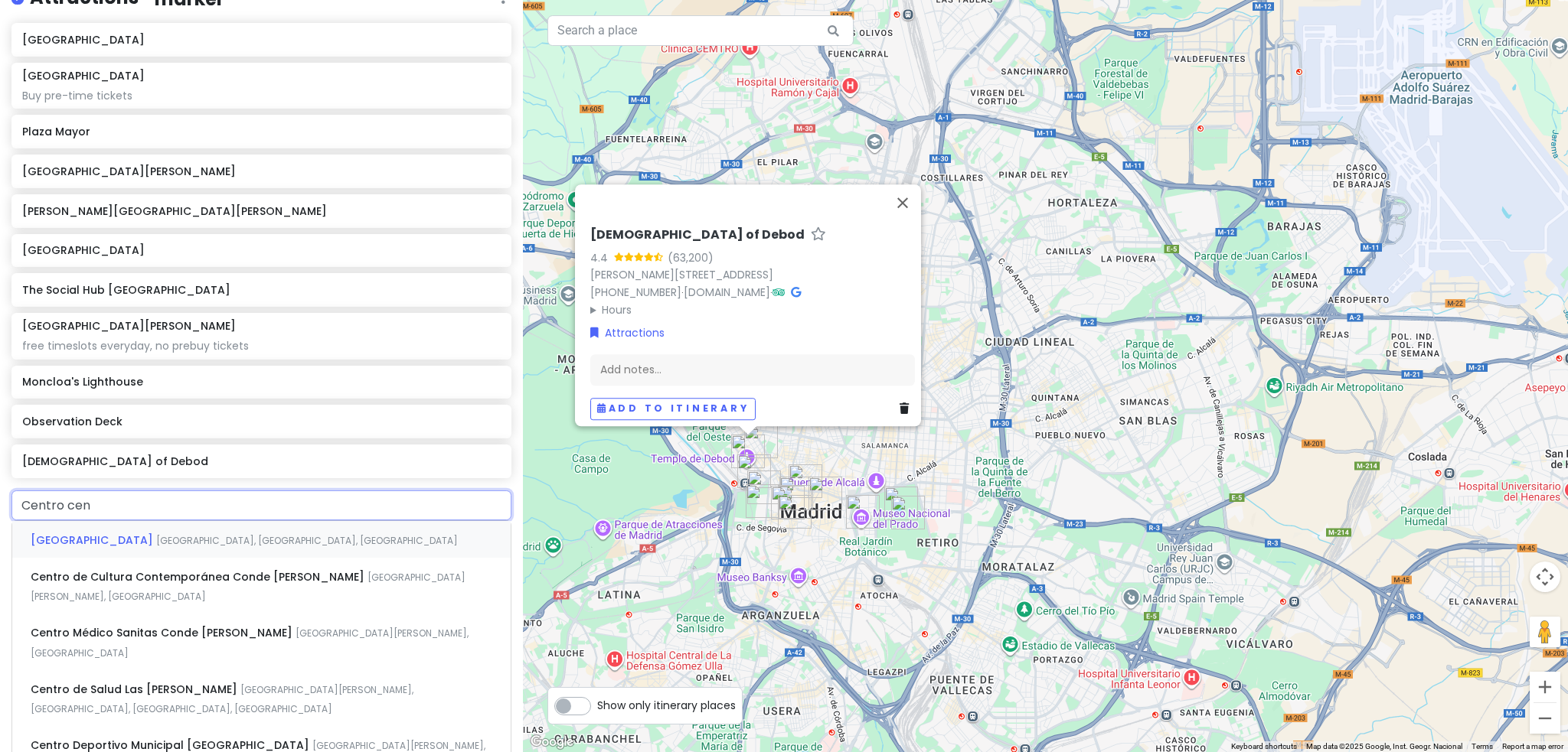
click at [203, 549] on div "[GEOGRAPHIC_DATA], [GEOGRAPHIC_DATA], [GEOGRAPHIC_DATA]" at bounding box center [261, 539] width 499 height 37
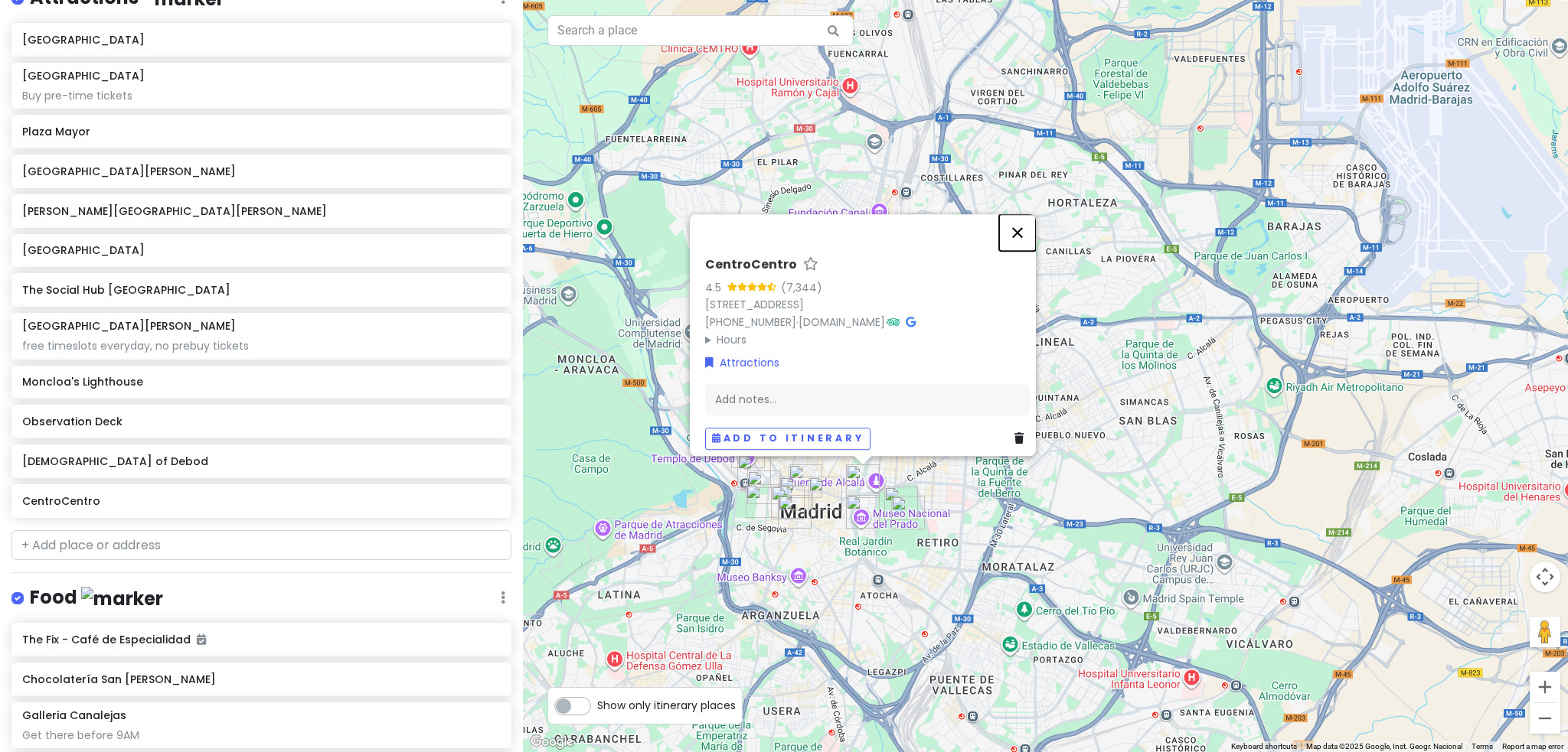
click at [1032, 218] on button "Close" at bounding box center [1017, 233] width 37 height 37
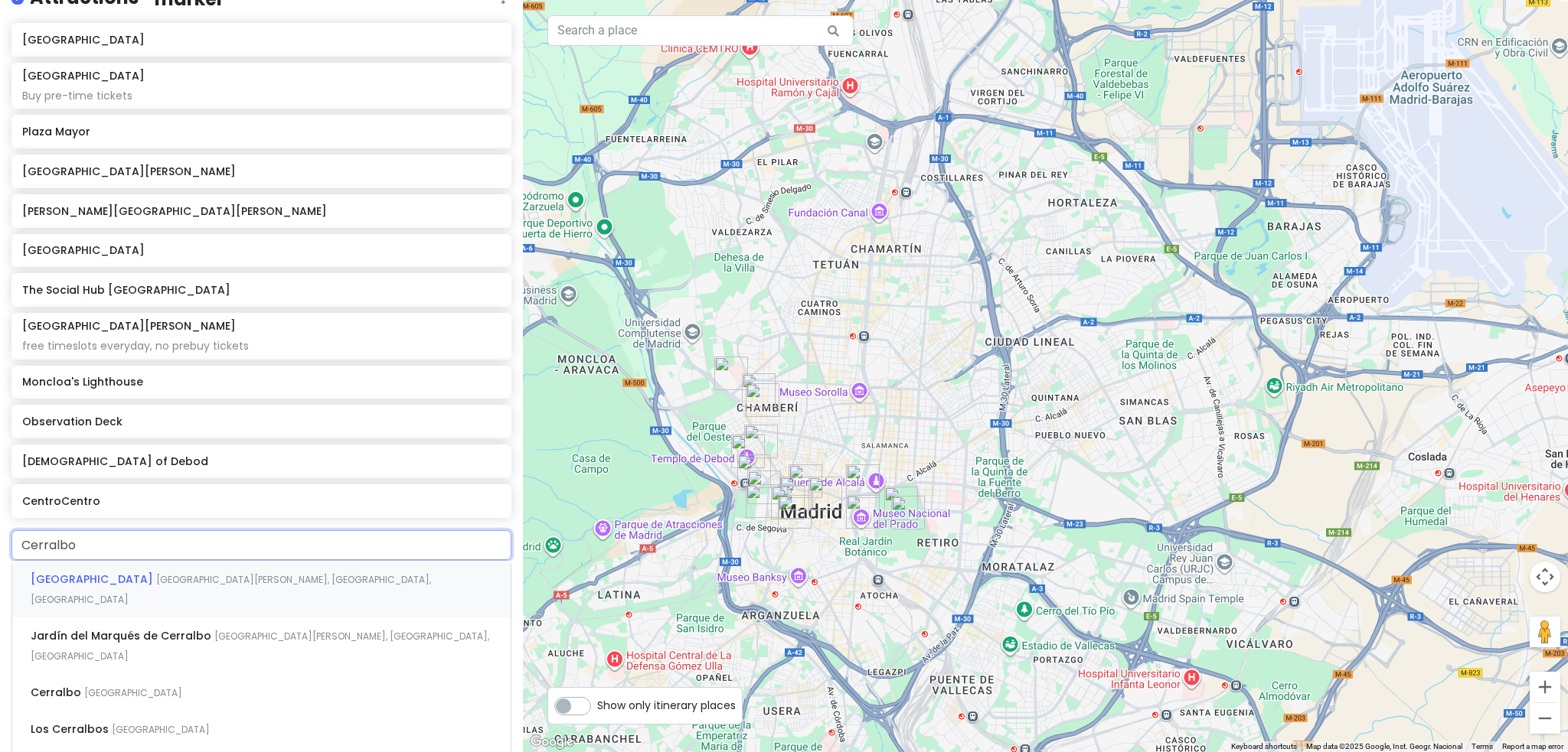
click at [276, 591] on div "[GEOGRAPHIC_DATA] [GEOGRAPHIC_DATA][PERSON_NAME], [GEOGRAPHIC_DATA], [GEOGRAPHI…" at bounding box center [261, 589] width 499 height 57
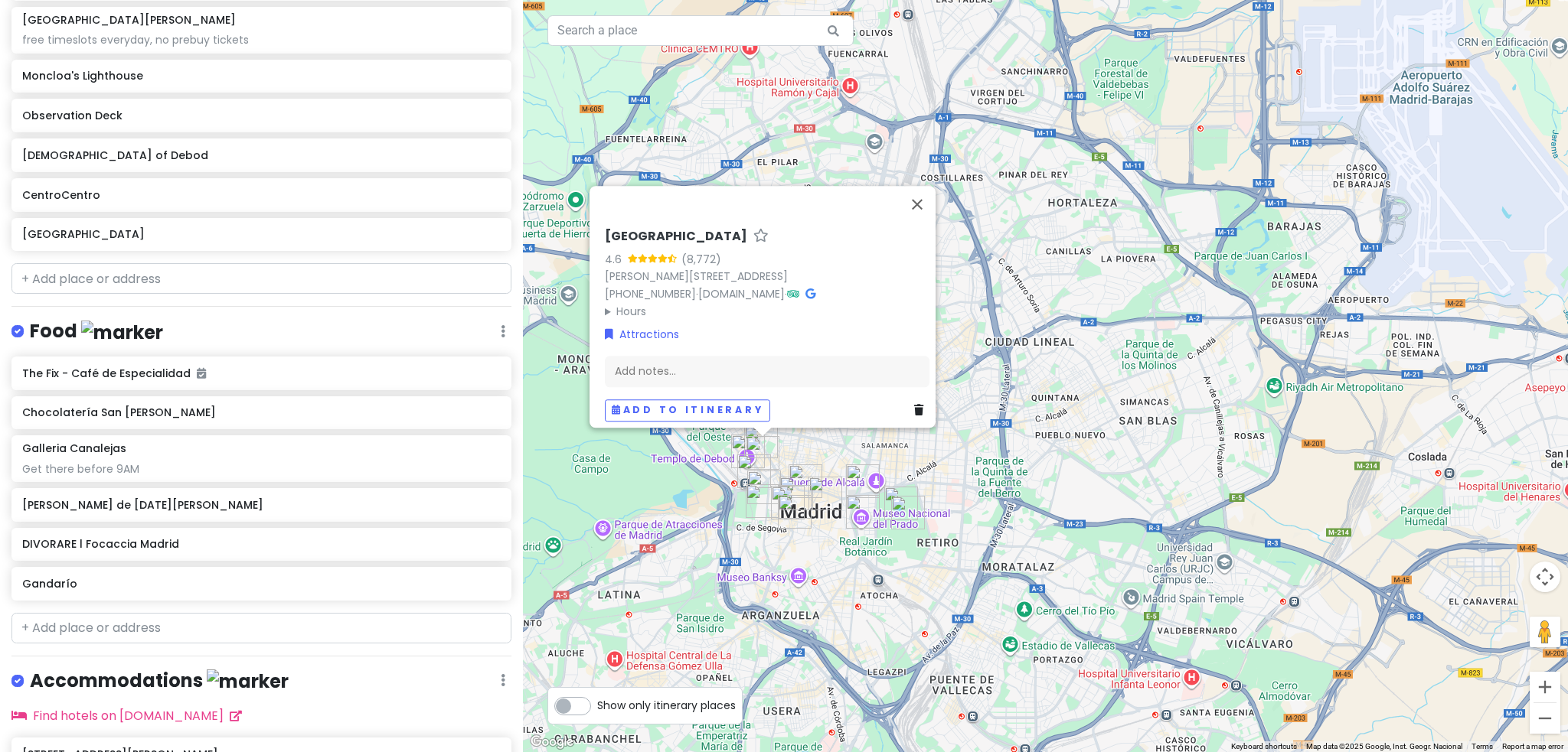
scroll to position [649, 0]
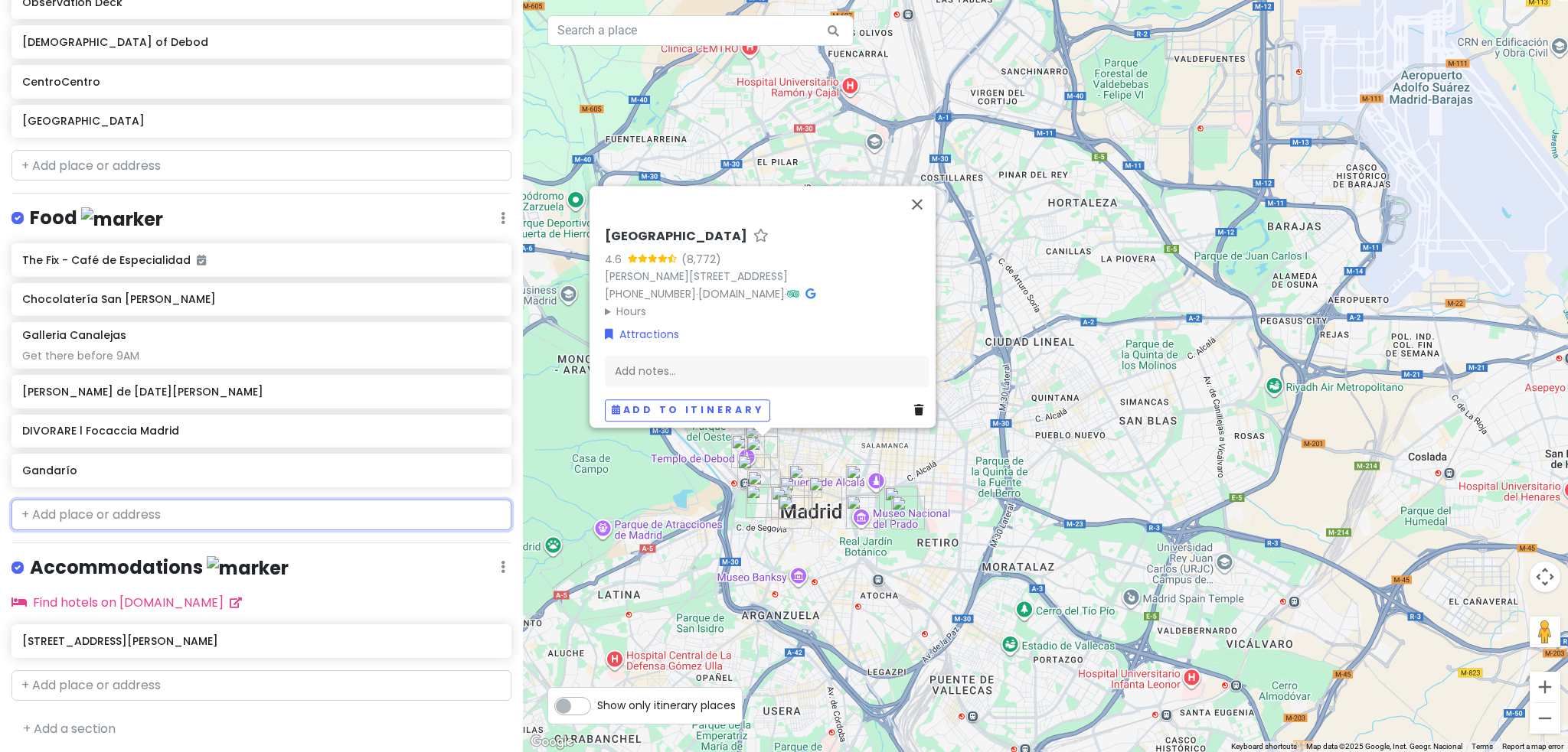
click at [135, 518] on input "text" at bounding box center [261, 515] width 500 height 30
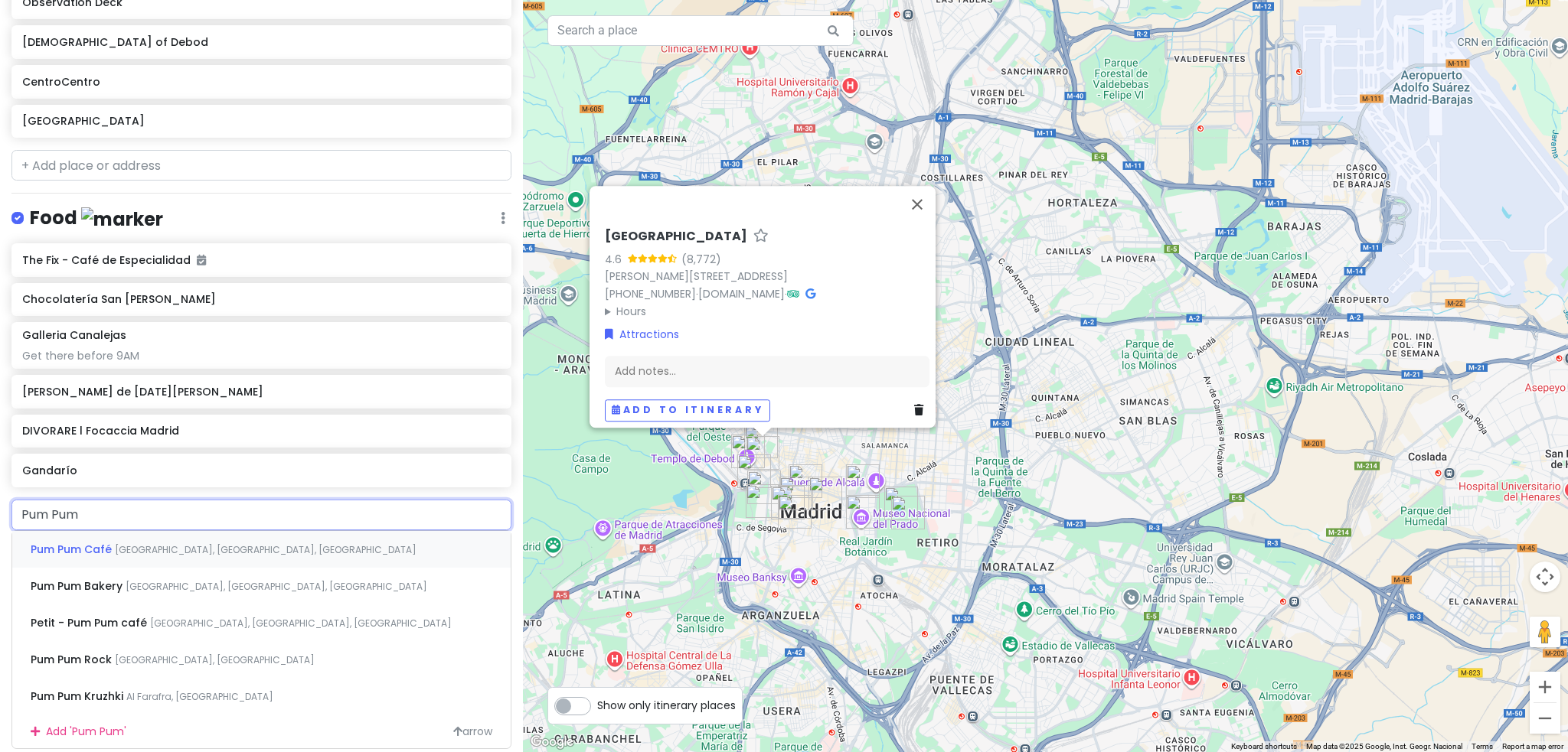
click at [176, 553] on span "[GEOGRAPHIC_DATA], [GEOGRAPHIC_DATA], [GEOGRAPHIC_DATA]" at bounding box center [265, 550] width 302 height 13
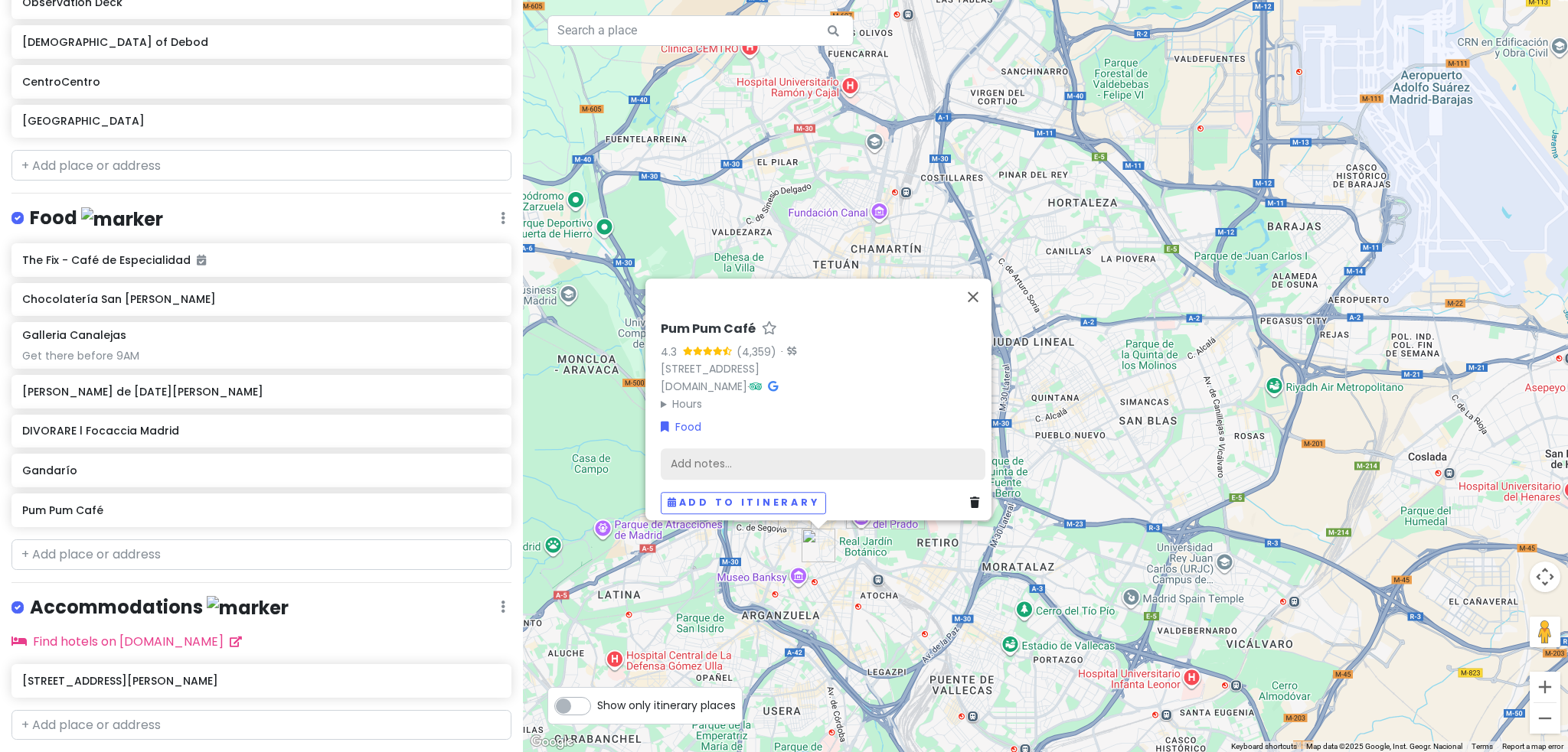
click at [710, 455] on div "Add notes..." at bounding box center [823, 464] width 325 height 32
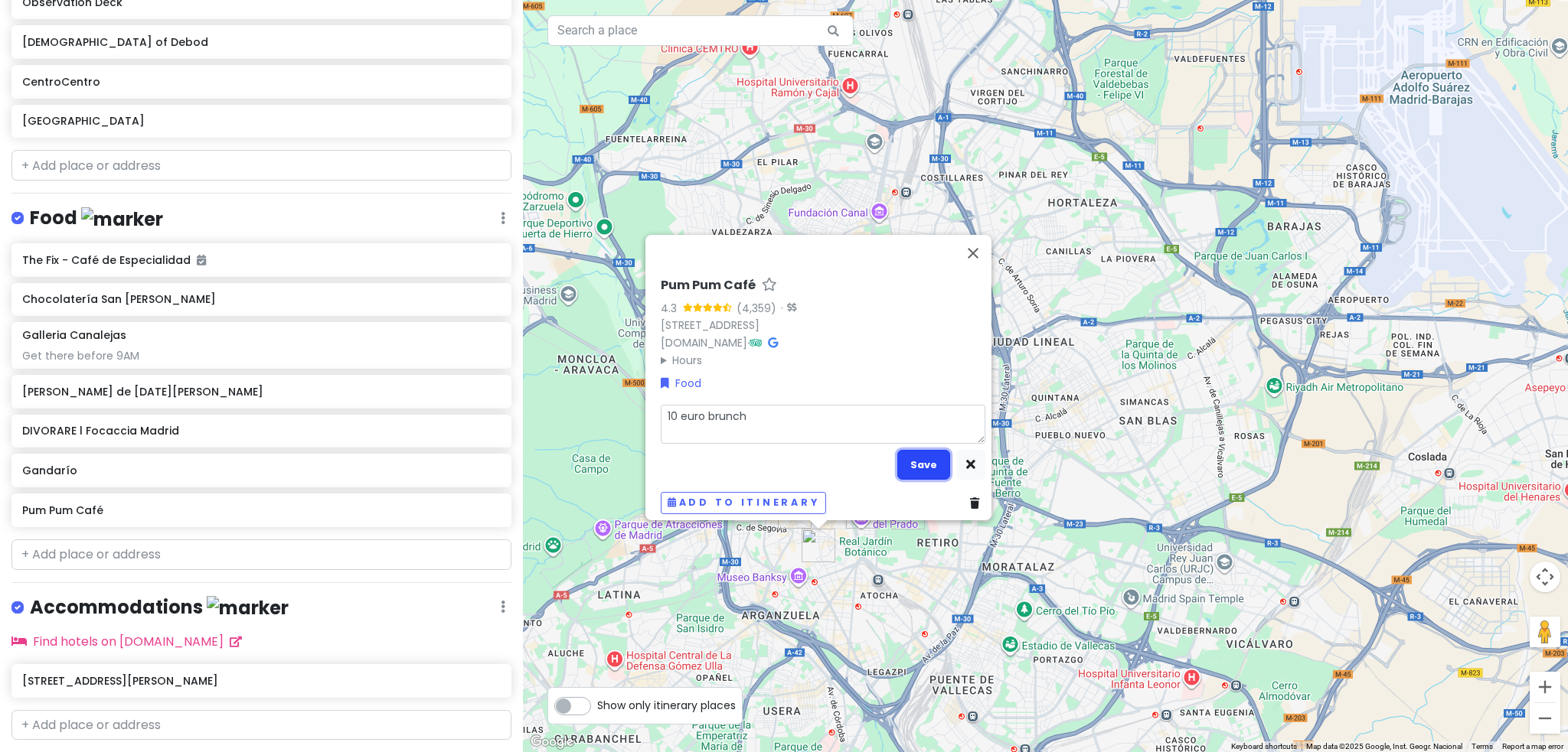
click at [935, 450] on button "Save" at bounding box center [924, 464] width 53 height 30
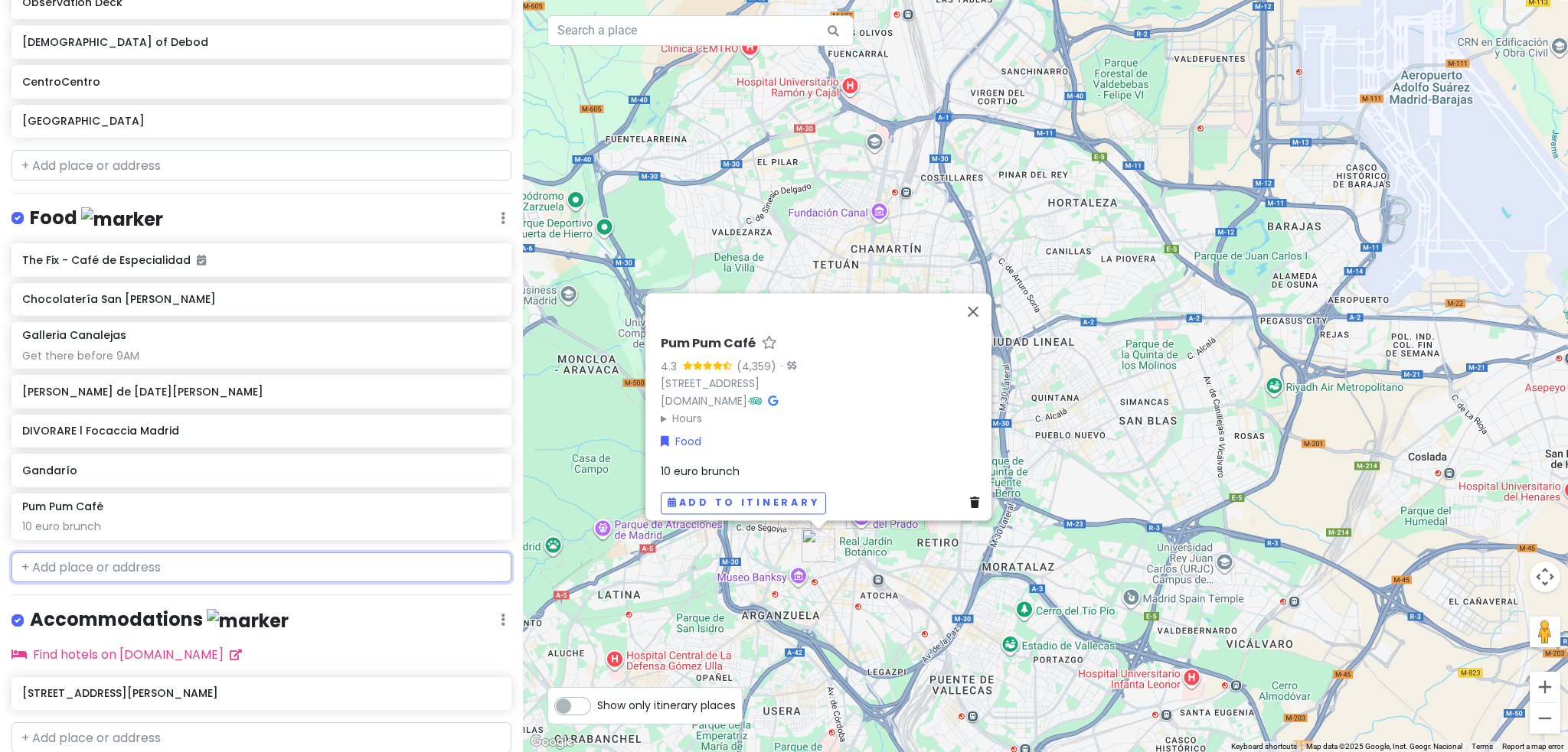
click at [293, 554] on input "text" at bounding box center [261, 568] width 500 height 30
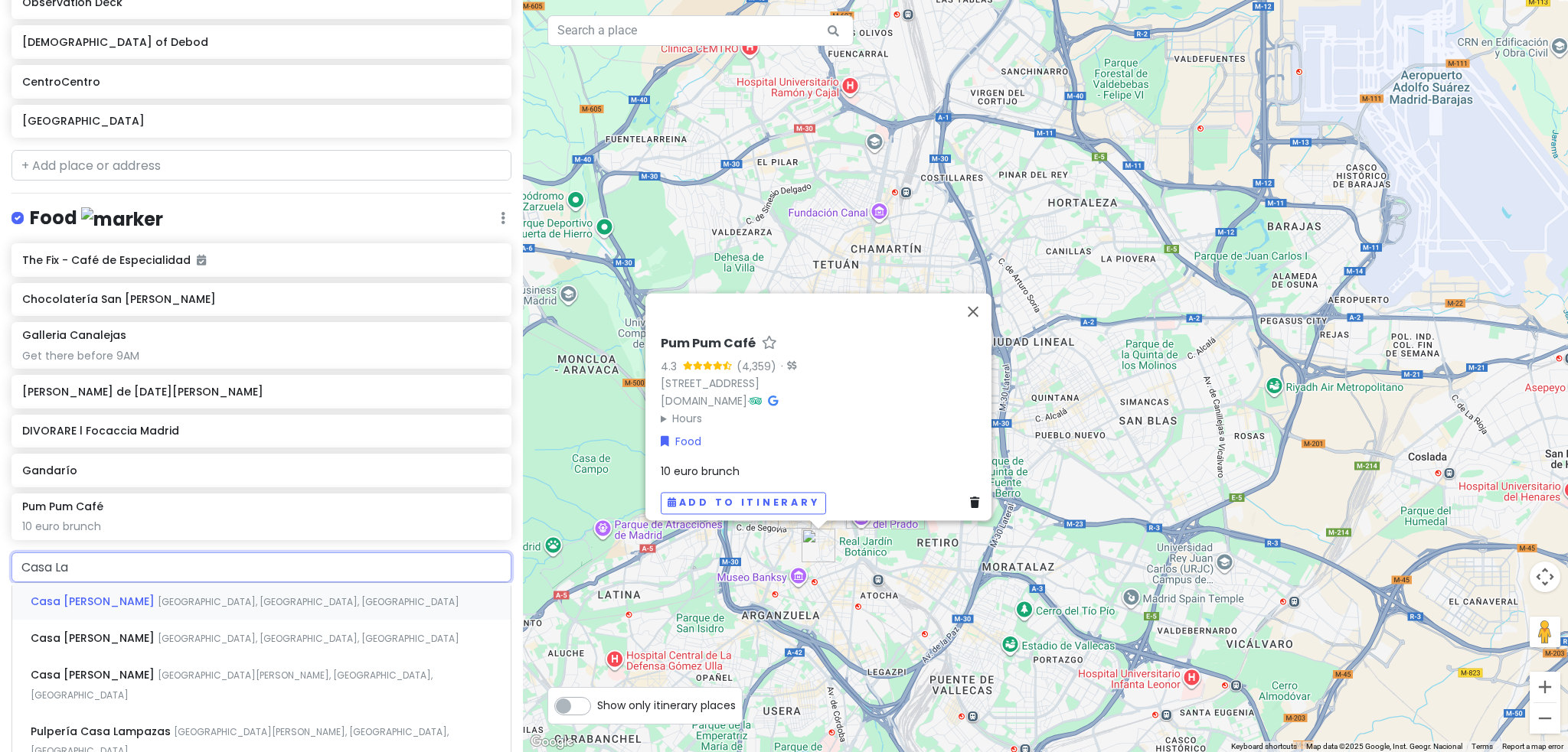
click at [327, 601] on div "Casa [PERSON_NAME] [GEOGRAPHIC_DATA], [GEOGRAPHIC_DATA], [GEOGRAPHIC_DATA]" at bounding box center [261, 602] width 499 height 37
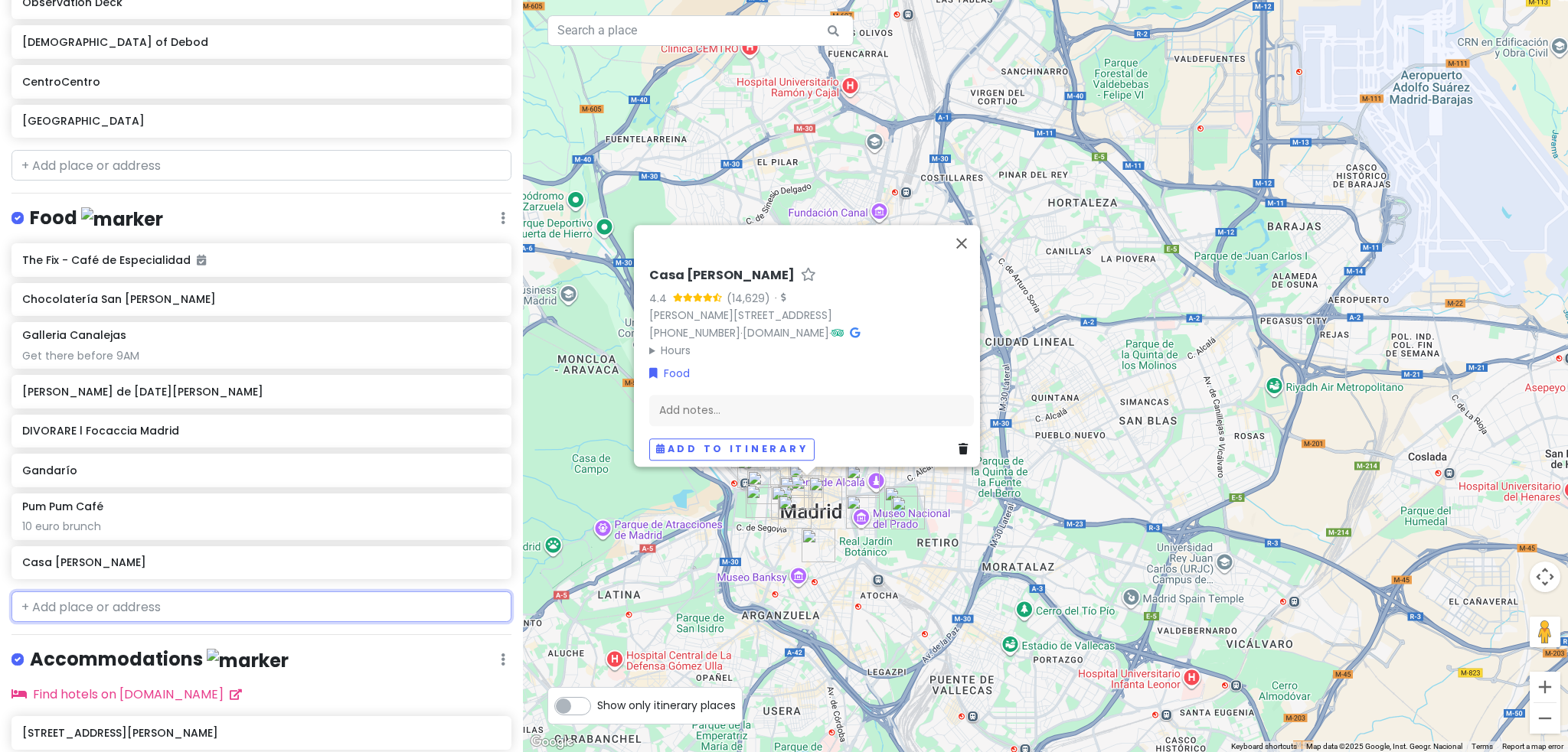
click at [122, 606] on input "text" at bounding box center [261, 606] width 500 height 30
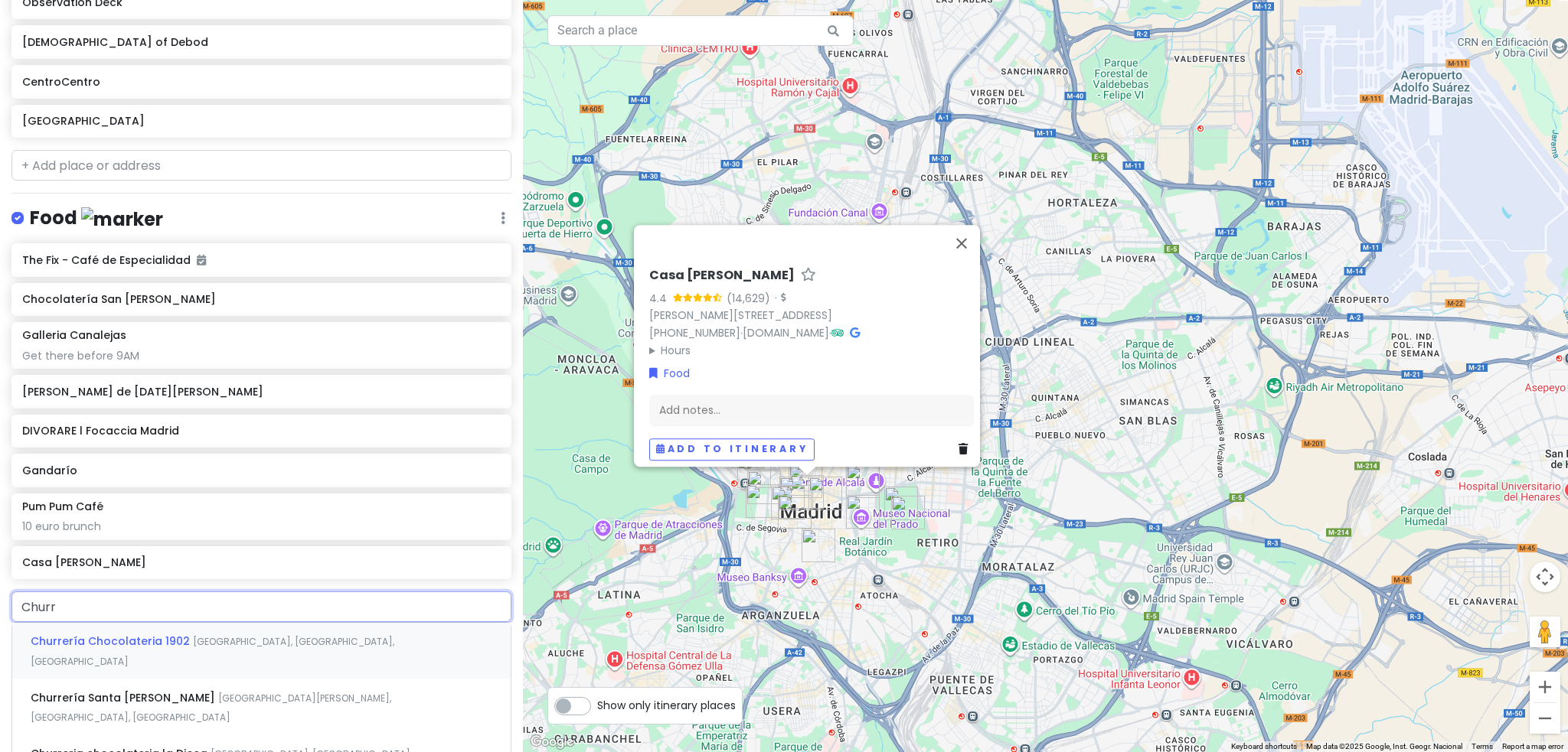
click at [116, 639] on span "Churrería Chocolateria 1902" at bounding box center [111, 641] width 162 height 15
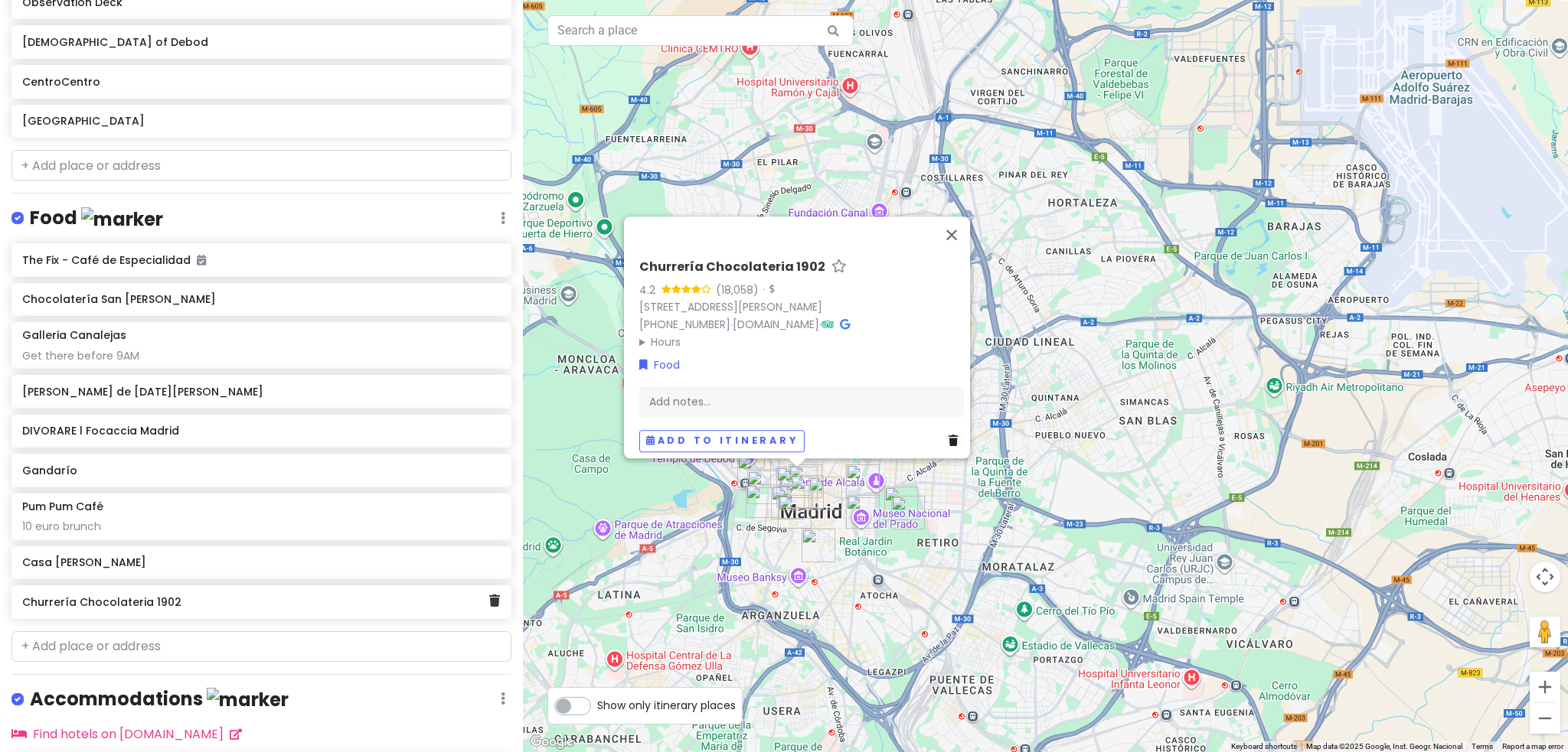
click at [487, 609] on div "Churrería Chocolateria 1902" at bounding box center [261, 602] width 500 height 34
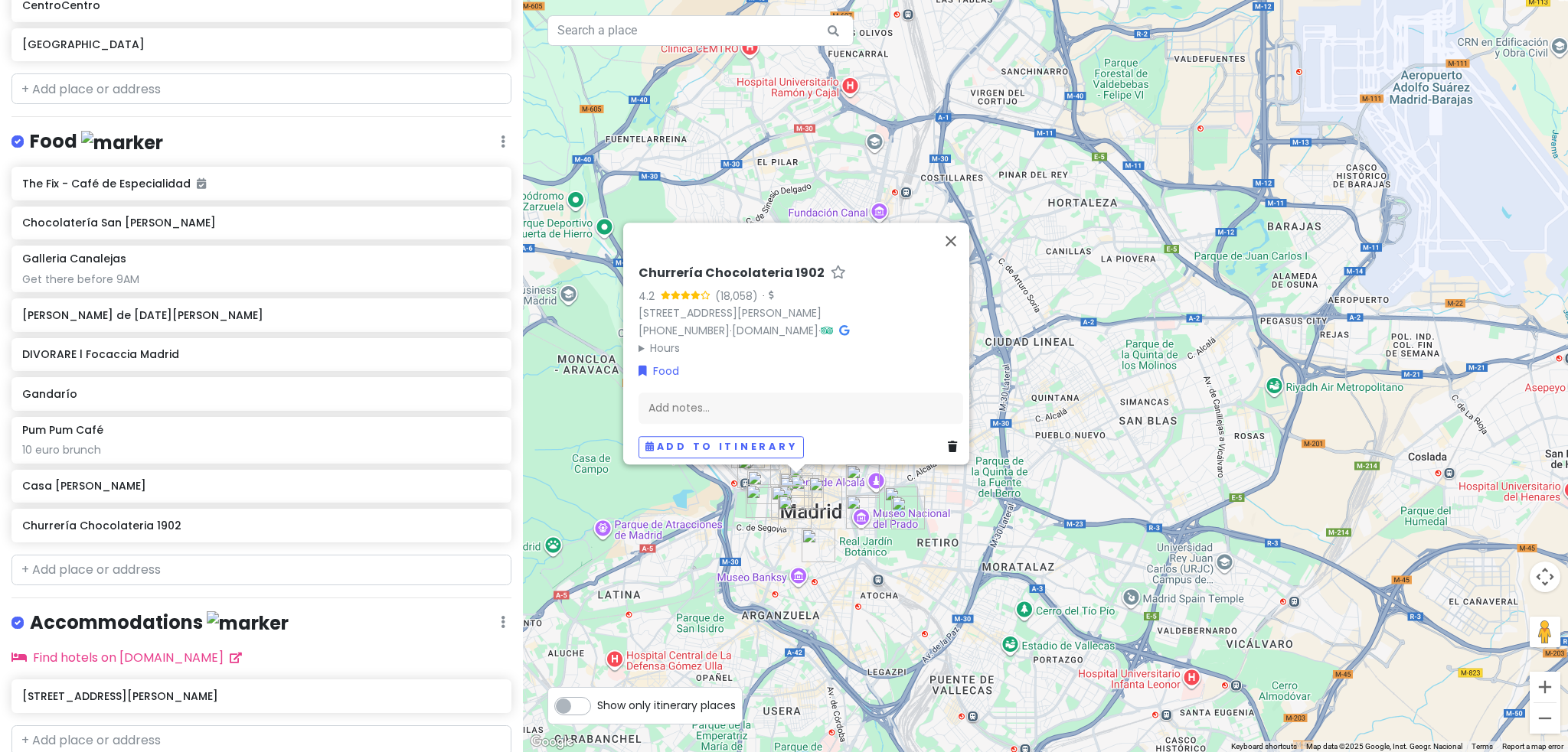
scroll to position [781, 0]
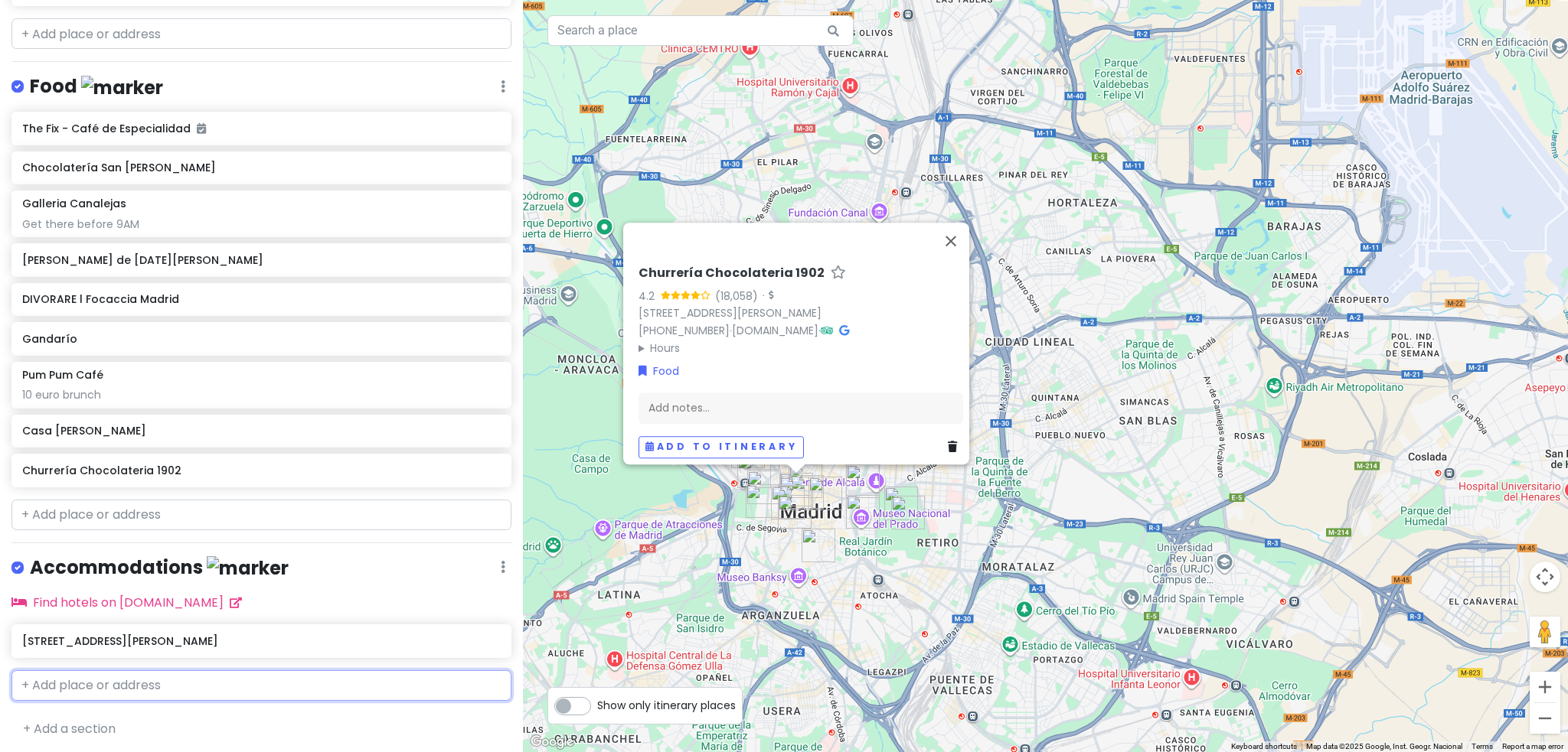
click at [197, 688] on input "text" at bounding box center [261, 686] width 500 height 30
click at [397, 707] on div "[GEOGRAPHIC_DATA] [GEOGRAPHIC_DATA]" at bounding box center [261, 720] width 499 height 37
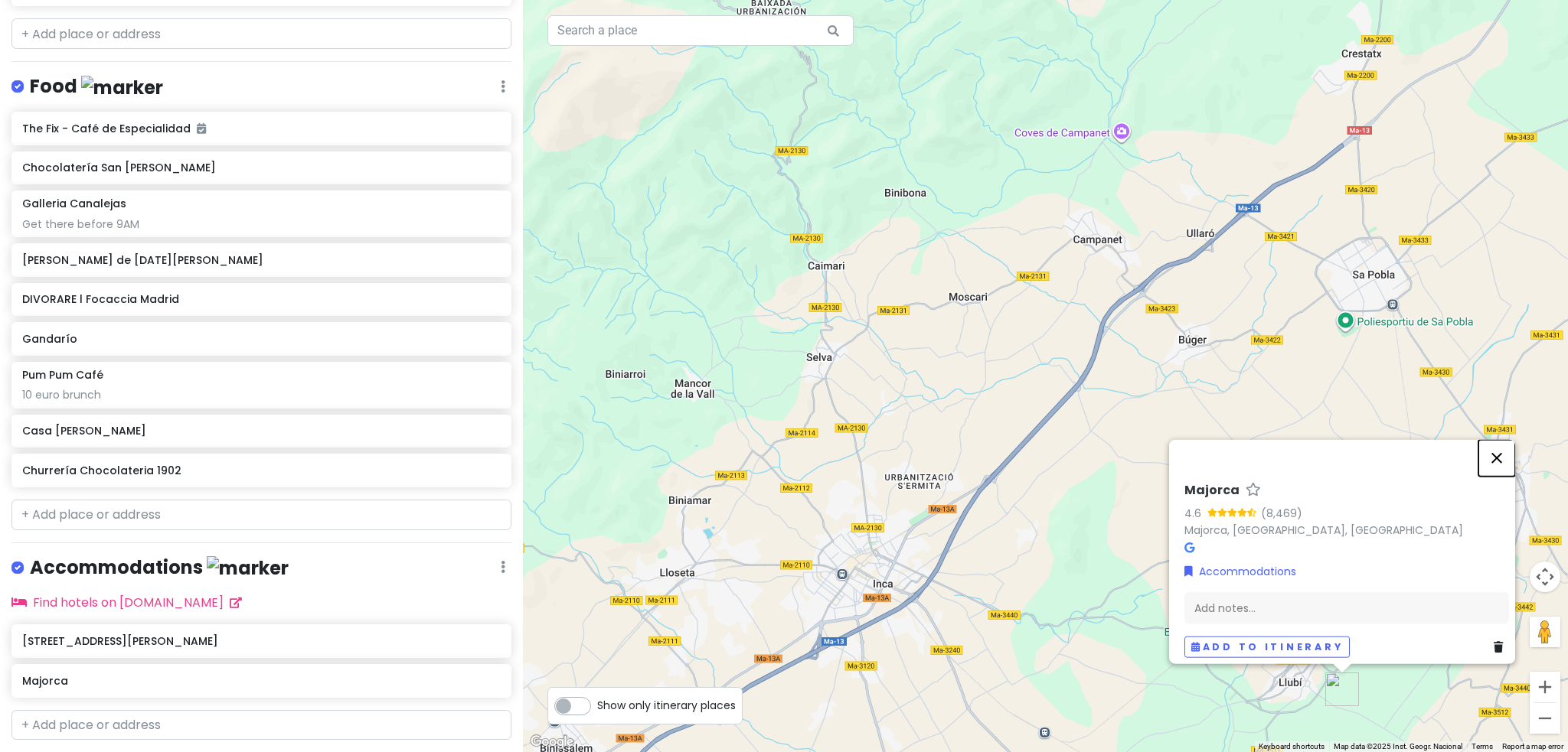
click at [1503, 447] on button "Close" at bounding box center [1497, 458] width 37 height 37
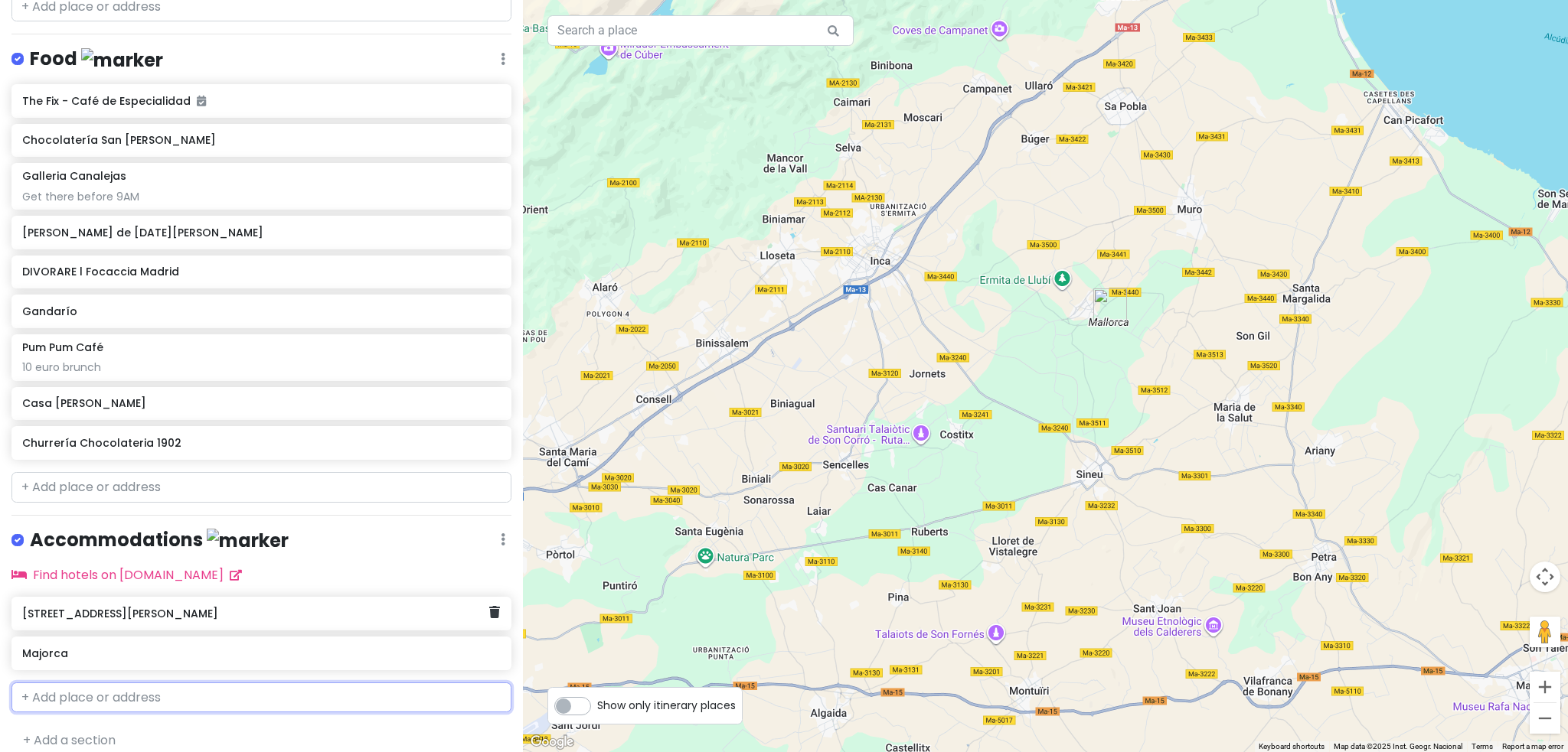
scroll to position [820, 0]
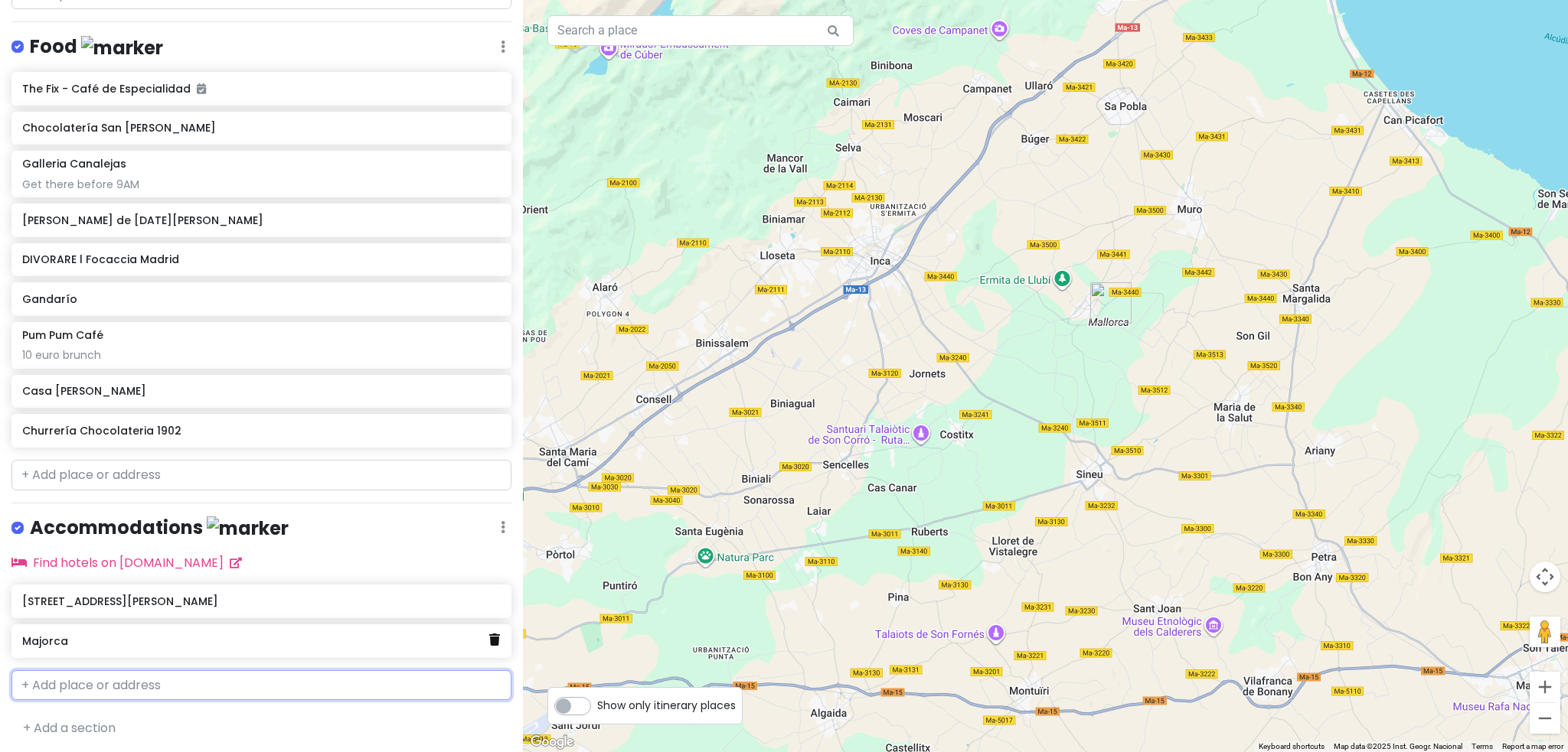
click at [489, 642] on link at bounding box center [494, 640] width 10 height 20
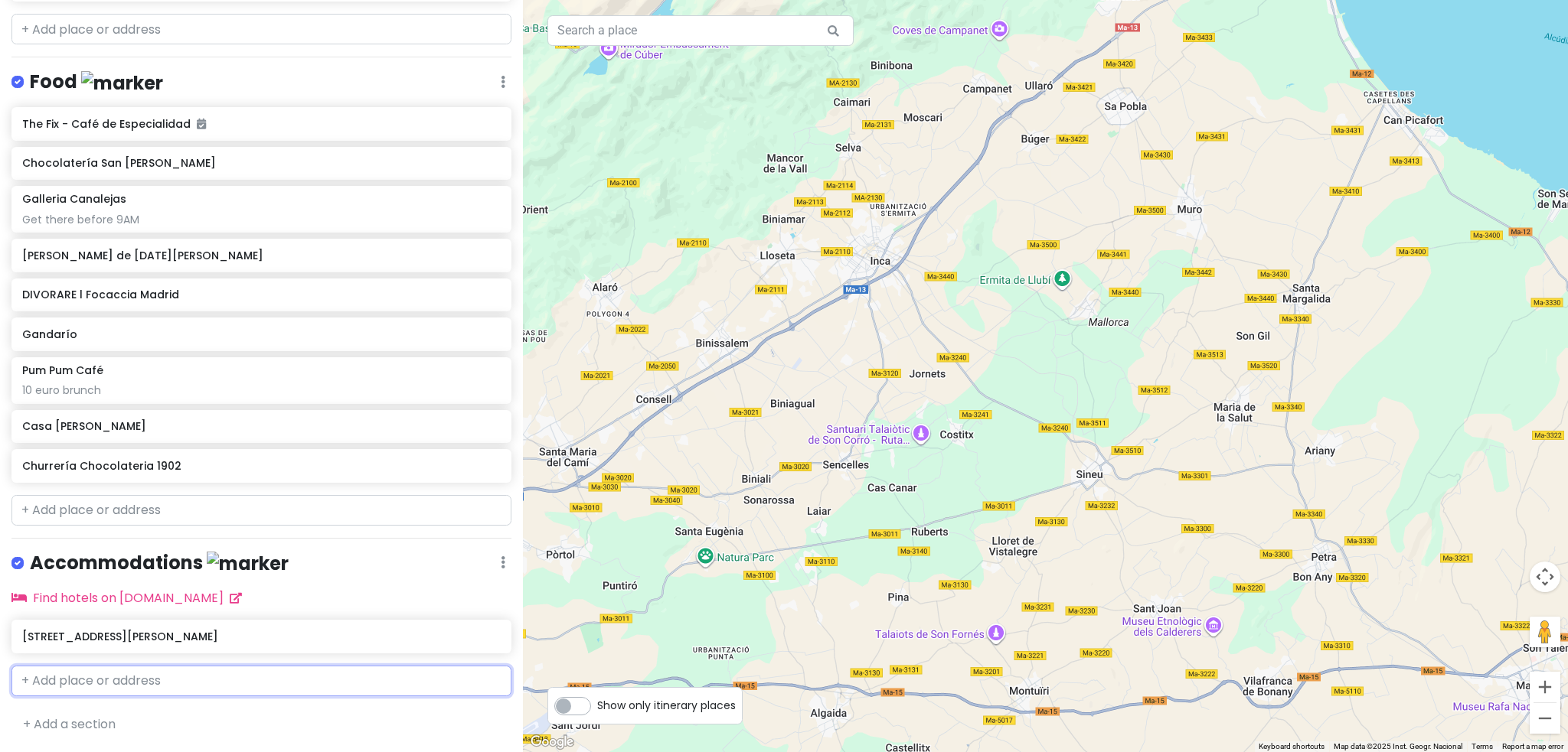
scroll to position [781, 0]
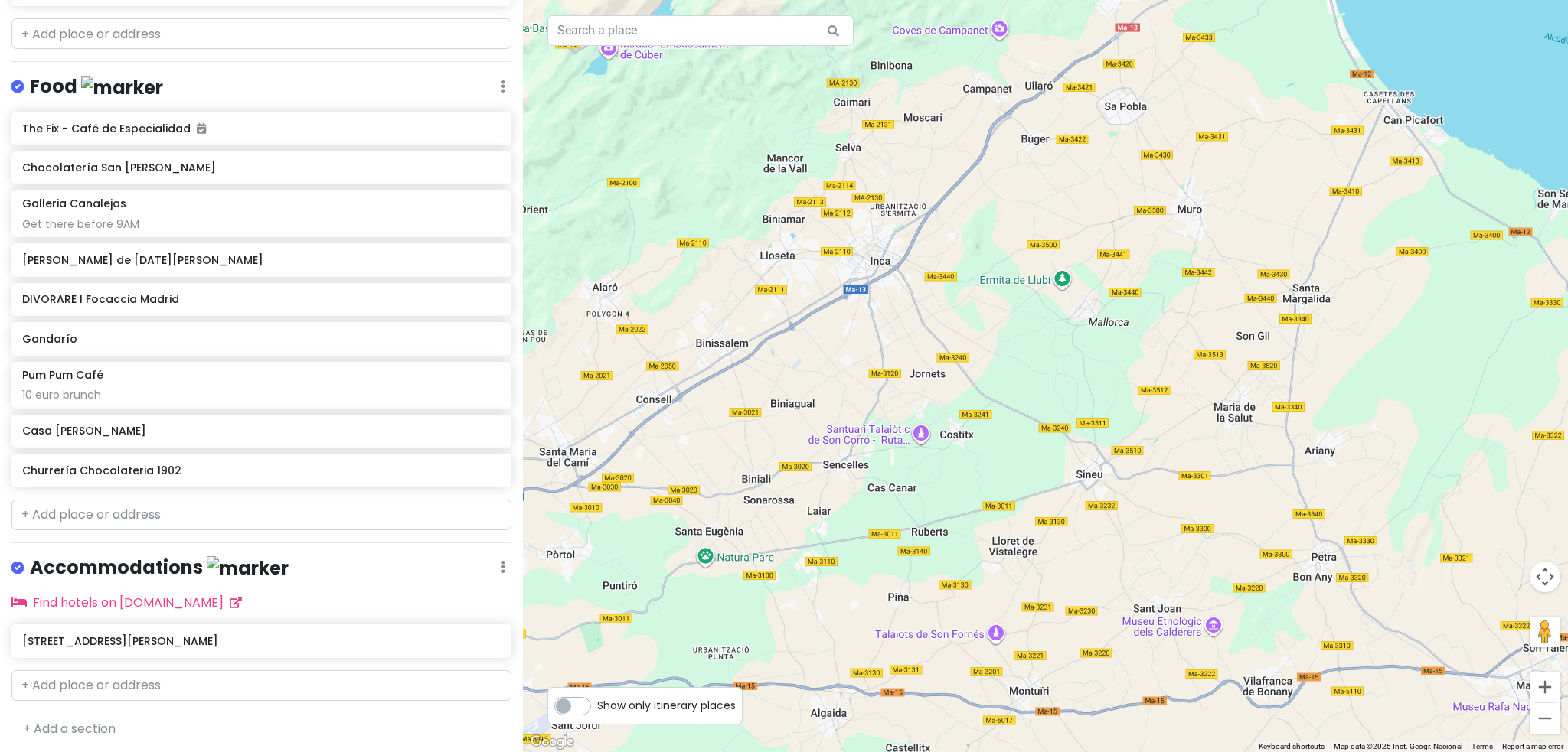
click at [332, 54] on div "Madrid Trip Private Change Dates Make a Copy Delete Trip Go Pro ⚡️ Give Feedbac…" at bounding box center [261, 376] width 523 height 752
click at [37, 31] on input "text" at bounding box center [261, 34] width 500 height 30
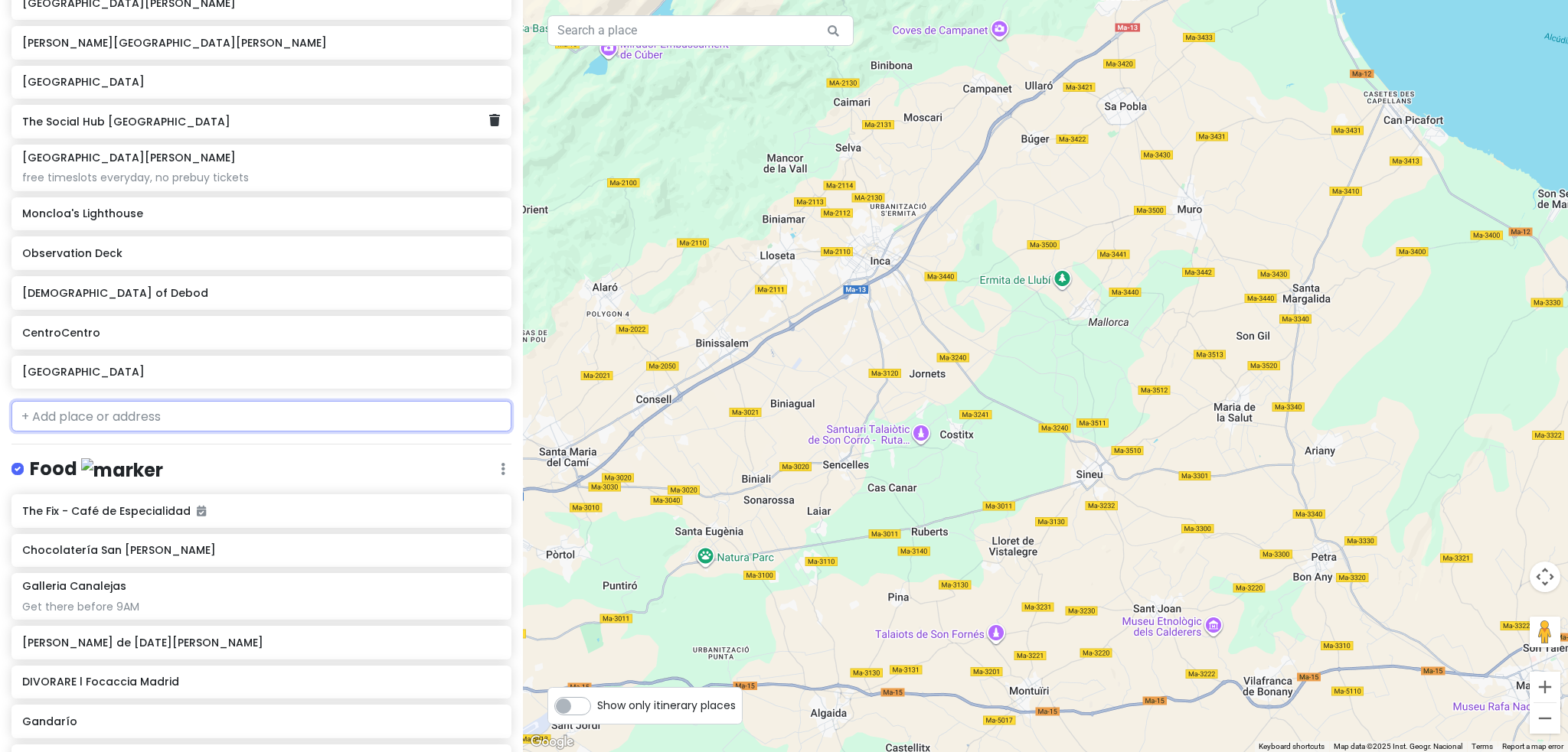
scroll to position [0, 0]
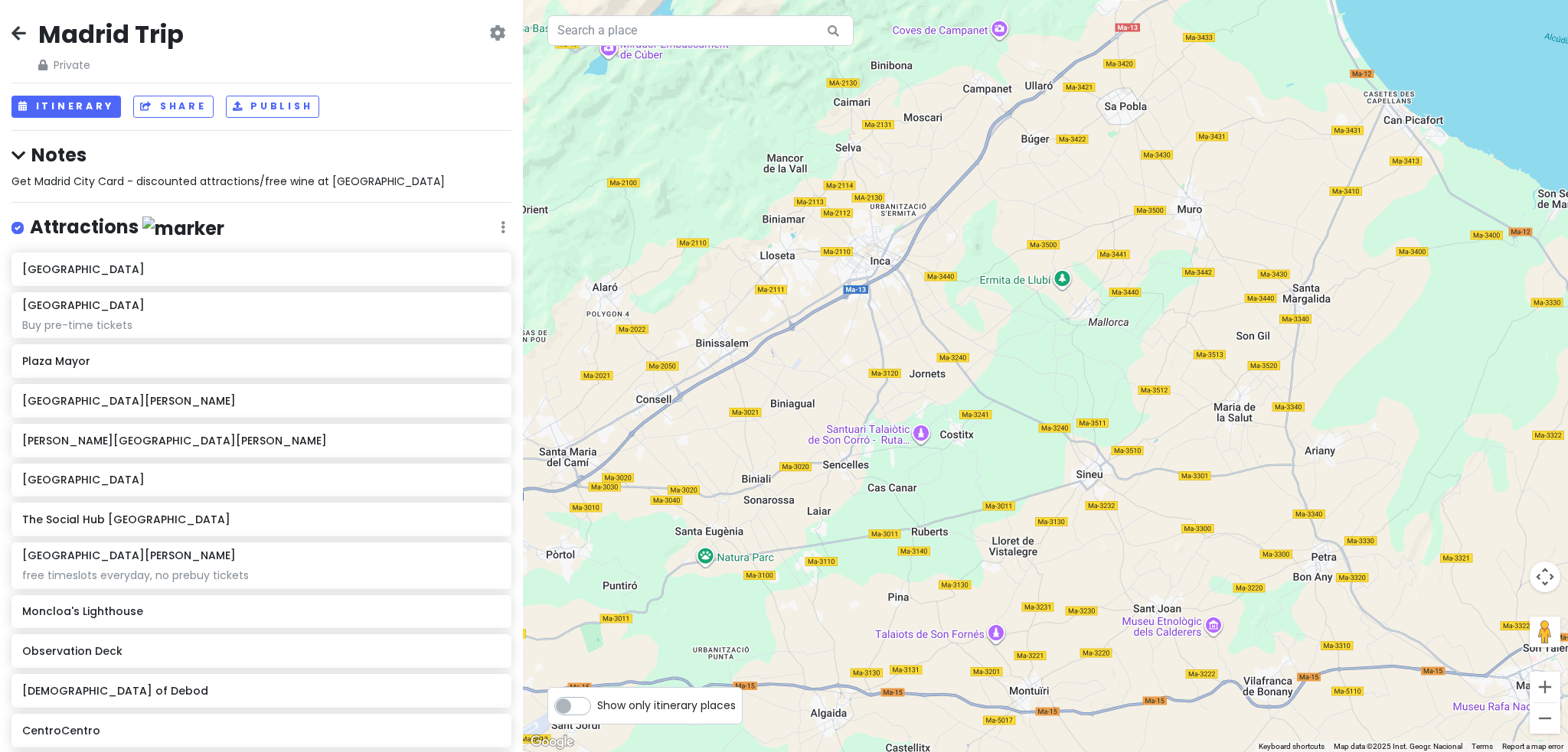
click at [14, 30] on icon at bounding box center [18, 32] width 14 height 12
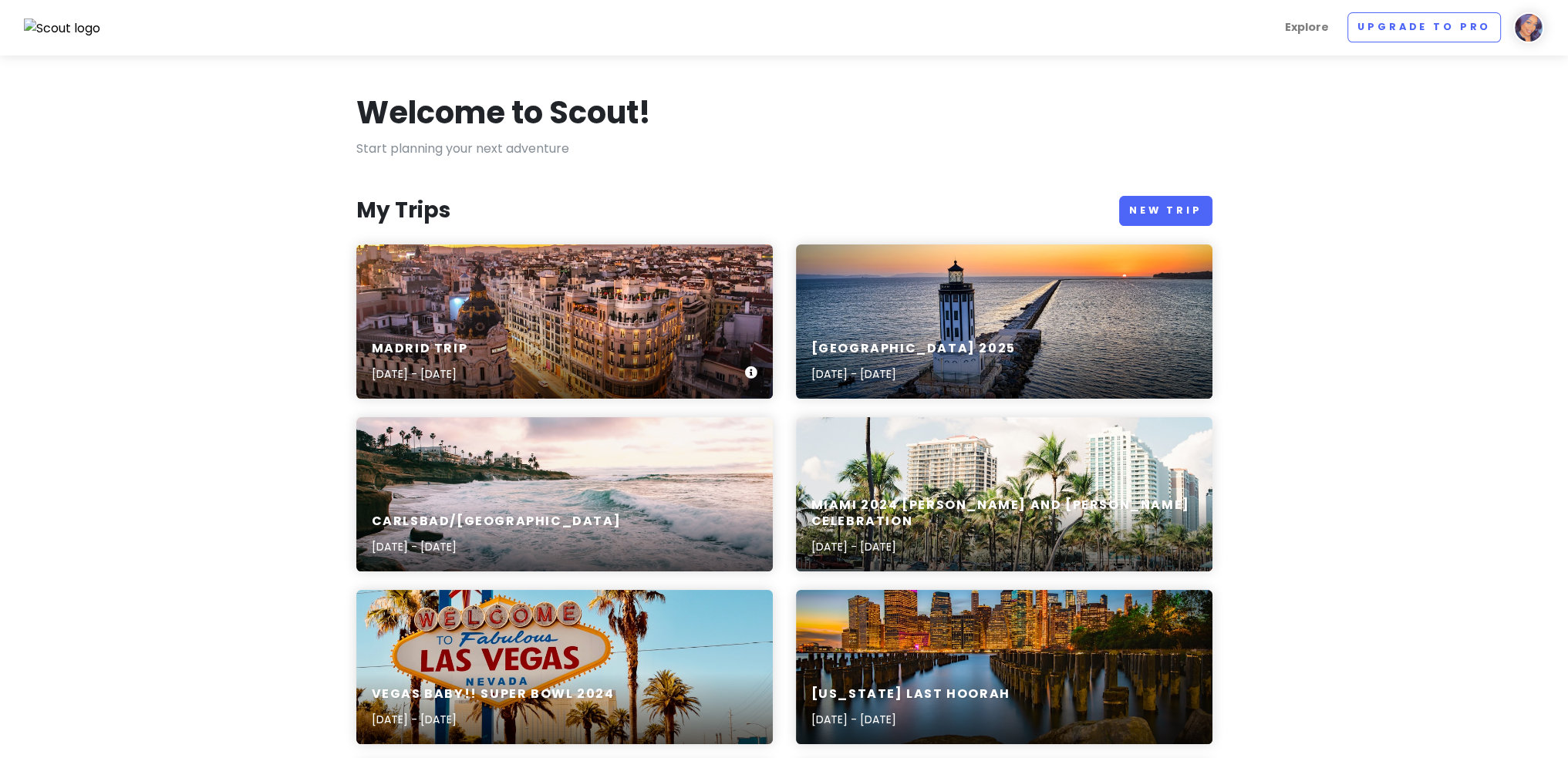
click at [566, 312] on div "Madrid Trip [DATE] - [DATE]" at bounding box center [565, 321] width 416 height 154
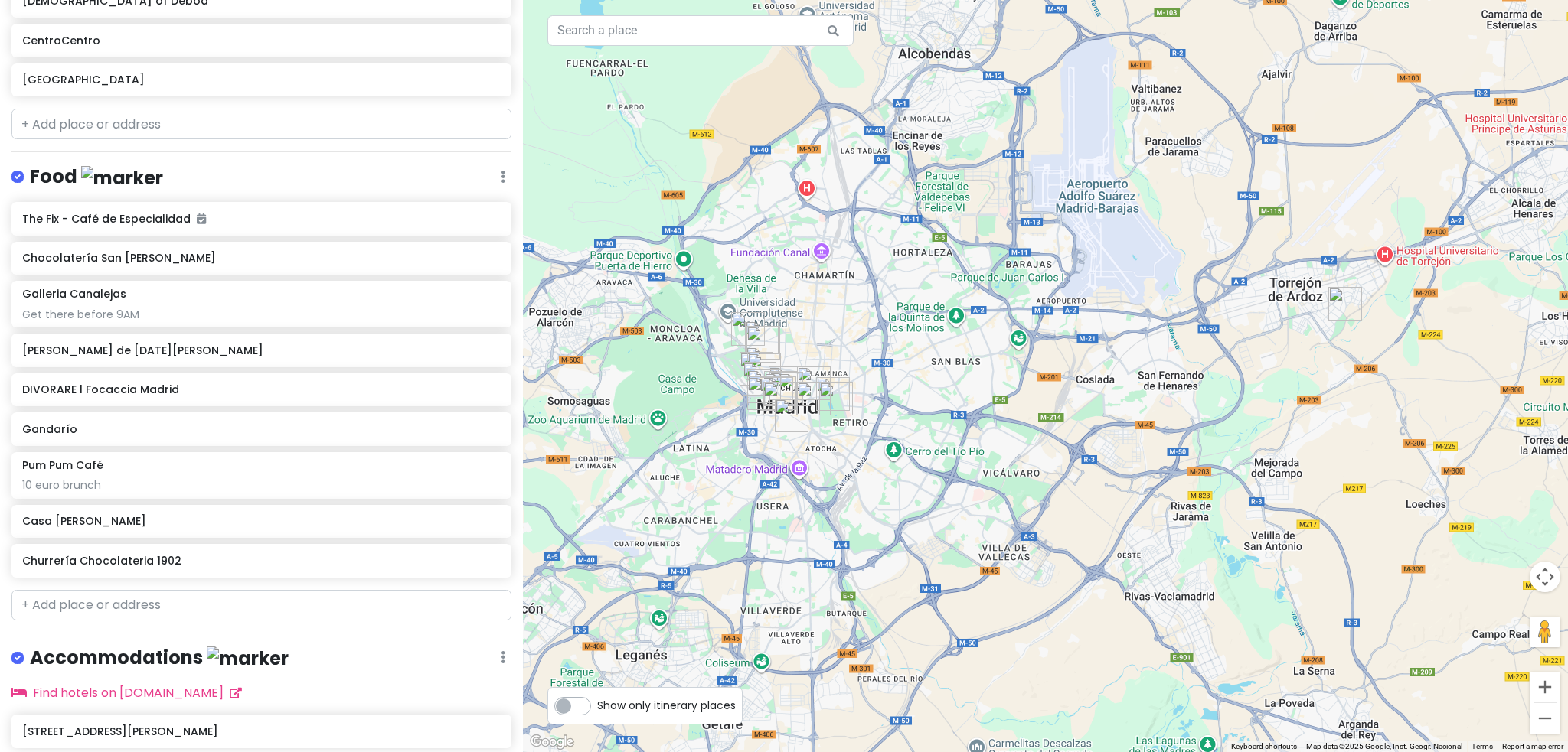
scroll to position [781, 0]
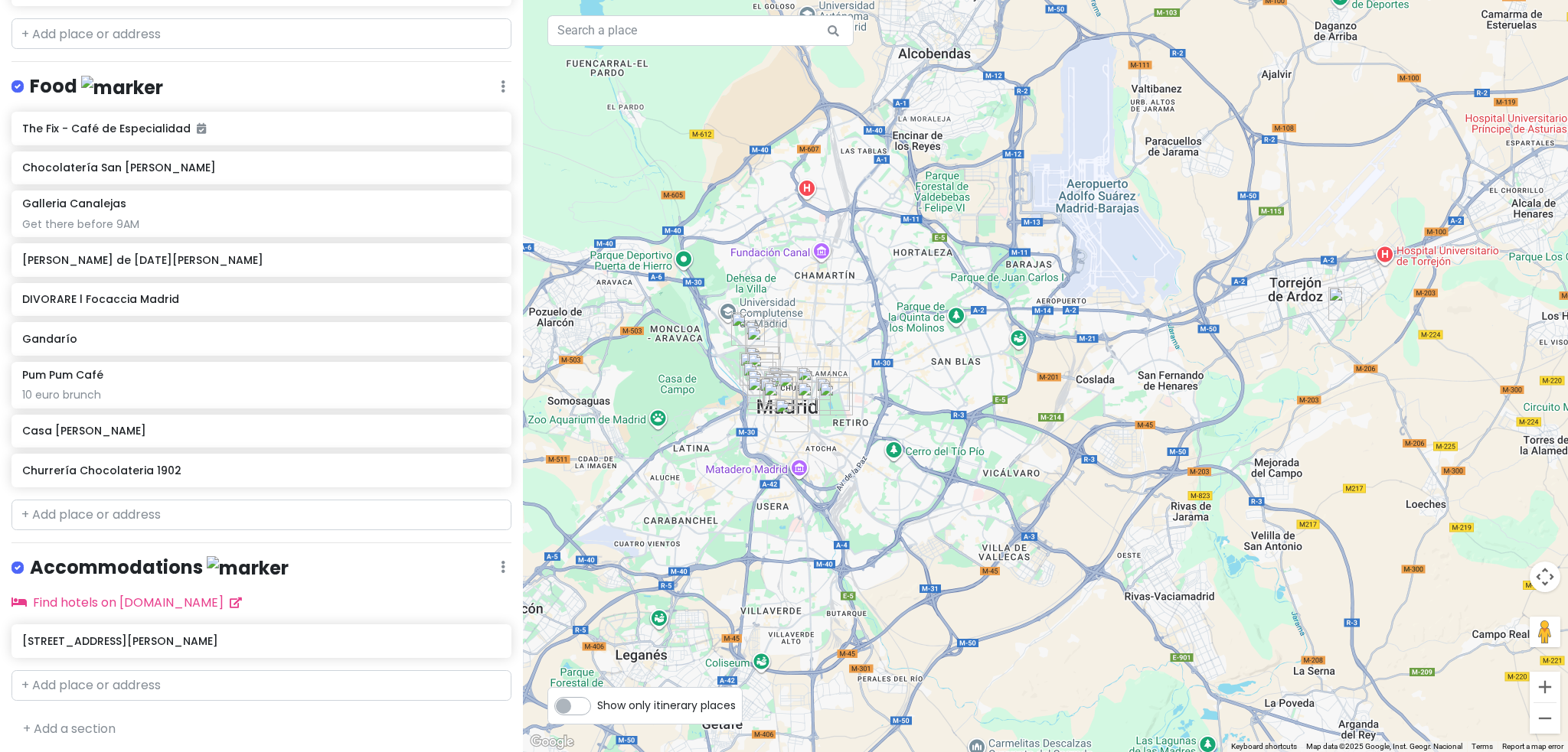
click at [774, 391] on img "DIVORARE l Focaccia Madrid" at bounding box center [780, 398] width 34 height 34
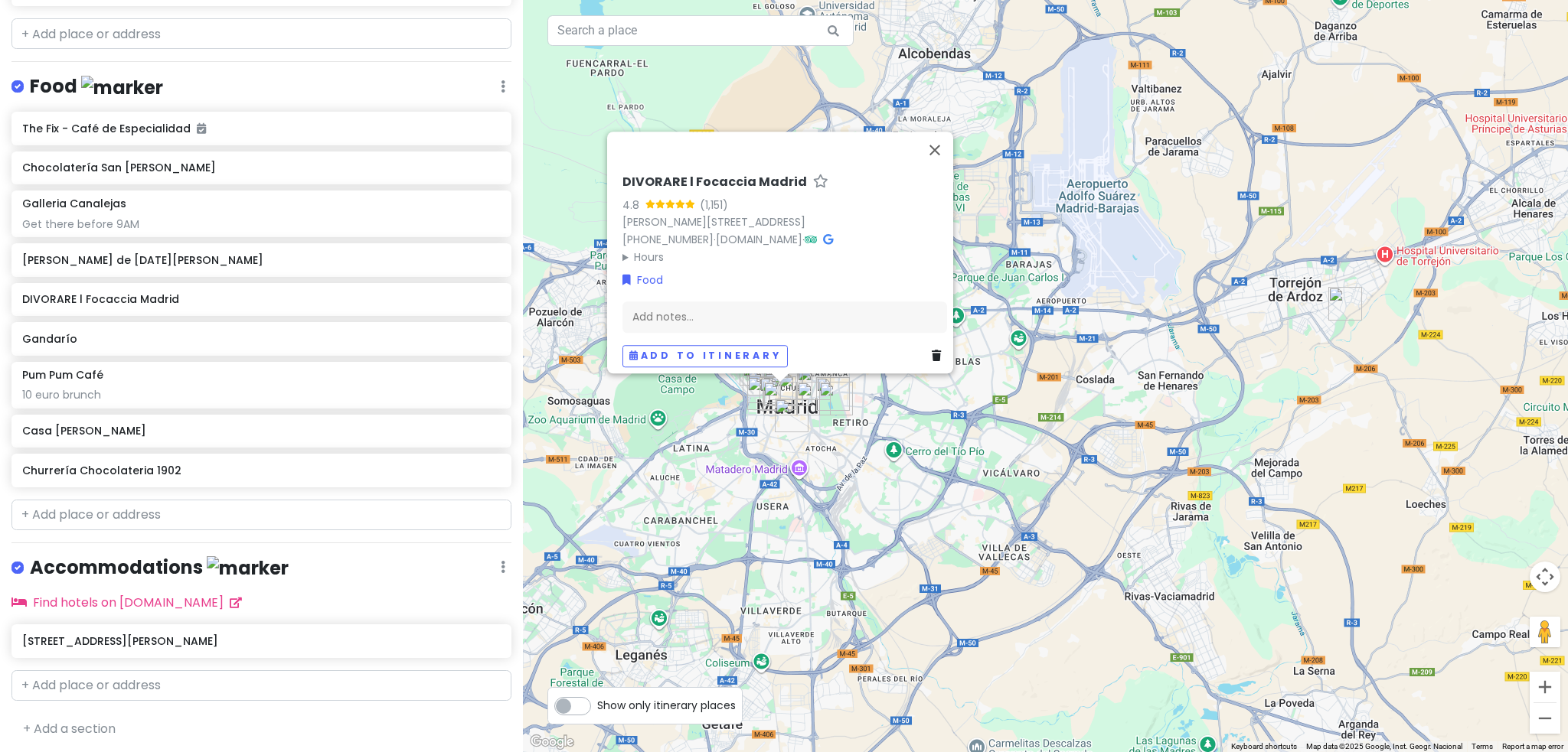
click at [784, 416] on img "Pum Pum Café" at bounding box center [792, 415] width 34 height 34
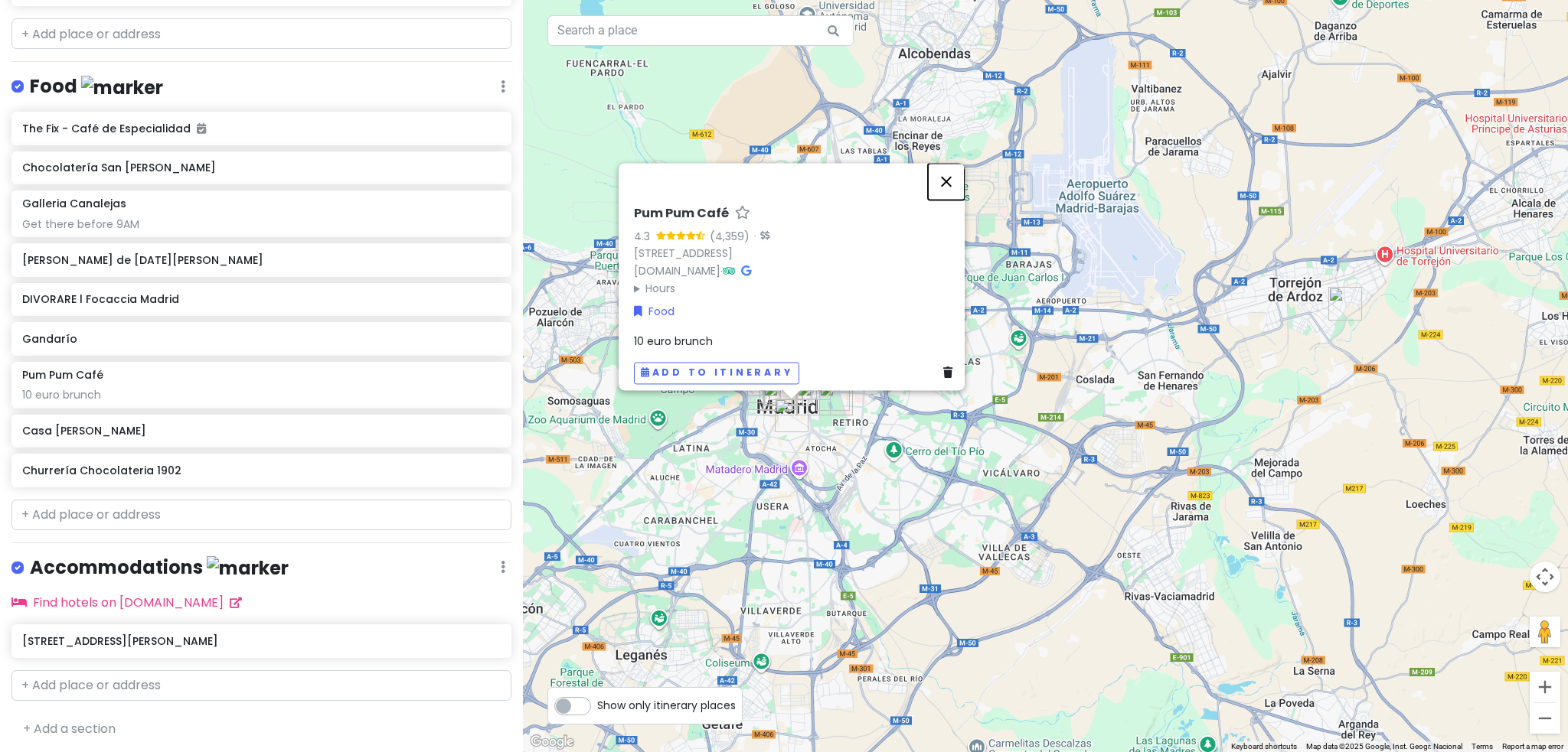
click at [956, 175] on button "Close" at bounding box center [946, 182] width 37 height 37
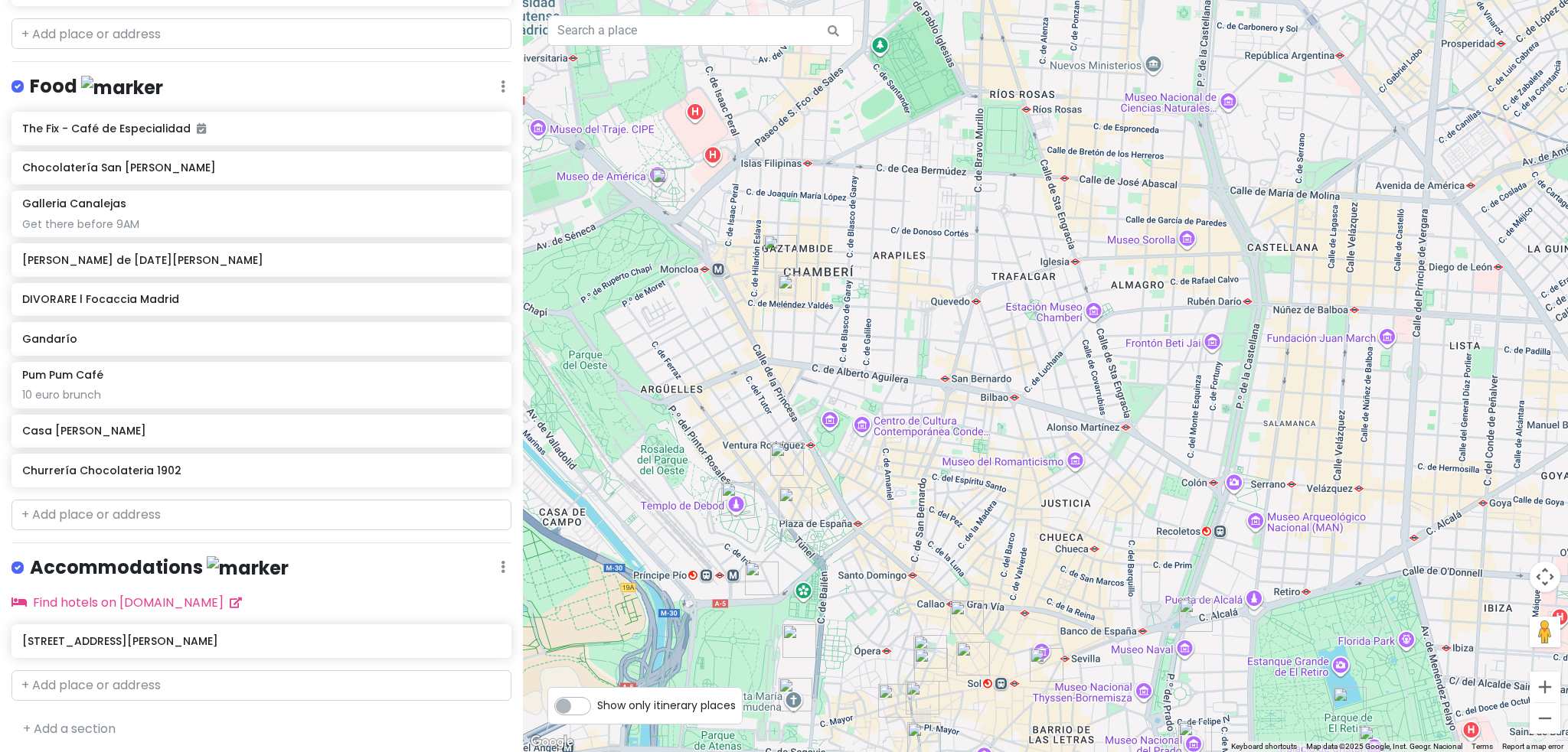
drag, startPoint x: 808, startPoint y: 425, endPoint x: 1229, endPoint y: 385, distance: 422.9
click at [1229, 385] on div at bounding box center [1045, 376] width 1045 height 752
